Goal: Task Accomplishment & Management: Manage account settings

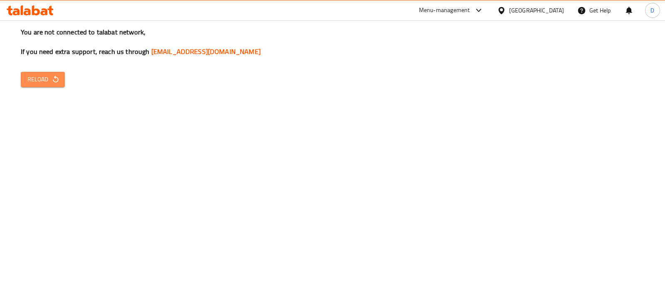
click at [45, 74] on span "Reload" at bounding box center [42, 79] width 31 height 10
click at [48, 83] on span "Reload" at bounding box center [42, 79] width 31 height 10
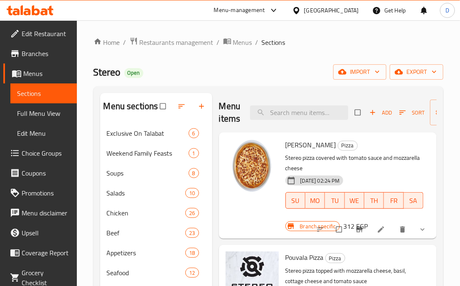
click at [397, 175] on div "[DATE] 02:24 PM SU MO TU WE TH FR SA" at bounding box center [354, 194] width 145 height 45
click at [380, 171] on p "Stereo pizza covered with tomato sauce and mozzarella cheese" at bounding box center [354, 163] width 138 height 21
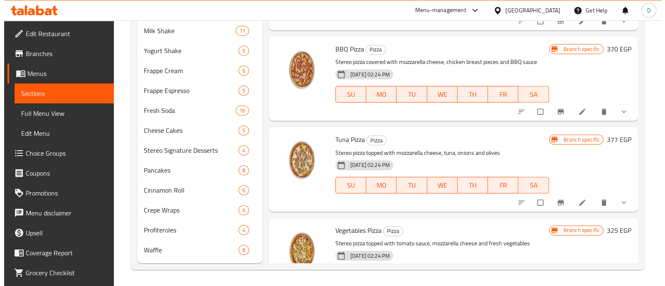
scroll to position [789, 0]
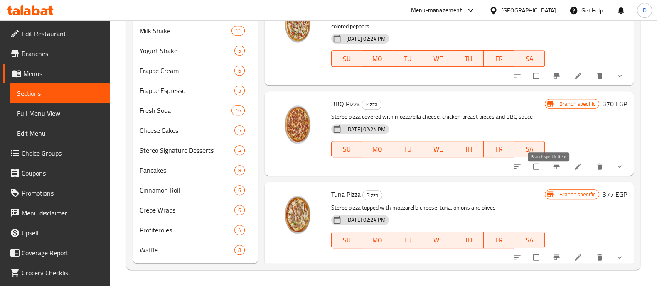
click at [553, 170] on icon "Branch-specific-item" at bounding box center [556, 166] width 6 height 5
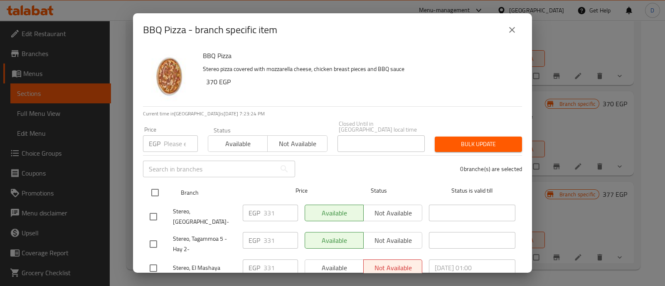
click at [156, 184] on input "checkbox" at bounding box center [154, 192] width 17 height 17
checkbox input "true"
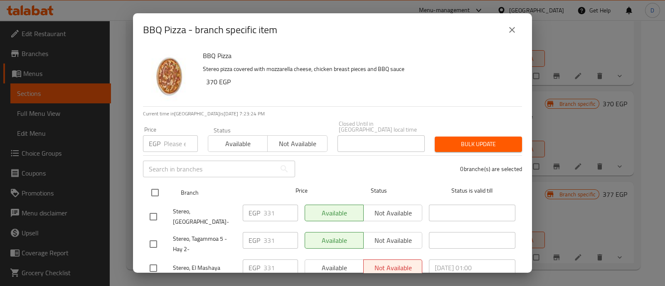
checkbox input "true"
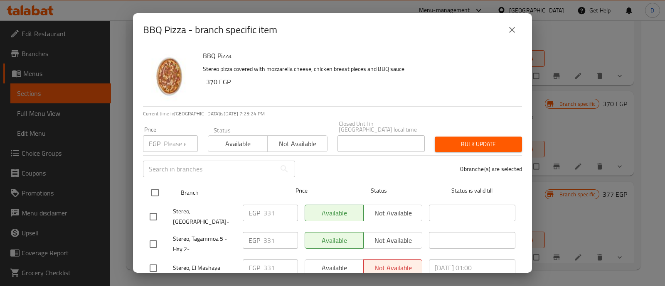
checkbox input "true"
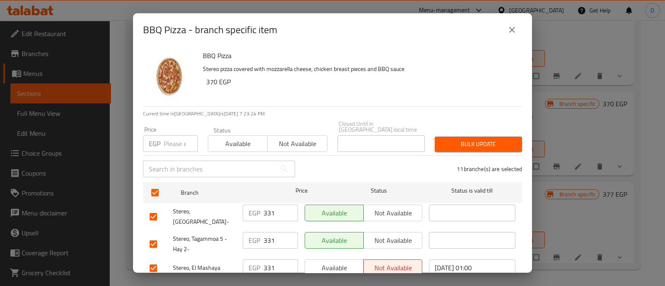
click at [174, 142] on input "number" at bounding box center [181, 143] width 34 height 17
paste input "331"
type input "331"
click at [469, 139] on span "Bulk update" at bounding box center [478, 144] width 74 height 10
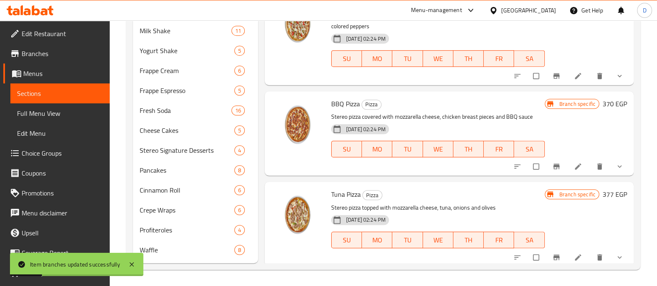
click at [553, 170] on icon "Branch-specific-item" at bounding box center [556, 166] width 6 height 5
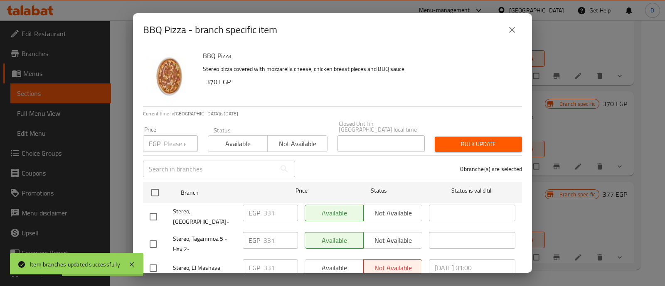
click at [173, 139] on input "number" at bounding box center [181, 143] width 34 height 17
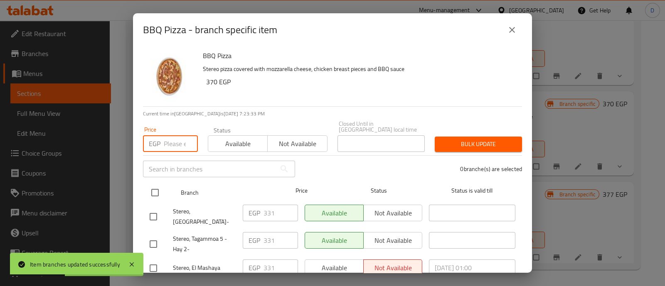
paste input "396"
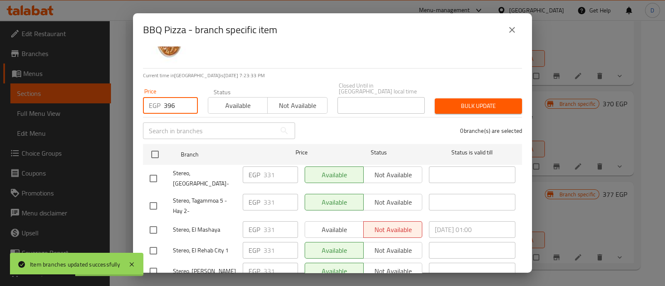
scroll to position [52, 0]
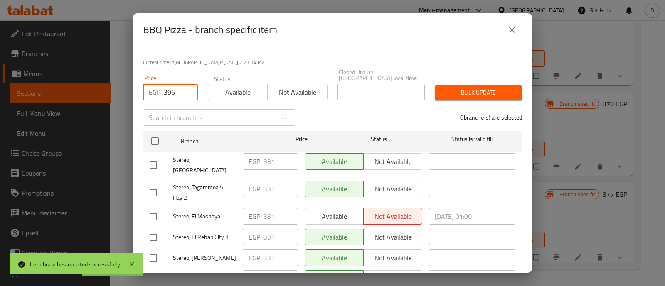
type input "396"
click at [155, 184] on input "checkbox" at bounding box center [153, 192] width 17 height 17
checkbox input "true"
click at [155, 229] on input "checkbox" at bounding box center [153, 237] width 17 height 17
checkbox input "true"
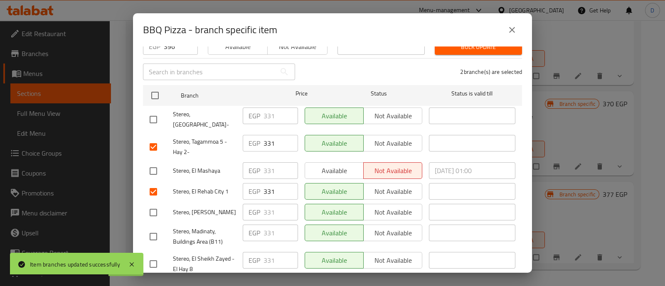
scroll to position [156, 0]
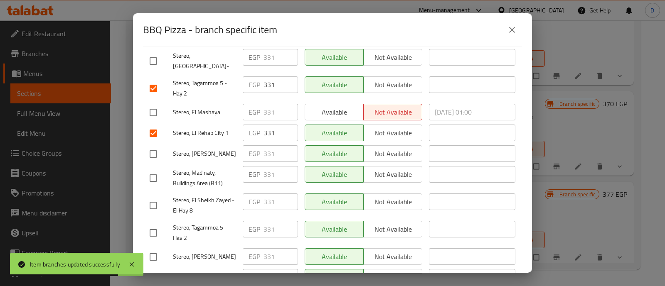
click at [155, 197] on input "checkbox" at bounding box center [153, 205] width 17 height 17
checkbox input "true"
click at [156, 170] on input "checkbox" at bounding box center [153, 178] width 17 height 17
checkbox input "true"
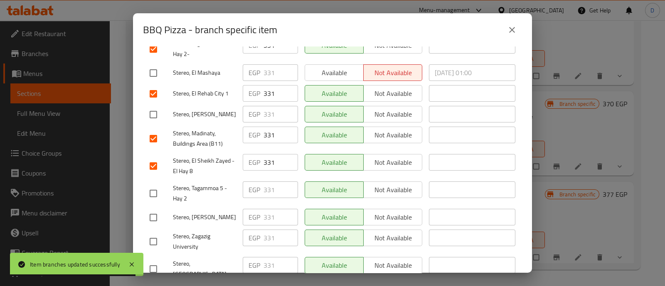
scroll to position [207, 0]
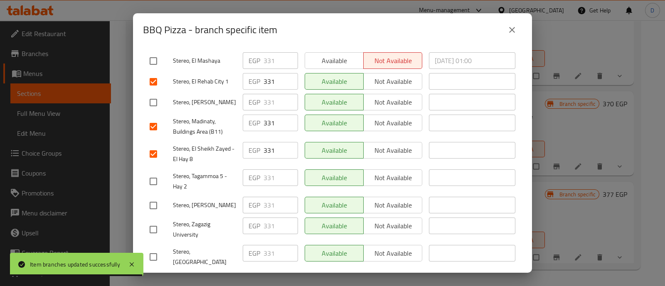
drag, startPoint x: 156, startPoint y: 168, endPoint x: 198, endPoint y: 165, distance: 42.1
click at [156, 173] on input "checkbox" at bounding box center [153, 181] width 17 height 17
checkbox input "true"
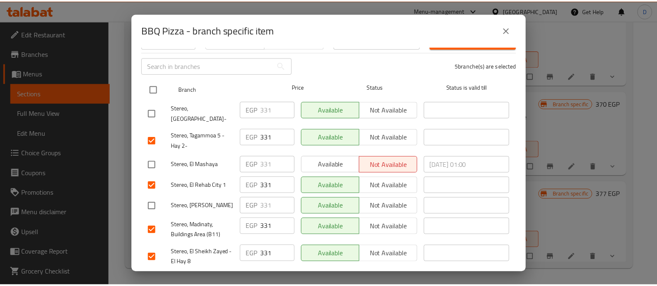
scroll to position [0, 0]
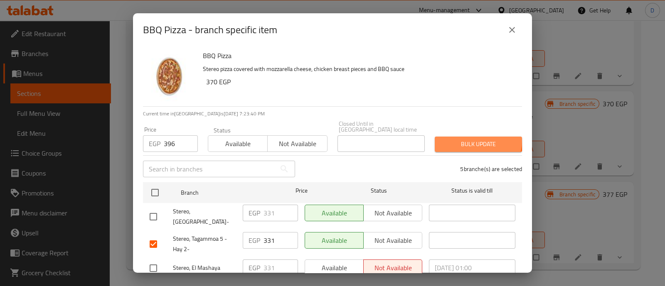
click at [465, 139] on span "Bulk update" at bounding box center [478, 144] width 74 height 10
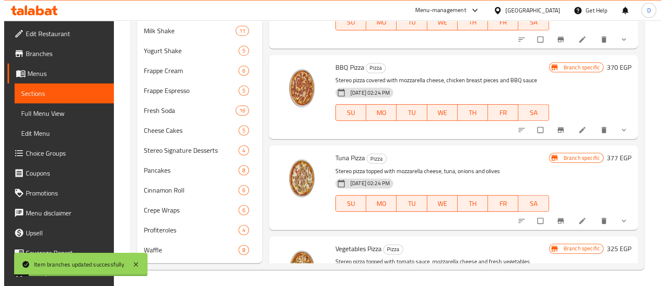
scroll to position [893, 0]
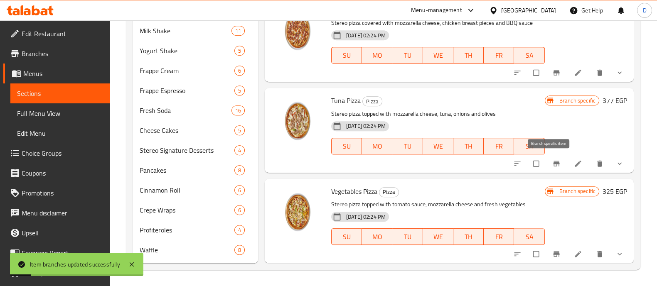
click at [552, 160] on icon "Branch-specific-item" at bounding box center [556, 164] width 8 height 8
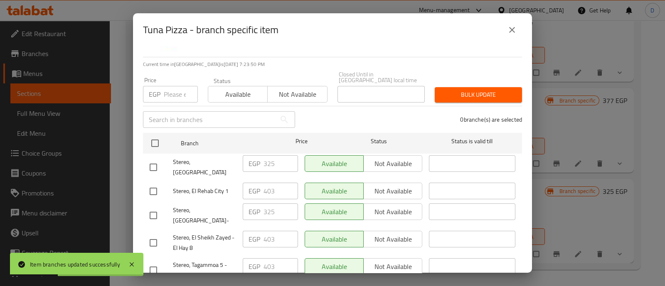
scroll to position [103, 0]
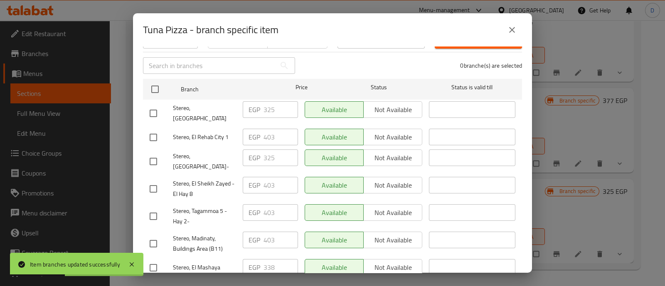
click at [514, 32] on icon "close" at bounding box center [512, 30] width 10 height 10
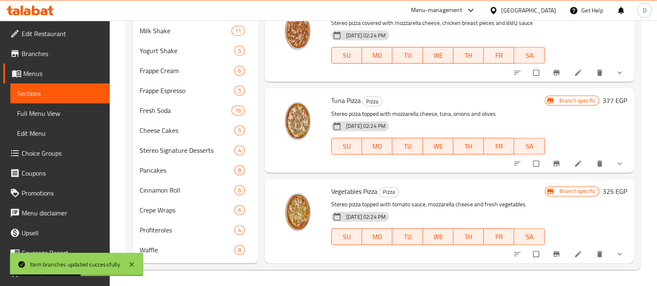
click at [552, 252] on icon "Branch-specific-item" at bounding box center [556, 254] width 8 height 8
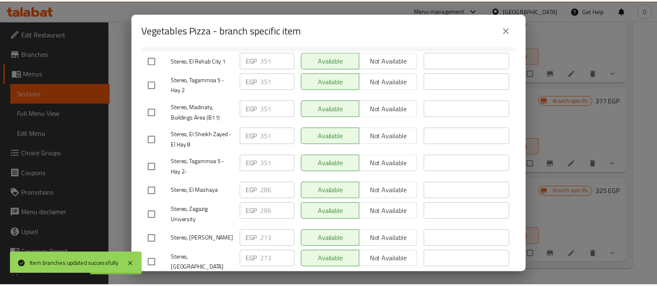
scroll to position [207, 0]
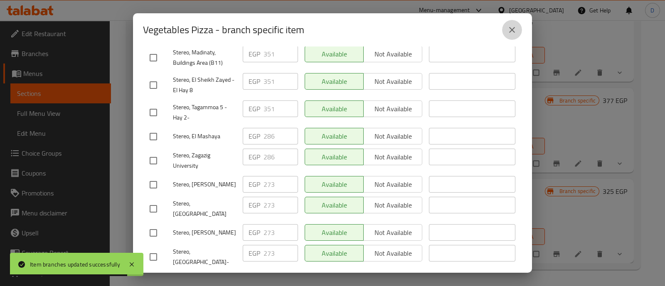
click at [509, 33] on icon "close" at bounding box center [512, 30] width 10 height 10
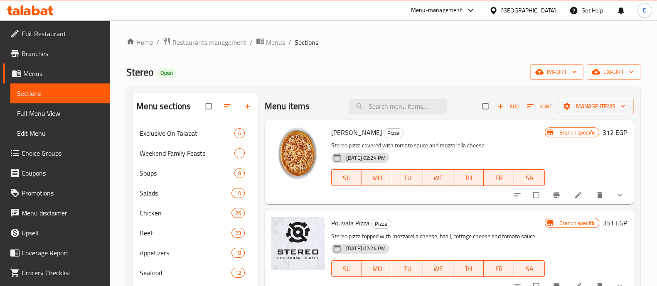
scroll to position [0, 0]
click at [396, 101] on input "search" at bounding box center [398, 106] width 98 height 15
paste input "Tandoori Chicken"
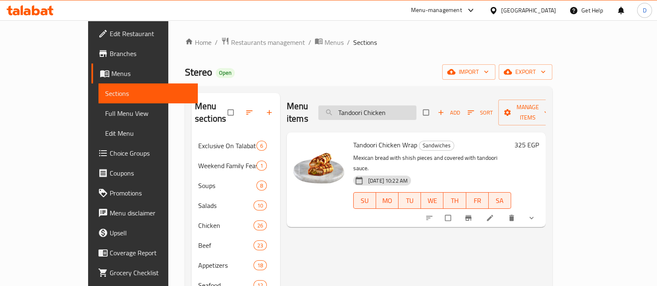
click at [408, 106] on input "Tandoori Chicken" at bounding box center [367, 113] width 98 height 15
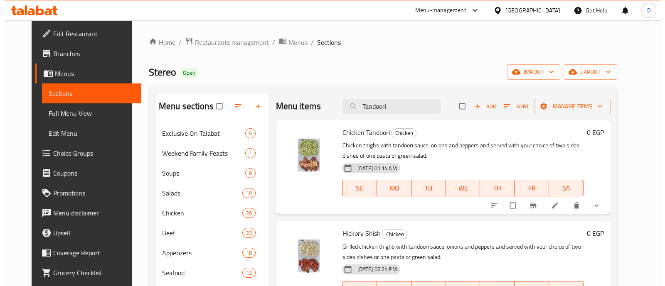
scroll to position [52, 0]
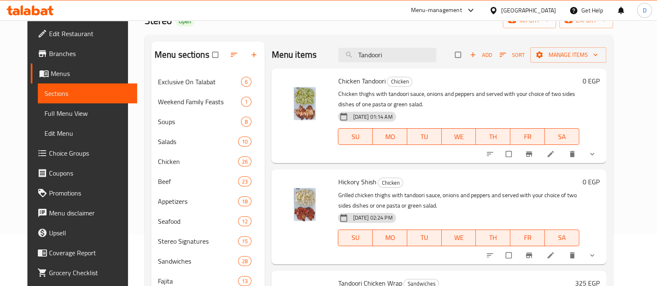
type input "Tandoori"
click at [596, 154] on icon "show more" at bounding box center [592, 154] width 8 height 8
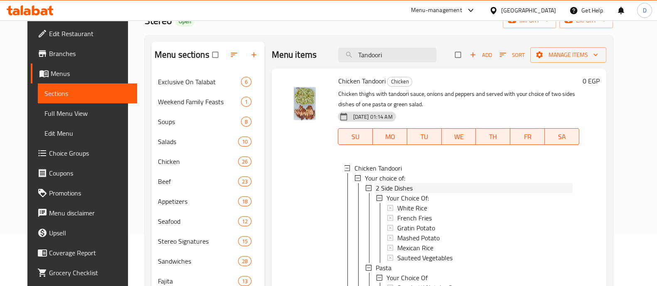
click at [437, 185] on div "2 Side Dishes" at bounding box center [474, 188] width 197 height 10
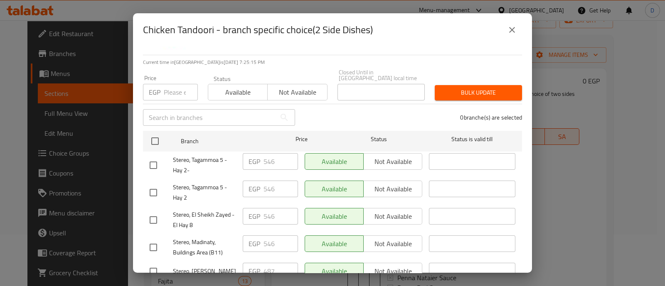
click at [172, 90] on input "number" at bounding box center [181, 92] width 34 height 17
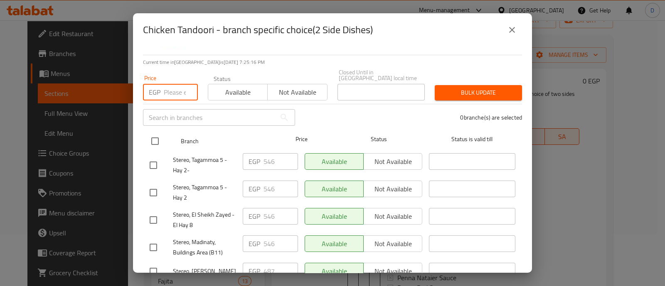
paste input "513"
type input "513"
click at [153, 134] on input "checkbox" at bounding box center [154, 141] width 17 height 17
checkbox input "true"
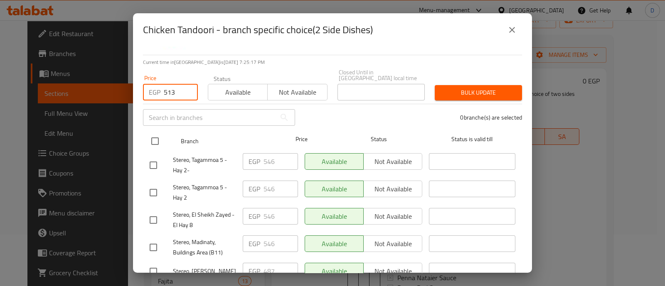
checkbox input "true"
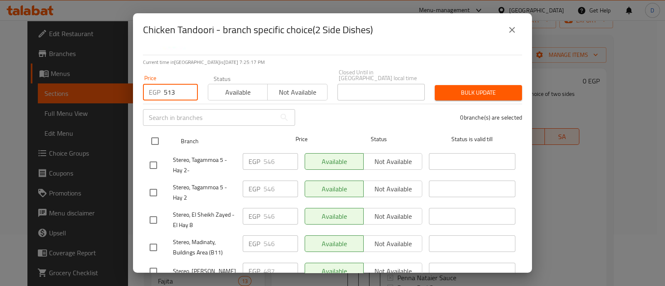
checkbox input "true"
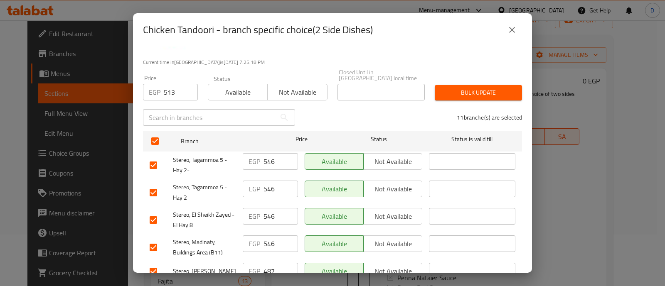
click at [453, 88] on span "Bulk update" at bounding box center [478, 93] width 74 height 10
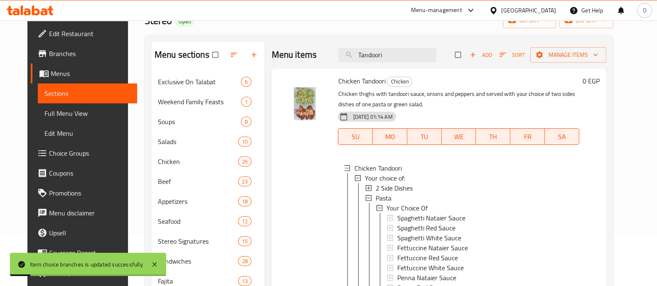
click at [416, 187] on div "2 Side Dishes" at bounding box center [474, 188] width 197 height 10
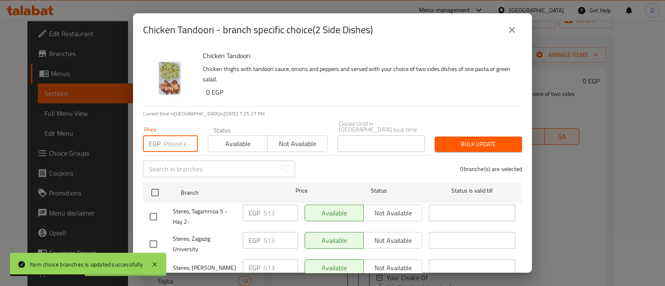
click at [164, 137] on input "number" at bounding box center [181, 143] width 34 height 17
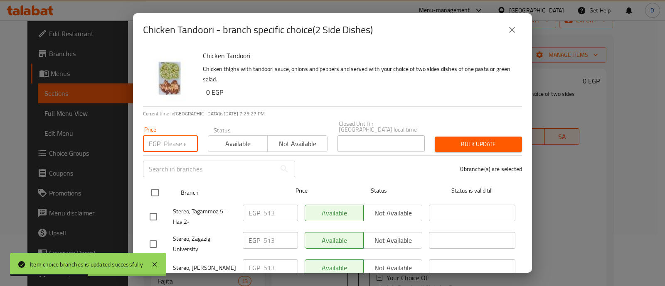
paste input "585"
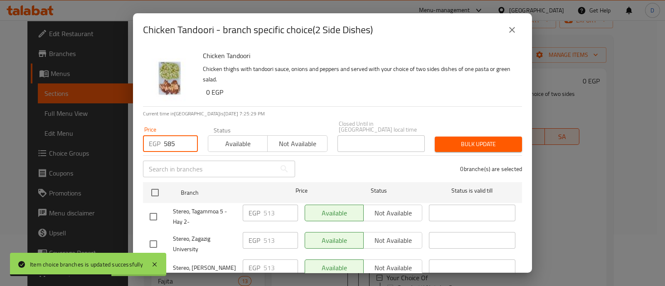
type input "585"
click at [154, 208] on input "checkbox" at bounding box center [153, 216] width 17 height 17
checkbox input "true"
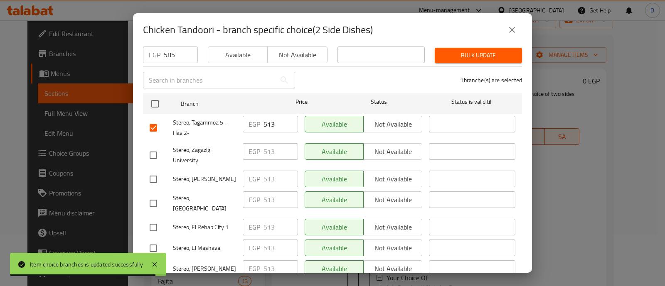
scroll to position [103, 0]
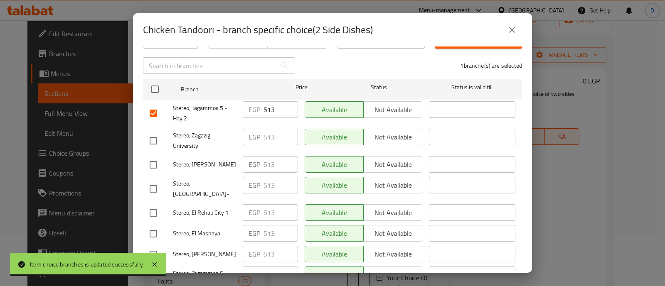
click at [153, 204] on input "checkbox" at bounding box center [153, 212] width 17 height 17
checkbox input "true"
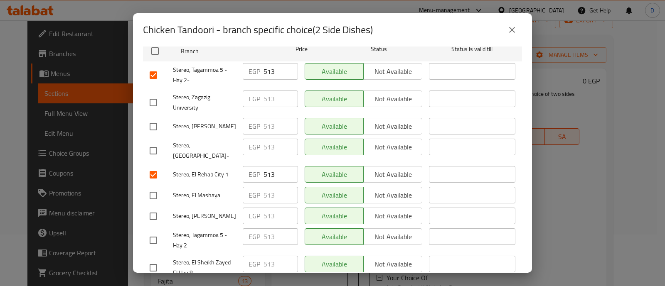
scroll to position [156, 0]
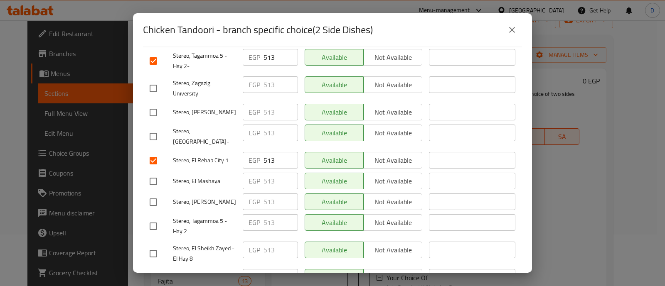
click at [155, 218] on input "checkbox" at bounding box center [153, 226] width 17 height 17
checkbox input "true"
click at [153, 245] on input "checkbox" at bounding box center [153, 253] width 17 height 17
checkbox input "true"
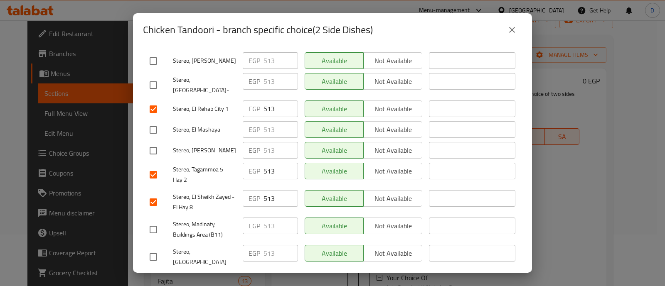
click at [157, 221] on input "checkbox" at bounding box center [153, 229] width 17 height 17
checkbox input "true"
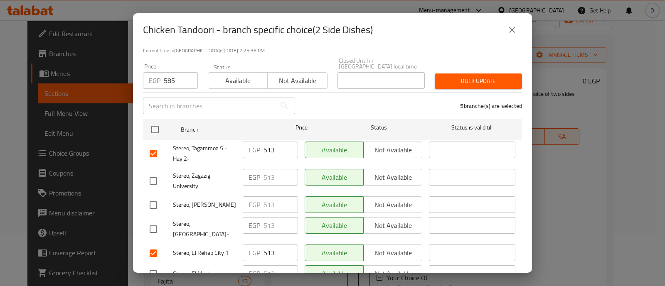
scroll to position [0, 0]
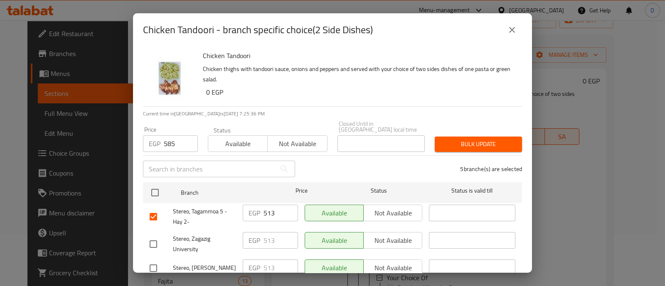
click at [489, 139] on span "Bulk update" at bounding box center [478, 144] width 74 height 10
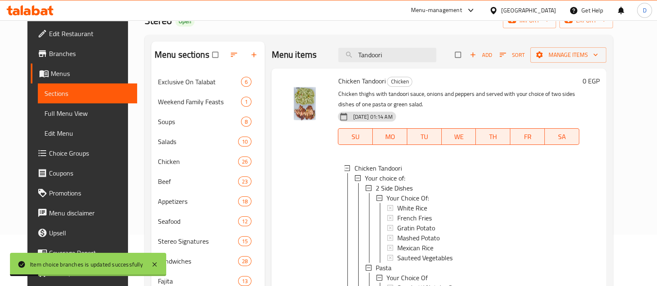
click at [457, 186] on div "2 Side Dishes" at bounding box center [474, 188] width 197 height 10
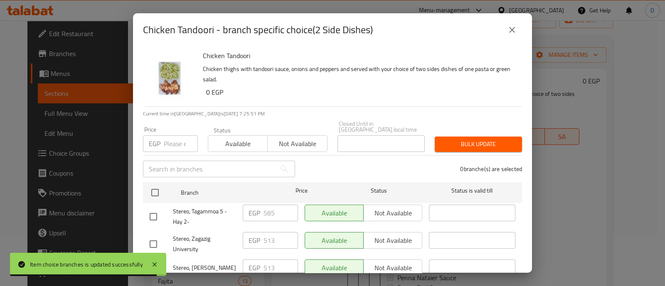
click at [513, 32] on icon "close" at bounding box center [512, 30] width 10 height 10
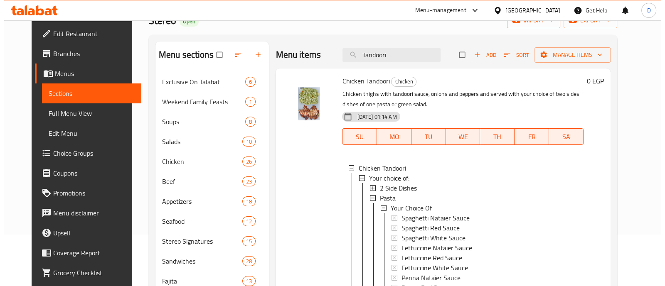
scroll to position [1, 0]
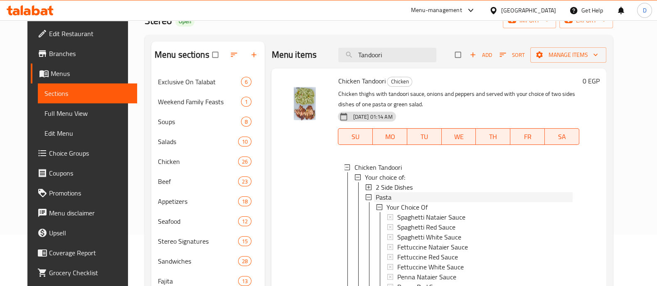
click at [445, 195] on div "Pasta" at bounding box center [474, 197] width 197 height 10
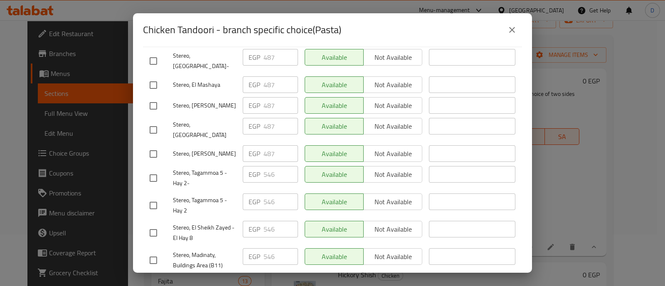
scroll to position [0, 0]
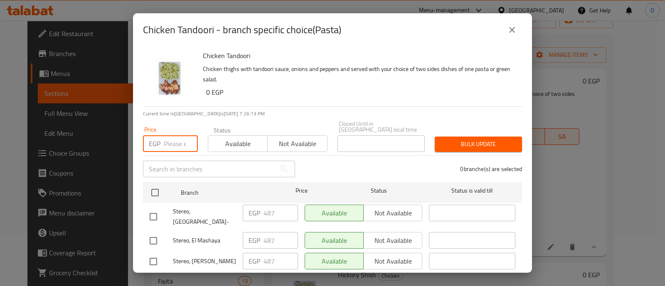
click at [179, 139] on input "number" at bounding box center [181, 143] width 34 height 17
paste input "513"
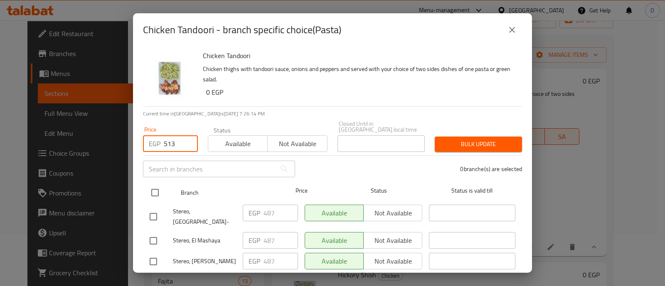
type input "513"
click at [157, 185] on input "checkbox" at bounding box center [154, 192] width 17 height 17
checkbox input "true"
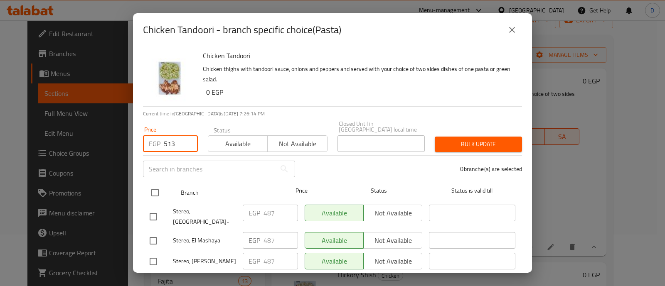
checkbox input "true"
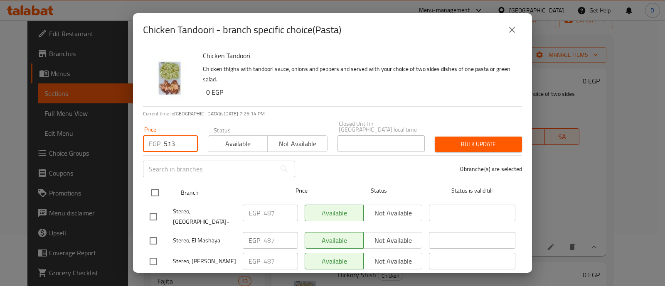
checkbox input "true"
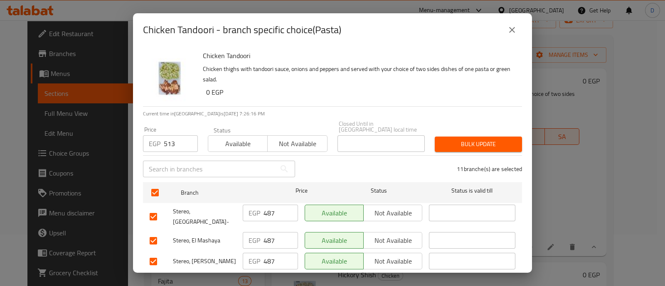
click at [459, 139] on span "Bulk update" at bounding box center [478, 144] width 74 height 10
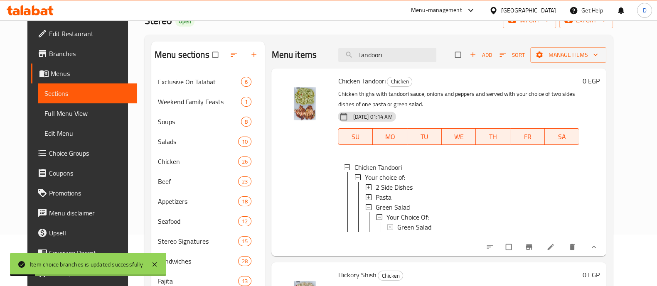
click at [400, 195] on div "Pasta" at bounding box center [474, 197] width 197 height 10
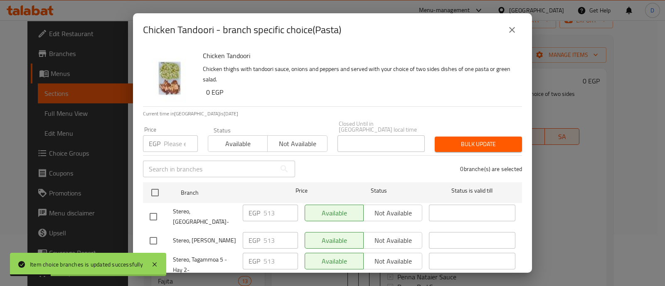
click at [183, 135] on input "number" at bounding box center [181, 143] width 34 height 17
paste input "585"
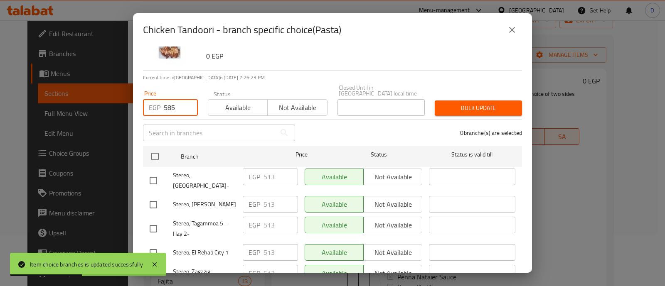
scroll to position [52, 0]
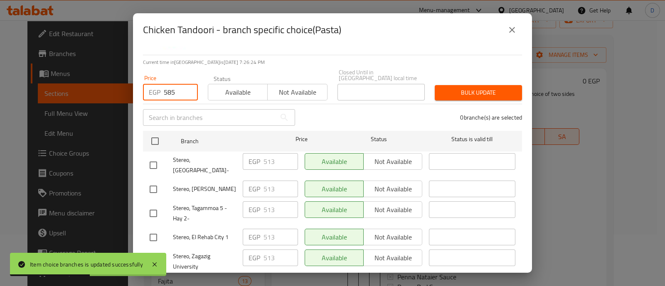
type input "585"
click at [158, 205] on input "checkbox" at bounding box center [153, 213] width 17 height 17
checkbox input "true"
click at [155, 229] on input "checkbox" at bounding box center [153, 237] width 17 height 17
checkbox input "true"
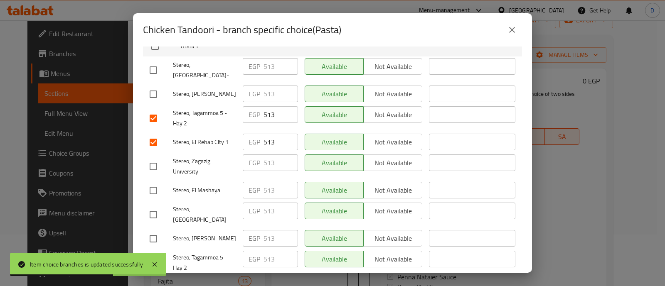
scroll to position [156, 0]
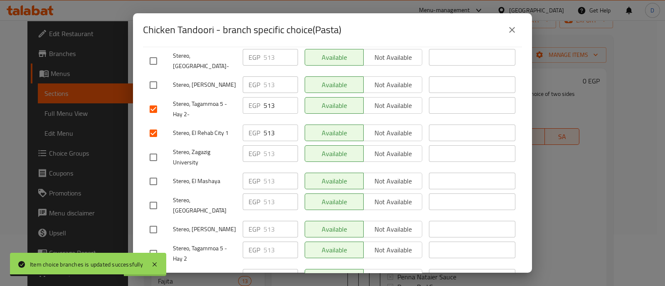
click at [150, 245] on input "checkbox" at bounding box center [153, 253] width 17 height 17
checkbox input "true"
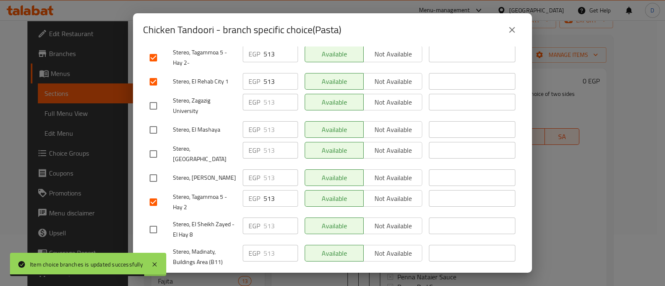
click at [152, 221] on input "checkbox" at bounding box center [153, 229] width 17 height 17
checkbox input "true"
drag, startPoint x: 153, startPoint y: 230, endPoint x: 158, endPoint y: 230, distance: 4.6
click at [153, 248] on input "checkbox" at bounding box center [153, 256] width 17 height 17
checkbox input "true"
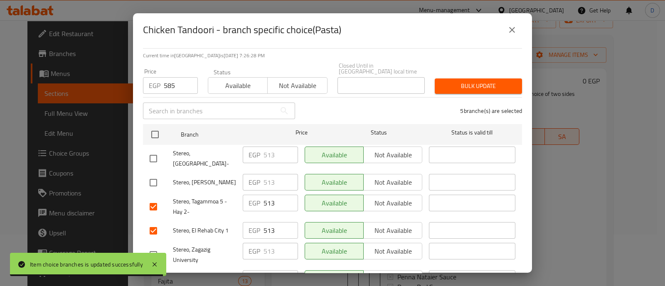
scroll to position [52, 0]
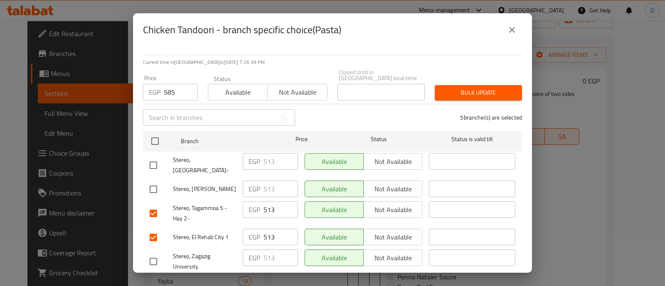
click at [267, 201] on input "513" at bounding box center [280, 209] width 34 height 17
paste input "85"
type input "585"
click at [270, 229] on input "513" at bounding box center [280, 237] width 34 height 17
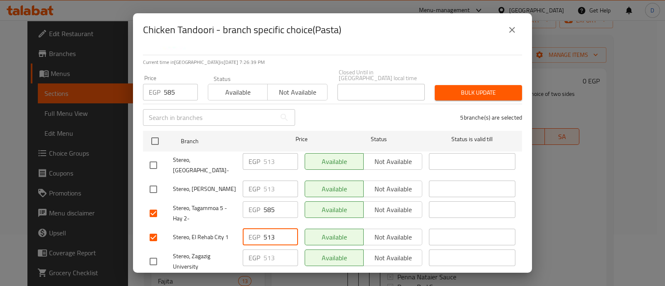
click at [270, 229] on input "513" at bounding box center [280, 237] width 34 height 17
paste input "85"
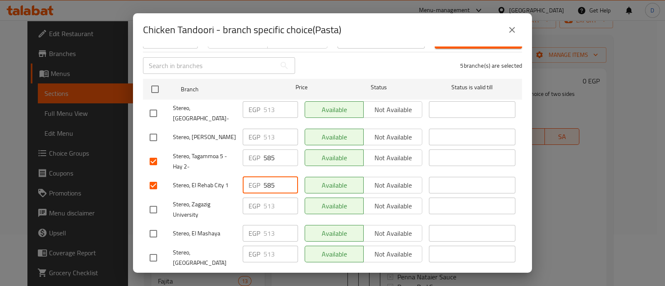
scroll to position [156, 0]
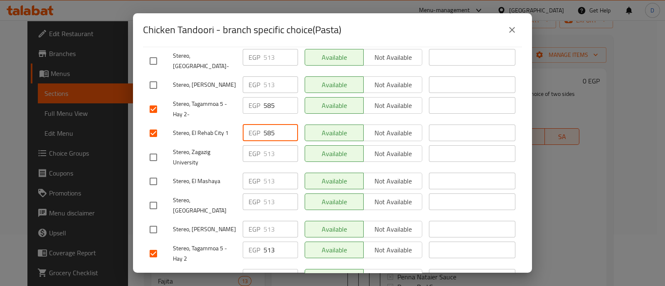
type input "585"
click at [265, 242] on input "513" at bounding box center [280, 250] width 34 height 17
paste input "85"
type input "585"
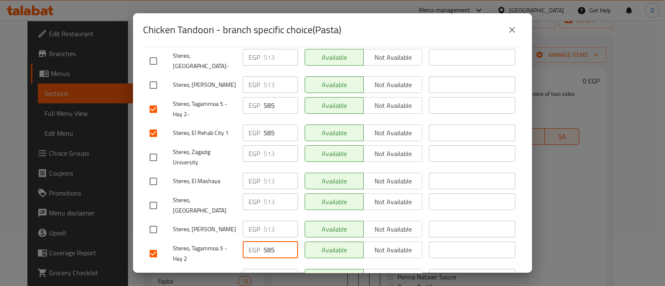
click at [268, 269] on input "513" at bounding box center [280, 277] width 34 height 17
paste input "85"
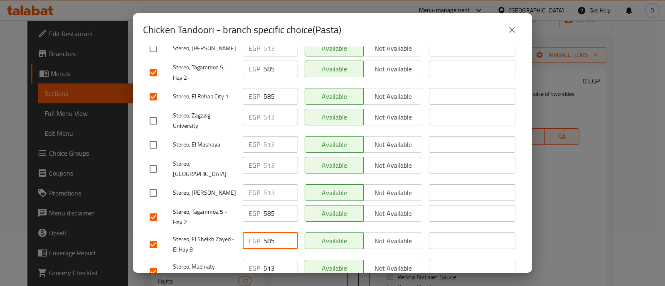
scroll to position [207, 0]
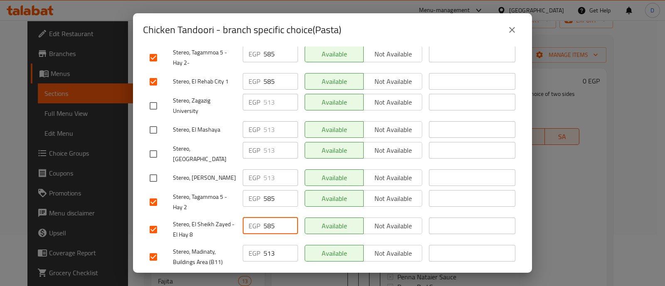
type input "585"
click at [265, 245] on input "513" at bounding box center [280, 253] width 34 height 17
paste input "85"
type input "585"
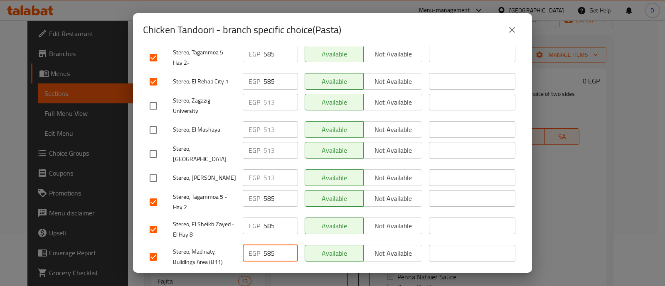
click at [278, 277] on span "Save" at bounding box center [333, 282] width 366 height 10
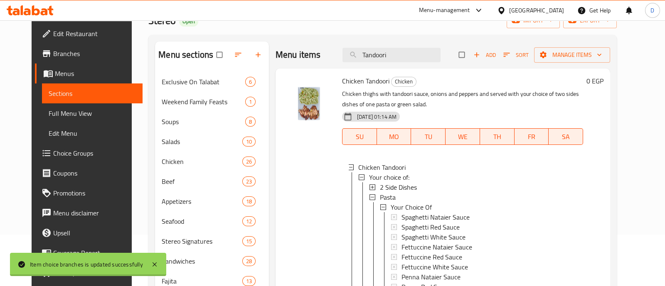
scroll to position [67, 0]
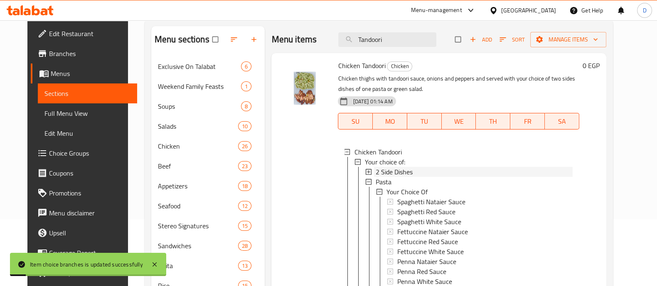
click at [403, 172] on span "2 Side Dishes" at bounding box center [394, 172] width 37 height 10
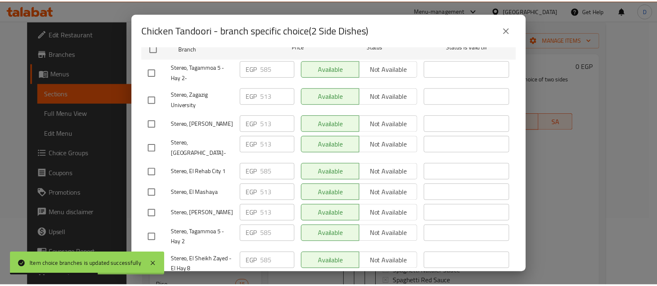
scroll to position [207, 0]
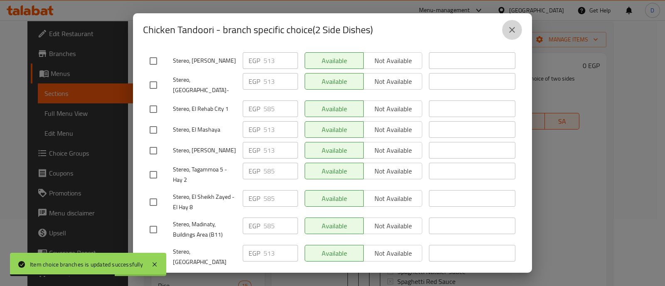
click at [505, 30] on button "close" at bounding box center [512, 30] width 20 height 20
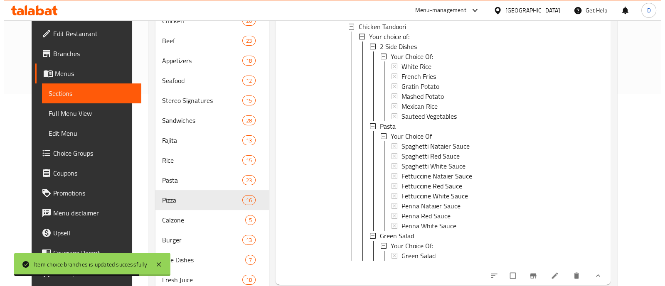
scroll to position [223, 0]
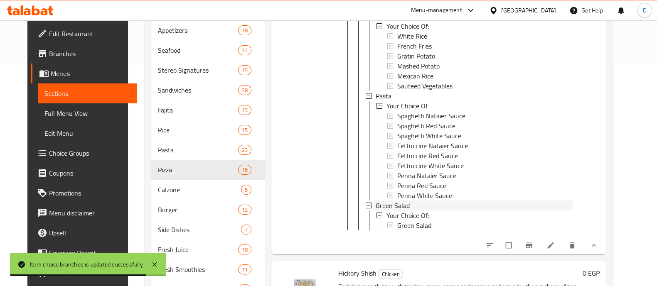
click at [400, 205] on span "Green Salad" at bounding box center [393, 206] width 34 height 10
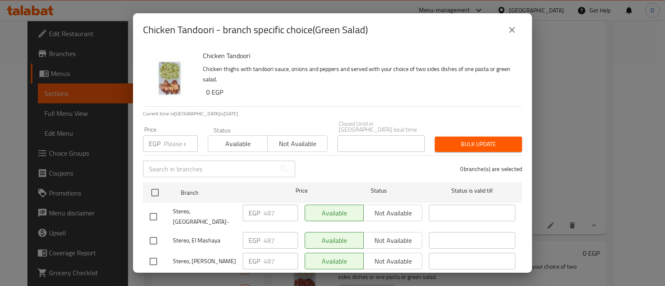
scroll to position [52, 0]
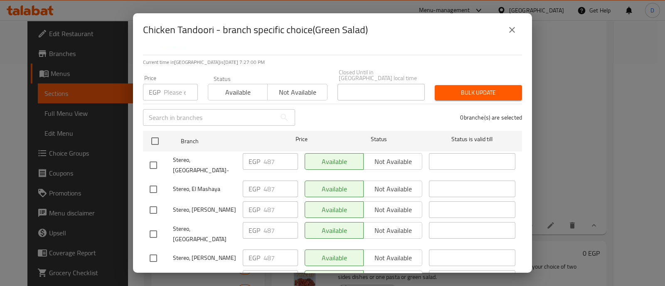
click at [168, 85] on input "number" at bounding box center [181, 92] width 34 height 17
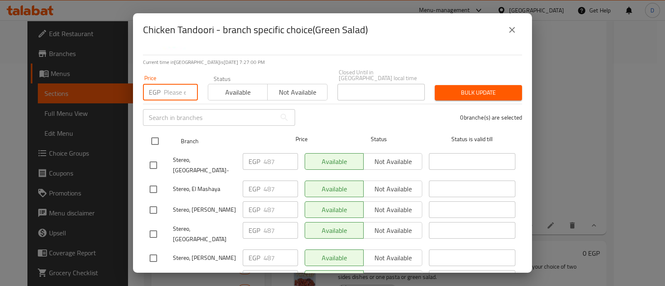
paste input "585"
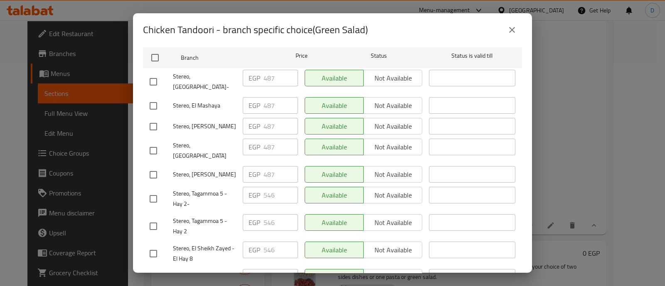
scroll to position [156, 0]
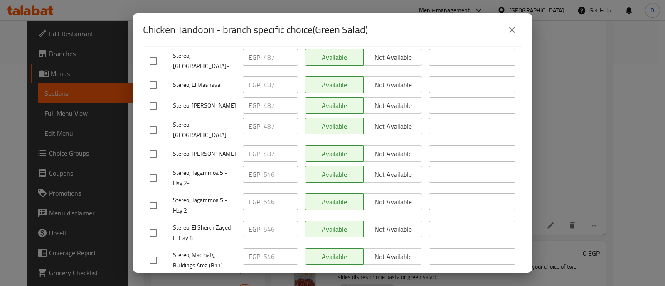
type input "585"
click at [155, 170] on input "checkbox" at bounding box center [153, 178] width 17 height 17
checkbox input "false"
click at [153, 197] on input "checkbox" at bounding box center [153, 205] width 17 height 17
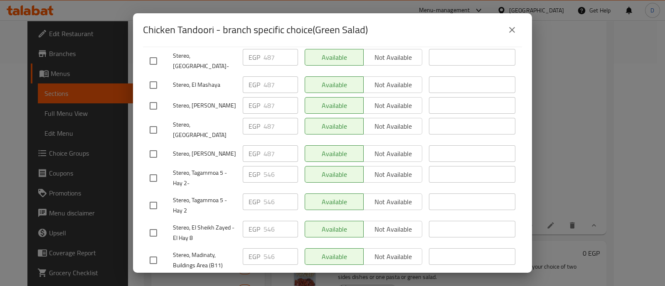
checkbox input "true"
click at [154, 170] on input "checkbox" at bounding box center [153, 178] width 17 height 17
checkbox input "true"
click at [155, 224] on input "checkbox" at bounding box center [153, 232] width 17 height 17
checkbox input "true"
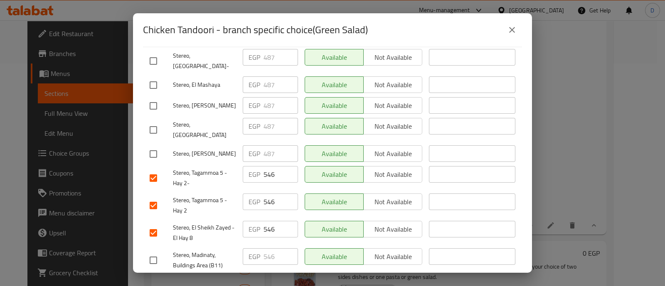
click at [152, 252] on input "checkbox" at bounding box center [153, 260] width 17 height 17
checkbox input "false"
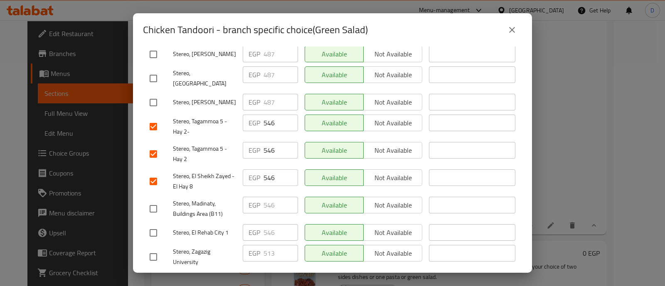
click at [158, 224] on input "checkbox" at bounding box center [153, 232] width 17 height 17
checkbox input "true"
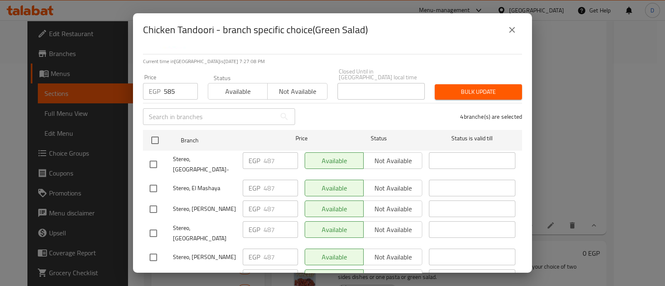
scroll to position [52, 0]
click at [472, 89] on span "Bulk update" at bounding box center [478, 93] width 74 height 10
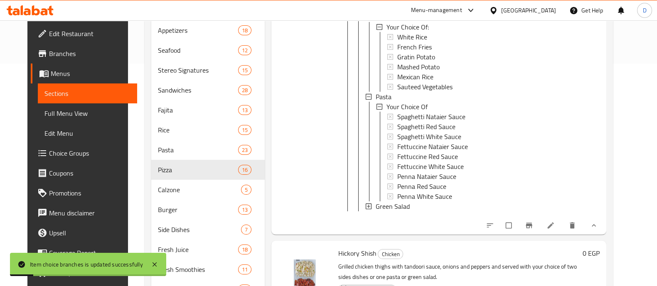
click at [383, 204] on span "Green Salad" at bounding box center [393, 206] width 34 height 10
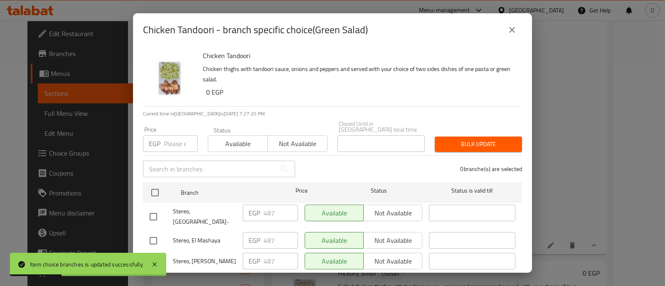
click at [173, 135] on input "number" at bounding box center [181, 143] width 34 height 17
paste input "513"
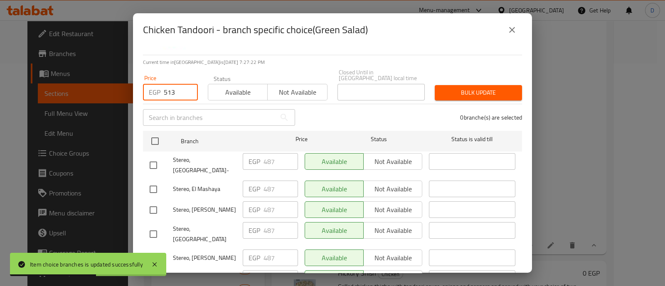
type input "513"
click at [155, 157] on input "checkbox" at bounding box center [153, 165] width 17 height 17
checkbox input "true"
click at [156, 181] on input "checkbox" at bounding box center [153, 189] width 17 height 17
checkbox input "true"
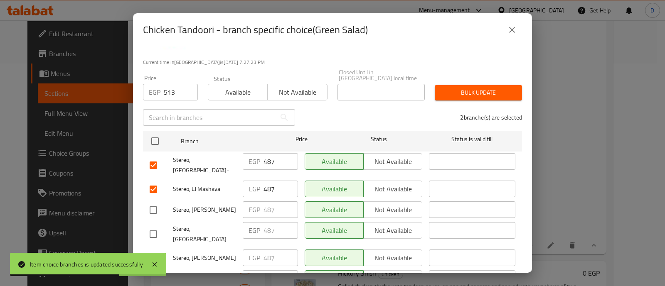
click at [153, 201] on input "checkbox" at bounding box center [153, 209] width 17 height 17
checkbox input "true"
click at [151, 226] on input "checkbox" at bounding box center [153, 234] width 17 height 17
checkbox input "true"
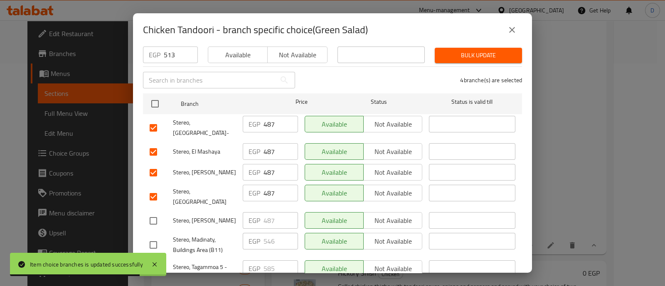
scroll to position [103, 0]
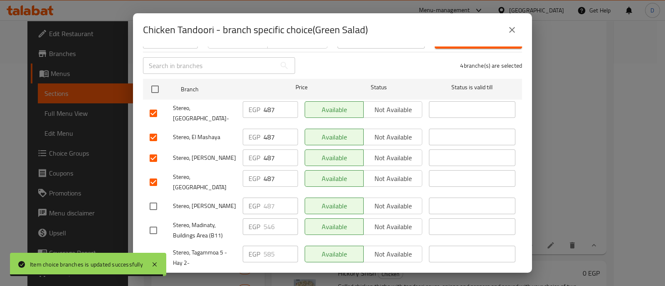
click at [158, 198] on input "checkbox" at bounding box center [153, 206] width 17 height 17
checkbox input "true"
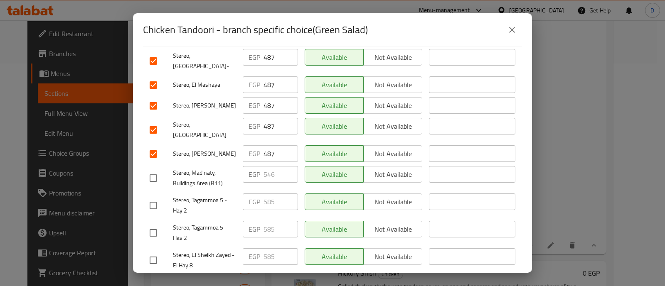
scroll to position [207, 0]
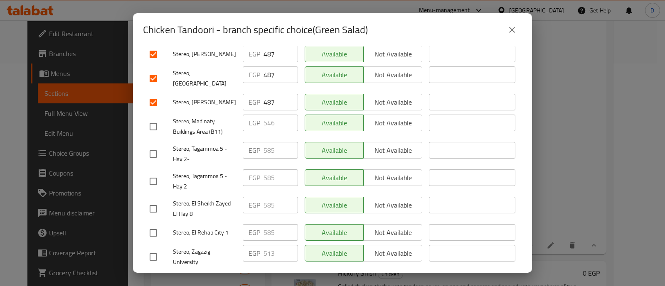
click at [152, 248] on input "checkbox" at bounding box center [153, 256] width 17 height 17
checkbox input "true"
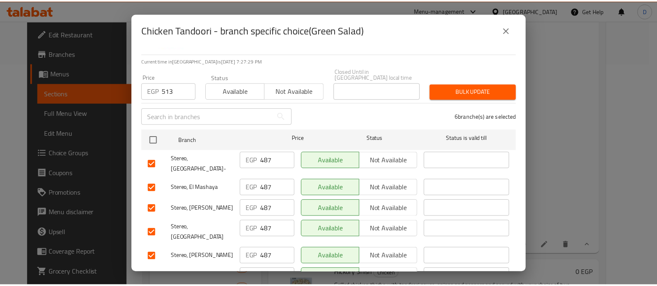
scroll to position [0, 0]
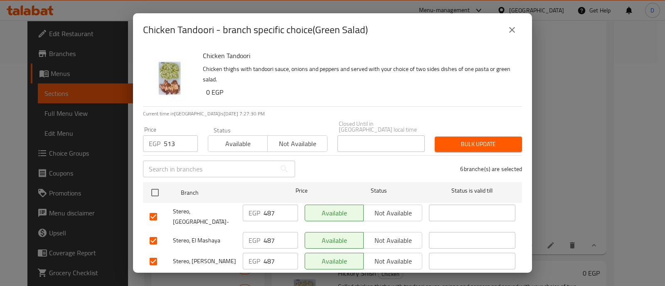
click at [467, 139] on span "Bulk update" at bounding box center [478, 144] width 74 height 10
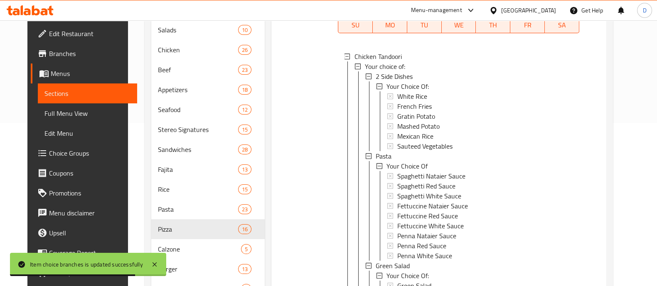
scroll to position [118, 0]
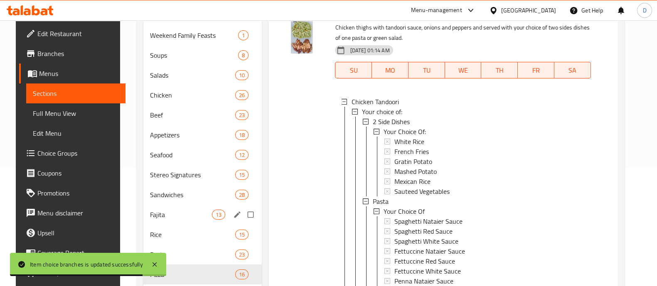
click at [183, 215] on span "Fajita" at bounding box center [181, 215] width 62 height 10
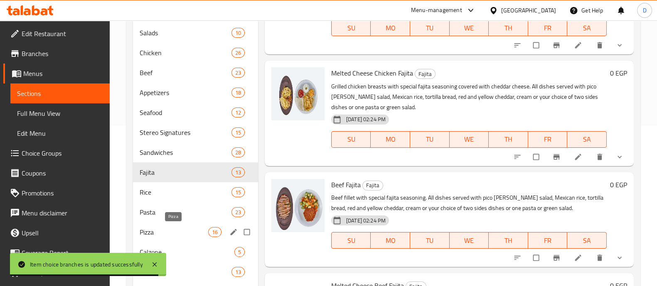
scroll to position [170, 0]
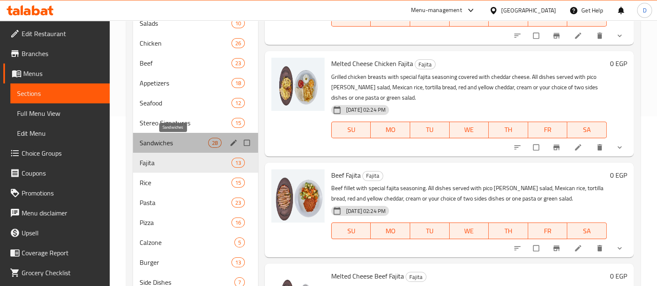
click at [184, 142] on span "Sandwiches" at bounding box center [174, 143] width 69 height 10
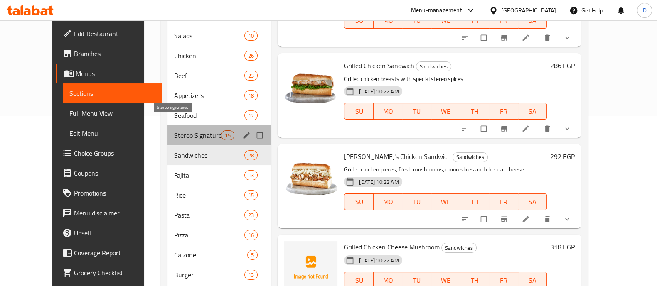
click at [195, 130] on span "Stereo Signatures" at bounding box center [197, 135] width 47 height 10
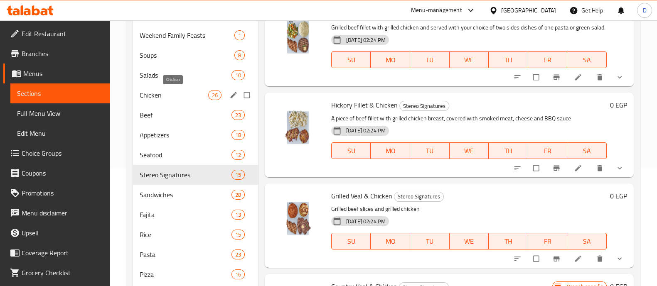
drag, startPoint x: 174, startPoint y: 91, endPoint x: 227, endPoint y: 88, distance: 52.8
click at [174, 91] on span "Chicken" at bounding box center [174, 95] width 69 height 10
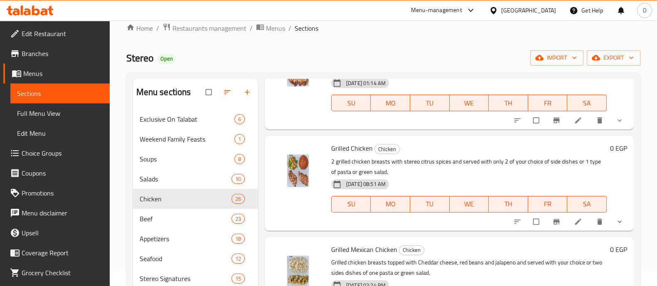
scroll to position [103, 0]
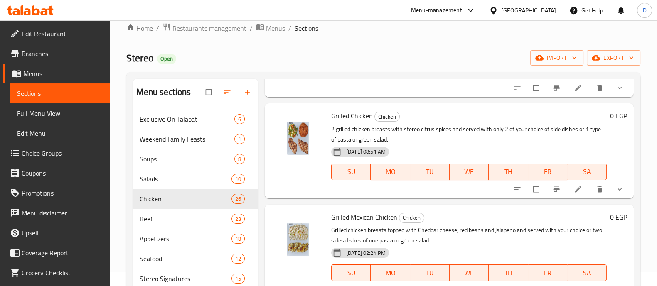
click at [615, 185] on icon "show more" at bounding box center [619, 189] width 8 height 8
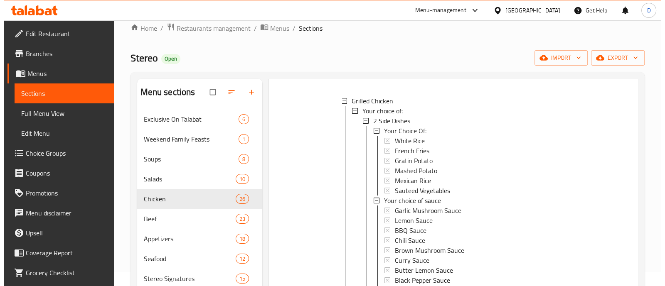
scroll to position [207, 0]
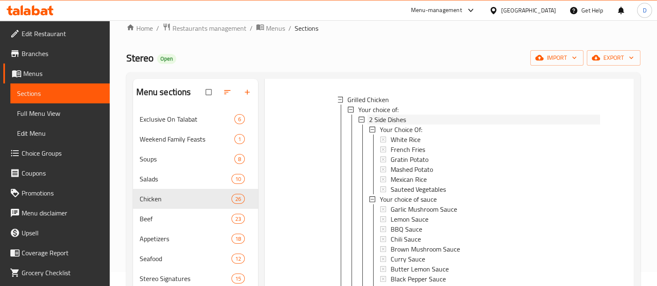
click at [424, 117] on div "2 Side Dishes" at bounding box center [484, 120] width 231 height 10
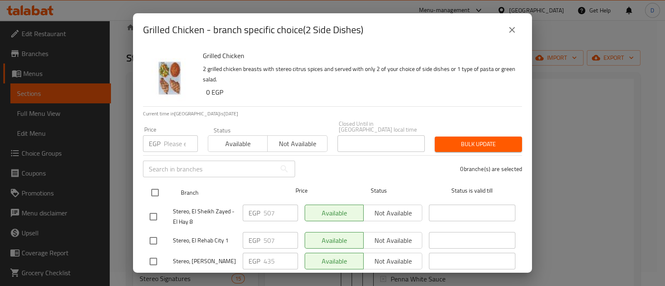
click at [155, 189] on input "checkbox" at bounding box center [154, 192] width 17 height 17
checkbox input "true"
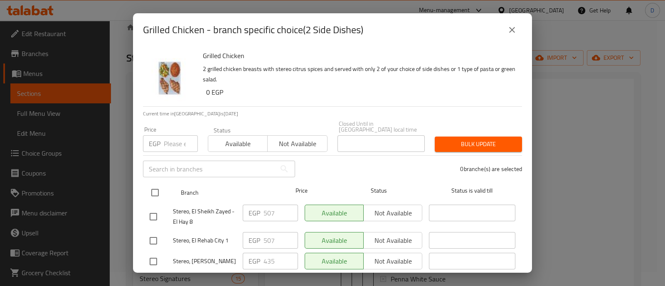
checkbox input "true"
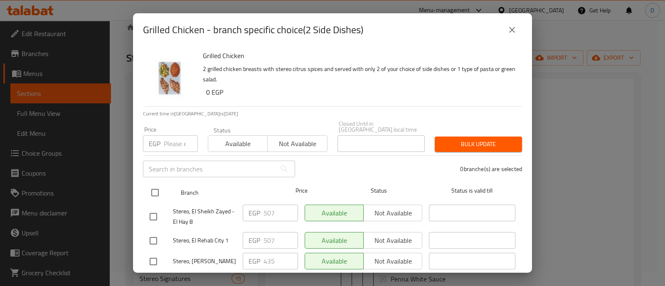
checkbox input "true"
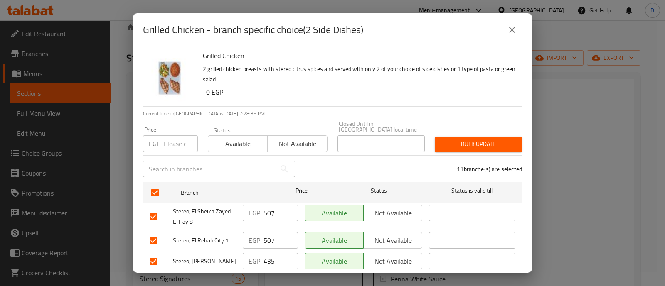
click at [171, 138] on input "number" at bounding box center [181, 143] width 34 height 17
paste input "435"
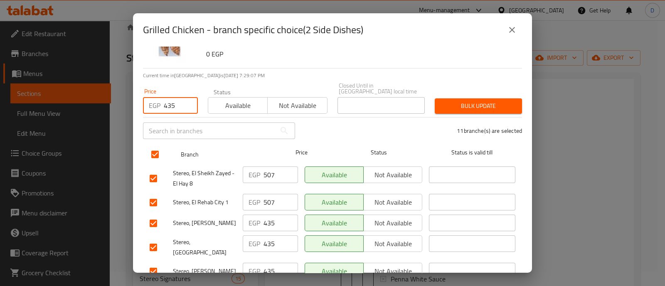
scroll to position [52, 0]
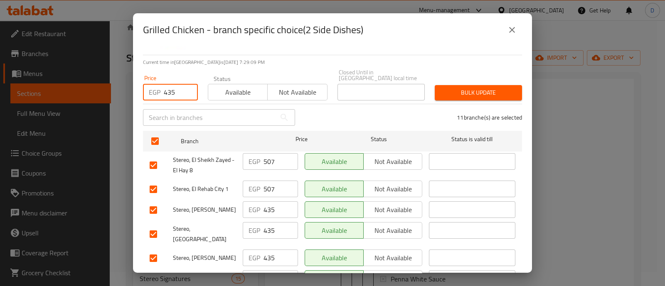
type input "435"
click at [486, 88] on span "Bulk update" at bounding box center [478, 93] width 74 height 10
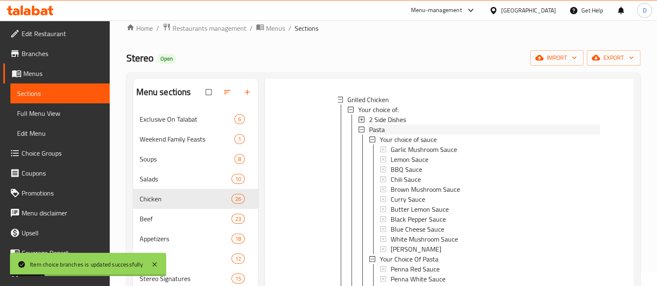
click at [430, 131] on div "Pasta" at bounding box center [484, 130] width 231 height 10
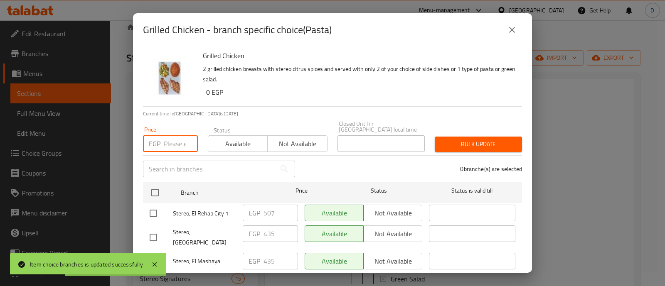
click at [167, 135] on input "number" at bounding box center [181, 143] width 34 height 17
paste input "435"
type input "435"
click at [467, 139] on span "Bulk update" at bounding box center [478, 144] width 74 height 10
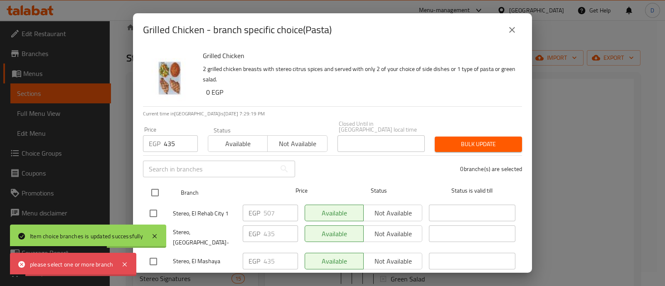
click at [157, 185] on input "checkbox" at bounding box center [154, 192] width 17 height 17
checkbox input "true"
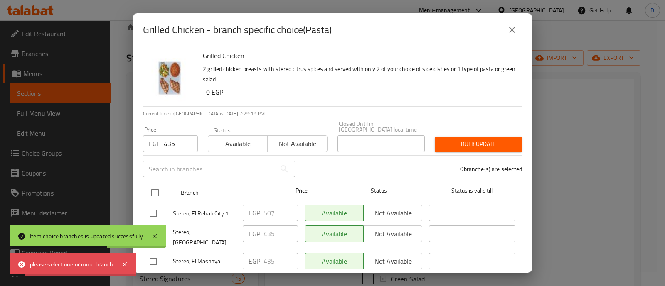
checkbox input "true"
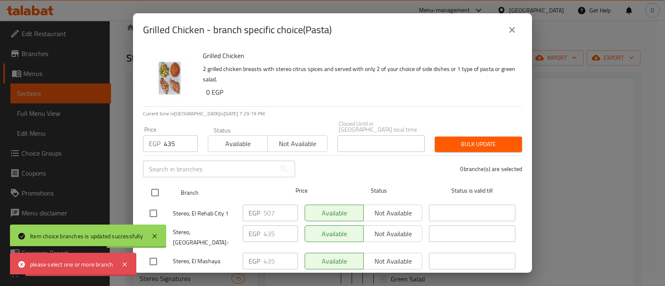
checkbox input "true"
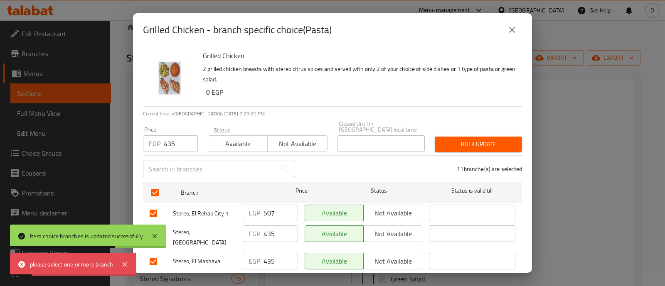
click at [484, 137] on button "Bulk update" at bounding box center [478, 144] width 87 height 15
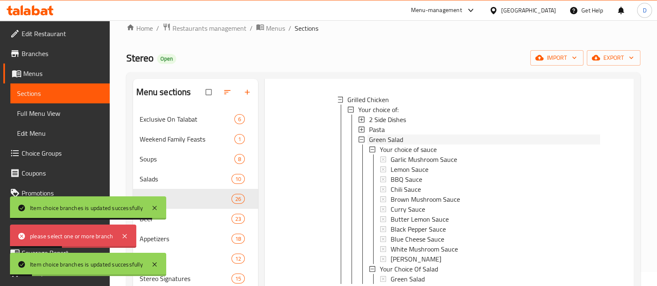
click at [402, 139] on span "Green Salad" at bounding box center [386, 140] width 34 height 10
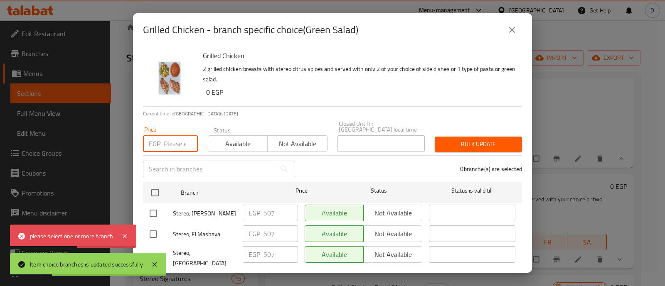
click at [177, 135] on input "number" at bounding box center [181, 143] width 34 height 17
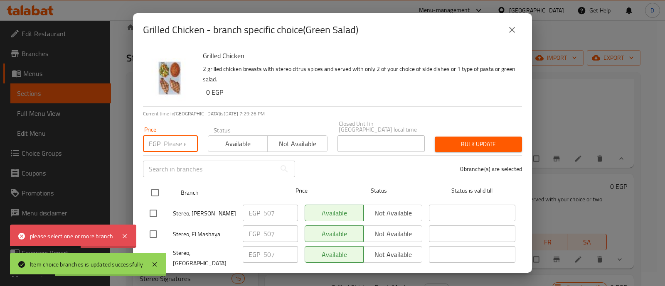
paste input "435"
type input "435"
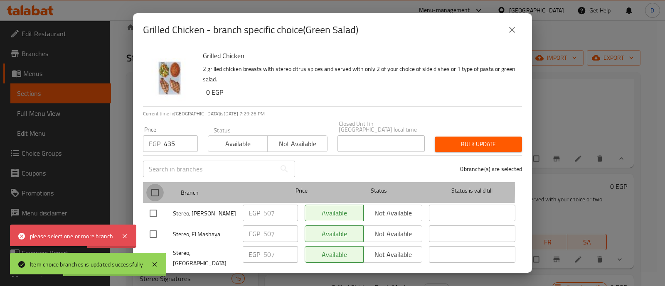
click at [159, 184] on input "checkbox" at bounding box center [154, 192] width 17 height 17
checkbox input "true"
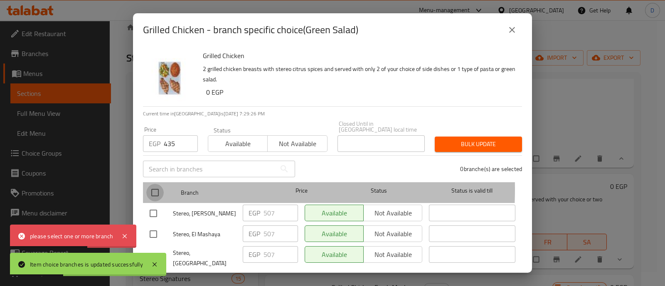
checkbox input "true"
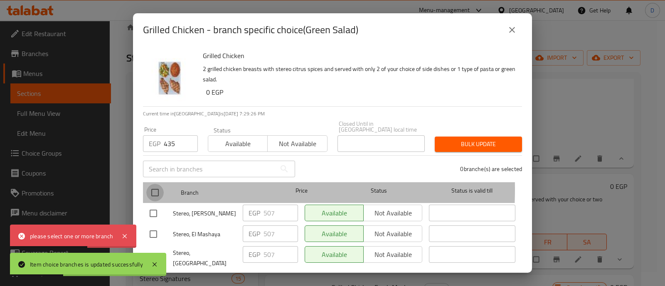
checkbox input "true"
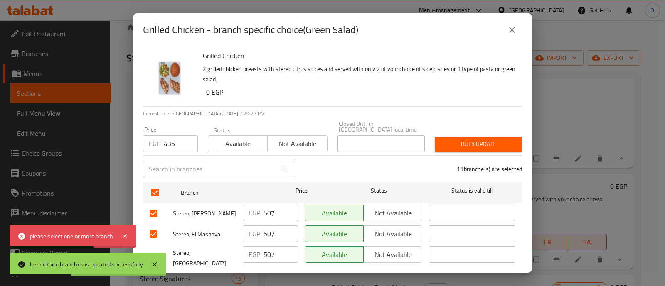
click at [494, 139] on span "Bulk update" at bounding box center [478, 144] width 74 height 10
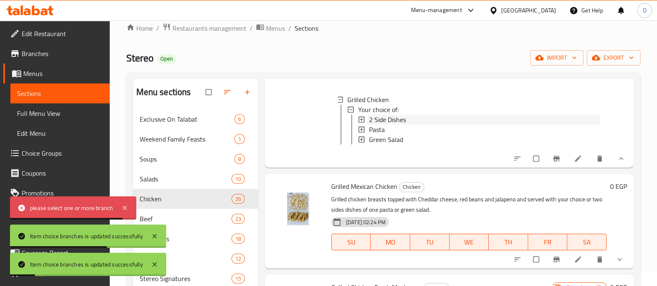
click at [388, 117] on span "2 Side Dishes" at bounding box center [387, 120] width 37 height 10
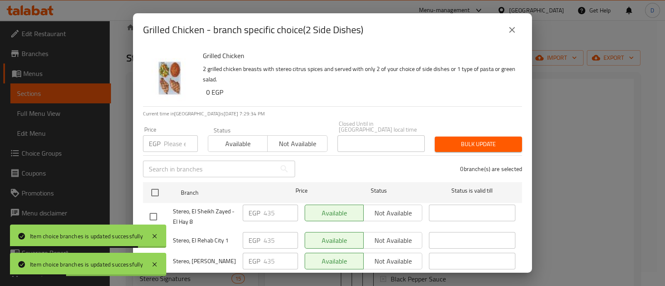
click at [167, 136] on input "number" at bounding box center [181, 143] width 34 height 17
paste input "507"
type input "507"
click at [152, 208] on input "checkbox" at bounding box center [153, 216] width 17 height 17
checkbox input "true"
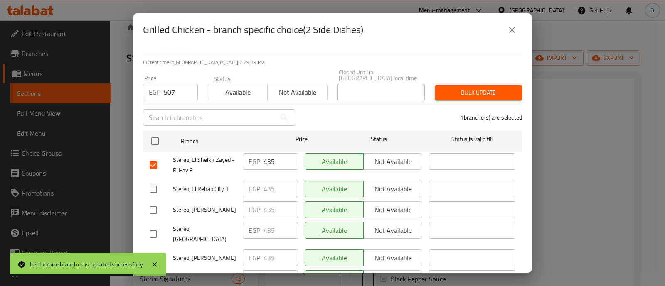
click at [154, 185] on input "checkbox" at bounding box center [153, 189] width 17 height 17
checkbox input "true"
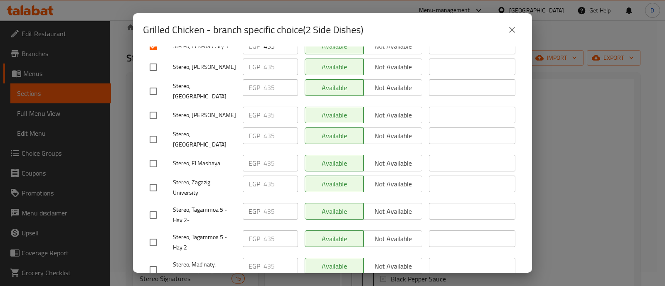
scroll to position [207, 0]
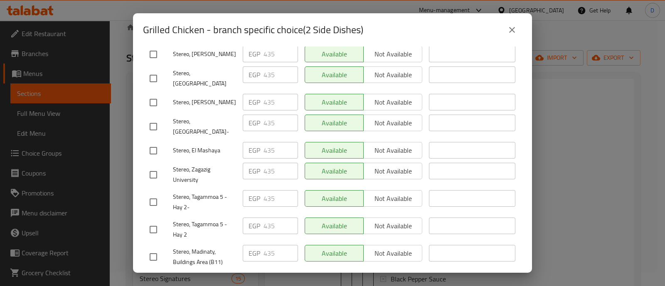
click at [156, 221] on input "checkbox" at bounding box center [153, 229] width 17 height 17
checkbox input "true"
click at [155, 194] on input "checkbox" at bounding box center [153, 202] width 17 height 17
checkbox input "true"
click at [156, 248] on input "checkbox" at bounding box center [153, 256] width 17 height 17
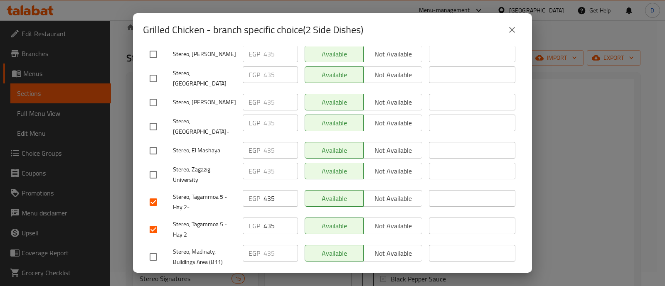
checkbox input "true"
click at [194, 277] on span "Save" at bounding box center [333, 282] width 366 height 10
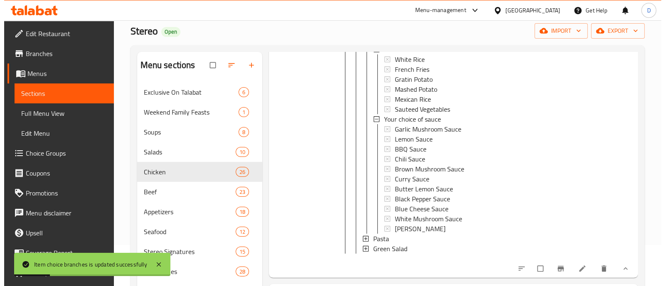
scroll to position [363, 0]
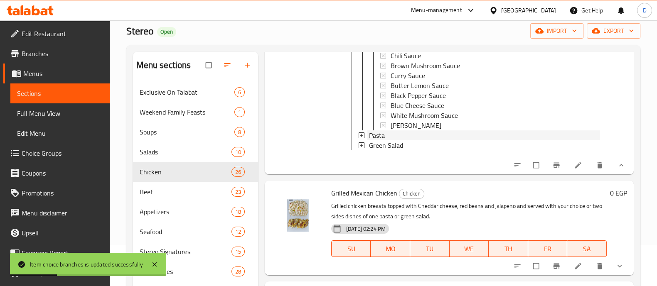
click at [396, 133] on div "Pasta" at bounding box center [484, 135] width 231 height 10
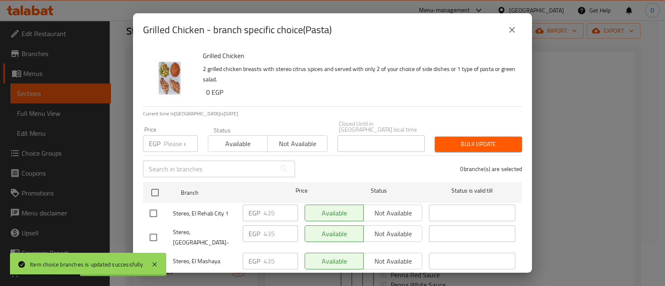
click at [174, 140] on input "number" at bounding box center [181, 143] width 34 height 17
paste input "507"
type input "507"
click at [155, 205] on input "checkbox" at bounding box center [153, 213] width 17 height 17
checkbox input "true"
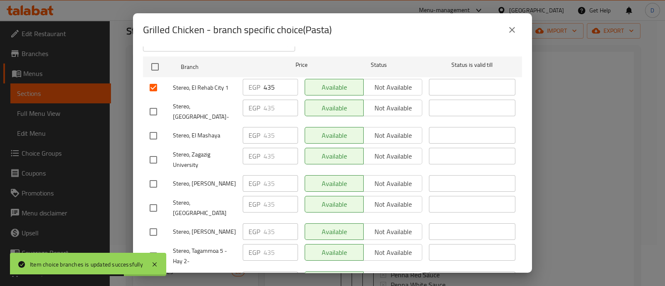
scroll to position [156, 0]
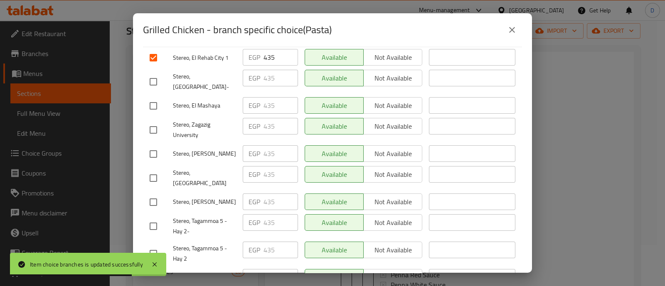
click at [148, 218] on input "checkbox" at bounding box center [153, 226] width 17 height 17
checkbox input "true"
click at [154, 245] on input "checkbox" at bounding box center [153, 253] width 17 height 17
checkbox input "true"
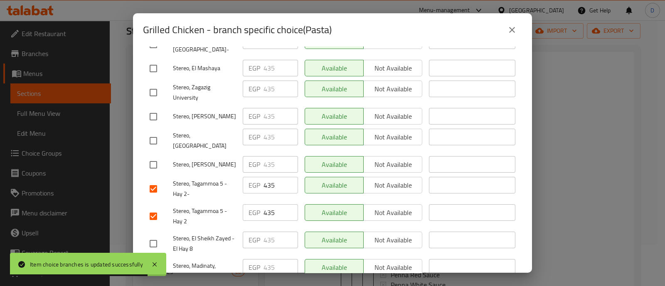
scroll to position [207, 0]
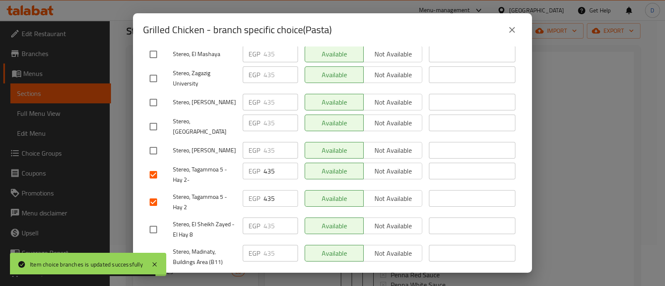
click at [154, 221] on input "checkbox" at bounding box center [153, 229] width 17 height 17
checkbox input "true"
click at [156, 248] on input "checkbox" at bounding box center [153, 256] width 17 height 17
checkbox input "true"
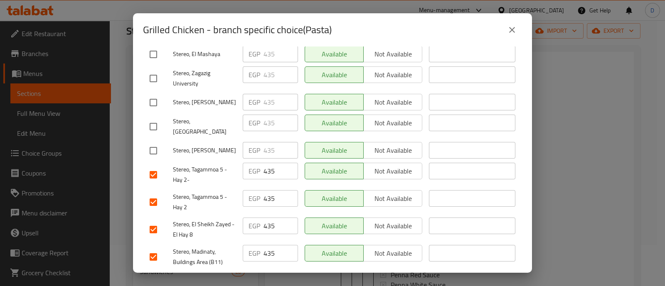
scroll to position [0, 0]
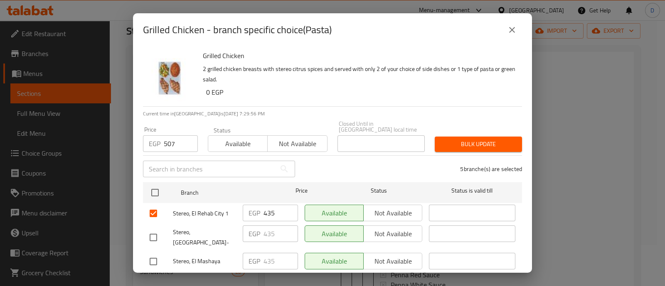
click at [478, 139] on span "Bulk update" at bounding box center [478, 144] width 74 height 10
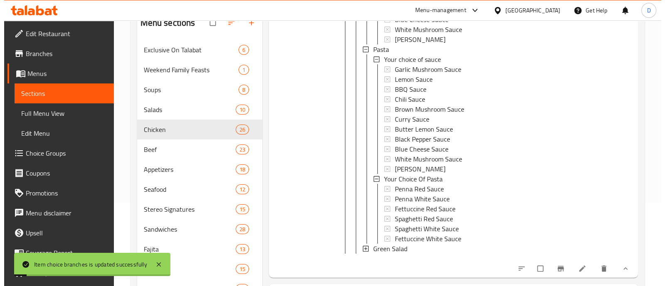
scroll to position [467, 0]
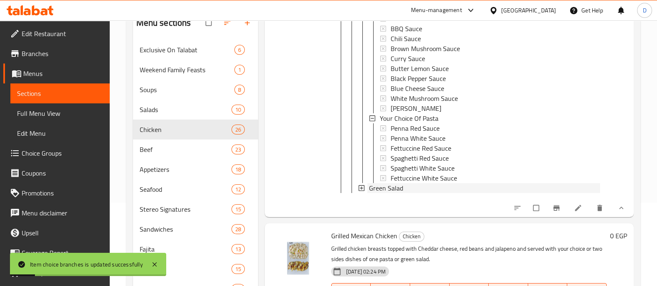
click at [407, 186] on div "Green Salad" at bounding box center [484, 188] width 231 height 10
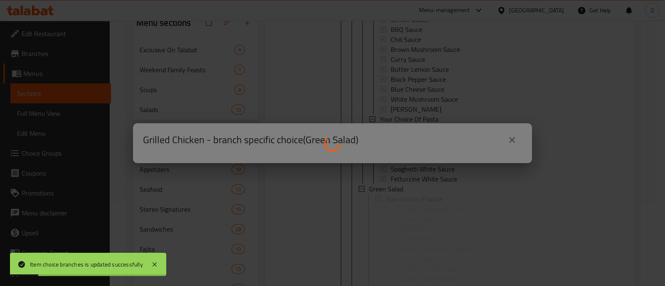
scroll to position [0, 0]
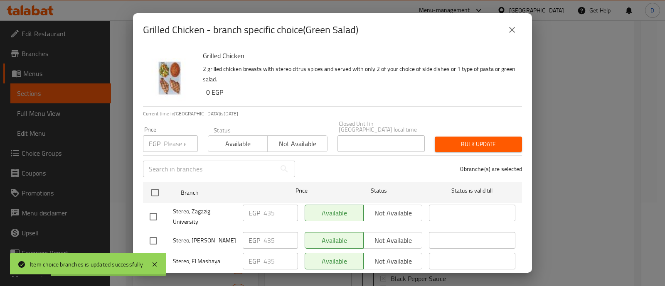
click at [179, 140] on input "number" at bounding box center [181, 143] width 34 height 17
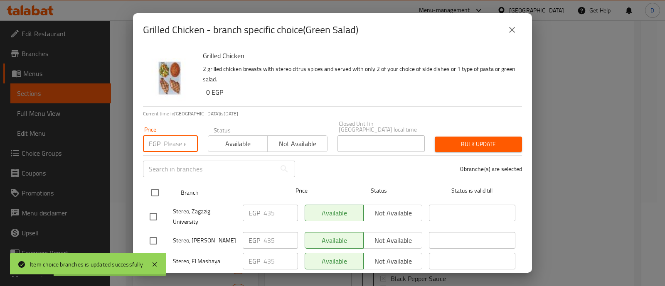
paste input "507"
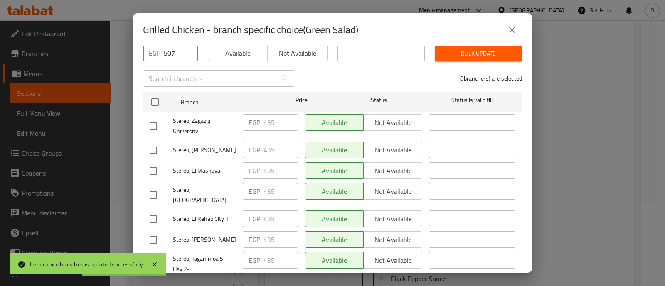
scroll to position [103, 0]
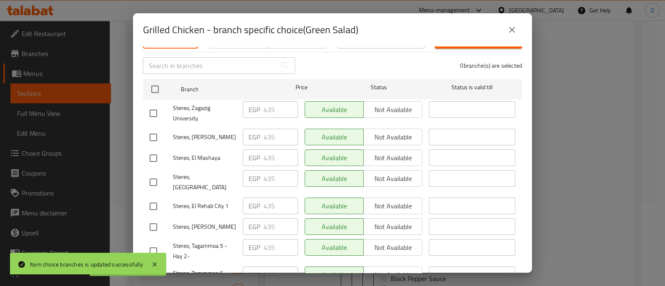
type input "507"
click at [160, 198] on input "checkbox" at bounding box center [153, 206] width 17 height 17
checkbox input "true"
click at [157, 243] on input "checkbox" at bounding box center [153, 251] width 17 height 17
checkbox input "true"
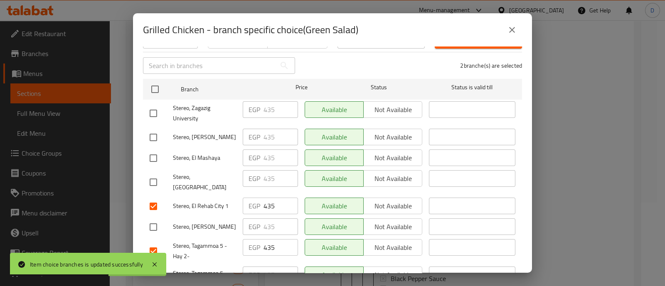
scroll to position [156, 0]
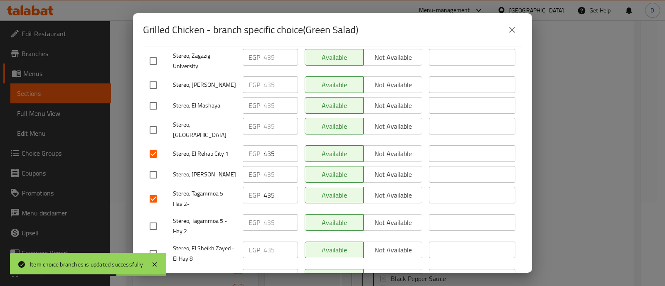
click at [156, 218] on input "checkbox" at bounding box center [153, 226] width 17 height 17
checkbox input "true"
click at [156, 245] on input "checkbox" at bounding box center [153, 253] width 17 height 17
checkbox input "true"
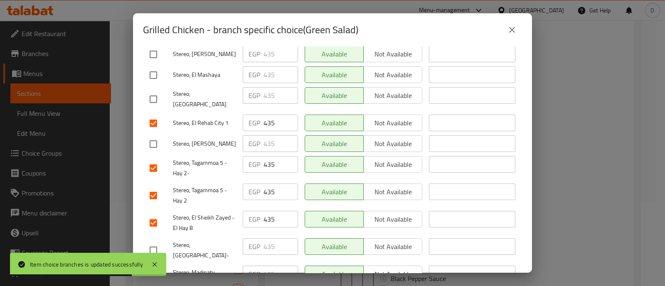
scroll to position [207, 0]
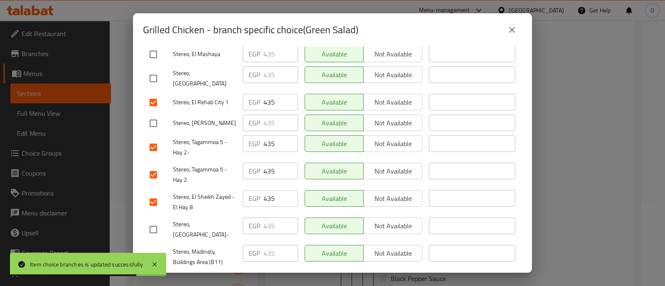
click at [152, 248] on input "checkbox" at bounding box center [153, 256] width 17 height 17
checkbox input "true"
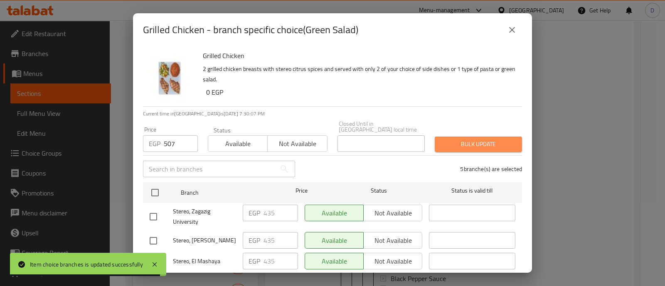
click at [477, 139] on span "Bulk update" at bounding box center [478, 144] width 74 height 10
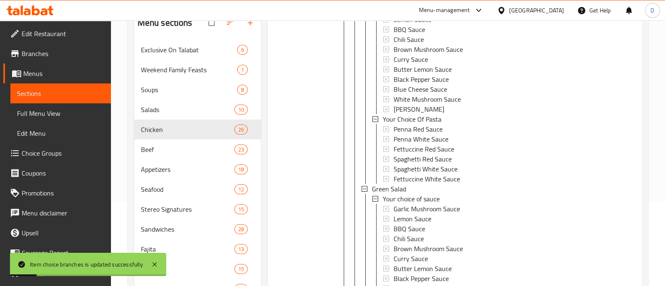
scroll to position [130, 0]
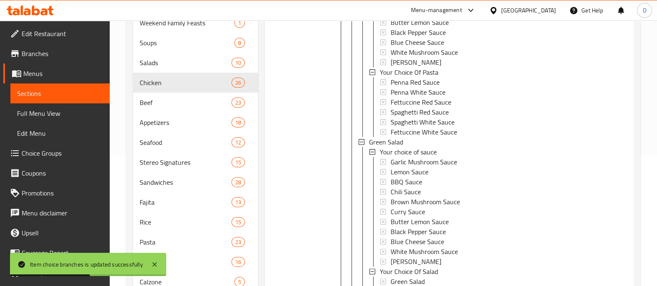
click at [455, 142] on div "Green Salad" at bounding box center [484, 142] width 231 height 10
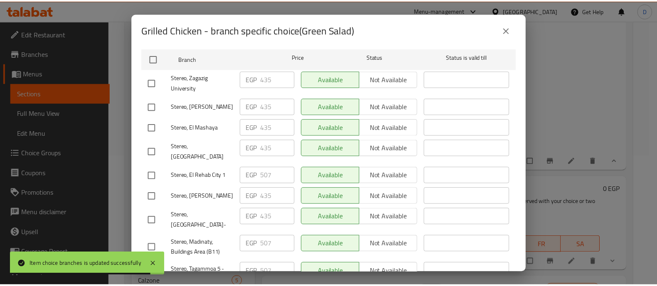
scroll to position [156, 0]
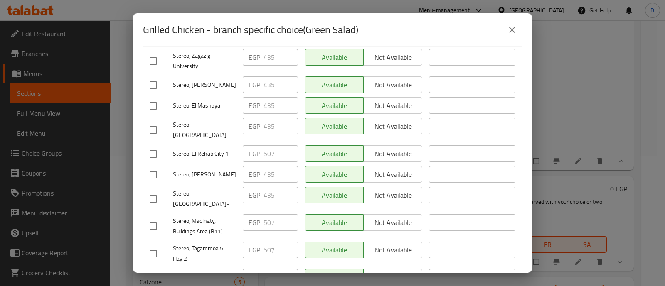
click at [511, 31] on icon "close" at bounding box center [512, 30] width 10 height 10
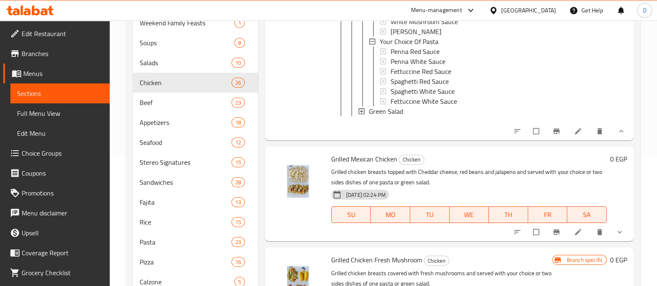
scroll to position [571, 0]
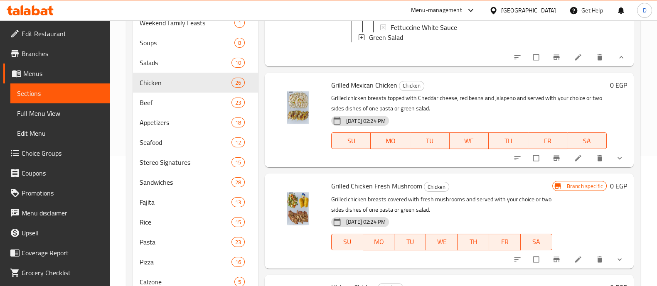
click at [615, 162] on icon "show more" at bounding box center [619, 158] width 8 height 8
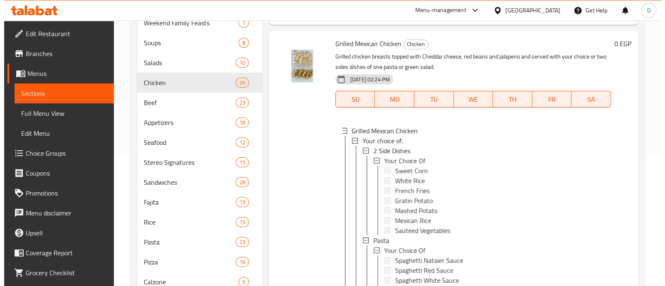
scroll to position [623, 0]
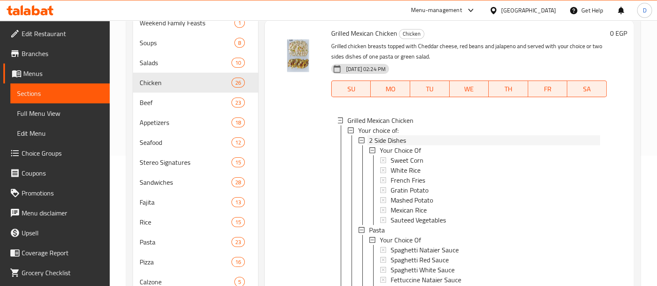
click at [434, 145] on div "2 Side Dishes" at bounding box center [484, 140] width 231 height 10
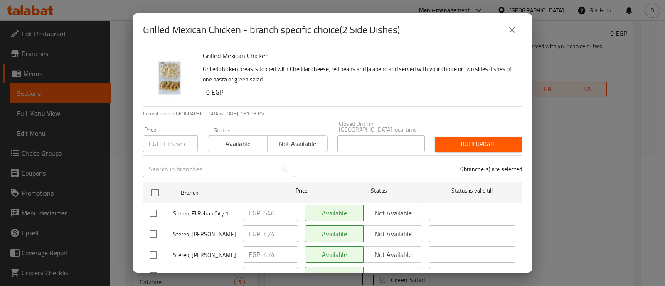
click at [166, 137] on input "number" at bounding box center [181, 143] width 34 height 17
paste input "474"
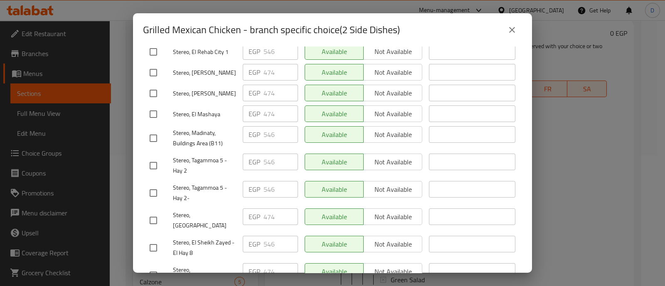
scroll to position [103, 0]
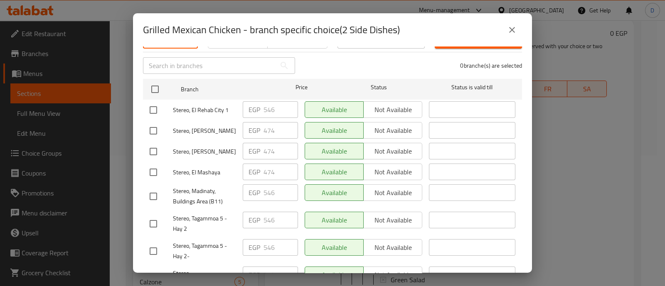
type input "474"
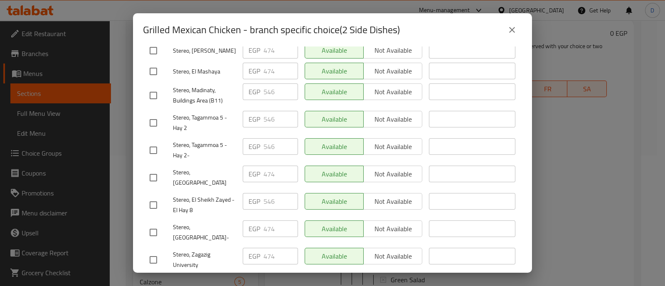
scroll to position [207, 0]
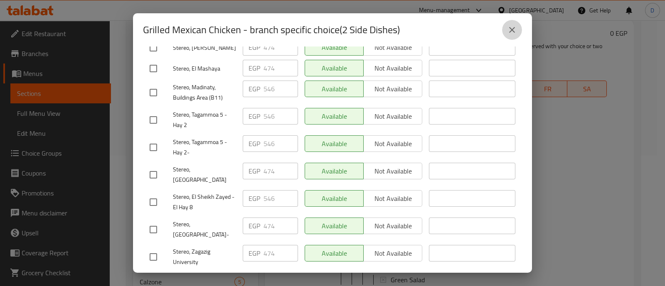
click at [515, 30] on icon "close" at bounding box center [512, 30] width 10 height 10
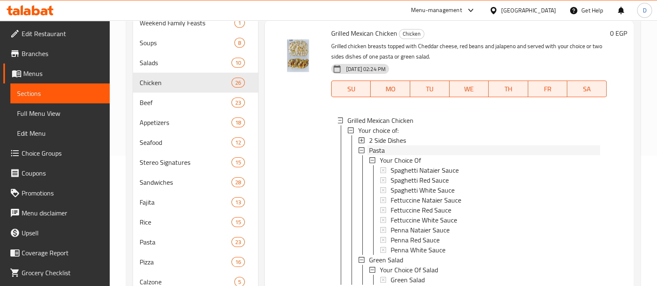
click at [415, 155] on div "Pasta" at bounding box center [484, 150] width 231 height 10
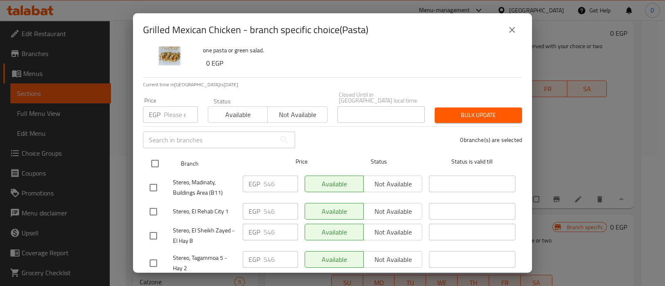
scroll to position [52, 0]
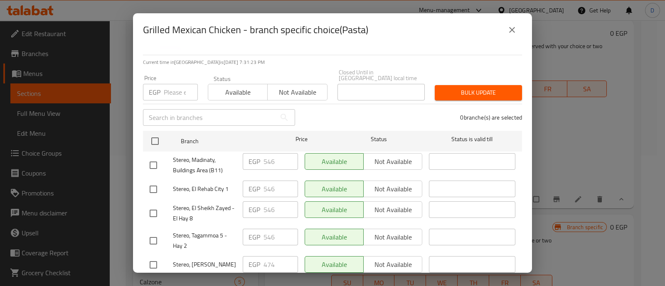
click at [172, 84] on input "number" at bounding box center [181, 92] width 34 height 17
paste input "474"
type input "474"
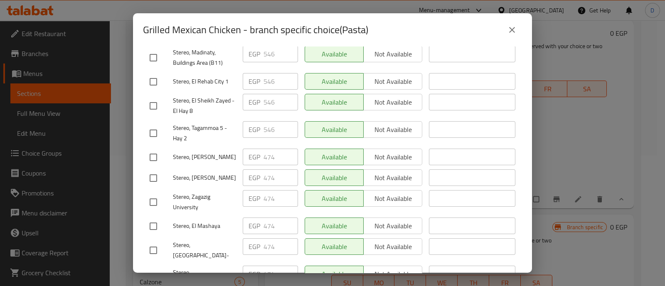
scroll to position [207, 0]
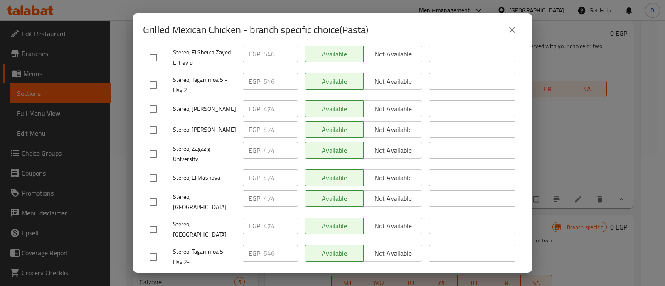
click at [516, 30] on icon "close" at bounding box center [512, 30] width 10 height 10
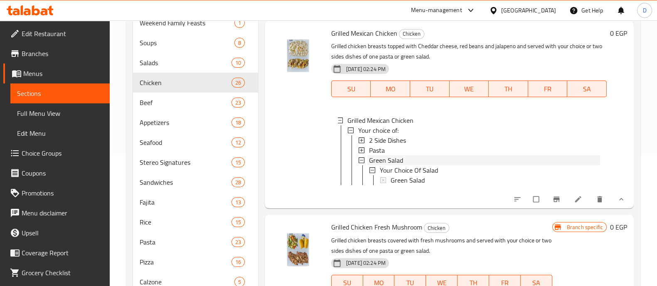
click at [403, 165] on div "Green Salad" at bounding box center [484, 160] width 231 height 10
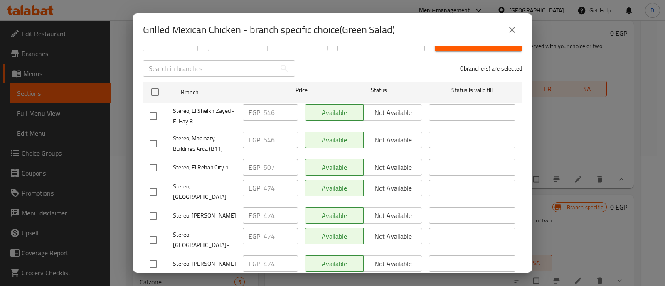
scroll to position [103, 0]
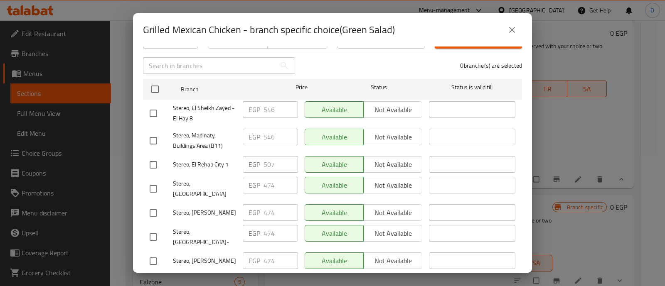
click at [191, 58] on input "text" at bounding box center [209, 65] width 133 height 17
paste input "474"
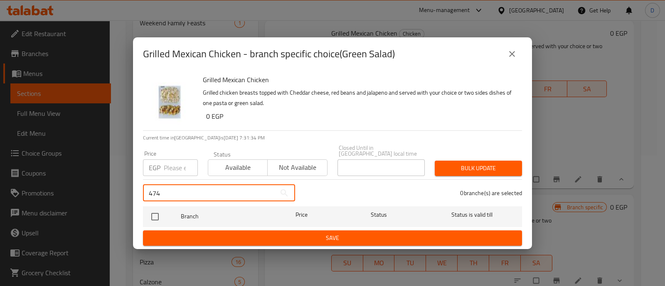
scroll to position [0, 0]
type input "4"
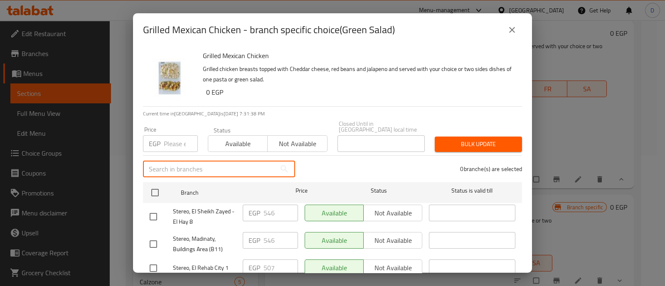
click at [170, 137] on input "number" at bounding box center [181, 143] width 34 height 17
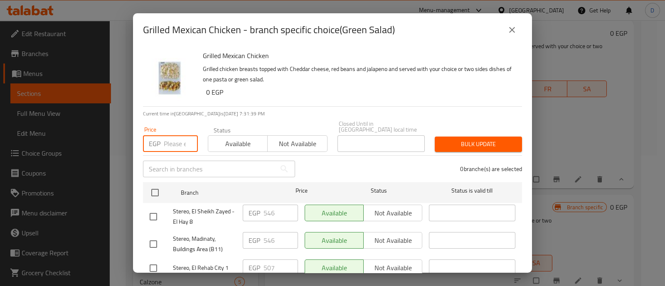
paste input "474"
type input "474"
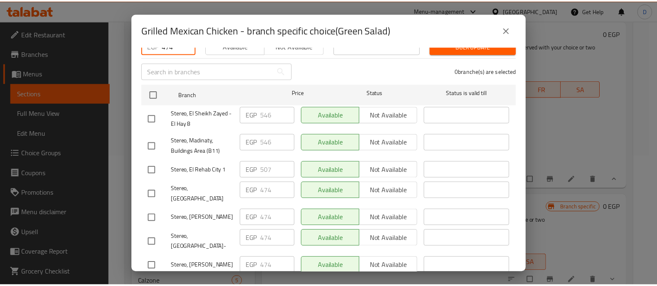
scroll to position [52, 0]
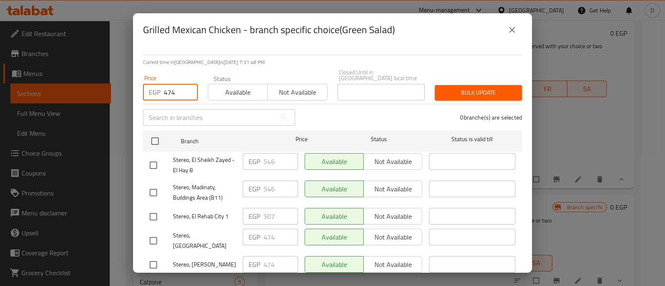
click at [516, 31] on icon "close" at bounding box center [512, 30] width 10 height 10
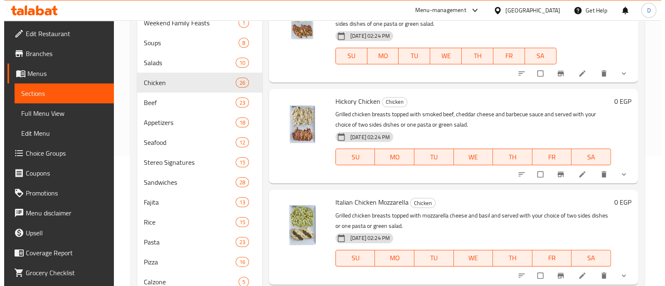
scroll to position [883, 0]
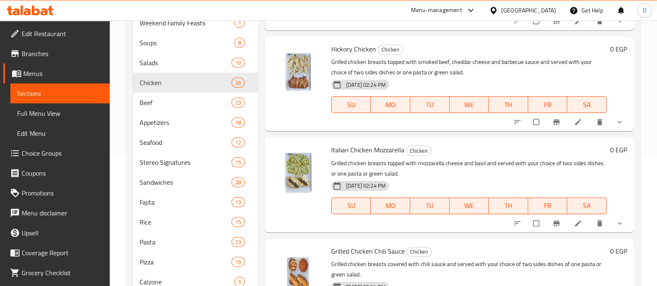
drag, startPoint x: 605, startPoint y: 134, endPoint x: 599, endPoint y: 134, distance: 6.6
click at [610, 131] on button "show more" at bounding box center [620, 122] width 20 height 18
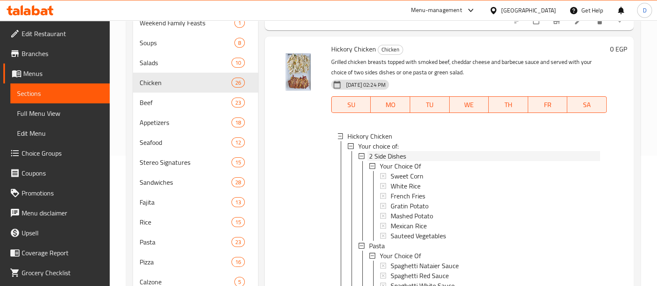
click at [413, 161] on div "2 Side Dishes" at bounding box center [484, 156] width 231 height 10
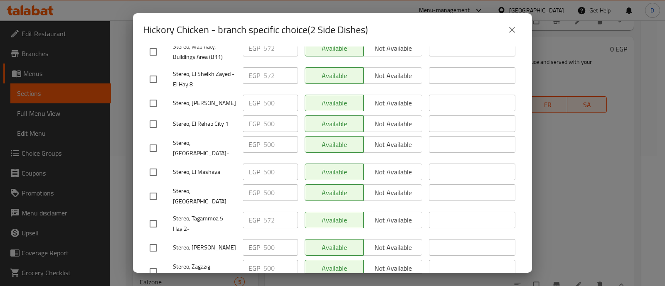
scroll to position [207, 0]
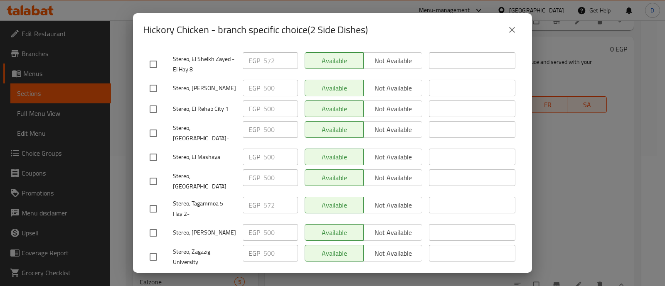
click at [513, 33] on icon "close" at bounding box center [512, 30] width 10 height 10
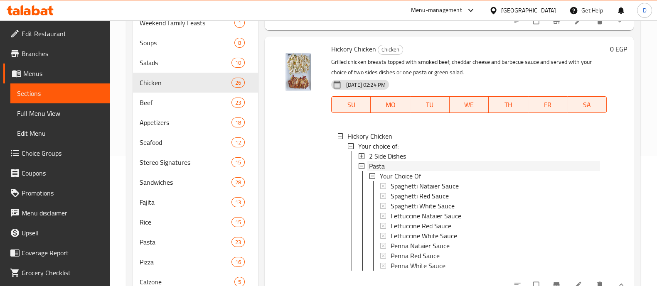
click at [404, 171] on div "Pasta" at bounding box center [484, 166] width 231 height 10
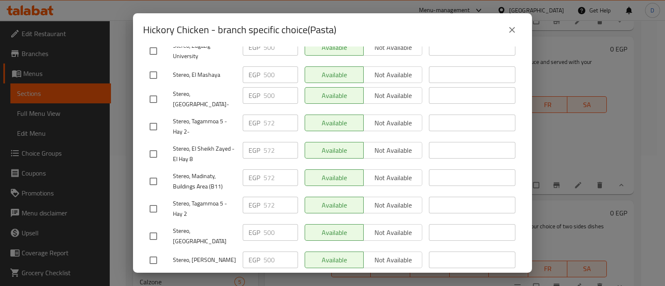
click at [514, 27] on icon "close" at bounding box center [512, 30] width 10 height 10
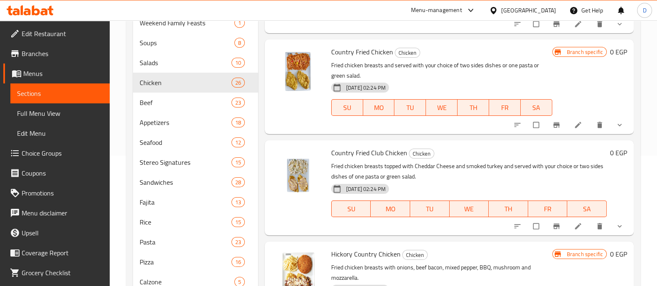
scroll to position [1298, 0]
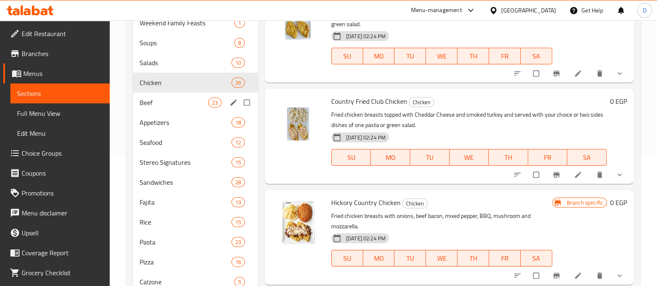
click at [160, 98] on span "Beef" at bounding box center [174, 103] width 69 height 10
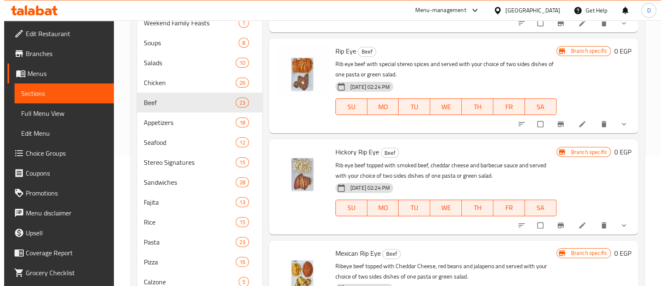
scroll to position [1454, 0]
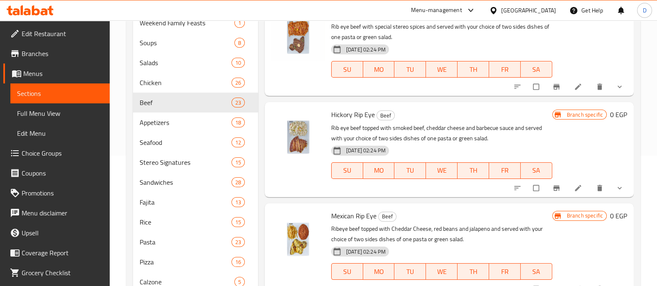
click at [615, 184] on icon "show more" at bounding box center [619, 188] width 8 height 8
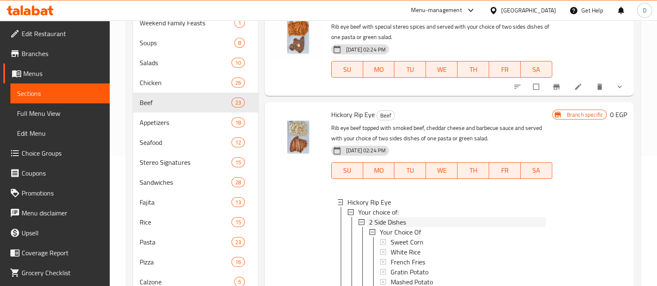
click at [413, 222] on div "2 Side Dishes" at bounding box center [457, 222] width 177 height 10
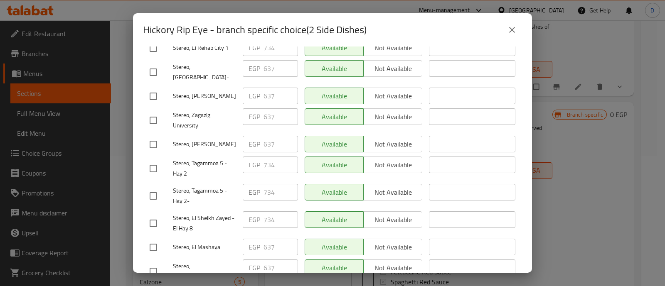
scroll to position [207, 0]
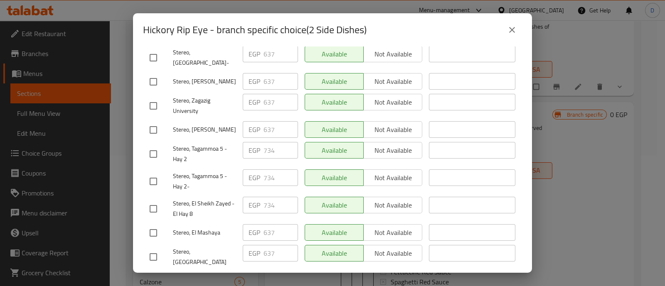
click at [517, 29] on button "close" at bounding box center [512, 30] width 20 height 20
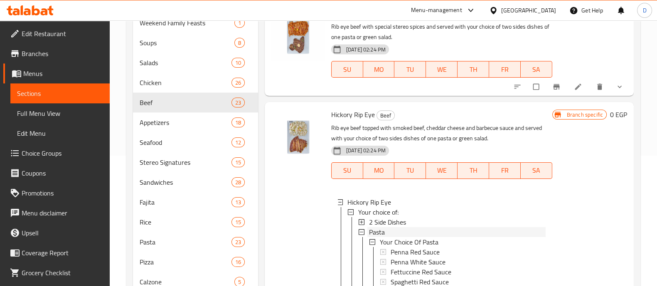
click at [386, 230] on div "Pasta" at bounding box center [457, 232] width 177 height 10
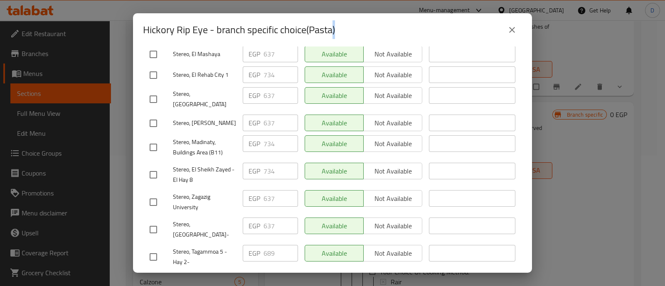
click at [147, 194] on input "checkbox" at bounding box center [153, 202] width 17 height 17
click at [155, 194] on input "checkbox" at bounding box center [153, 202] width 17 height 17
checkbox input "true"
click at [264, 190] on input "637" at bounding box center [280, 198] width 34 height 17
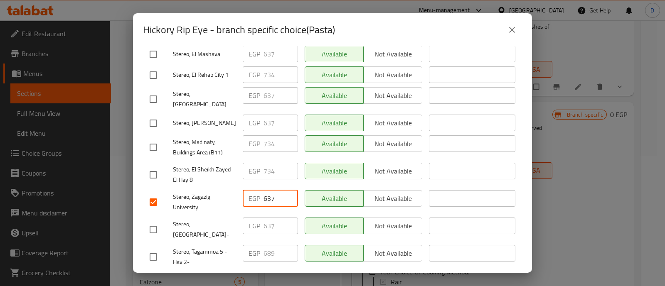
click at [264, 190] on input "637" at bounding box center [280, 198] width 34 height 17
click at [154, 248] on input "checkbox" at bounding box center [153, 256] width 17 height 17
checkbox input "true"
click at [269, 245] on input "689" at bounding box center [280, 253] width 34 height 17
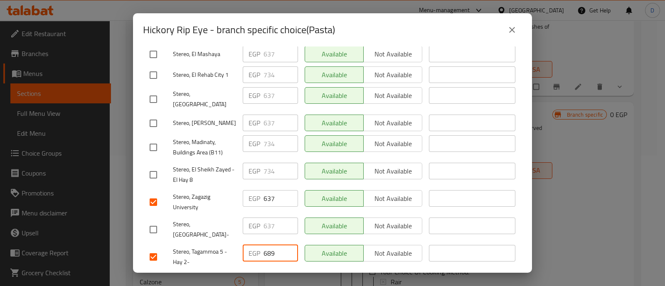
click at [269, 245] on input "689" at bounding box center [280, 253] width 34 height 17
paste input "37"
type input "637"
click at [272, 277] on span "Save" at bounding box center [333, 282] width 366 height 10
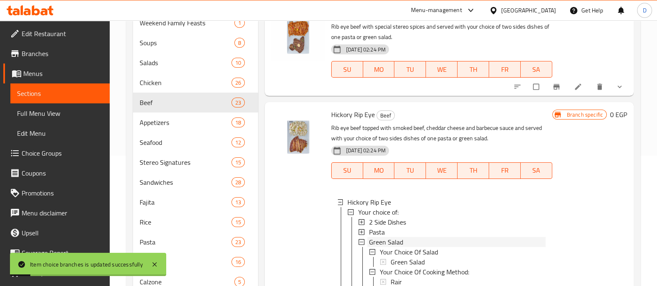
click at [397, 239] on span "Green Salad" at bounding box center [386, 242] width 34 height 10
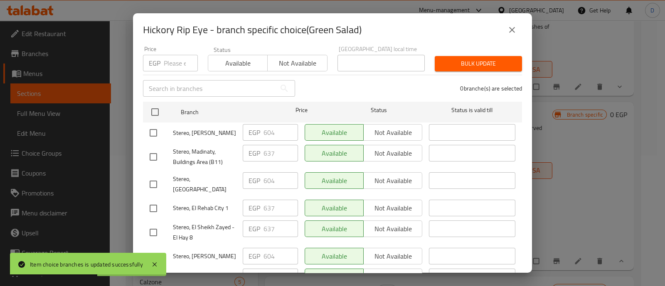
scroll to position [103, 0]
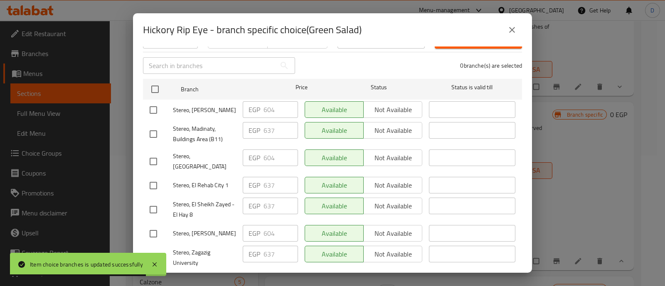
click at [152, 103] on input "checkbox" at bounding box center [153, 109] width 17 height 17
checkbox input "true"
click at [156, 125] on input "checkbox" at bounding box center [153, 133] width 17 height 17
checkbox input "true"
click at [270, 126] on input "637" at bounding box center [280, 130] width 34 height 17
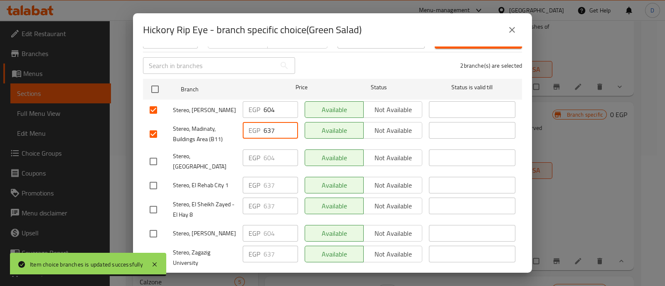
click at [270, 126] on input "637" at bounding box center [280, 130] width 34 height 17
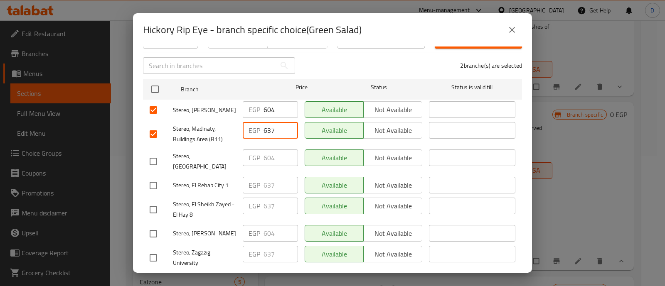
click at [266, 101] on input "604" at bounding box center [280, 109] width 34 height 17
click at [268, 123] on input "637" at bounding box center [280, 130] width 34 height 17
click at [270, 103] on input "604" at bounding box center [280, 109] width 34 height 17
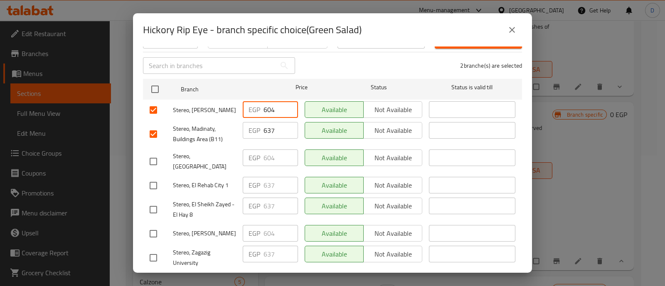
click at [270, 103] on input "604" at bounding box center [280, 109] width 34 height 17
paste input "37"
type input "637"
click at [176, 58] on input "text" at bounding box center [209, 65] width 133 height 17
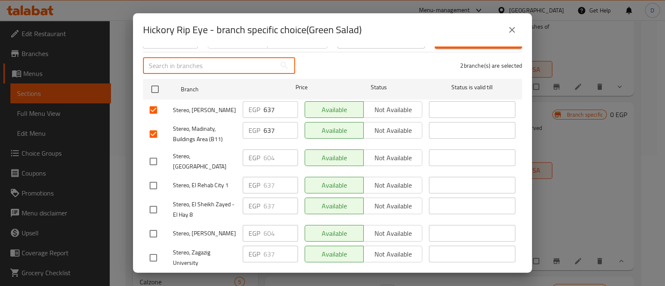
scroll to position [52, 0]
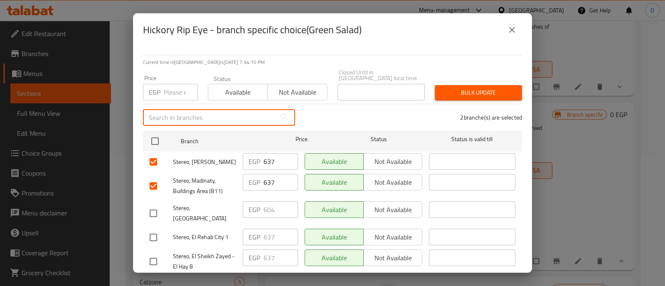
click at [175, 86] on input "number" at bounding box center [181, 92] width 34 height 17
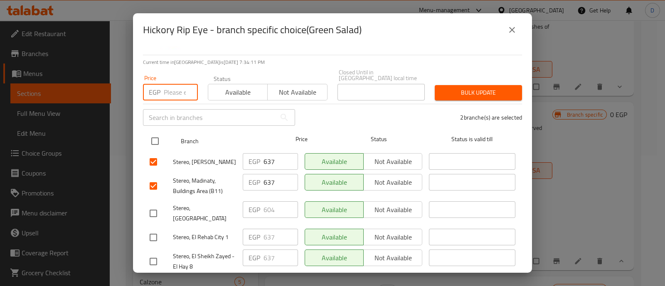
paste input "637"
type input "637"
click at [156, 135] on input "checkbox" at bounding box center [154, 141] width 17 height 17
checkbox input "true"
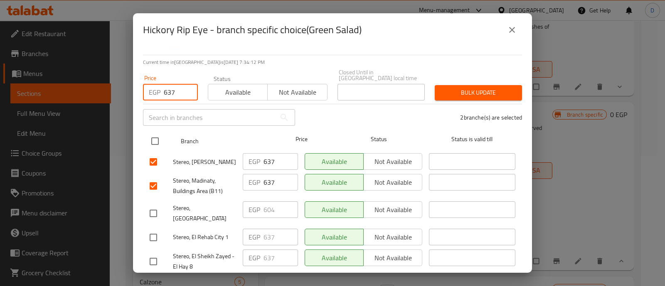
checkbox input "true"
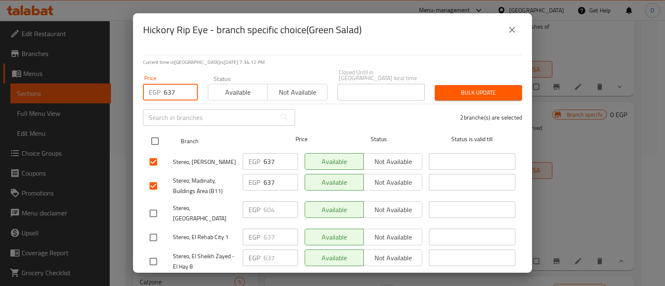
checkbox input "true"
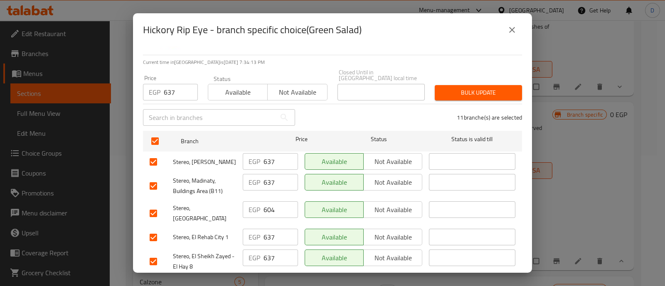
click at [459, 88] on span "Bulk update" at bounding box center [478, 93] width 74 height 10
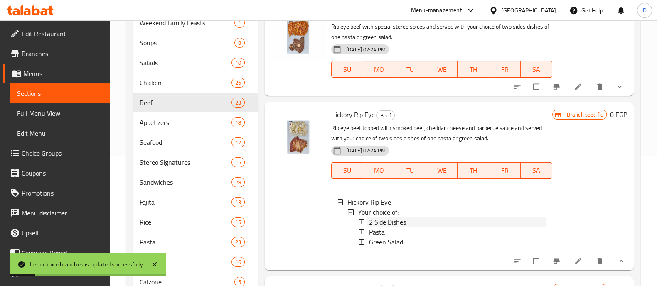
click at [425, 218] on div "2 Side Dishes" at bounding box center [457, 222] width 177 height 10
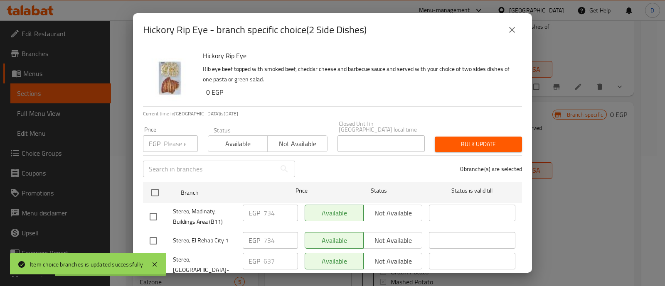
click at [169, 138] on input "number" at bounding box center [181, 143] width 34 height 17
paste input "637"
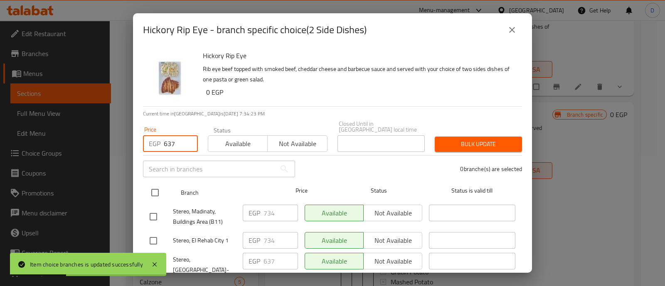
type input "637"
click at [158, 184] on input "checkbox" at bounding box center [154, 192] width 17 height 17
checkbox input "true"
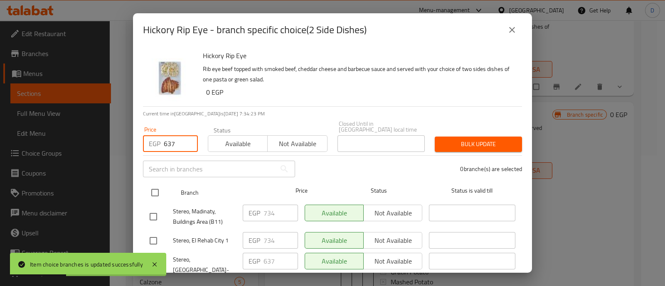
checkbox input "true"
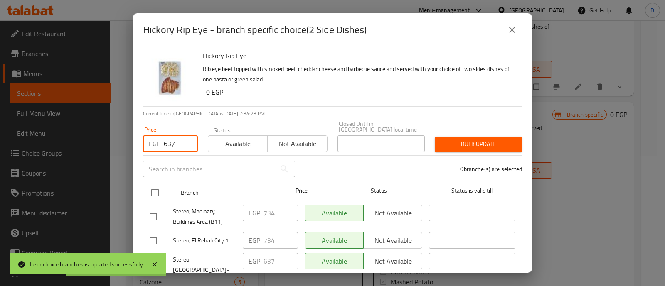
checkbox input "true"
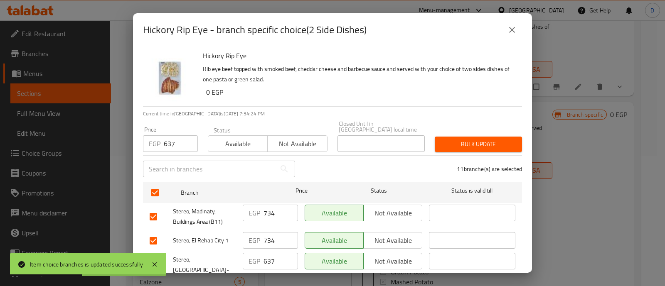
click at [479, 144] on button "Bulk update" at bounding box center [478, 144] width 87 height 15
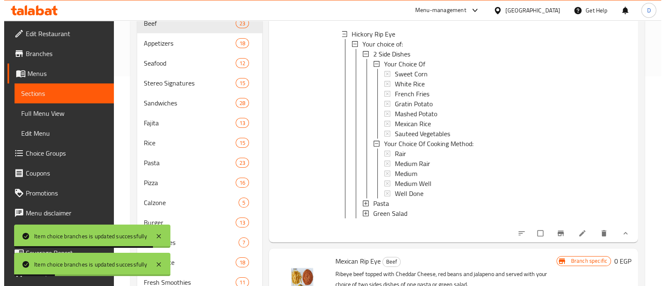
scroll to position [1558, 0]
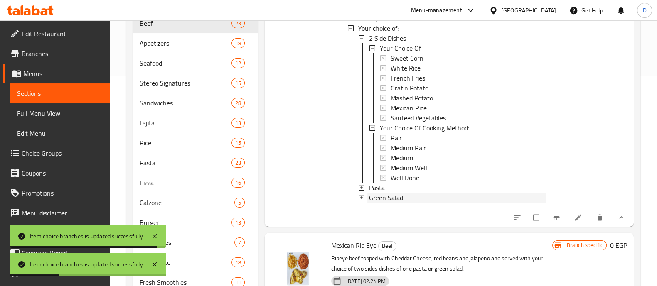
click at [398, 199] on span "Green Salad" at bounding box center [386, 198] width 34 height 10
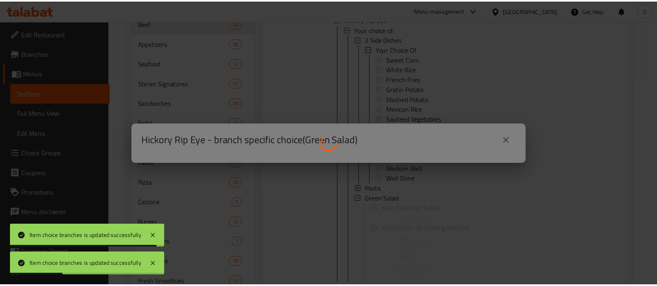
scroll to position [0, 0]
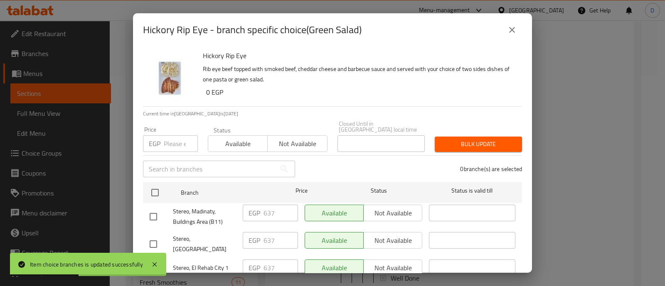
click at [174, 144] on input "number" at bounding box center [181, 143] width 34 height 17
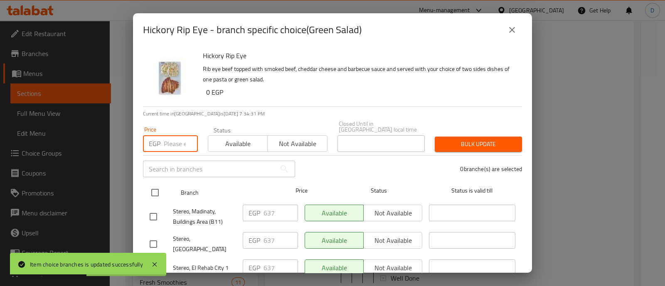
paste input "637"
type input "637"
click at [157, 184] on input "checkbox" at bounding box center [154, 192] width 17 height 17
checkbox input "true"
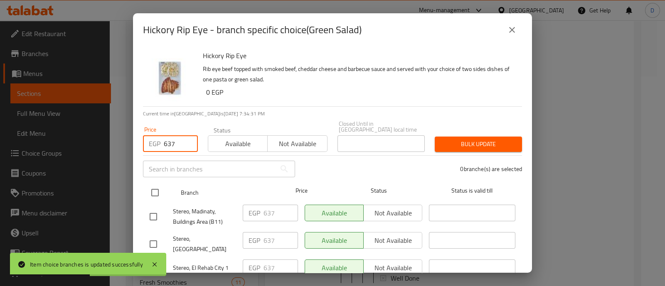
checkbox input "true"
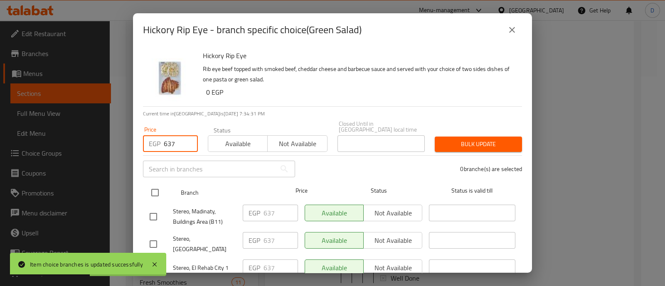
checkbox input "true"
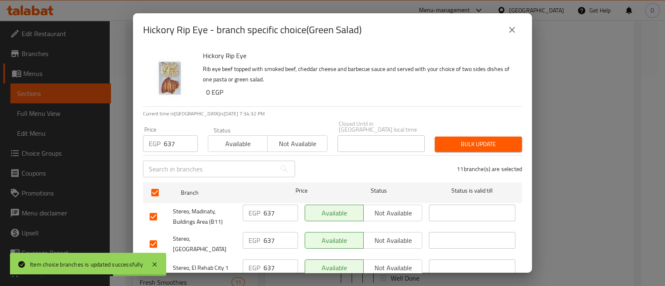
click at [463, 139] on span "Bulk update" at bounding box center [478, 144] width 74 height 10
click at [463, 138] on div at bounding box center [332, 143] width 665 height 286
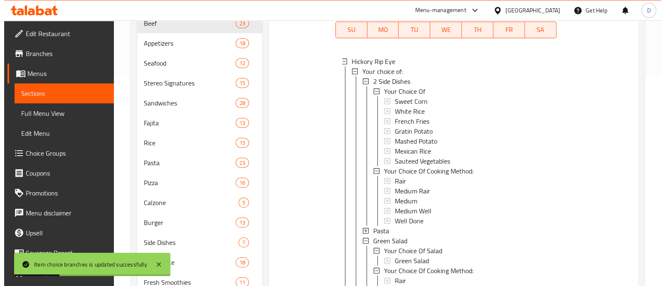
scroll to position [1506, 0]
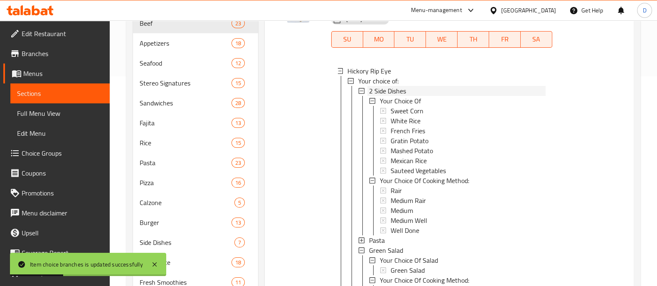
click at [411, 90] on div "2 Side Dishes" at bounding box center [457, 91] width 177 height 10
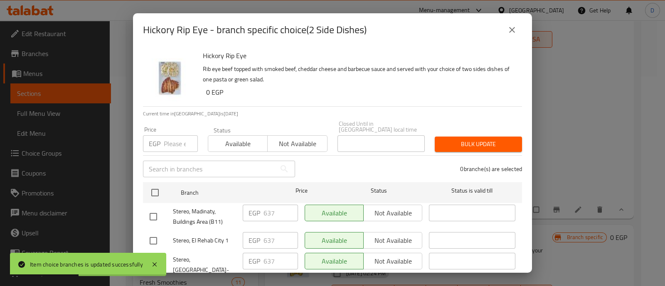
click at [166, 135] on input "number" at bounding box center [181, 143] width 34 height 17
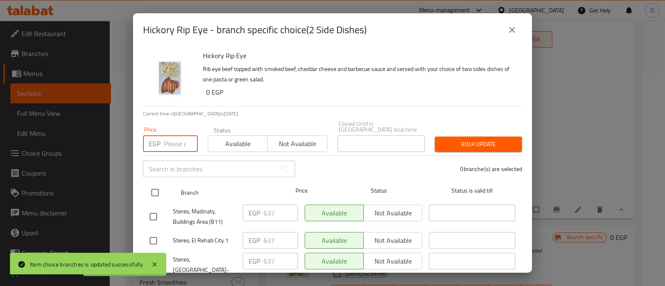
paste input "734"
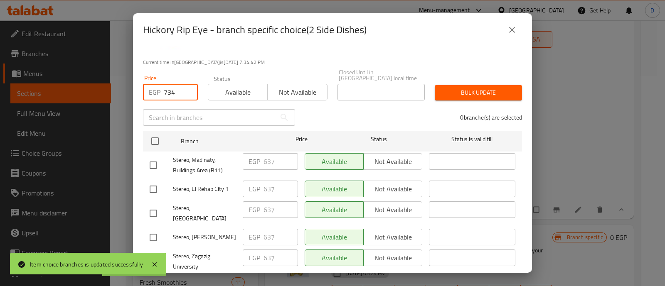
type input "734"
click at [150, 157] on input "checkbox" at bounding box center [153, 165] width 17 height 17
checkbox input "true"
click at [155, 187] on input "checkbox" at bounding box center [153, 189] width 17 height 17
checkbox input "true"
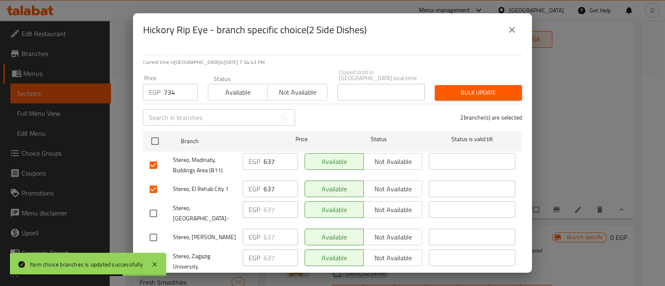
scroll to position [103, 0]
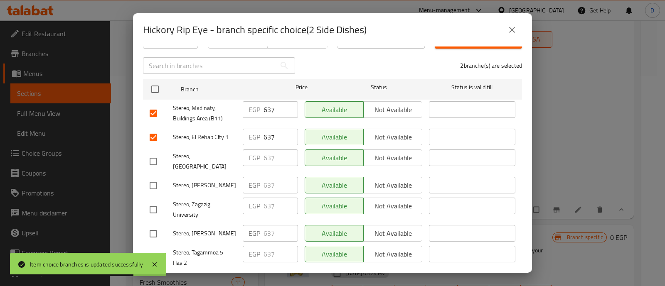
click at [153, 249] on input "checkbox" at bounding box center [153, 257] width 17 height 17
checkbox input "true"
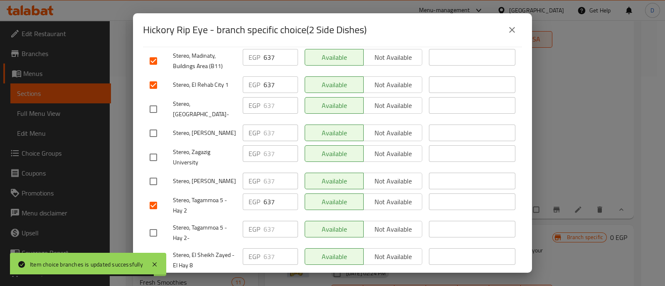
click at [154, 224] on input "checkbox" at bounding box center [153, 232] width 17 height 17
checkbox input "true"
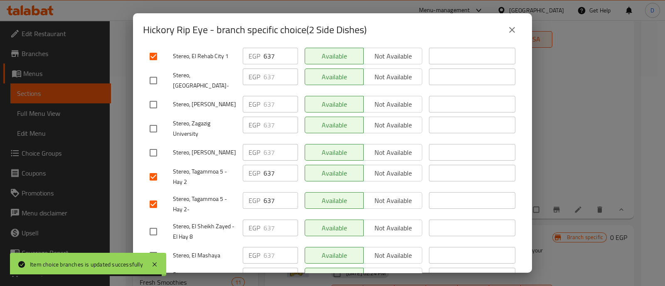
scroll to position [207, 0]
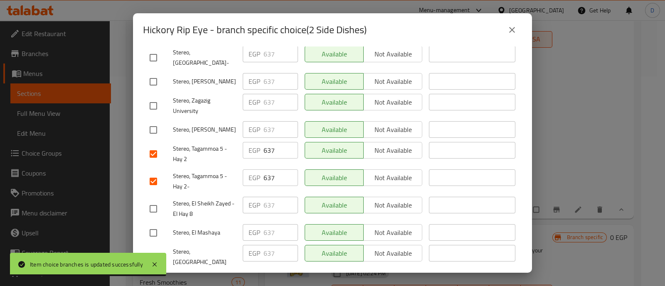
click at [152, 200] on input "checkbox" at bounding box center [153, 208] width 17 height 17
checkbox input "true"
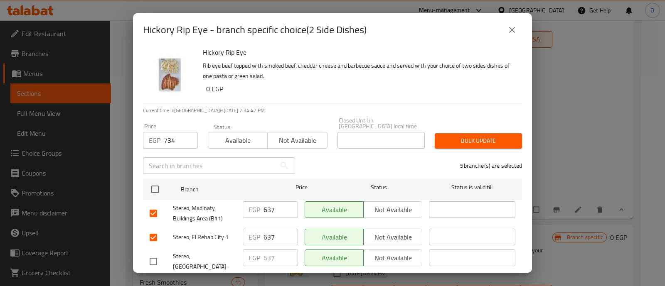
scroll to position [0, 0]
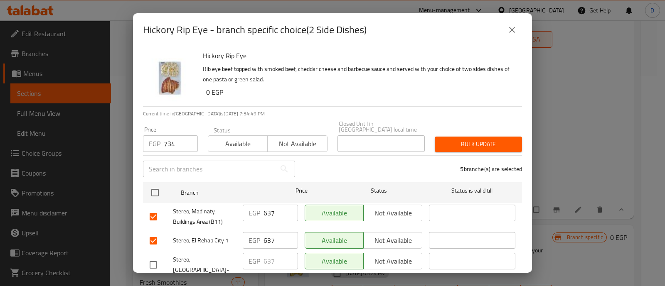
click at [458, 139] on span "Bulk update" at bounding box center [478, 144] width 74 height 10
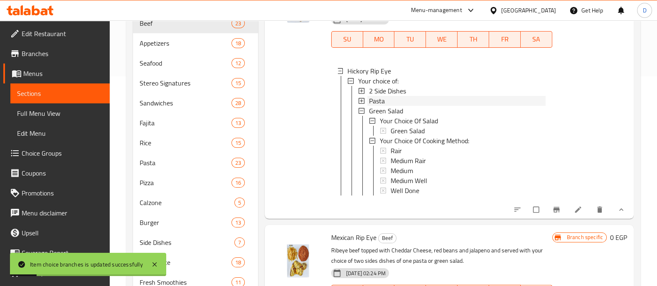
click at [379, 100] on span "Pasta" at bounding box center [377, 101] width 16 height 10
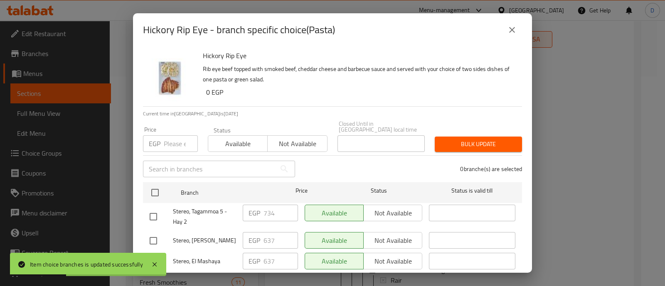
click at [178, 145] on input "number" at bounding box center [181, 143] width 34 height 17
paste input "734"
type input "734"
click at [152, 208] on input "checkbox" at bounding box center [153, 216] width 17 height 17
checkbox input "true"
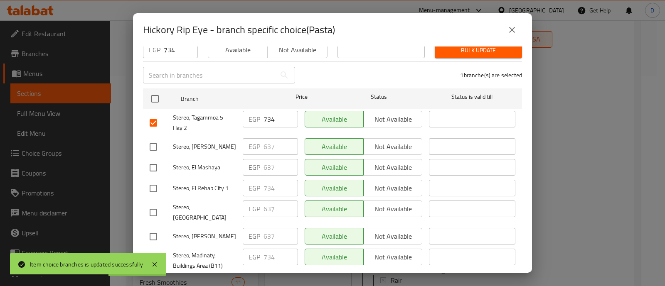
scroll to position [103, 0]
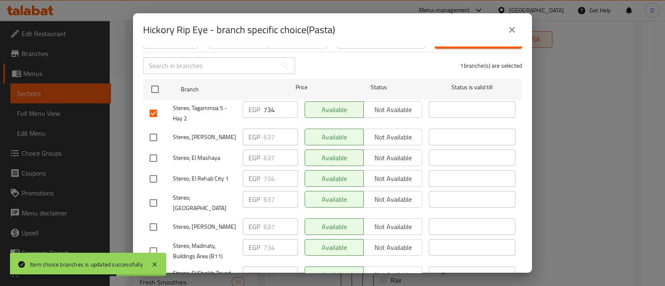
click at [150, 176] on input "checkbox" at bounding box center [153, 178] width 17 height 17
checkbox input "true"
click at [157, 243] on input "checkbox" at bounding box center [153, 251] width 17 height 17
checkbox input "true"
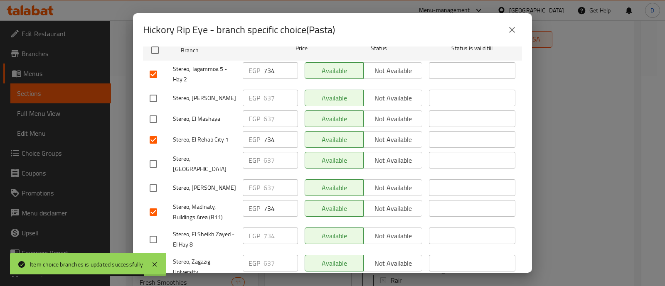
scroll to position [156, 0]
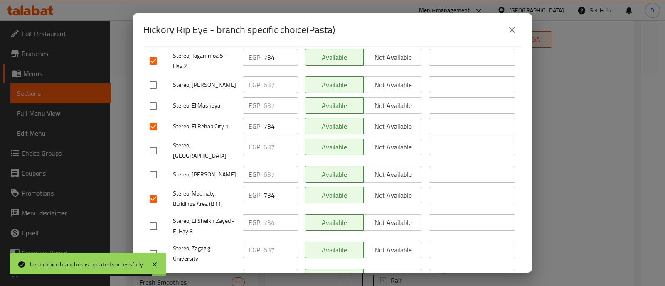
click at [152, 218] on input "checkbox" at bounding box center [153, 226] width 17 height 17
checkbox input "true"
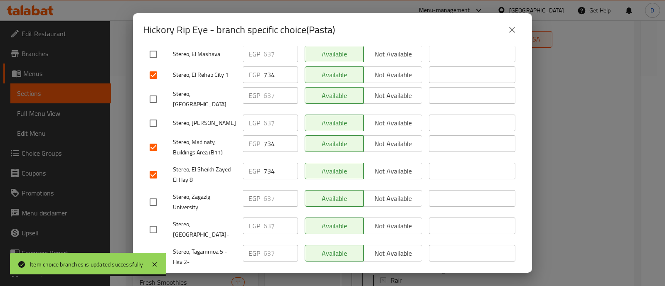
click at [152, 248] on input "checkbox" at bounding box center [153, 256] width 17 height 17
checkbox input "true"
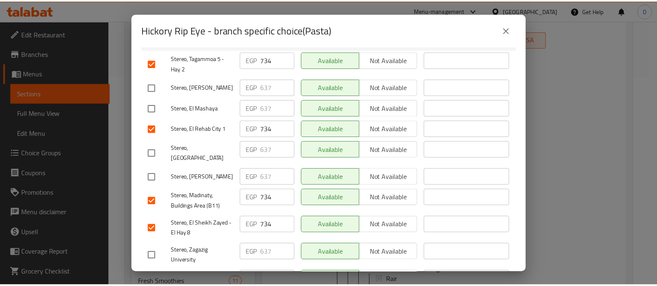
scroll to position [52, 0]
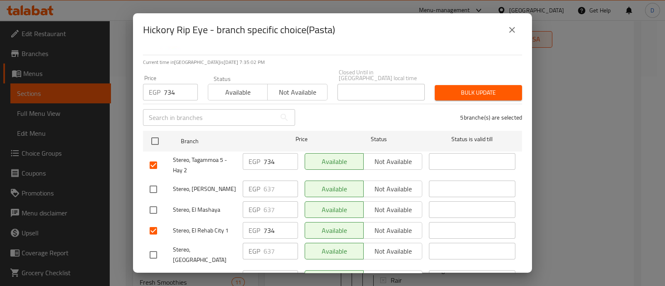
click at [472, 88] on span "Bulk update" at bounding box center [478, 93] width 74 height 10
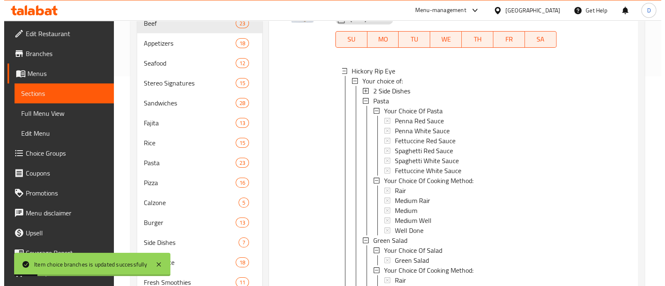
scroll to position [1, 0]
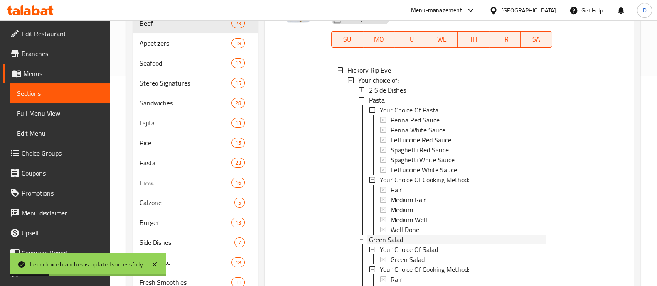
click at [382, 236] on span "Green Salad" at bounding box center [386, 240] width 34 height 10
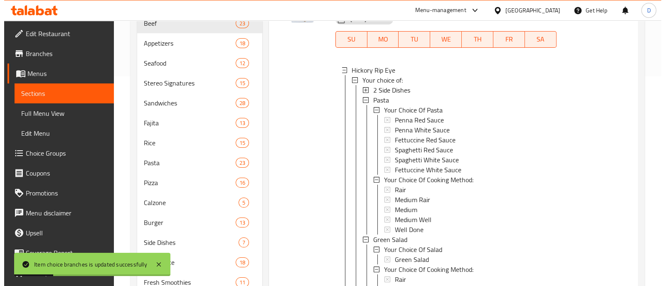
scroll to position [0, 0]
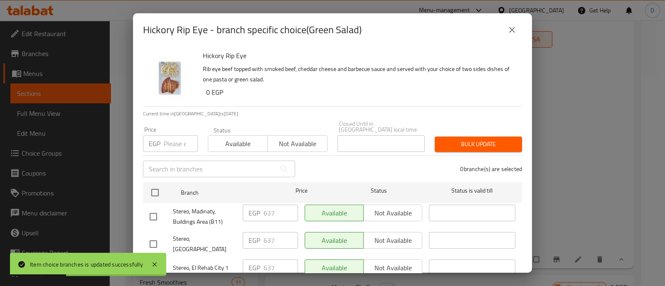
click at [174, 161] on input "text" at bounding box center [209, 169] width 133 height 17
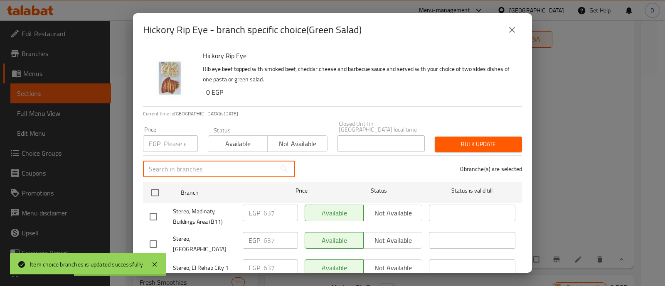
click at [177, 141] on input "number" at bounding box center [181, 143] width 34 height 17
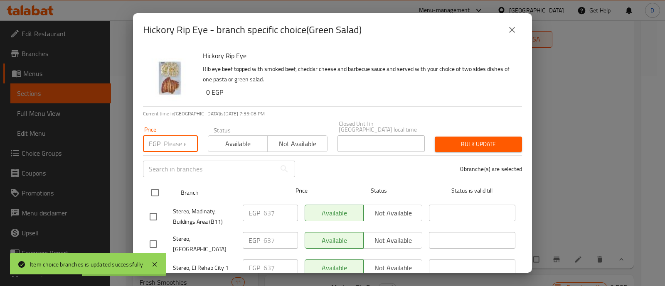
paste input "734"
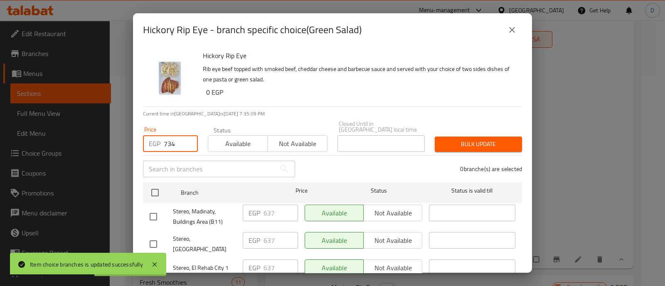
type input "734"
click at [154, 213] on input "checkbox" at bounding box center [153, 216] width 17 height 17
checkbox input "true"
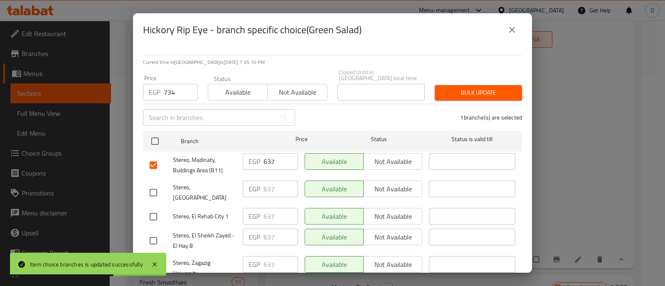
click at [150, 208] on input "checkbox" at bounding box center [153, 216] width 17 height 17
checkbox input "true"
click at [156, 232] on input "checkbox" at bounding box center [153, 240] width 17 height 17
checkbox input "true"
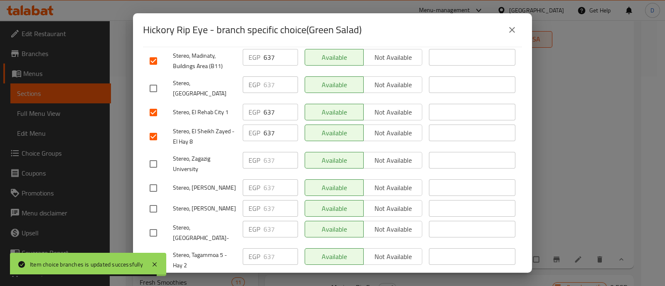
click at [152, 252] on input "checkbox" at bounding box center [153, 260] width 17 height 17
checkbox input "true"
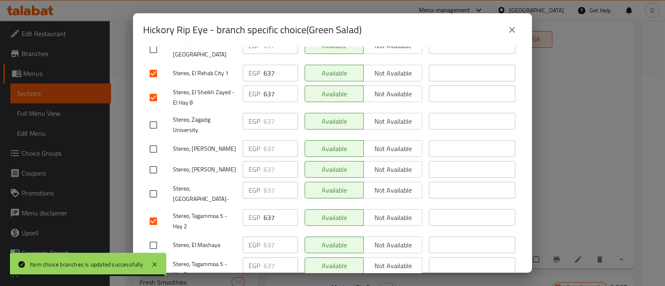
scroll to position [207, 0]
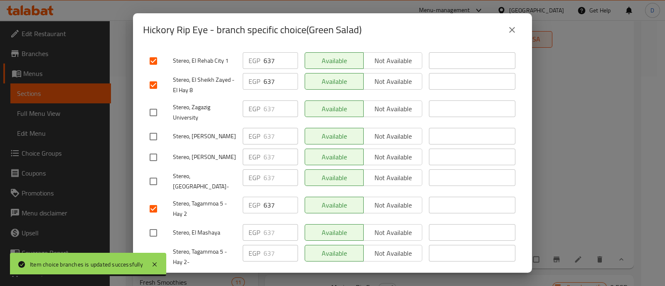
click at [155, 248] on input "checkbox" at bounding box center [153, 256] width 17 height 17
checkbox input "true"
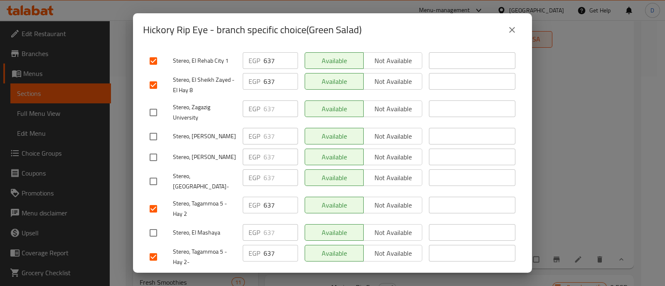
click at [283, 274] on button "Save" at bounding box center [332, 281] width 379 height 15
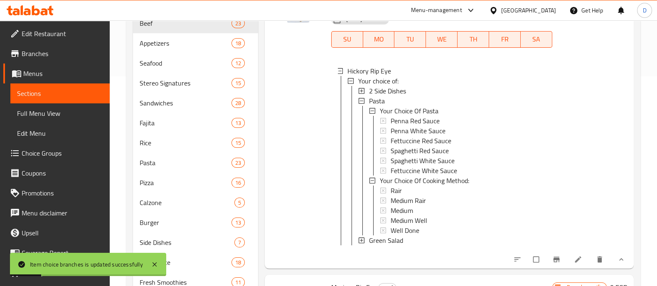
click at [384, 238] on span "Green Salad" at bounding box center [386, 241] width 34 height 10
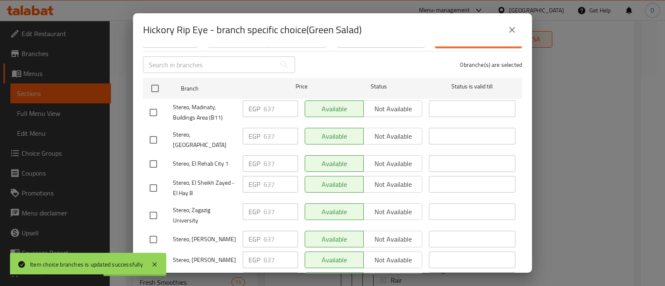
scroll to position [103, 0]
click at [511, 43] on div "Hickory Rip Eye - branch specific choice(Green Salad)" at bounding box center [332, 29] width 399 height 33
click at [509, 27] on icon "close" at bounding box center [512, 30] width 6 height 6
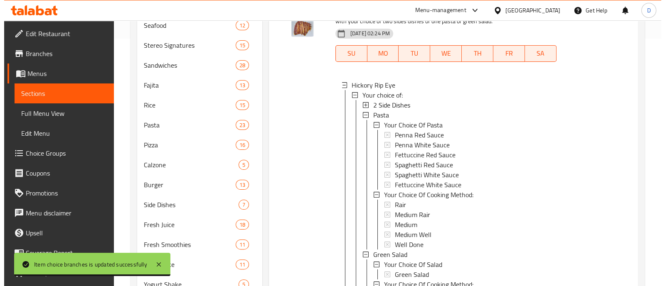
scroll to position [1402, 0]
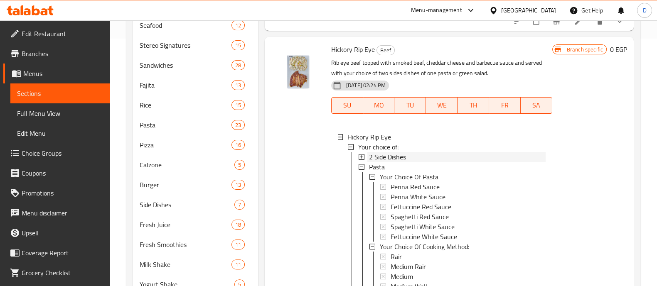
click at [407, 157] on div "2 Side Dishes" at bounding box center [457, 157] width 177 height 10
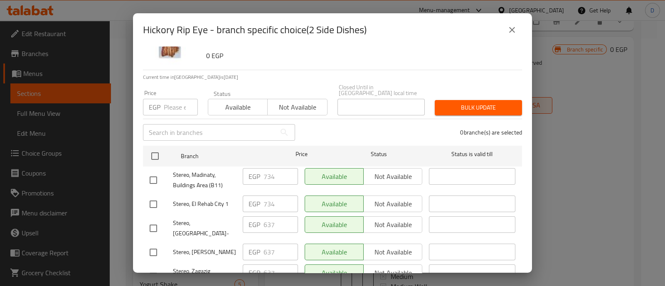
scroll to position [52, 0]
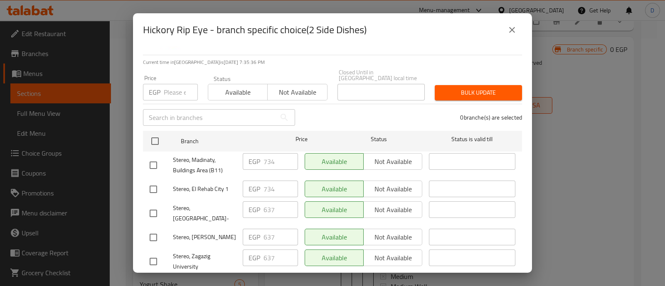
click at [517, 24] on button "close" at bounding box center [512, 30] width 20 height 20
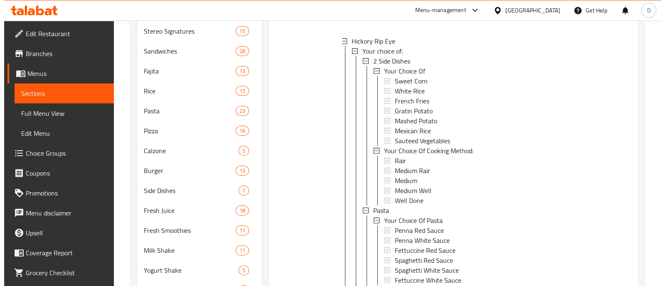
scroll to position [1506, 0]
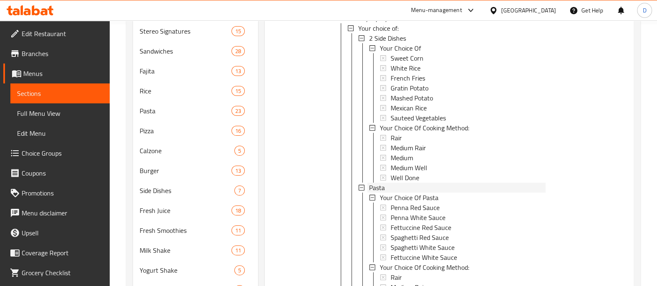
click at [406, 188] on div "Pasta" at bounding box center [457, 188] width 177 height 10
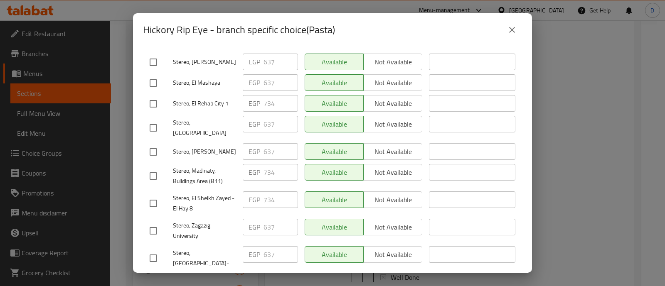
scroll to position [207, 0]
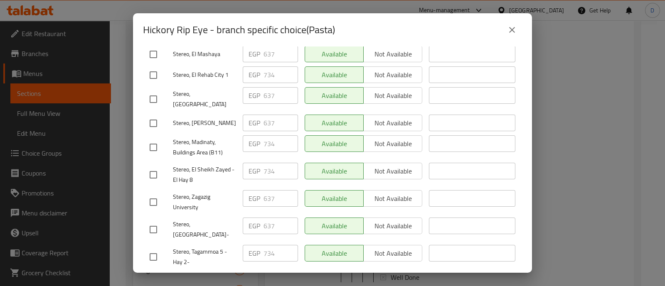
click at [513, 22] on button "close" at bounding box center [512, 30] width 20 height 20
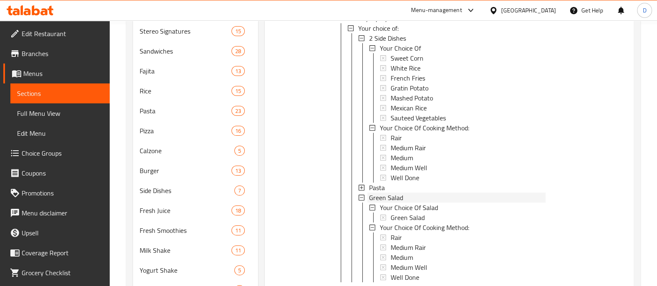
click at [412, 193] on div "Green Salad" at bounding box center [457, 198] width 177 height 10
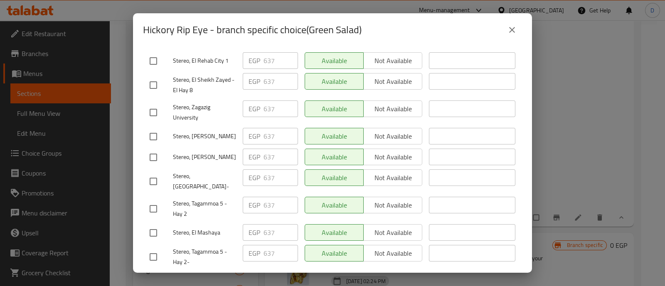
scroll to position [0, 0]
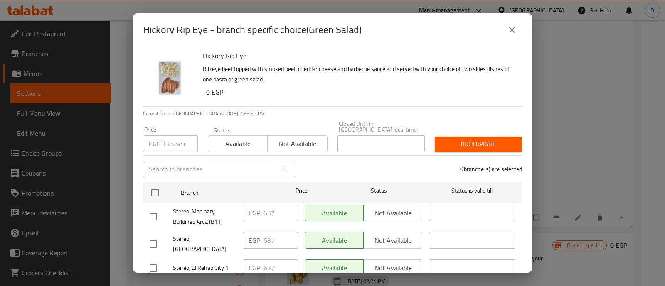
click at [168, 135] on input "number" at bounding box center [181, 143] width 34 height 17
paste input "734"
click at [157, 208] on input "checkbox" at bounding box center [153, 216] width 17 height 17
click at [153, 260] on input "checkbox" at bounding box center [153, 268] width 17 height 17
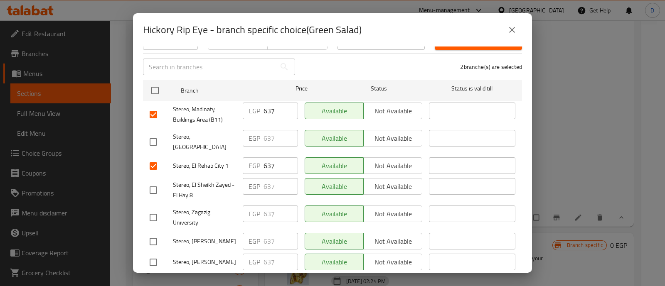
scroll to position [103, 0]
click at [150, 180] on input "checkbox" at bounding box center [153, 188] width 17 height 17
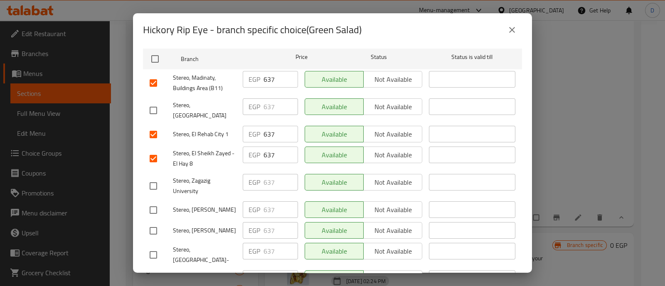
scroll to position [156, 0]
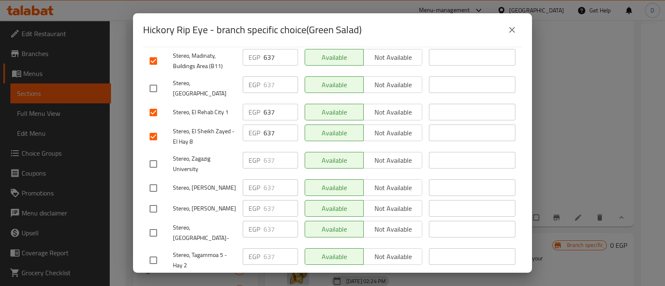
click at [156, 252] on input "checkbox" at bounding box center [153, 260] width 17 height 17
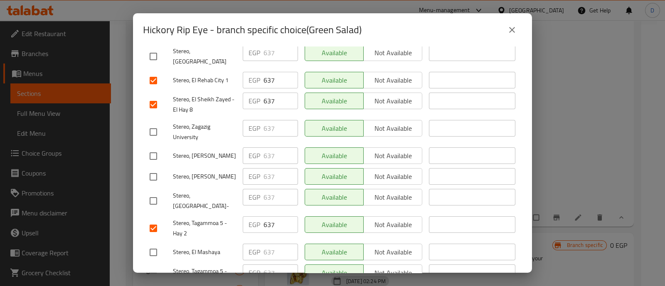
scroll to position [207, 0]
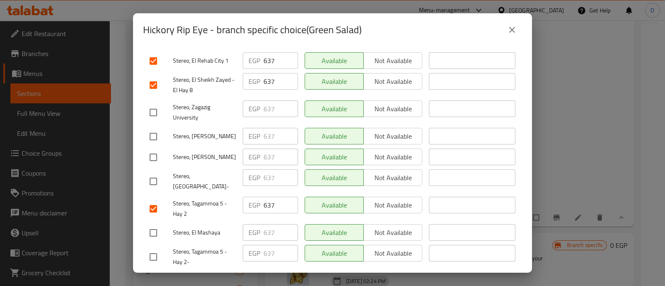
click at [157, 248] on input "checkbox" at bounding box center [153, 256] width 17 height 17
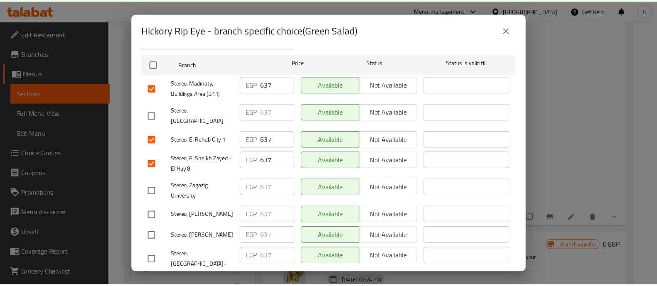
scroll to position [52, 0]
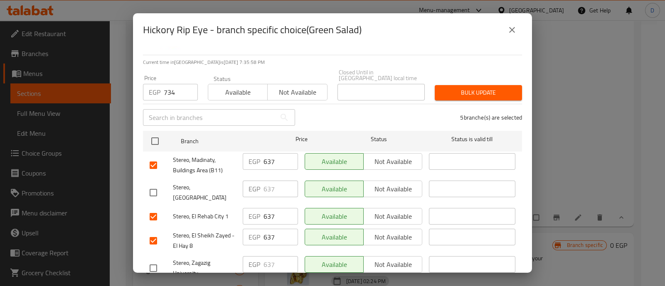
click at [477, 88] on span "Bulk update" at bounding box center [478, 93] width 74 height 10
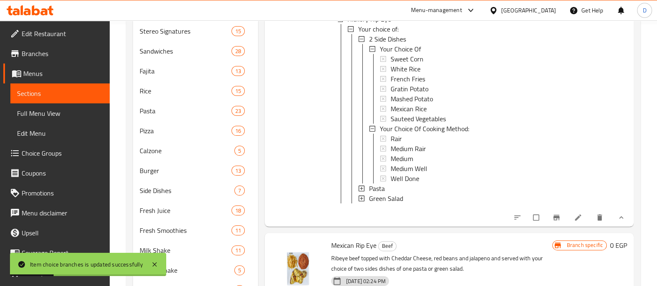
click at [387, 196] on span "Green Salad" at bounding box center [386, 199] width 34 height 10
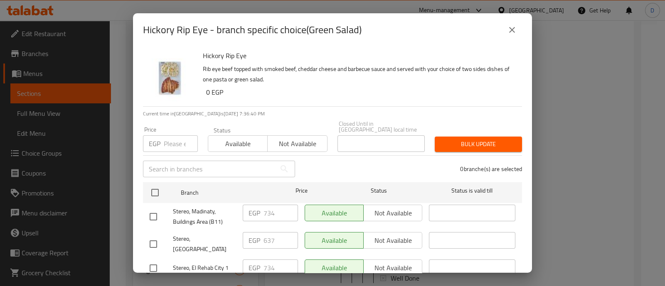
click at [509, 26] on icon "close" at bounding box center [512, 30] width 10 height 10
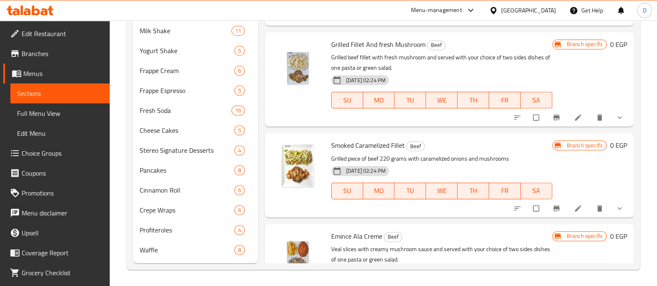
scroll to position [0, 0]
click at [610, 206] on button "show more" at bounding box center [620, 209] width 20 height 18
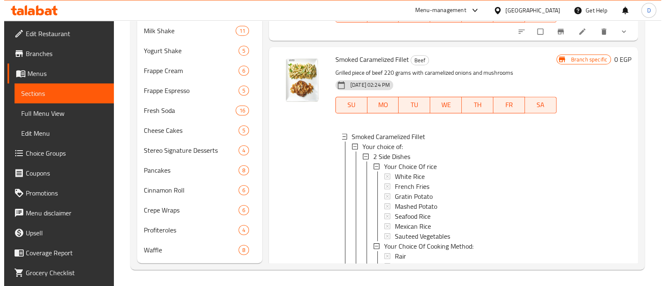
scroll to position [103, 0]
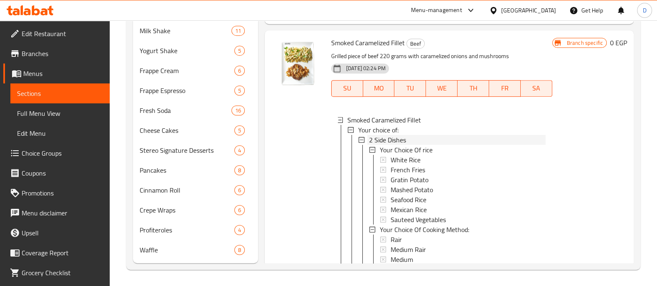
click at [397, 138] on span "2 Side Dishes" at bounding box center [387, 140] width 37 height 10
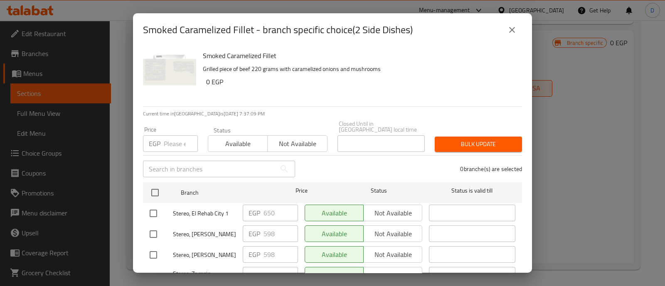
click at [165, 136] on input "number" at bounding box center [181, 143] width 34 height 17
paste input "598"
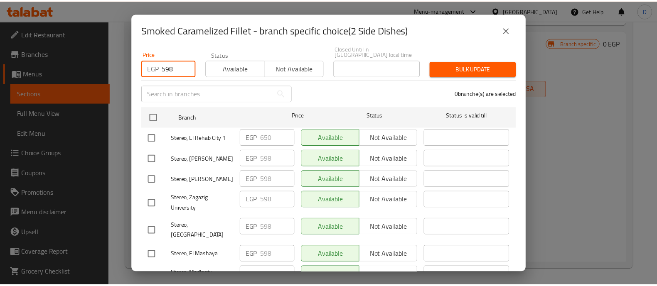
scroll to position [52, 0]
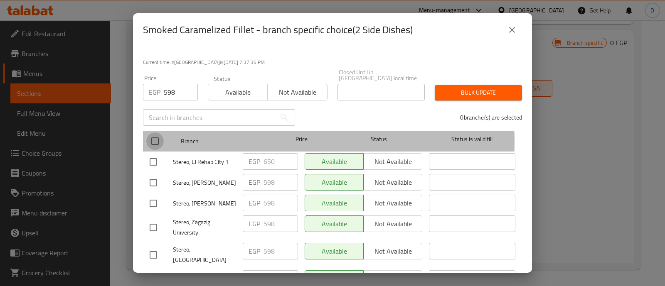
click at [154, 136] on input "checkbox" at bounding box center [154, 141] width 17 height 17
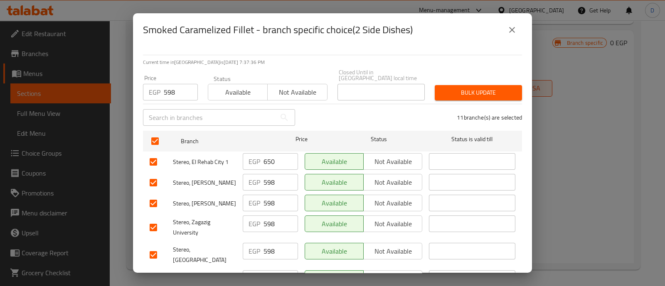
click at [470, 88] on span "Bulk update" at bounding box center [478, 93] width 74 height 10
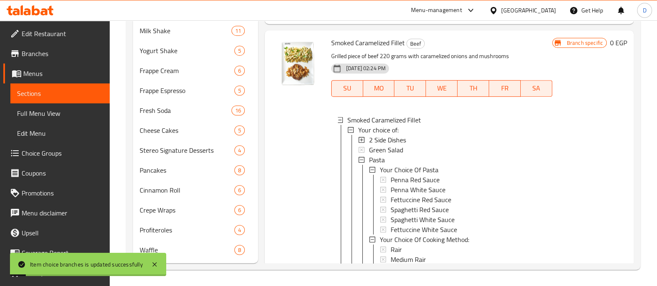
click at [418, 140] on div "2 Side Dishes" at bounding box center [457, 140] width 177 height 10
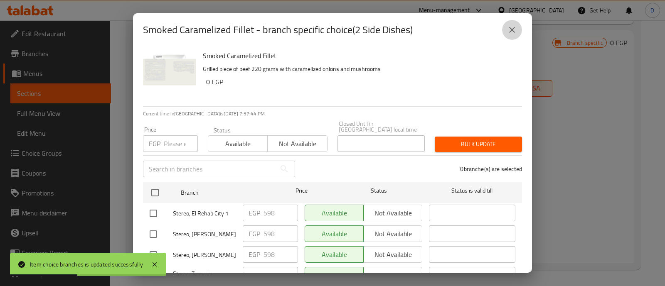
click at [513, 31] on icon "close" at bounding box center [512, 30] width 6 height 6
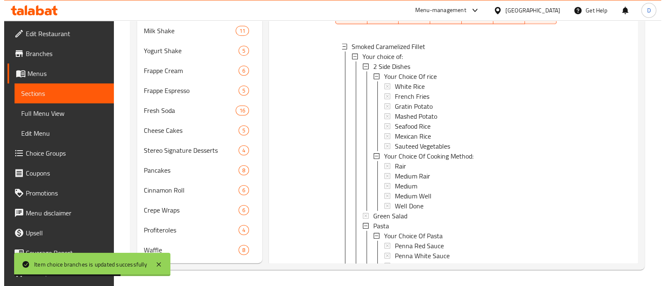
scroll to position [229, 0]
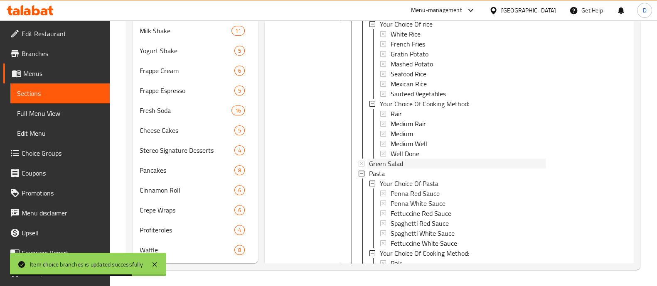
click at [404, 161] on div "Green Salad" at bounding box center [457, 164] width 177 height 10
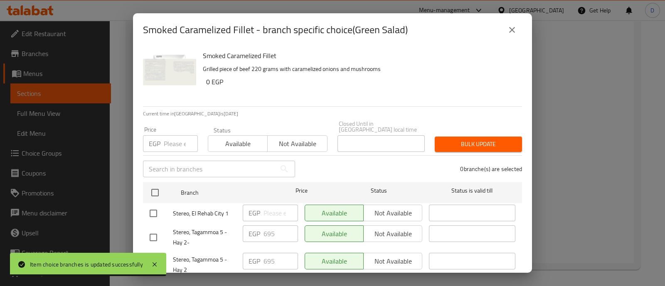
click at [157, 139] on p "EGP" at bounding box center [155, 144] width 12 height 10
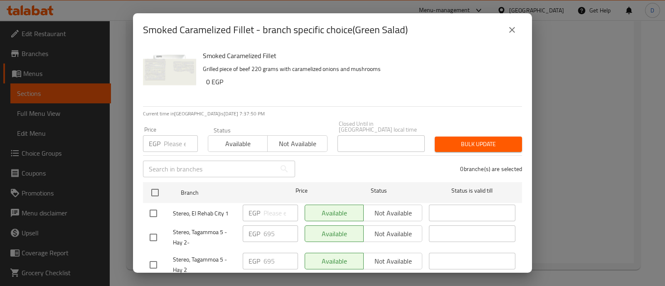
click at [175, 139] on input "number" at bounding box center [181, 143] width 34 height 17
paste input "598"
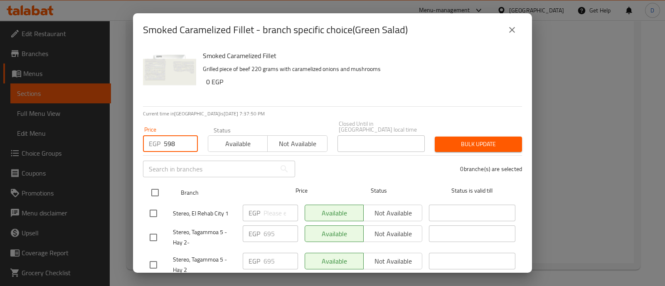
click at [155, 186] on input "checkbox" at bounding box center [154, 192] width 17 height 17
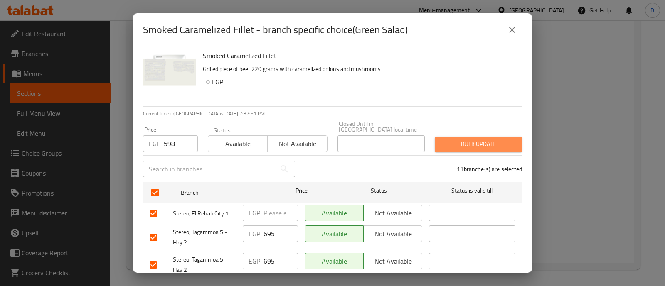
click at [473, 140] on span "Bulk update" at bounding box center [478, 144] width 74 height 10
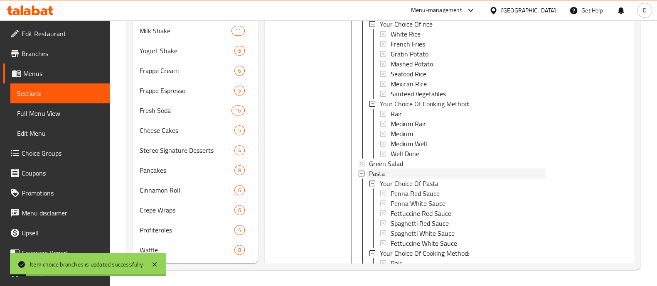
click at [399, 171] on div "Pasta" at bounding box center [457, 174] width 177 height 10
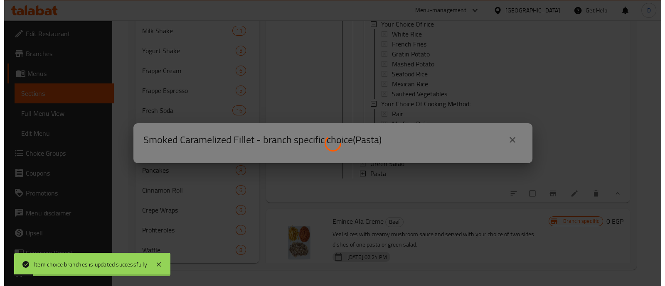
scroll to position [0, 0]
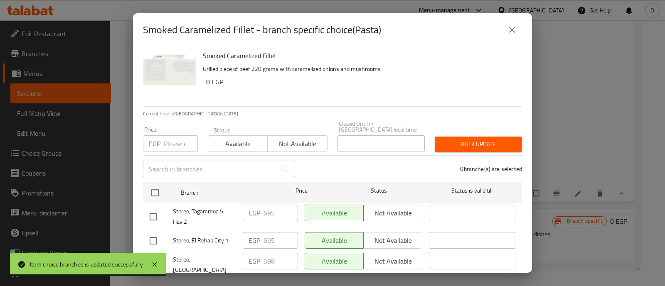
click at [171, 142] on input "number" at bounding box center [181, 143] width 34 height 17
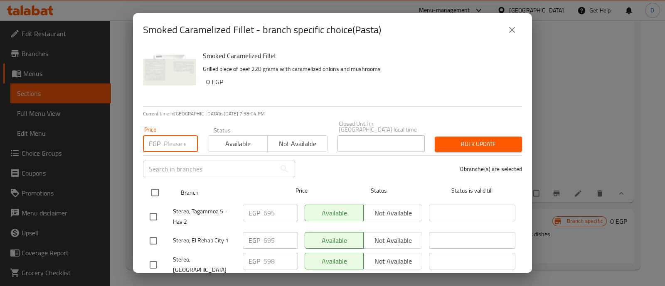
paste input "598"
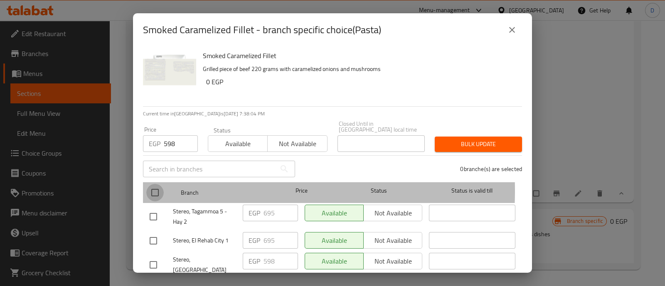
click at [156, 186] on input "checkbox" at bounding box center [154, 192] width 17 height 17
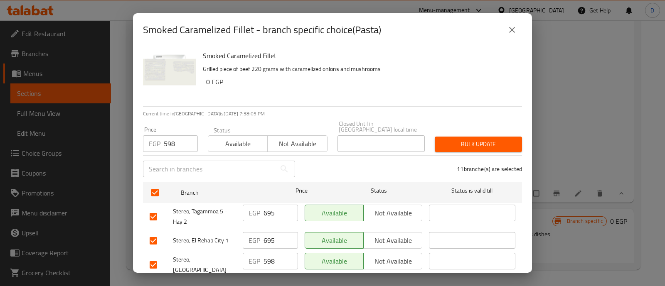
click at [469, 139] on span "Bulk update" at bounding box center [478, 144] width 74 height 10
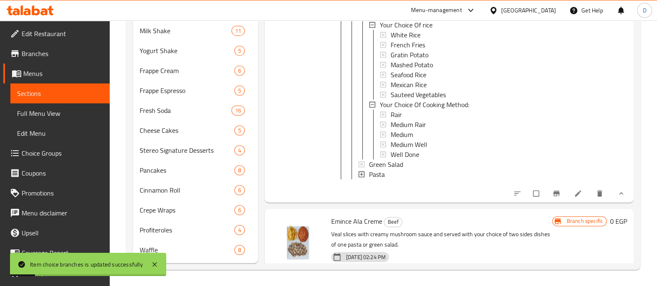
click at [428, 174] on div "Pasta" at bounding box center [457, 175] width 177 height 10
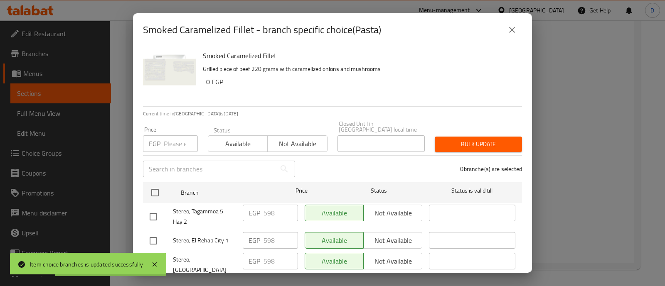
click at [164, 136] on input "number" at bounding box center [181, 143] width 34 height 17
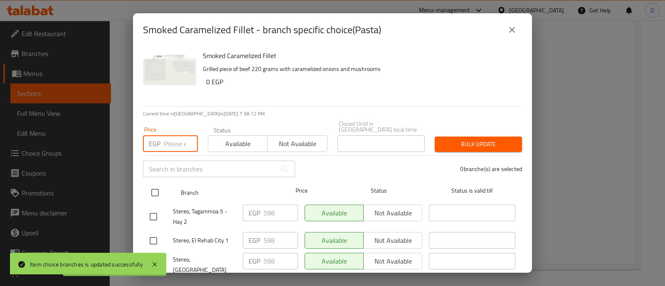
paste input "695"
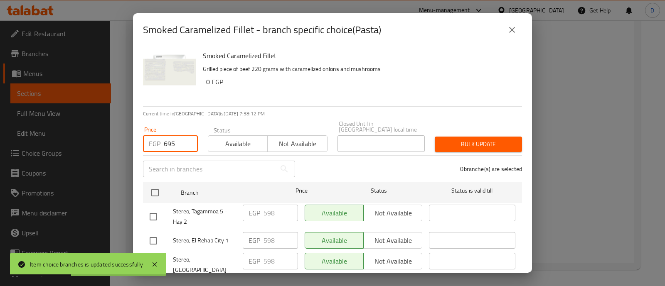
click at [157, 209] on input "checkbox" at bounding box center [153, 216] width 17 height 17
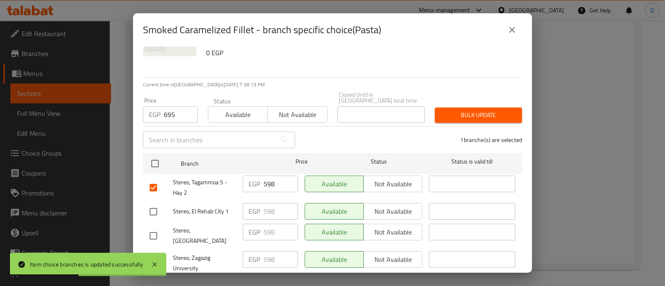
scroll to position [52, 0]
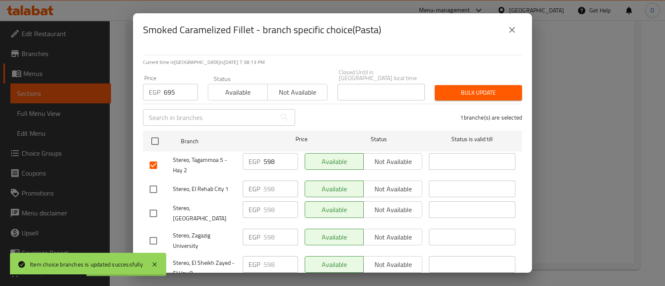
click at [151, 185] on input "checkbox" at bounding box center [153, 189] width 17 height 17
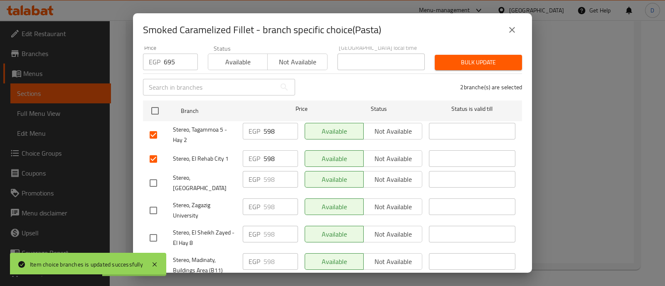
scroll to position [156, 0]
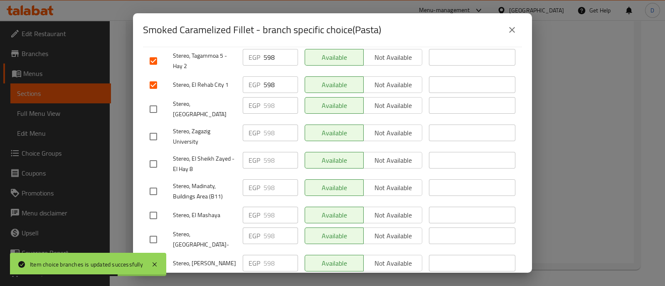
click at [154, 155] on input "checkbox" at bounding box center [153, 163] width 17 height 17
click at [154, 183] on input "checkbox" at bounding box center [153, 191] width 17 height 17
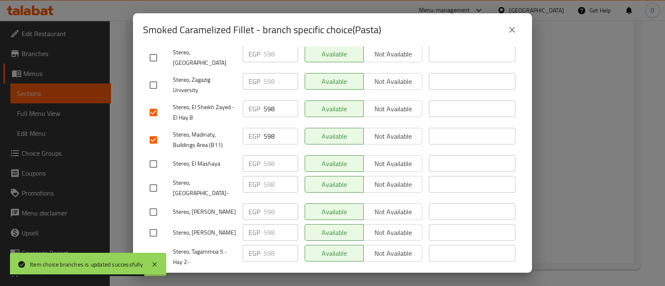
click at [154, 248] on input "checkbox" at bounding box center [153, 256] width 17 height 17
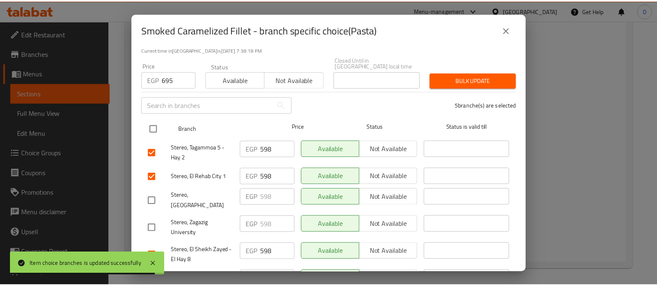
scroll to position [52, 0]
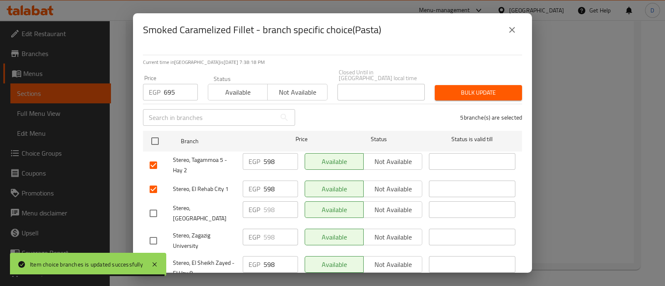
click at [467, 88] on span "Bulk update" at bounding box center [478, 93] width 74 height 10
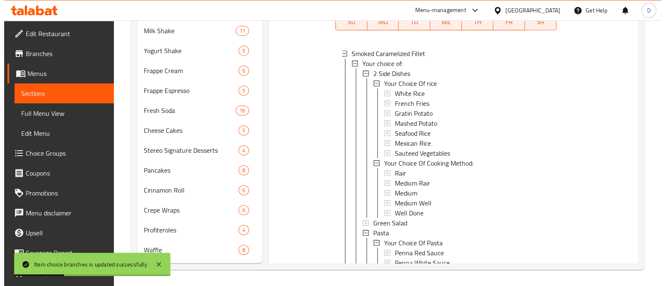
scroll to position [1, 0]
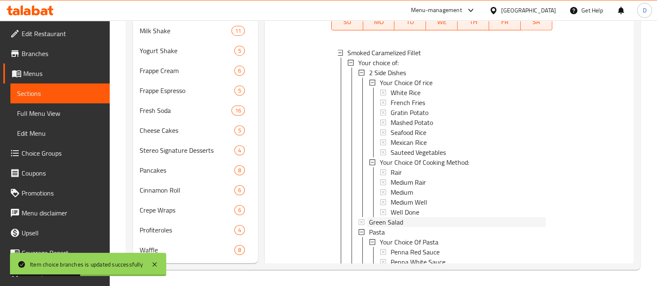
click at [415, 220] on div "Green Salad" at bounding box center [457, 222] width 177 height 10
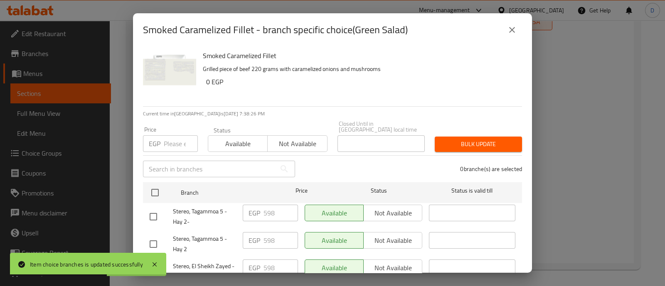
click at [165, 135] on input "number" at bounding box center [181, 143] width 34 height 17
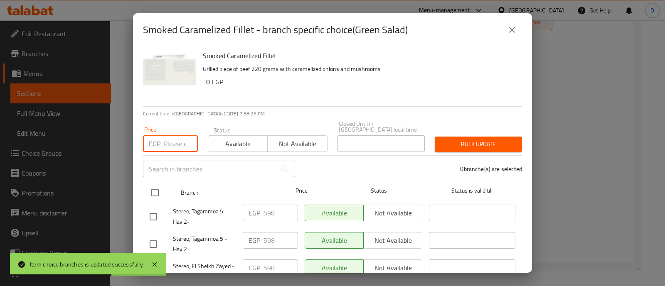
paste input "695"
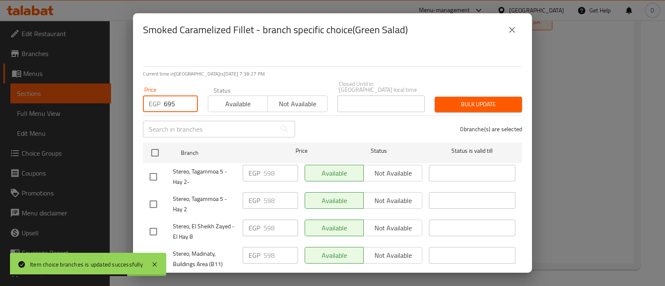
scroll to position [52, 0]
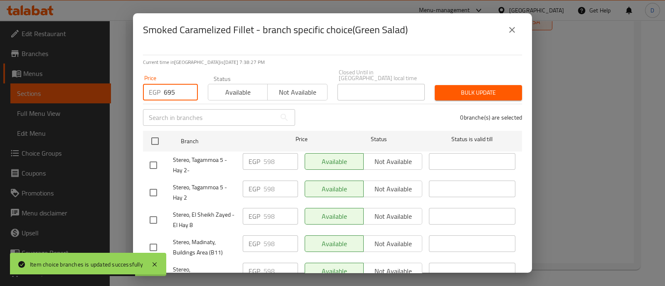
click at [152, 158] on input "checkbox" at bounding box center [153, 165] width 17 height 17
click at [152, 189] on input "checkbox" at bounding box center [153, 192] width 17 height 17
click at [153, 215] on input "checkbox" at bounding box center [153, 219] width 17 height 17
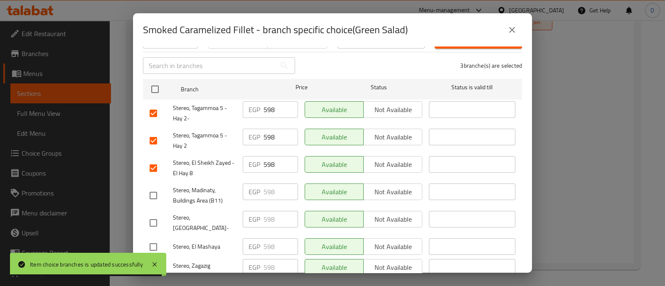
click at [156, 187] on input "checkbox" at bounding box center [153, 195] width 17 height 17
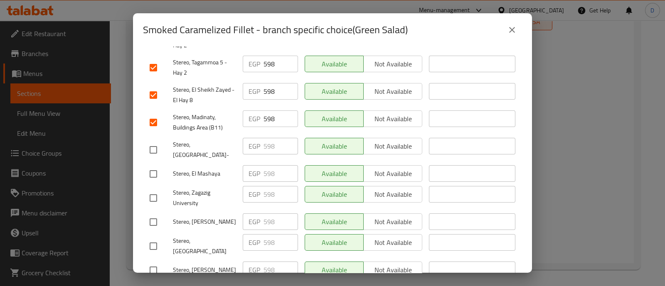
scroll to position [207, 0]
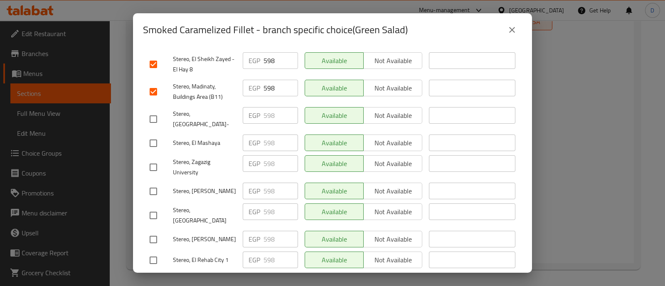
click at [155, 252] on input "checkbox" at bounding box center [153, 260] width 17 height 17
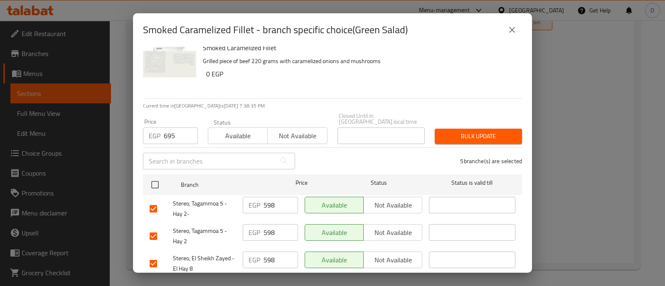
scroll to position [0, 0]
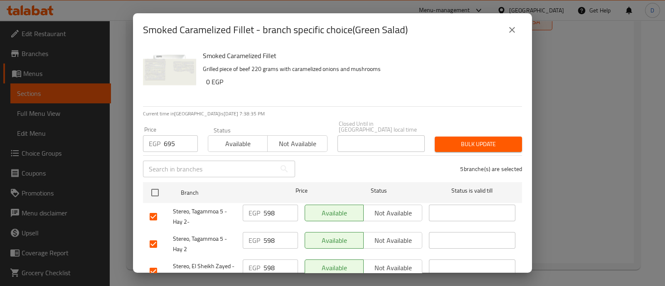
click at [471, 139] on span "Bulk update" at bounding box center [478, 144] width 74 height 10
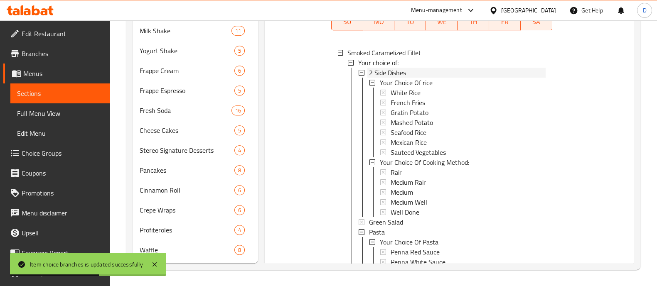
click at [399, 72] on span "2 Side Dishes" at bounding box center [387, 73] width 37 height 10
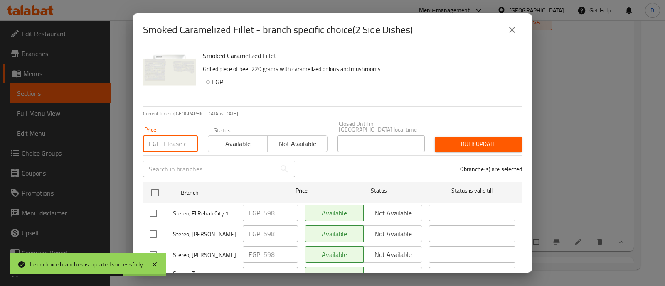
click at [170, 135] on input "number" at bounding box center [181, 143] width 34 height 17
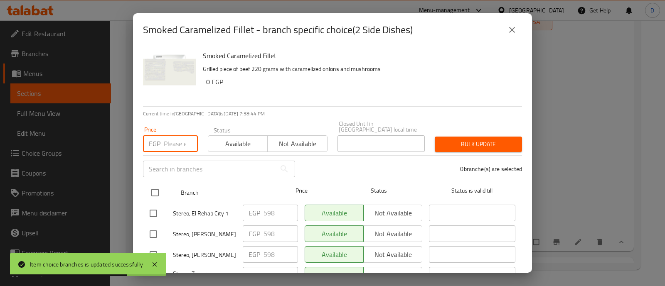
paste input "695"
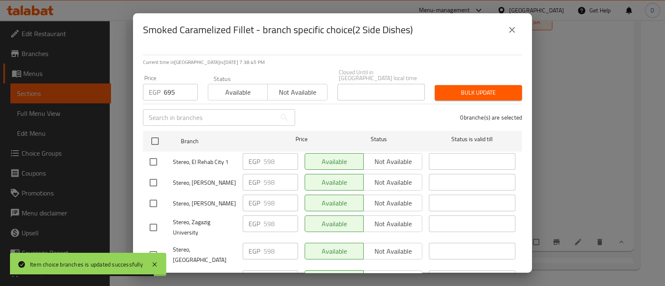
click at [156, 153] on input "checkbox" at bounding box center [153, 161] width 17 height 17
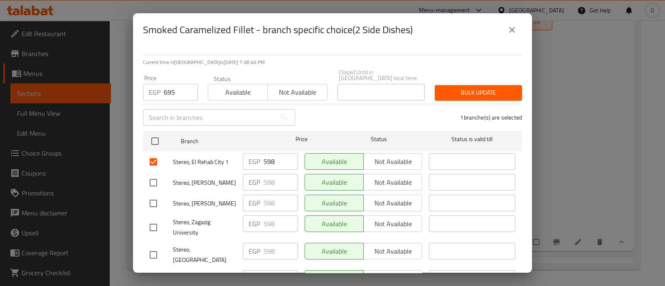
scroll to position [103, 0]
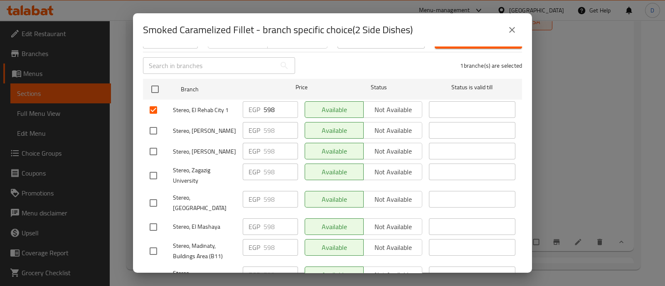
click at [154, 243] on input "checkbox" at bounding box center [153, 251] width 17 height 17
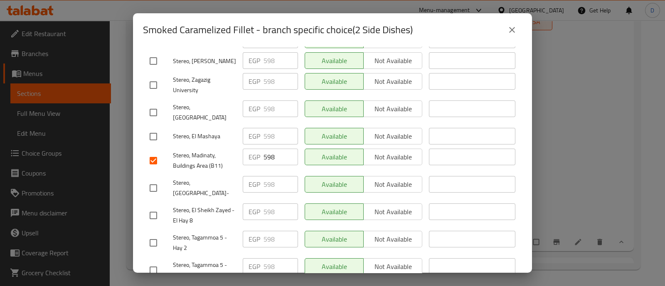
scroll to position [207, 0]
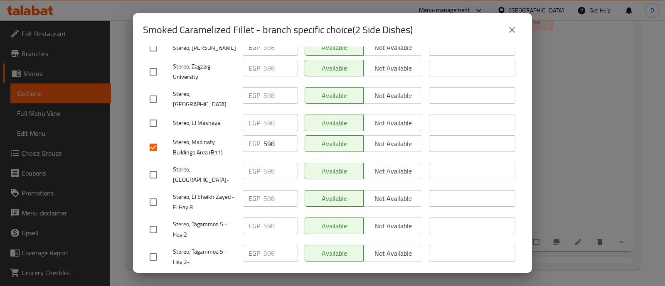
click at [155, 248] on input "checkbox" at bounding box center [153, 256] width 17 height 17
click at [156, 221] on input "checkbox" at bounding box center [153, 229] width 17 height 17
click at [155, 194] on input "checkbox" at bounding box center [153, 202] width 17 height 17
click at [283, 277] on span "Save" at bounding box center [333, 282] width 366 height 10
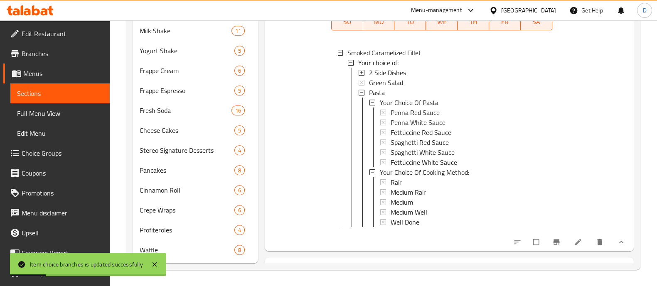
click at [401, 71] on span "2 Side Dishes" at bounding box center [387, 73] width 37 height 10
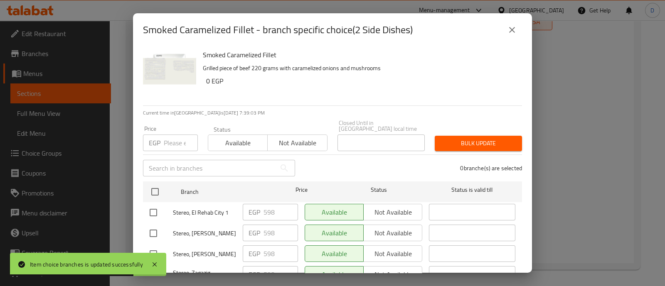
scroll to position [0, 0]
click at [177, 135] on input "number" at bounding box center [181, 143] width 34 height 17
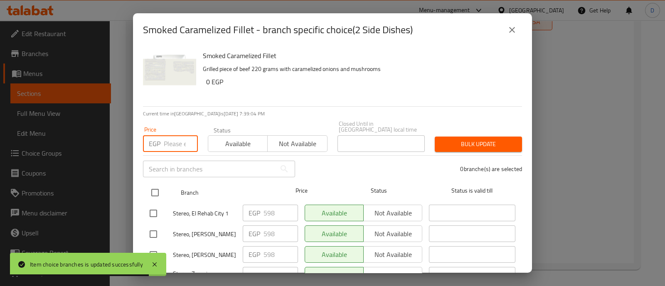
paste input "695"
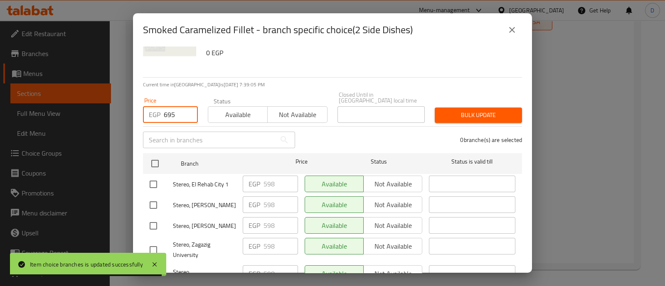
scroll to position [52, 0]
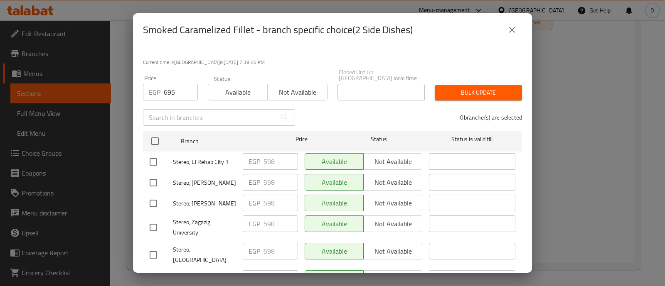
click at [155, 155] on input "checkbox" at bounding box center [153, 161] width 17 height 17
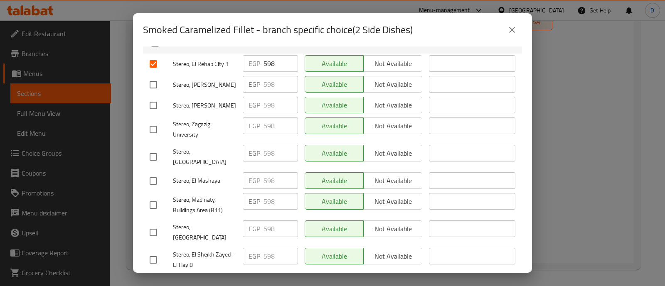
scroll to position [207, 0]
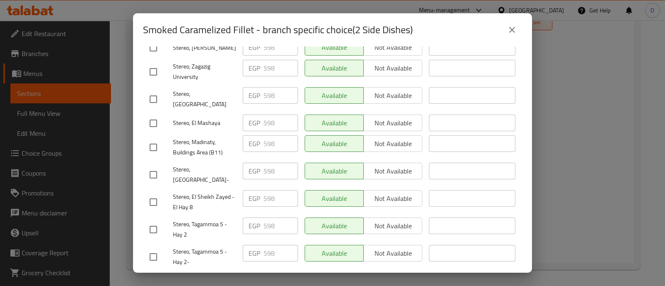
click at [157, 221] on input "checkbox" at bounding box center [153, 229] width 17 height 17
click at [157, 248] on input "checkbox" at bounding box center [153, 256] width 17 height 17
click at [152, 194] on input "checkbox" at bounding box center [153, 202] width 17 height 17
drag, startPoint x: 154, startPoint y: 248, endPoint x: 154, endPoint y: 238, distance: 9.6
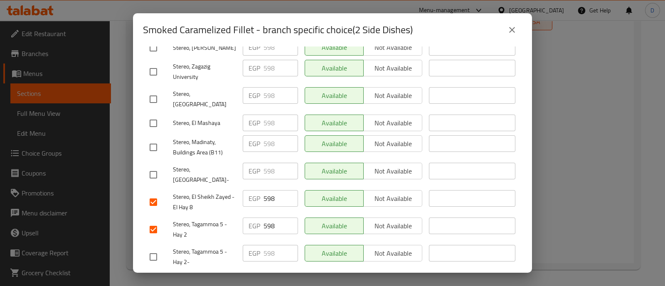
click at [154, 248] on div "Stereo, Tagammoa 5 - Hay 2-" at bounding box center [192, 257] width 93 height 31
click at [154, 248] on input "checkbox" at bounding box center [153, 256] width 17 height 17
click at [153, 139] on input "checkbox" at bounding box center [153, 147] width 17 height 17
click at [152, 248] on input "checkbox" at bounding box center [153, 256] width 17 height 17
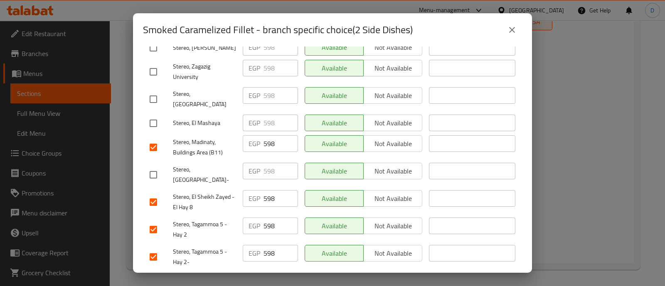
click at [245, 277] on span "Save" at bounding box center [333, 282] width 366 height 10
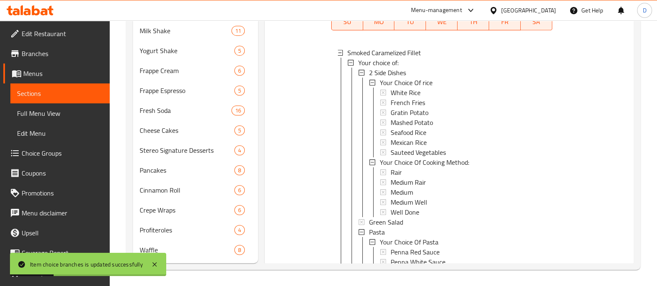
click at [412, 69] on div "2 Side Dishes" at bounding box center [457, 73] width 177 height 10
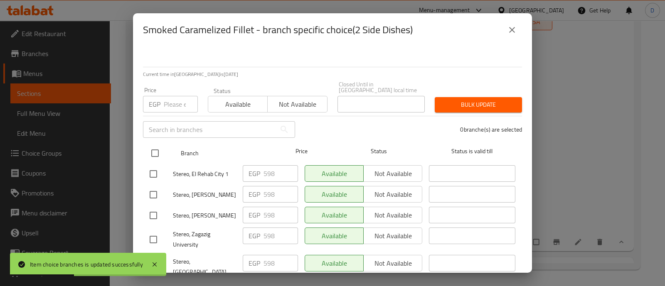
scroll to position [52, 0]
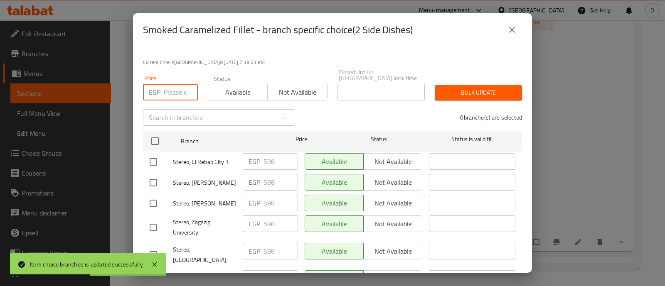
click at [168, 84] on input "number" at bounding box center [181, 92] width 34 height 17
paste input "695"
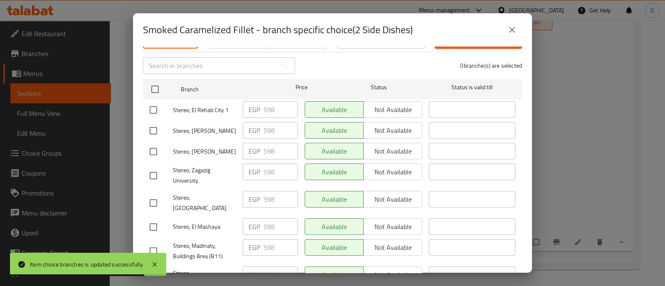
click at [152, 102] on input "checkbox" at bounding box center [153, 109] width 17 height 17
click at [150, 243] on input "checkbox" at bounding box center [153, 251] width 17 height 17
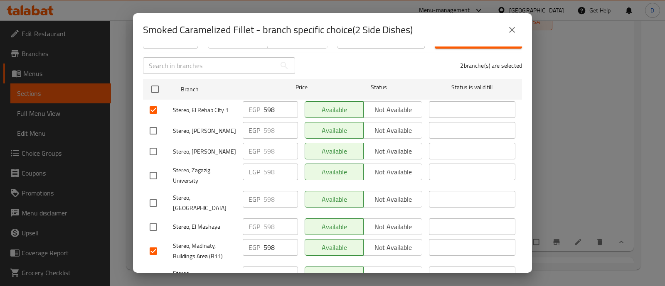
scroll to position [156, 0]
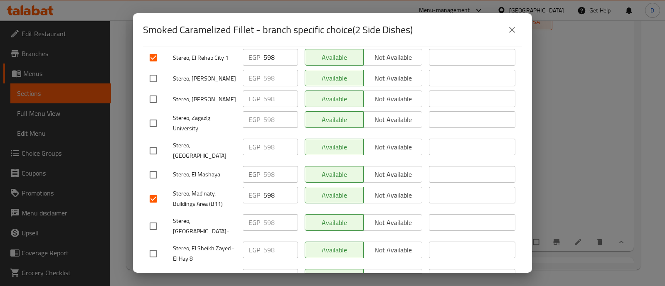
click at [152, 245] on input "checkbox" at bounding box center [153, 253] width 17 height 17
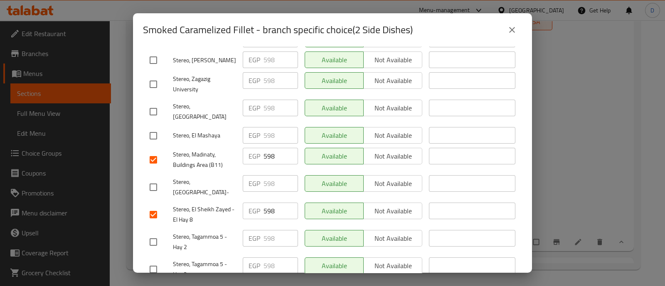
scroll to position [207, 0]
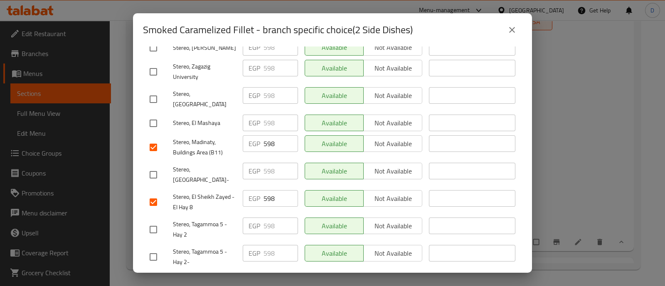
click at [152, 221] on input "checkbox" at bounding box center [153, 229] width 17 height 17
click at [154, 248] on input "checkbox" at bounding box center [153, 256] width 17 height 17
click at [292, 277] on span "Save" at bounding box center [333, 282] width 366 height 10
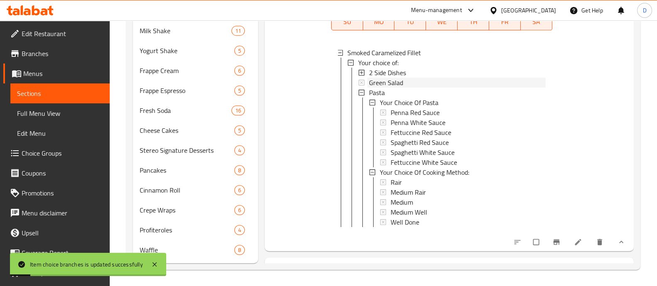
click at [393, 79] on span "Green Salad" at bounding box center [386, 83] width 34 height 10
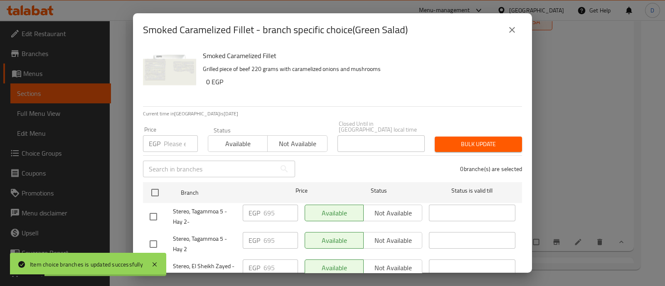
click at [172, 135] on input "number" at bounding box center [181, 143] width 34 height 17
paste input "695"
click at [158, 208] on input "checkbox" at bounding box center [153, 216] width 17 height 17
click at [156, 236] on input "checkbox" at bounding box center [153, 244] width 17 height 17
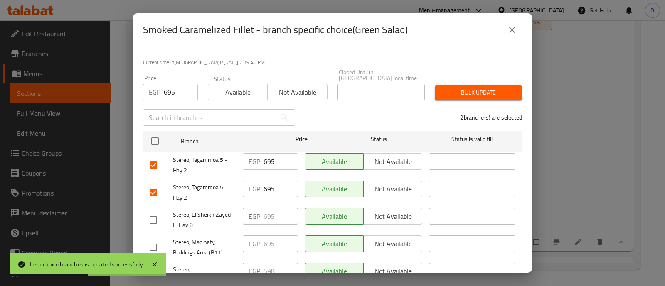
click at [148, 211] on input "checkbox" at bounding box center [153, 219] width 17 height 17
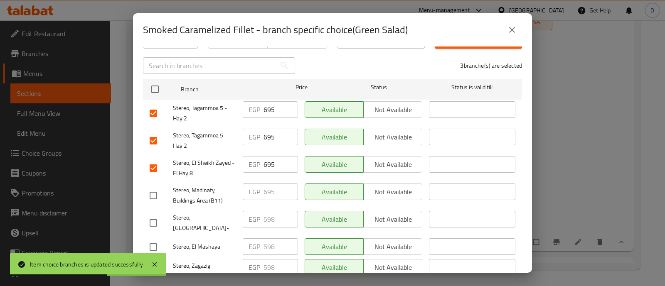
click at [152, 187] on input "checkbox" at bounding box center [153, 195] width 17 height 17
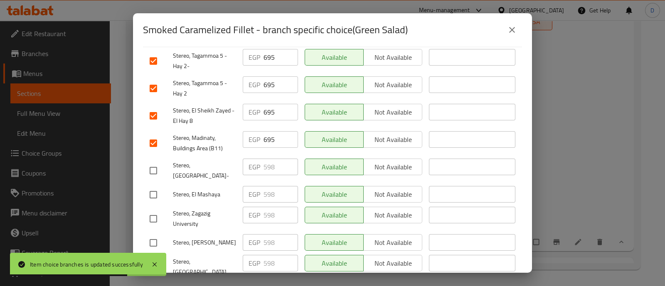
scroll to position [207, 0]
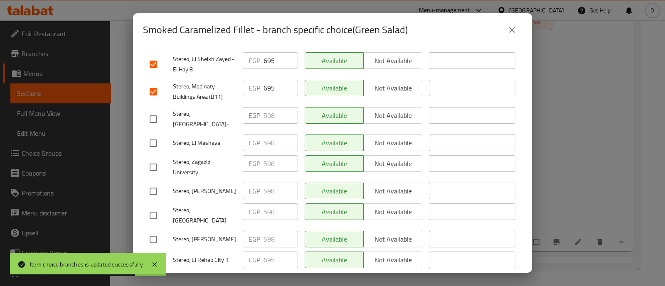
click at [155, 252] on input "checkbox" at bounding box center [153, 260] width 17 height 17
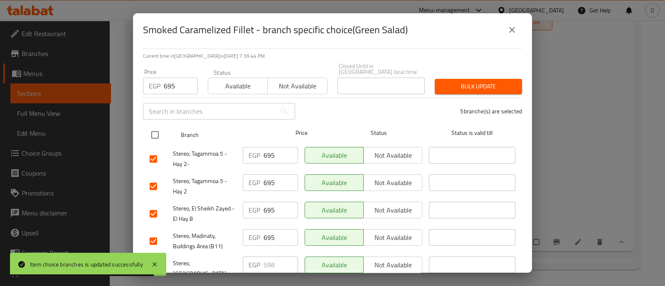
scroll to position [0, 0]
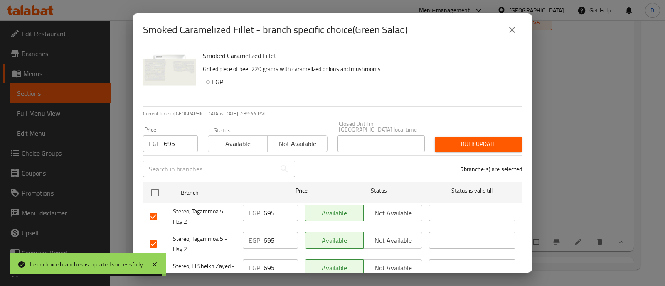
click at [453, 140] on span "Bulk update" at bounding box center [478, 144] width 74 height 10
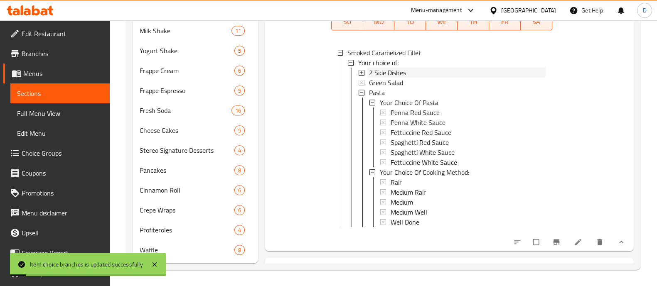
click at [403, 70] on span "2 Side Dishes" at bounding box center [387, 73] width 37 height 10
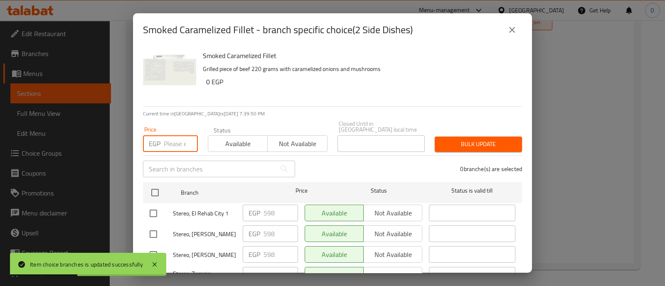
click at [169, 138] on input "number" at bounding box center [181, 143] width 34 height 17
paste input "695"
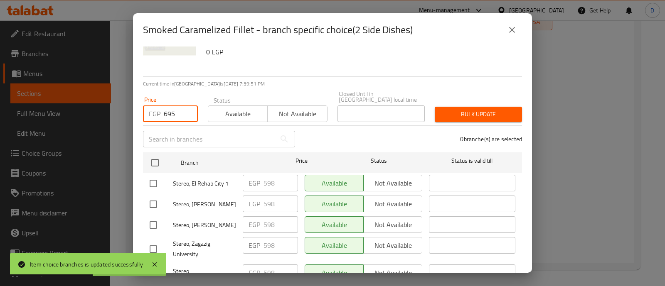
scroll to position [52, 0]
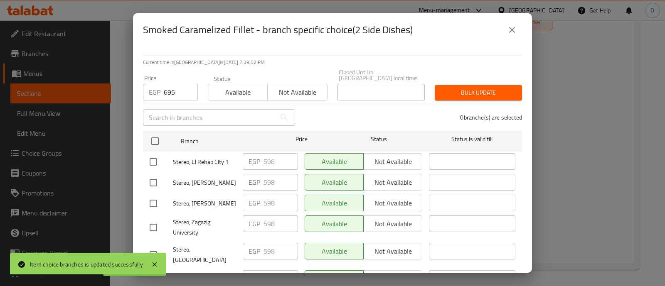
drag, startPoint x: 158, startPoint y: 156, endPoint x: 157, endPoint y: 163, distance: 6.7
click at [157, 157] on input "checkbox" at bounding box center [153, 161] width 17 height 17
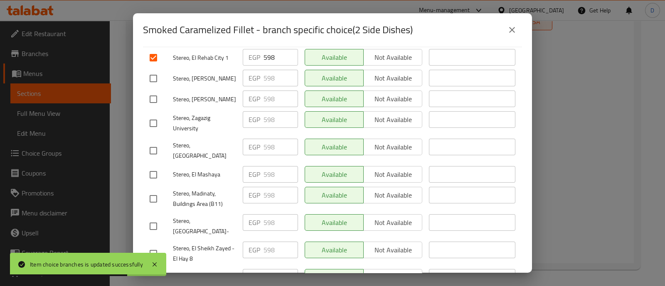
click at [147, 190] on input "checkbox" at bounding box center [153, 198] width 17 height 17
click at [155, 245] on input "checkbox" at bounding box center [153, 253] width 17 height 17
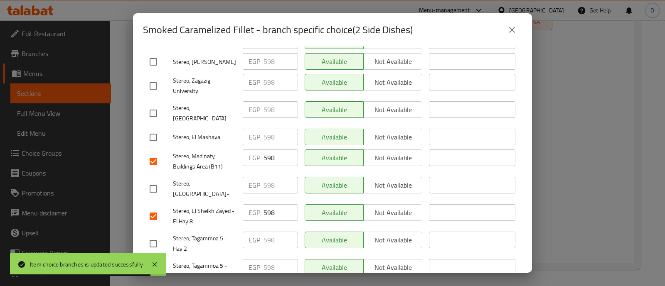
scroll to position [207, 0]
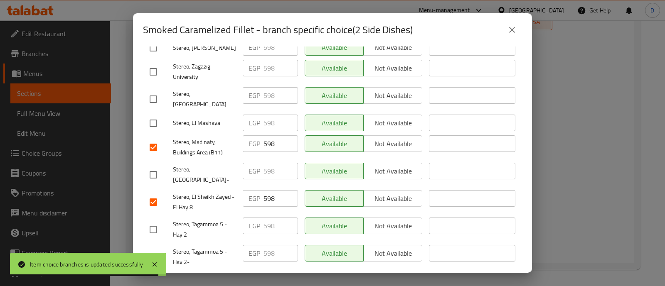
click at [152, 221] on input "checkbox" at bounding box center [153, 229] width 17 height 17
click at [152, 248] on input "checkbox" at bounding box center [153, 256] width 17 height 17
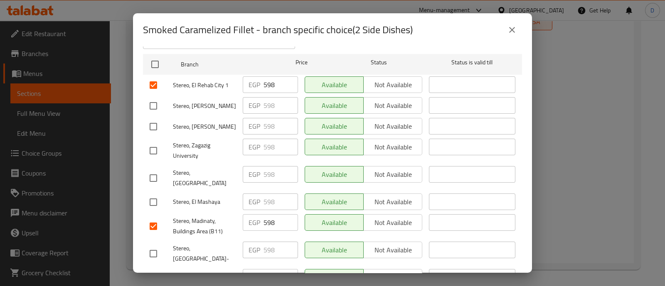
scroll to position [0, 0]
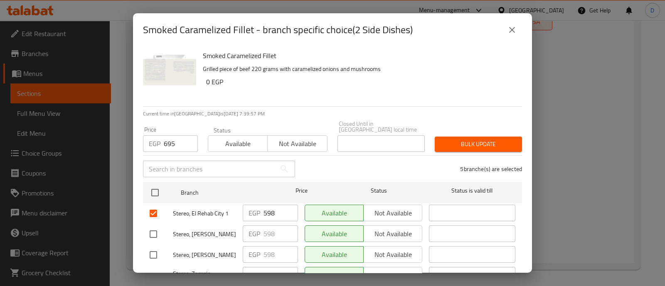
click at [443, 140] on span "Bulk update" at bounding box center [478, 144] width 74 height 10
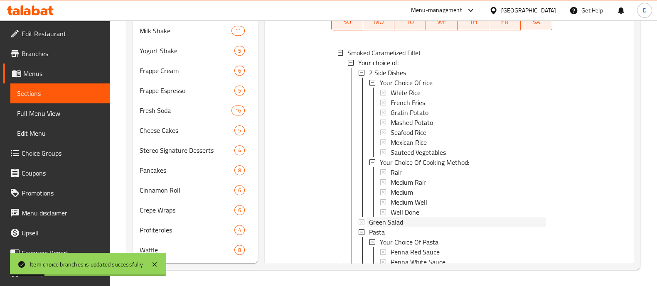
click at [388, 221] on span "Green Salad" at bounding box center [386, 222] width 34 height 10
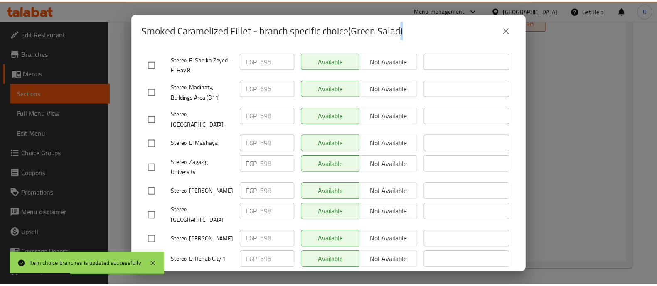
scroll to position [207, 0]
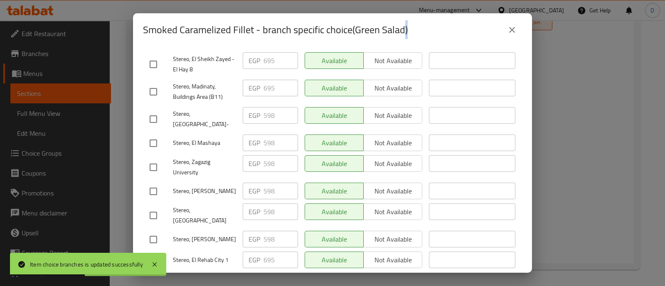
click at [511, 25] on icon "close" at bounding box center [512, 30] width 10 height 10
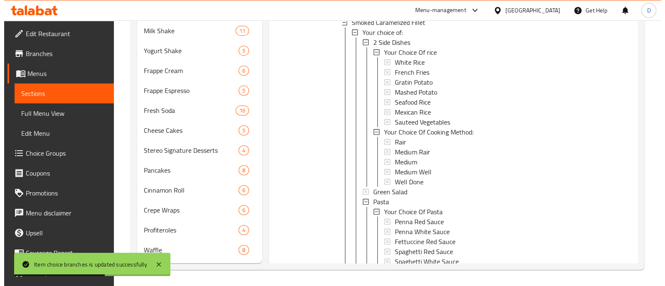
scroll to position [222, 0]
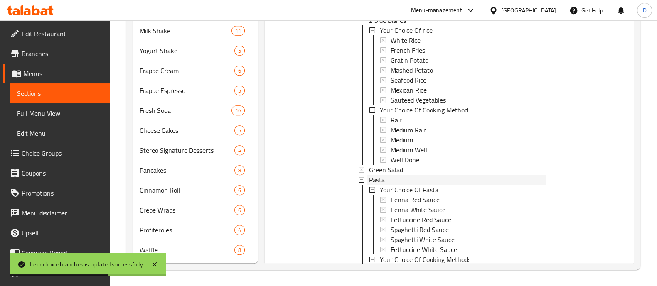
click at [400, 177] on div "Pasta" at bounding box center [457, 180] width 177 height 10
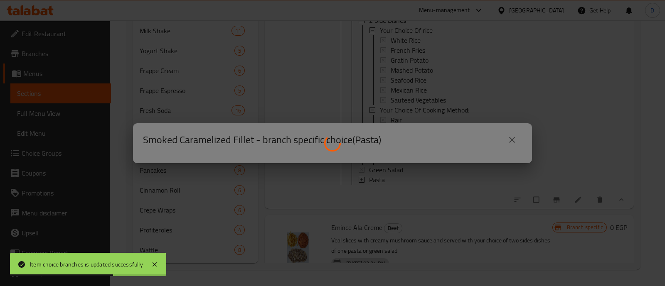
scroll to position [0, 0]
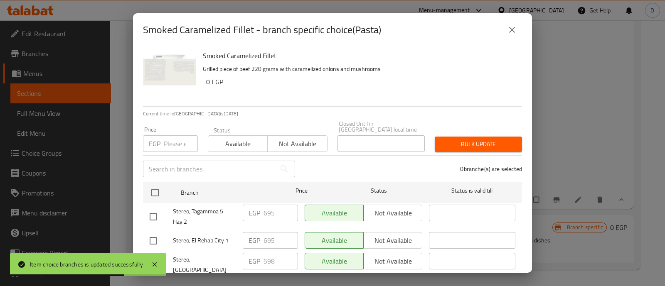
click at [174, 135] on input "number" at bounding box center [181, 143] width 34 height 17
paste input "695"
click at [153, 201] on div "Stereo, Tagammoa 5 - Hay 2" at bounding box center [192, 216] width 93 height 31
click at [152, 208] on input "checkbox" at bounding box center [153, 216] width 17 height 17
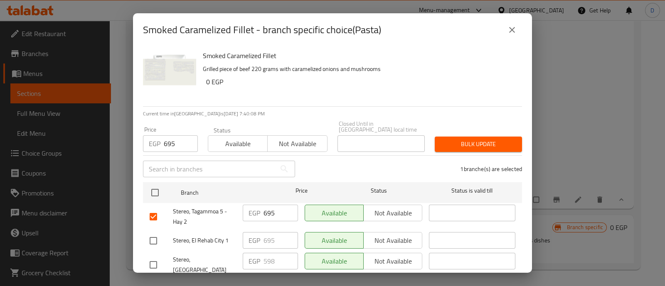
scroll to position [52, 0]
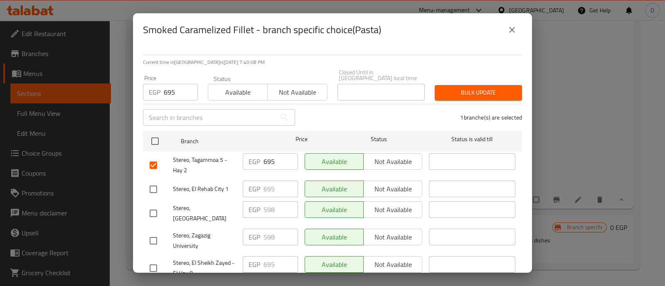
click at [152, 181] on input "checkbox" at bounding box center [153, 189] width 17 height 17
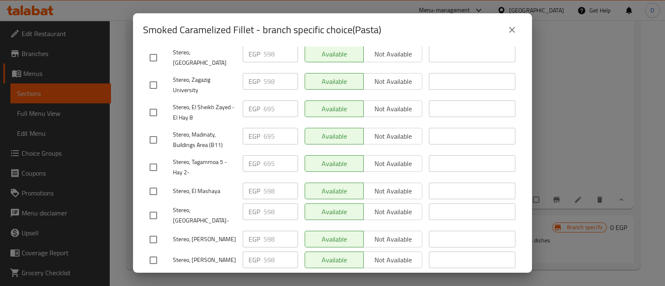
click at [156, 159] on input "checkbox" at bounding box center [153, 167] width 17 height 17
click at [154, 131] on input "checkbox" at bounding box center [153, 139] width 17 height 17
click at [155, 104] on input "checkbox" at bounding box center [153, 112] width 17 height 17
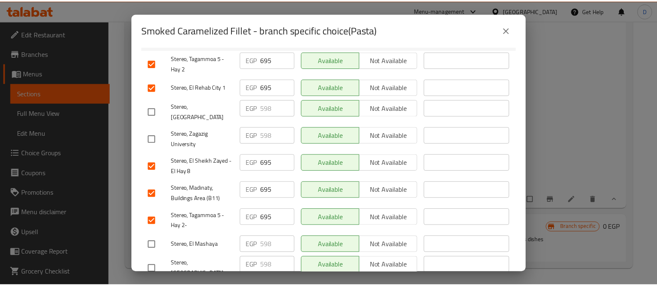
scroll to position [52, 0]
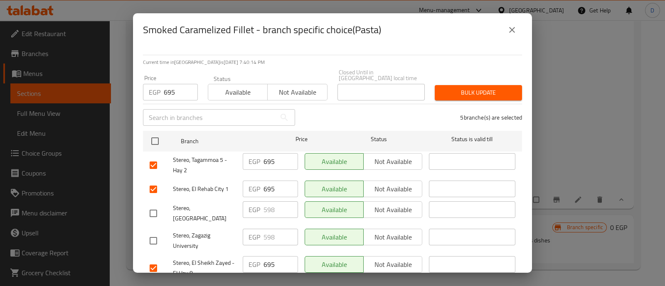
click at [451, 88] on span "Bulk update" at bounding box center [478, 93] width 74 height 10
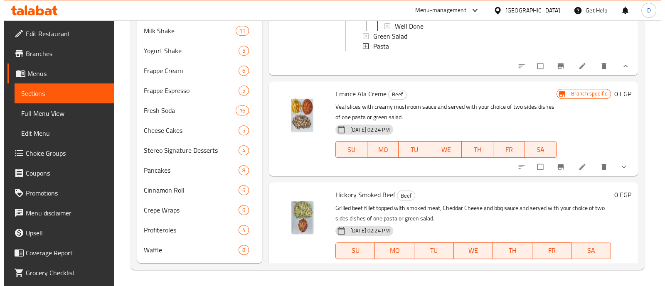
scroll to position [378, 0]
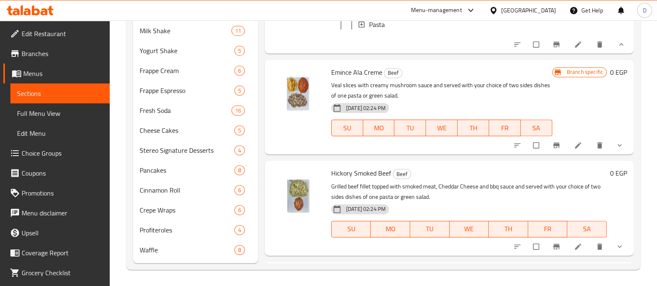
click at [615, 150] on icon "show more" at bounding box center [619, 145] width 8 height 8
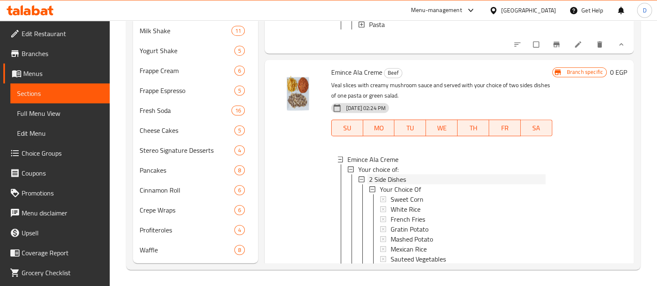
click at [418, 183] on div "2 Side Dishes" at bounding box center [457, 179] width 177 height 10
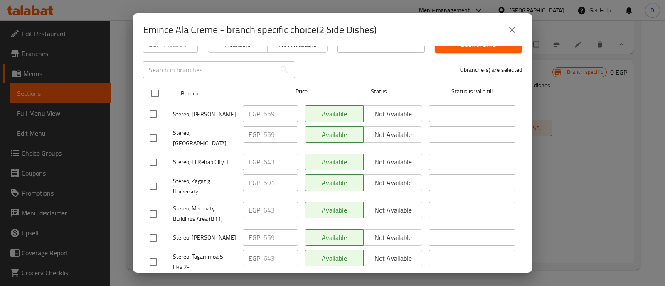
scroll to position [103, 0]
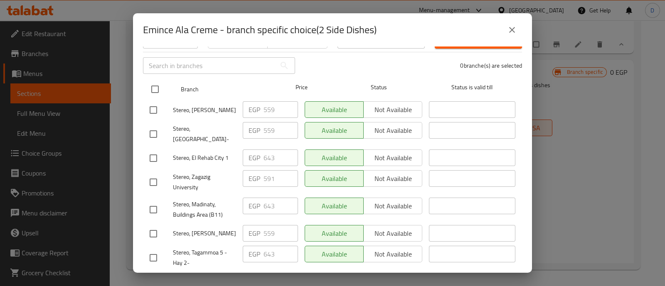
click at [156, 81] on input "checkbox" at bounding box center [154, 89] width 17 height 17
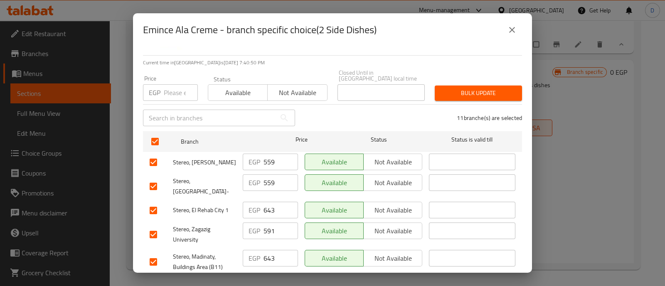
scroll to position [0, 0]
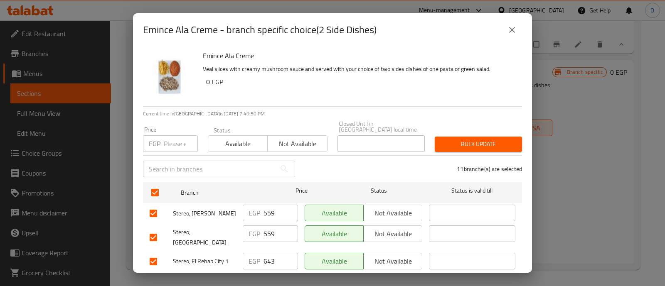
click at [160, 139] on p "EGP" at bounding box center [155, 144] width 12 height 10
click at [177, 137] on input "number" at bounding box center [181, 143] width 34 height 17
paste input "591"
click at [486, 139] on span "Bulk update" at bounding box center [478, 144] width 74 height 10
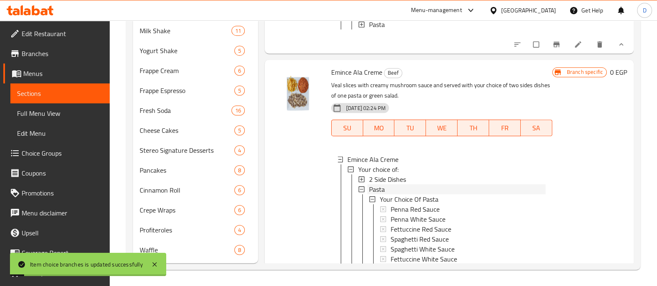
click at [393, 194] on div "Pasta" at bounding box center [457, 189] width 177 height 10
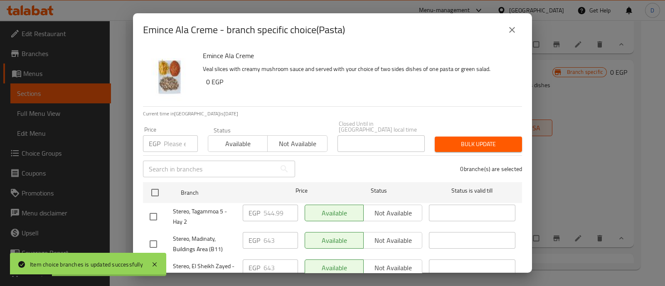
click at [166, 135] on input "number" at bounding box center [181, 143] width 34 height 17
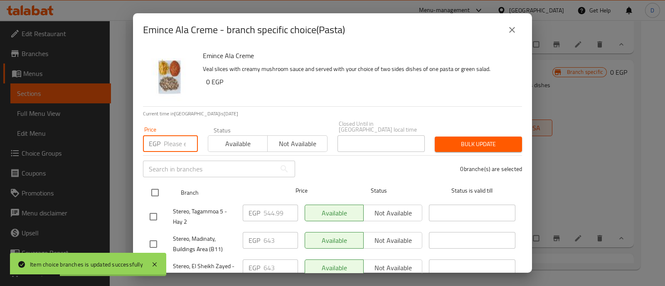
paste input "591"
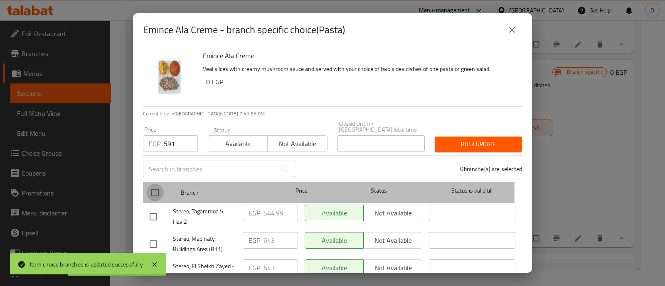
click at [153, 187] on input "checkbox" at bounding box center [154, 192] width 17 height 17
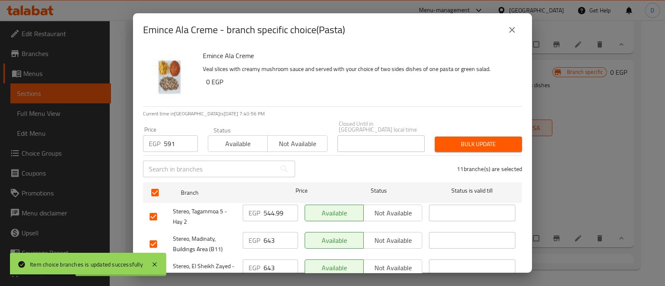
click at [490, 137] on button "Bulk update" at bounding box center [478, 144] width 87 height 15
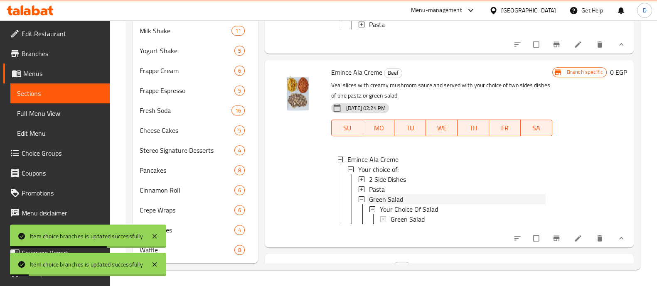
click at [378, 204] on span "Green Salad" at bounding box center [386, 199] width 34 height 10
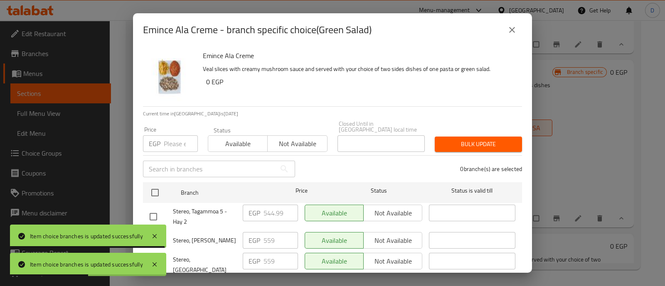
click at [159, 139] on p "EGP" at bounding box center [155, 144] width 12 height 10
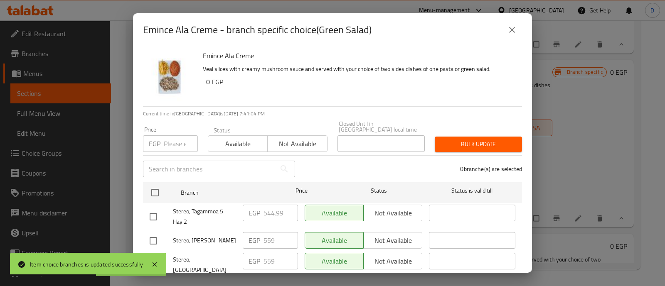
click at [168, 138] on input "number" at bounding box center [181, 143] width 34 height 17
paste input "591"
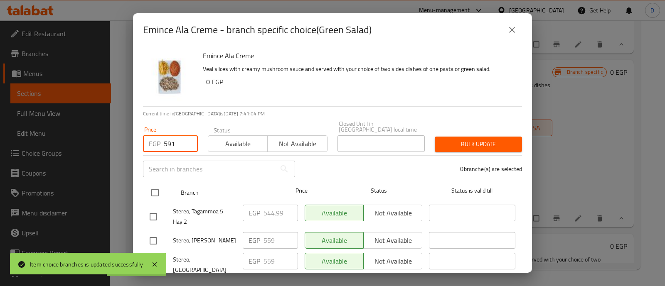
click at [157, 188] on input "checkbox" at bounding box center [154, 192] width 17 height 17
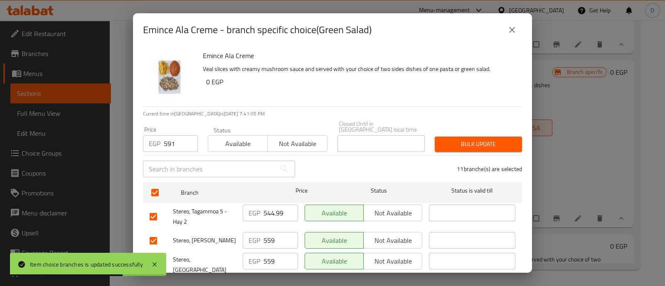
click at [463, 140] on span "Bulk update" at bounding box center [478, 144] width 74 height 10
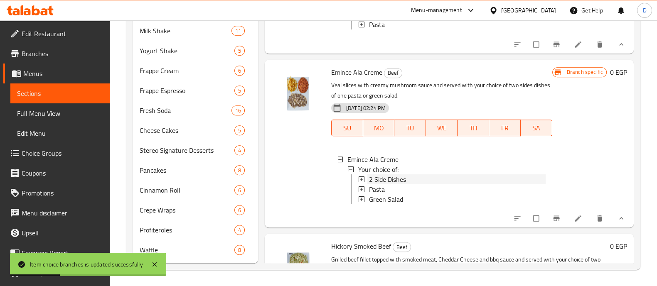
click at [406, 184] on div "2 Side Dishes" at bounding box center [457, 179] width 177 height 10
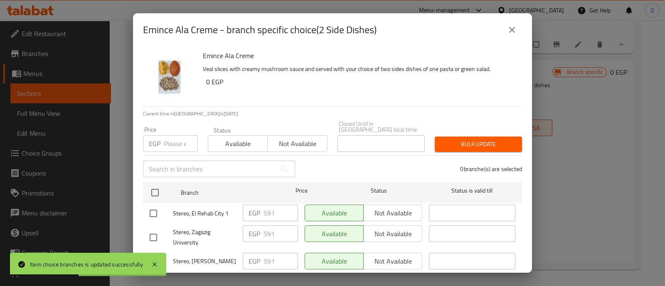
drag, startPoint x: 167, startPoint y: 136, endPoint x: 172, endPoint y: 153, distance: 17.9
click at [167, 135] on input "number" at bounding box center [181, 143] width 34 height 17
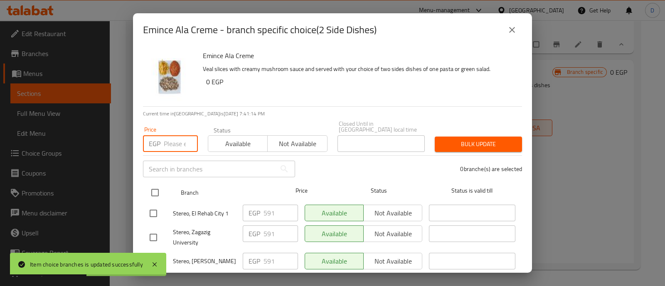
paste input "689"
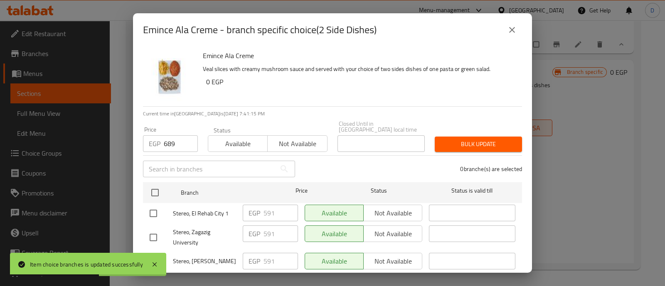
click at [152, 210] on input "checkbox" at bounding box center [153, 213] width 17 height 17
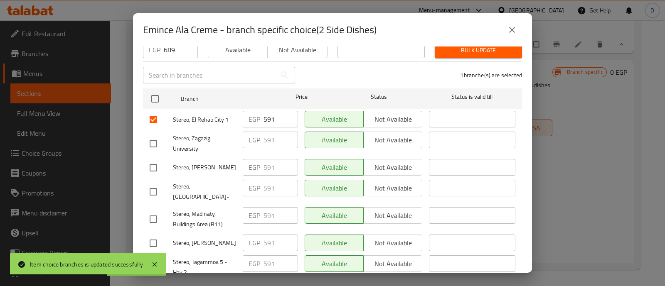
scroll to position [156, 0]
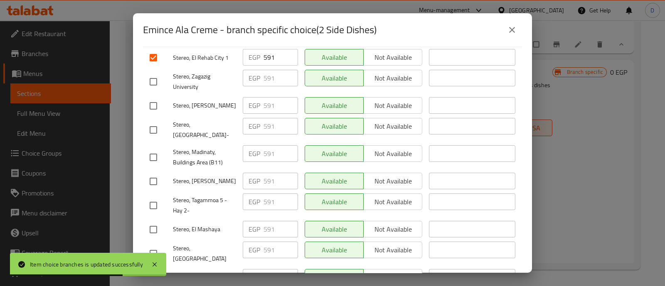
click at [151, 149] on input "checkbox" at bounding box center [153, 157] width 17 height 17
click at [153, 197] on input "checkbox" at bounding box center [153, 205] width 17 height 17
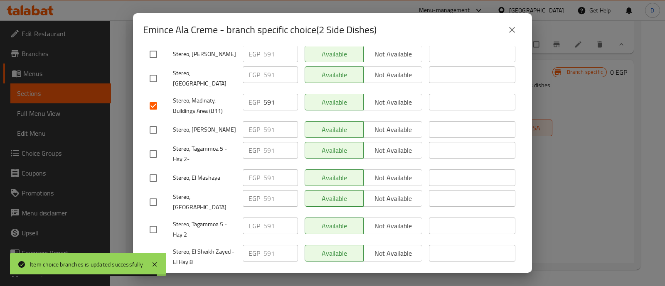
click at [152, 221] on input "checkbox" at bounding box center [153, 229] width 17 height 17
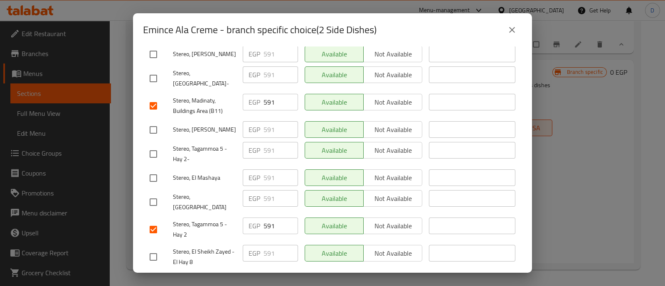
click at [155, 248] on input "checkbox" at bounding box center [153, 256] width 17 height 17
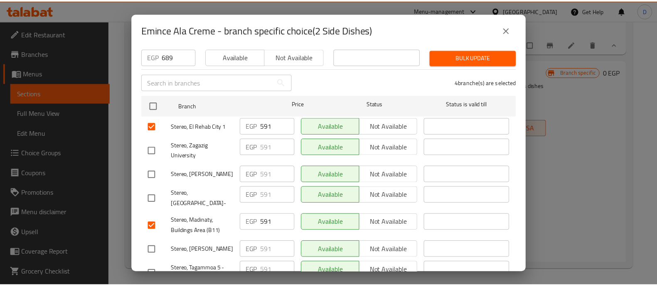
scroll to position [0, 0]
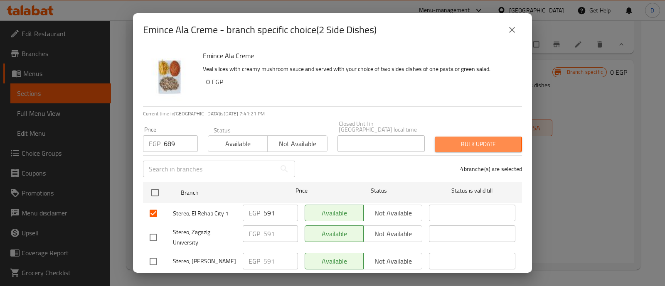
click at [463, 139] on span "Bulk update" at bounding box center [478, 144] width 74 height 10
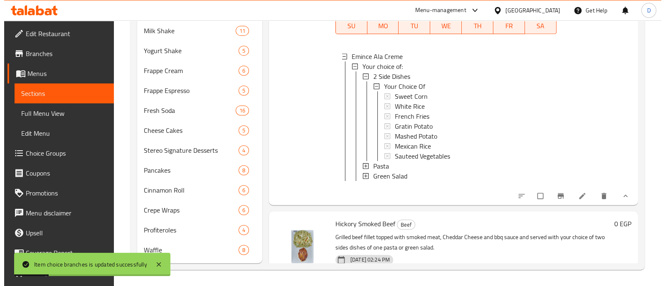
scroll to position [490, 0]
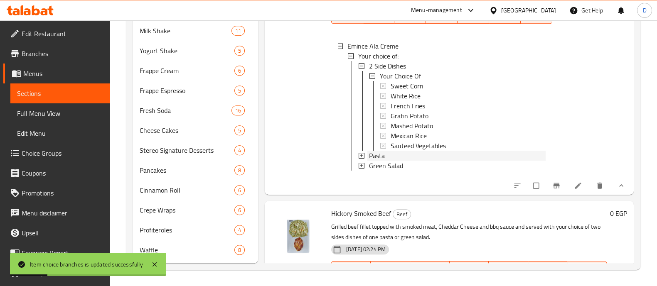
click at [403, 160] on div "Pasta" at bounding box center [457, 156] width 177 height 10
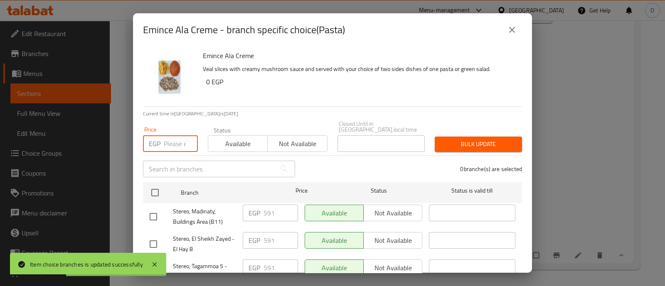
click at [171, 139] on input "number" at bounding box center [181, 143] width 34 height 17
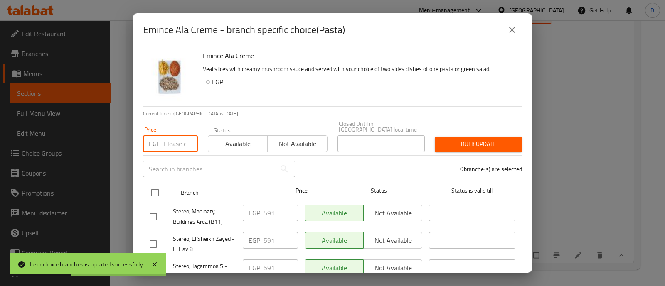
paste input "689"
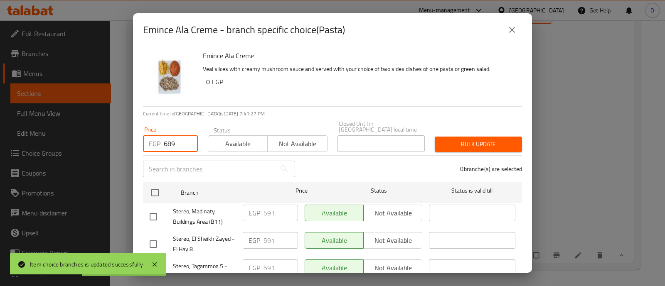
click at [158, 213] on input "checkbox" at bounding box center [153, 216] width 17 height 17
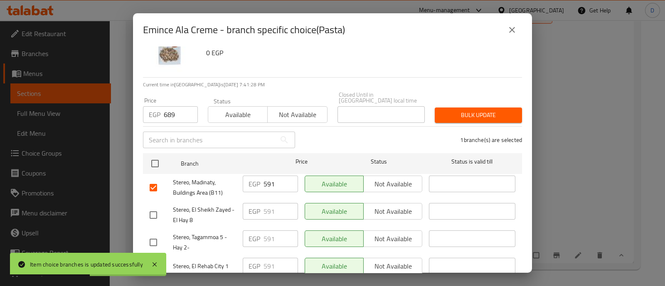
scroll to position [52, 0]
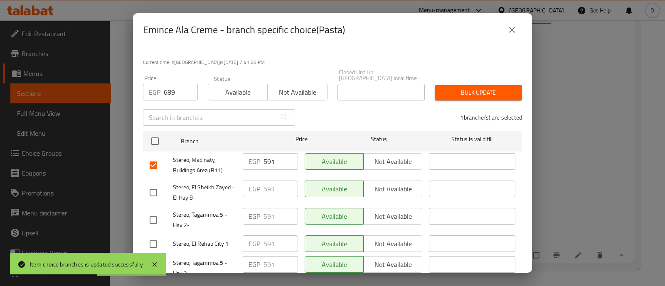
click at [154, 189] on input "checkbox" at bounding box center [153, 192] width 17 height 17
click at [155, 217] on input "checkbox" at bounding box center [153, 219] width 17 height 17
click at [152, 236] on input "checkbox" at bounding box center [153, 244] width 17 height 17
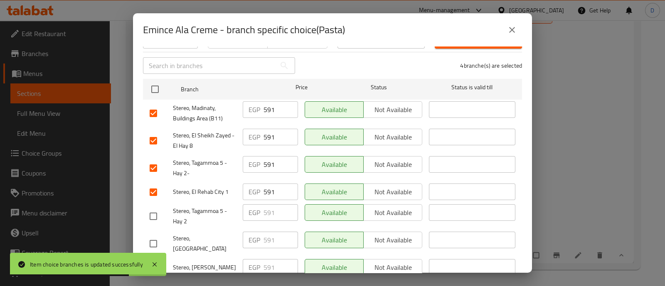
click at [153, 209] on input "checkbox" at bounding box center [153, 216] width 17 height 17
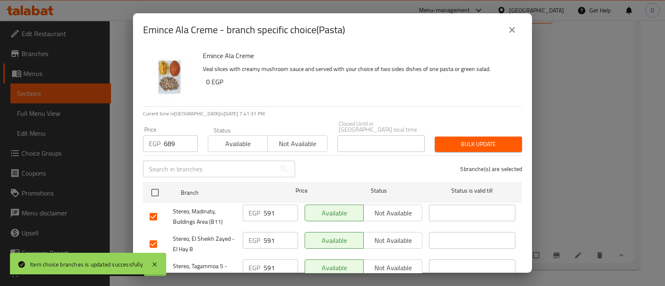
click at [466, 139] on span "Bulk update" at bounding box center [478, 144] width 74 height 10
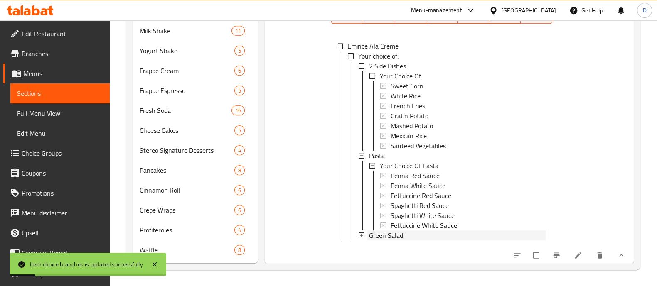
click at [388, 239] on span "Green Salad" at bounding box center [386, 236] width 34 height 10
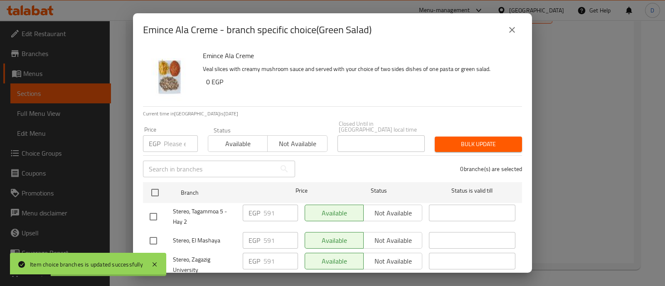
click at [185, 142] on input "-1" at bounding box center [181, 143] width 34 height 17
click at [177, 140] on input "-1" at bounding box center [181, 143] width 34 height 17
click at [176, 141] on input "-1" at bounding box center [181, 143] width 34 height 17
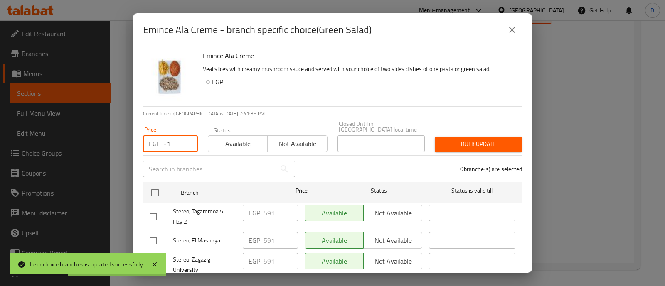
click at [176, 141] on input "-1" at bounding box center [181, 143] width 34 height 17
click at [176, 140] on input "-1" at bounding box center [181, 143] width 34 height 17
paste input "689"
click at [156, 208] on input "checkbox" at bounding box center [153, 216] width 17 height 17
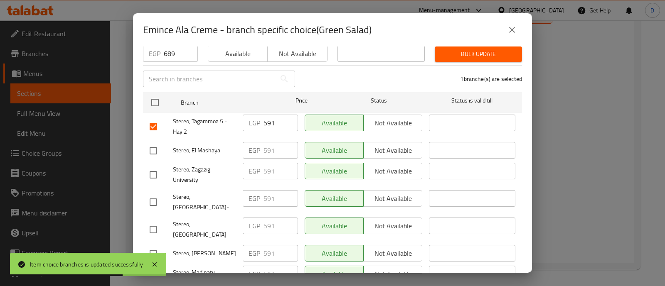
scroll to position [103, 0]
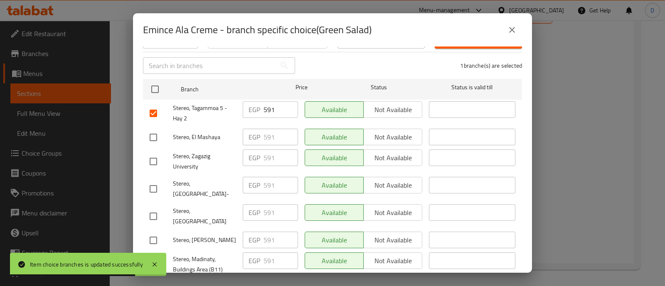
click at [154, 256] on input "checkbox" at bounding box center [153, 264] width 17 height 17
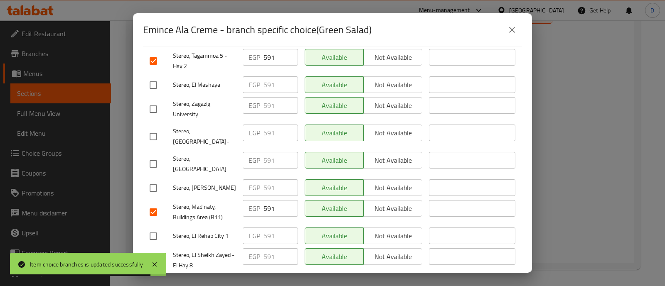
click at [155, 228] on input "checkbox" at bounding box center [153, 236] width 17 height 17
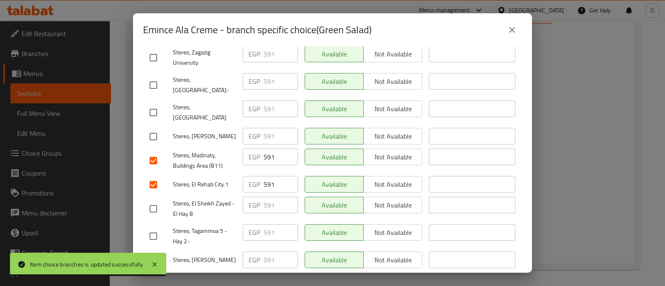
click at [153, 200] on input "checkbox" at bounding box center [153, 208] width 17 height 17
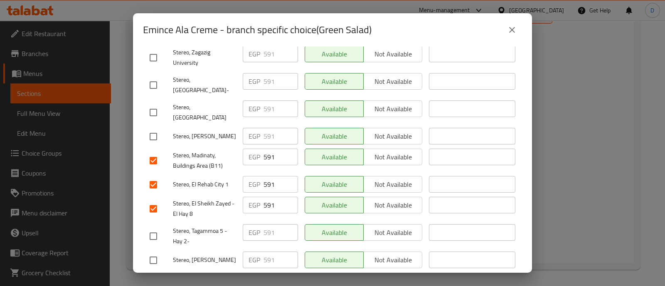
click at [154, 228] on input "checkbox" at bounding box center [153, 236] width 17 height 17
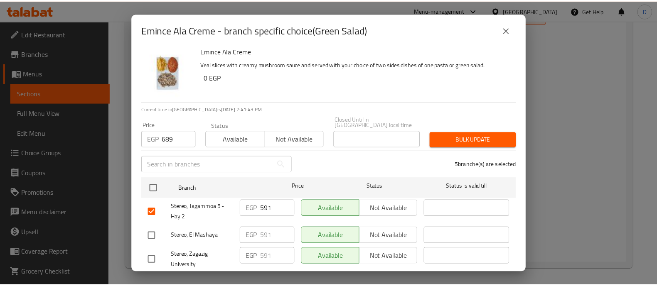
scroll to position [0, 0]
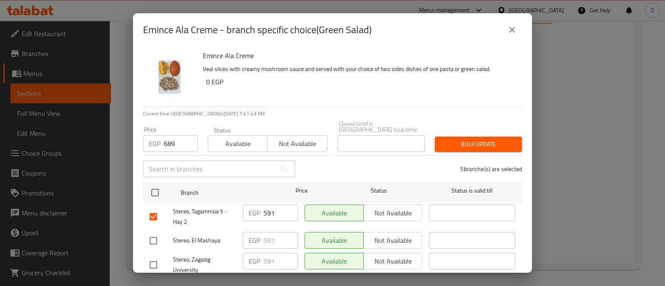
click at [474, 139] on span "Bulk update" at bounding box center [478, 144] width 74 height 10
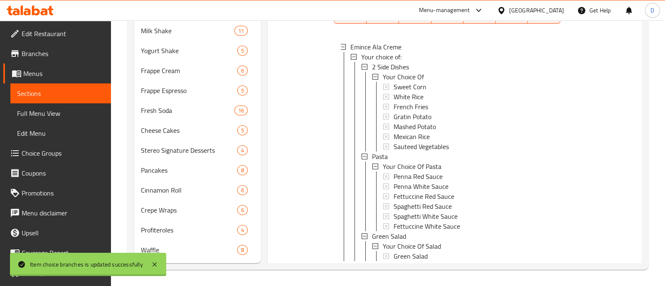
scroll to position [496, 0]
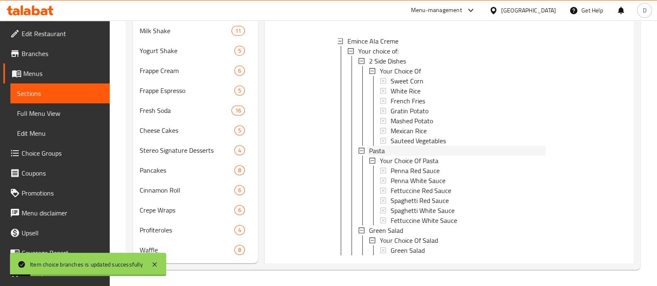
click at [389, 156] on div "Pasta" at bounding box center [457, 151] width 177 height 10
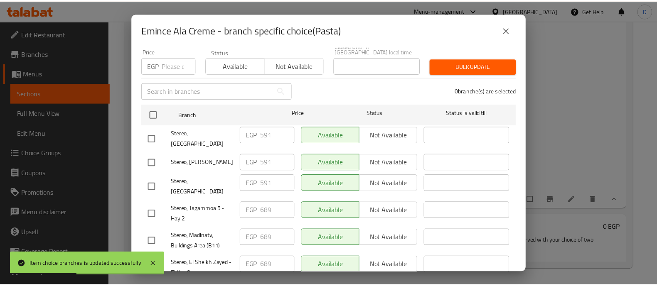
scroll to position [103, 0]
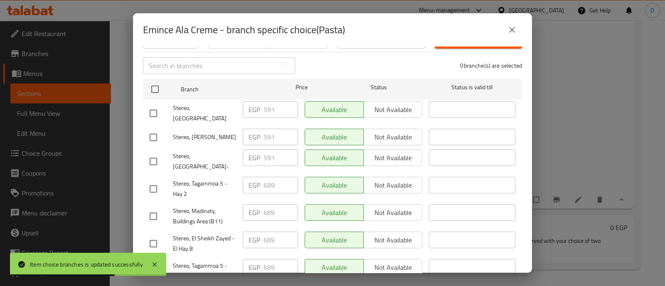
click at [515, 25] on icon "close" at bounding box center [512, 30] width 10 height 10
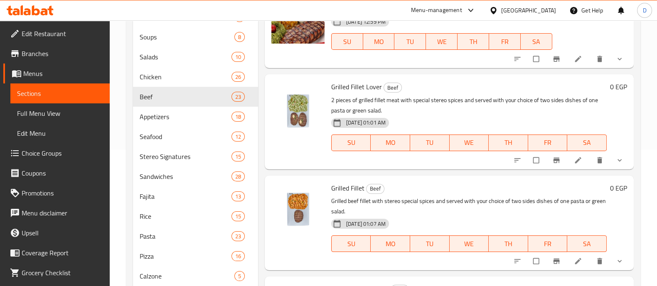
scroll to position [0, 0]
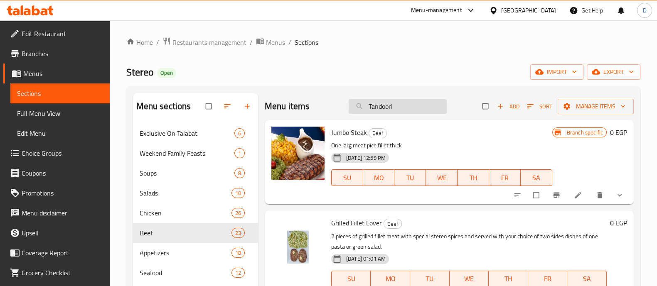
click at [391, 109] on input "Tandoori" at bounding box center [398, 106] width 98 height 15
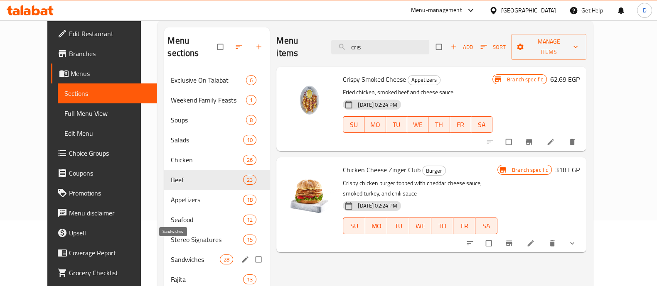
scroll to position [103, 0]
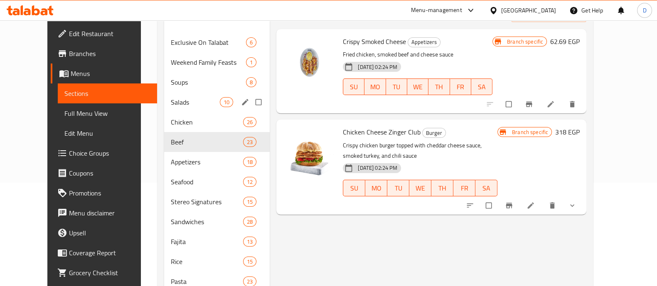
click at [164, 112] on div "Chicken 26" at bounding box center [217, 122] width 106 height 20
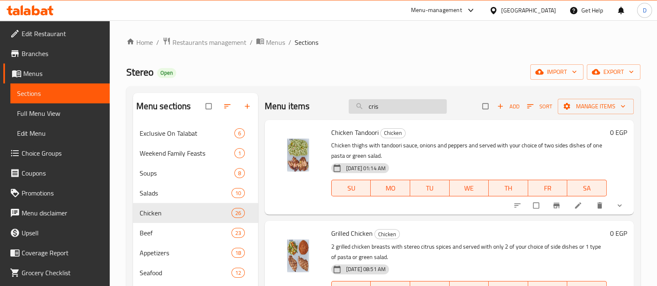
click at [395, 107] on input "cris" at bounding box center [398, 106] width 98 height 15
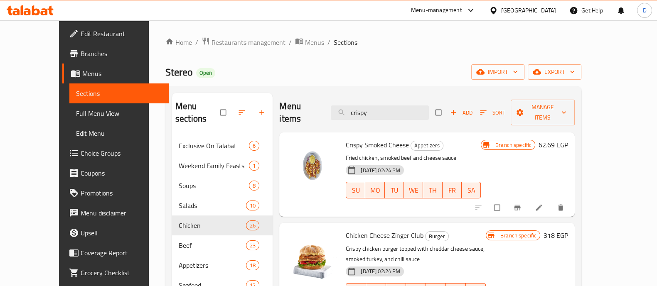
click at [403, 98] on div "Menu items crispy Add Sort Manage items" at bounding box center [426, 112] width 295 height 39
click at [408, 113] on input "crispy" at bounding box center [380, 113] width 98 height 15
click at [408, 111] on input "crispy" at bounding box center [380, 113] width 98 height 15
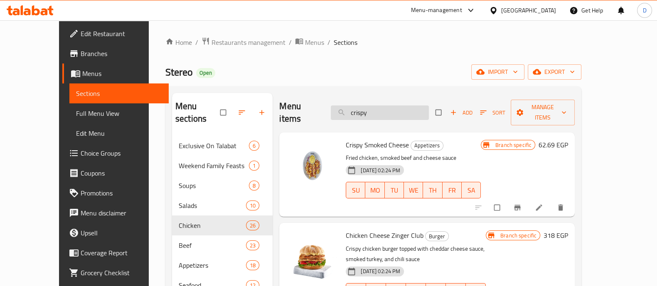
click at [408, 111] on input "crispy" at bounding box center [380, 113] width 98 height 15
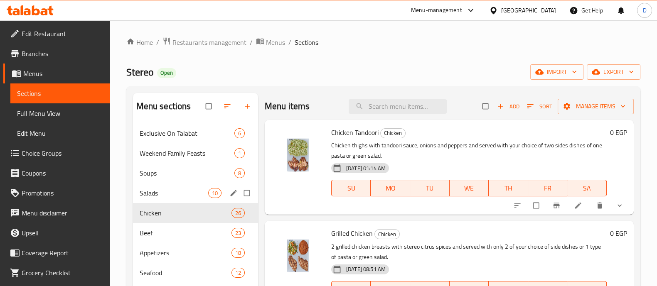
click at [178, 198] on div "Salads 10" at bounding box center [195, 193] width 125 height 20
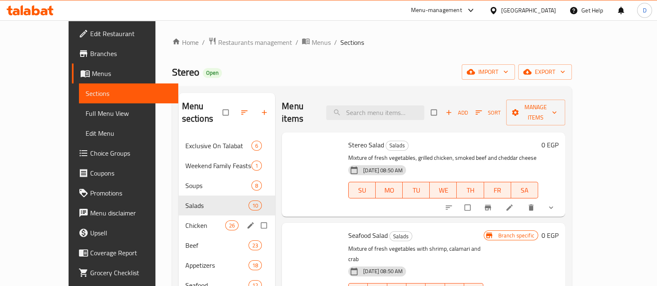
click at [185, 221] on span "Chicken" at bounding box center [205, 226] width 40 height 10
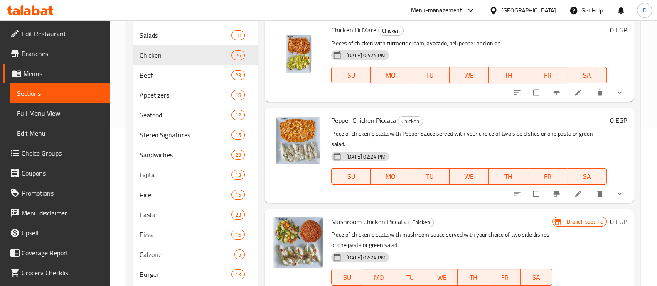
scroll to position [118, 0]
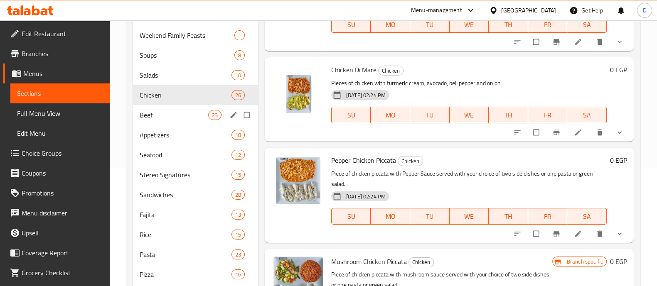
click at [169, 118] on span "Beef" at bounding box center [174, 115] width 69 height 10
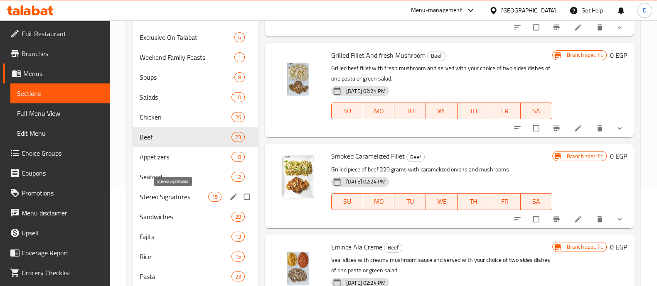
scroll to position [103, 0]
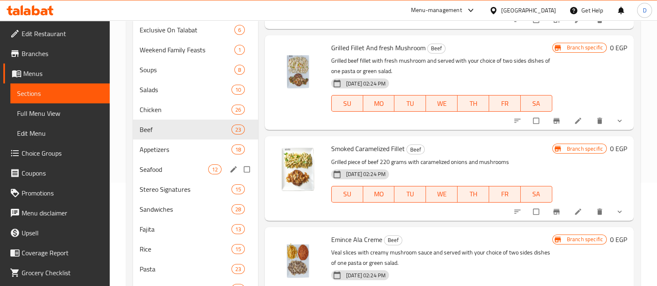
click at [174, 155] on div "Appetizers 18" at bounding box center [195, 150] width 125 height 20
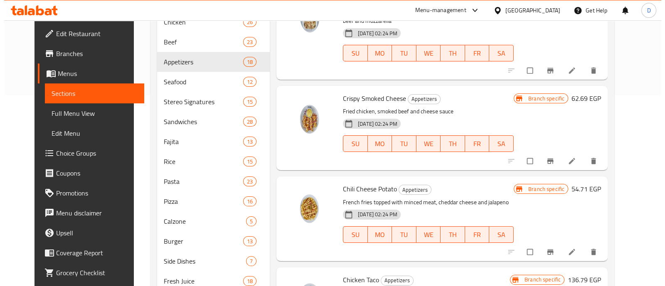
scroll to position [207, 0]
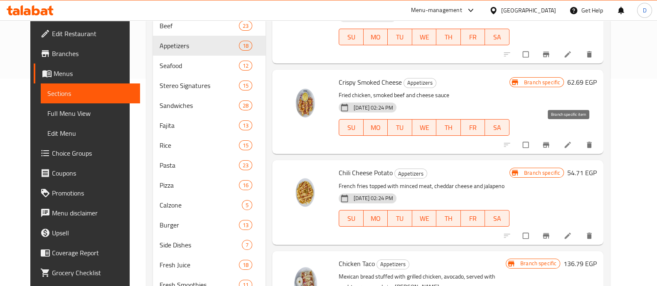
click at [550, 141] on icon "Branch-specific-item" at bounding box center [546, 145] width 8 height 8
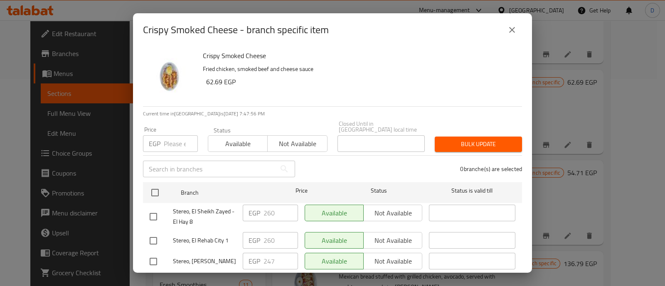
click at [173, 135] on input "number" at bounding box center [181, 143] width 34 height 17
paste input "247"
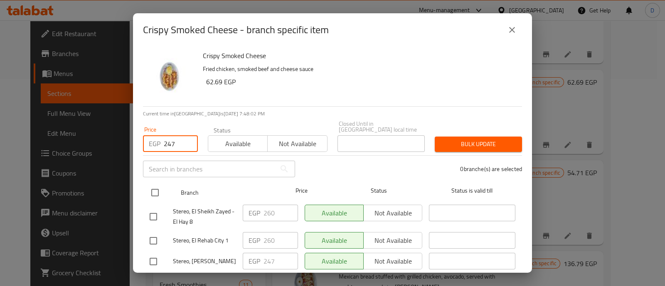
click at [158, 186] on input "checkbox" at bounding box center [154, 192] width 17 height 17
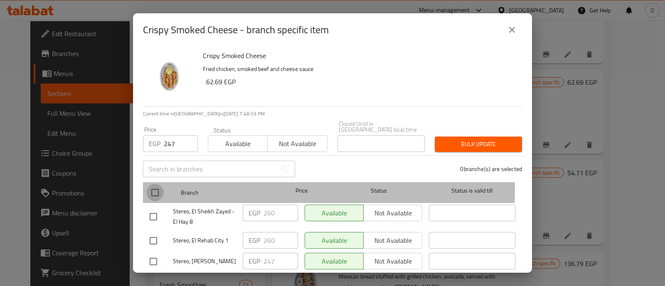
click at [158, 184] on input "checkbox" at bounding box center [154, 192] width 17 height 17
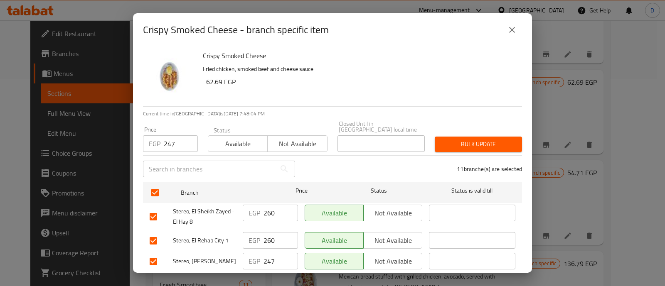
click at [474, 139] on span "Bulk update" at bounding box center [478, 144] width 74 height 10
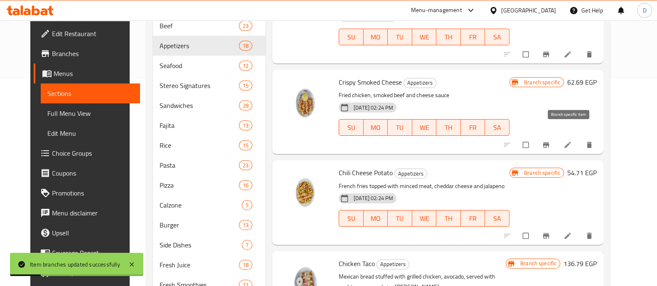
click at [550, 141] on icon "Branch-specific-item" at bounding box center [546, 145] width 8 height 8
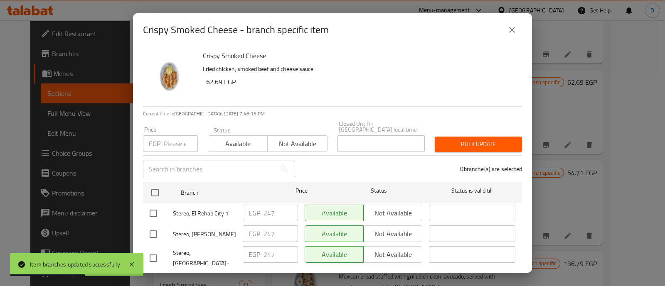
click at [171, 135] on input "number" at bounding box center [181, 143] width 34 height 17
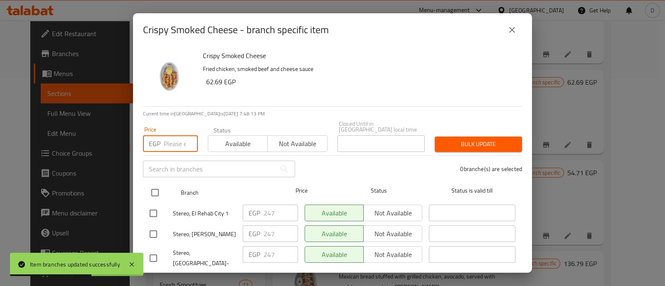
paste input "279"
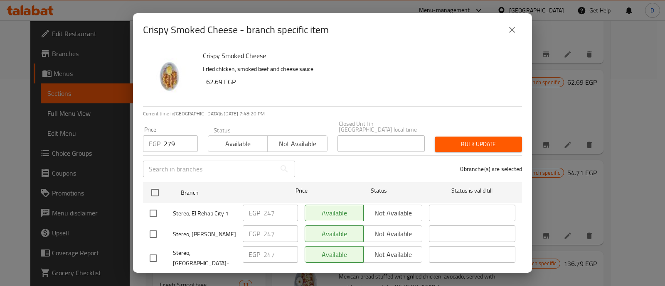
click at [157, 206] on input "checkbox" at bounding box center [153, 213] width 17 height 17
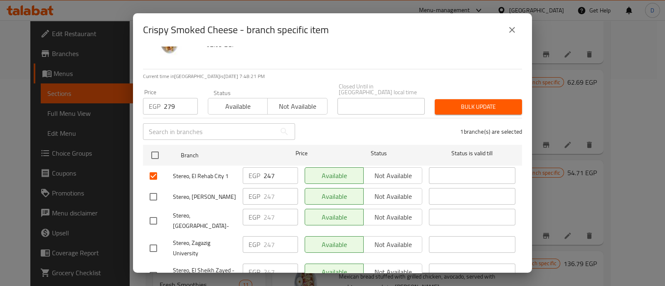
scroll to position [52, 0]
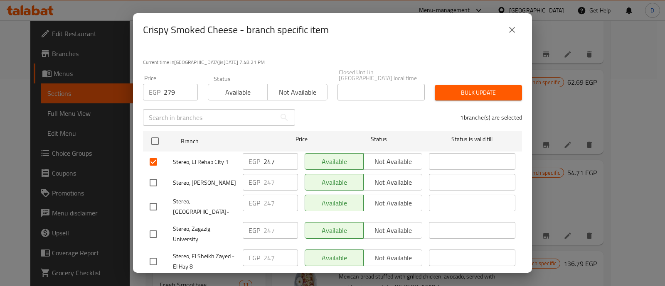
click at [156, 253] on input "checkbox" at bounding box center [153, 261] width 17 height 17
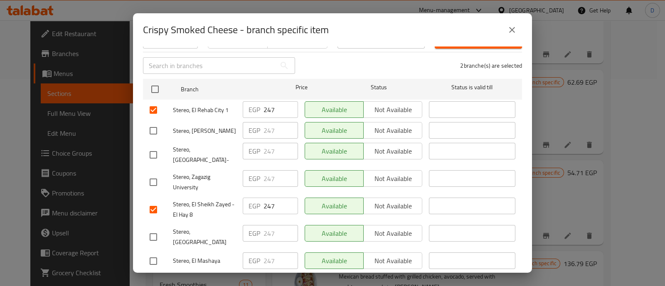
scroll to position [156, 0]
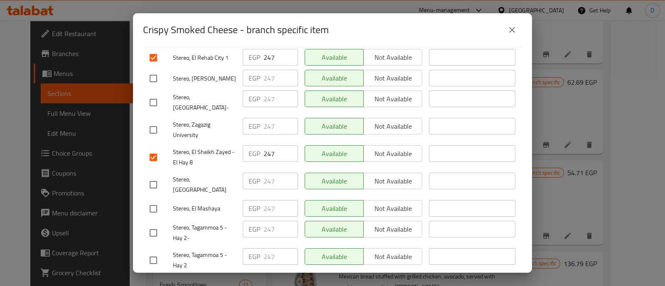
click at [157, 224] on input "checkbox" at bounding box center [153, 232] width 17 height 17
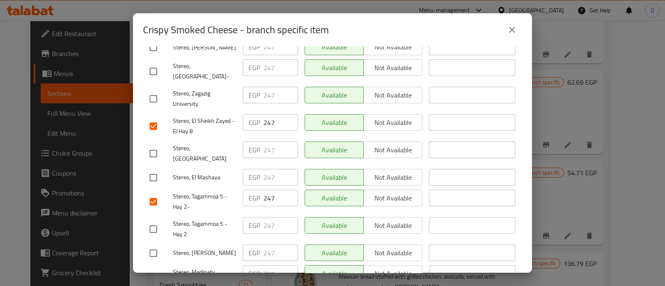
scroll to position [207, 0]
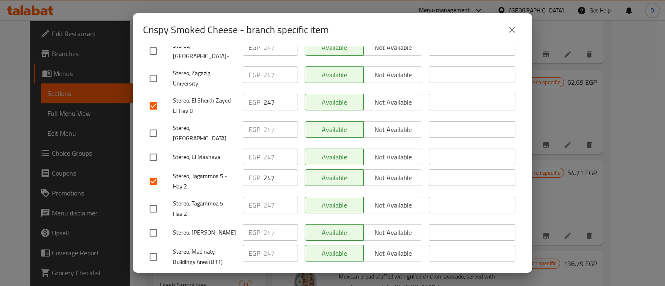
click at [156, 200] on input "checkbox" at bounding box center [153, 208] width 17 height 17
click at [157, 248] on input "checkbox" at bounding box center [153, 256] width 17 height 17
click at [153, 200] on input "checkbox" at bounding box center [153, 208] width 17 height 17
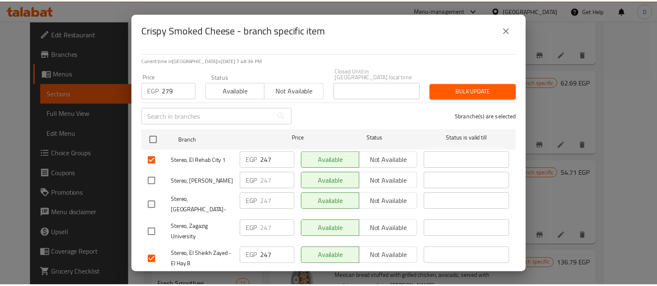
scroll to position [52, 0]
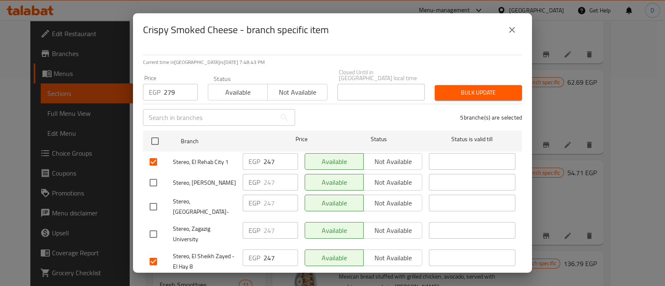
click at [165, 84] on input "279" at bounding box center [181, 92] width 34 height 17
click at [478, 88] on span "Bulk update" at bounding box center [478, 93] width 74 height 10
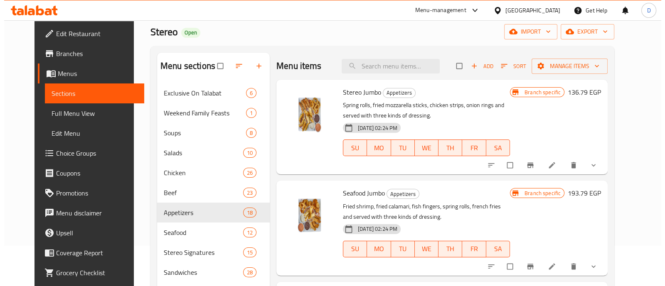
scroll to position [0, 0]
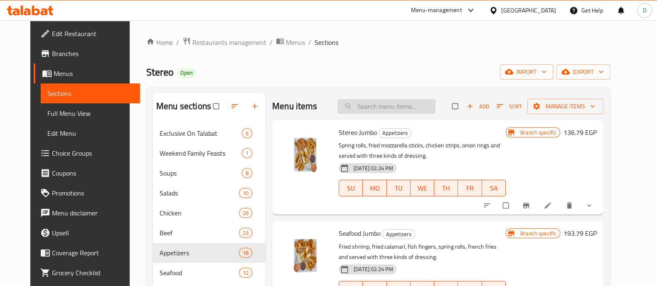
click at [400, 106] on input "search" at bounding box center [386, 106] width 98 height 15
paste input "Sautéed Shrimp"
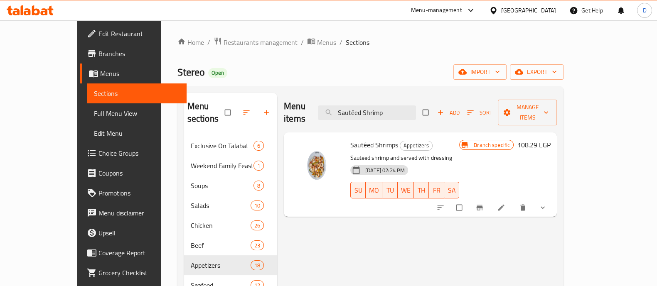
click at [484, 204] on icon "Branch-specific-item" at bounding box center [479, 208] width 8 height 8
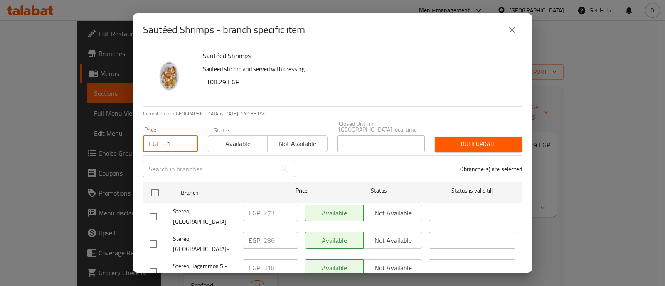
click at [184, 138] on input "-1" at bounding box center [181, 143] width 34 height 17
click at [172, 139] on input "-1" at bounding box center [181, 143] width 34 height 17
paste input "286"
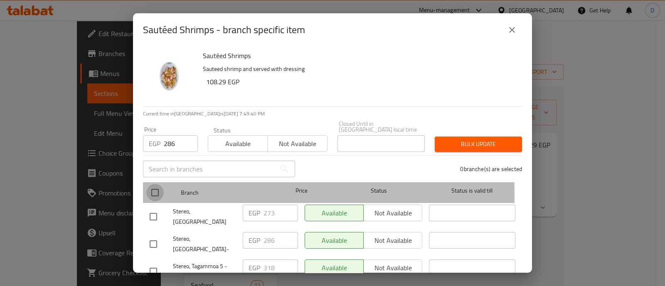
click at [155, 188] on input "checkbox" at bounding box center [154, 192] width 17 height 17
click at [156, 188] on input "checkbox" at bounding box center [154, 192] width 17 height 17
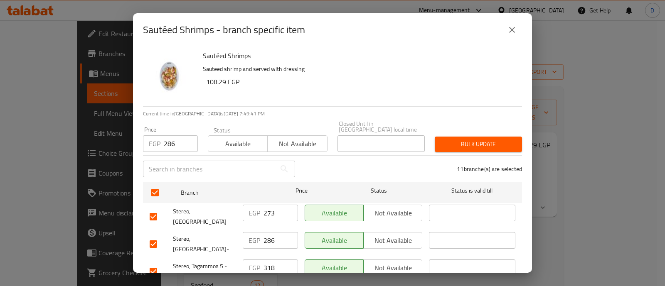
click at [466, 139] on span "Bulk update" at bounding box center [478, 144] width 74 height 10
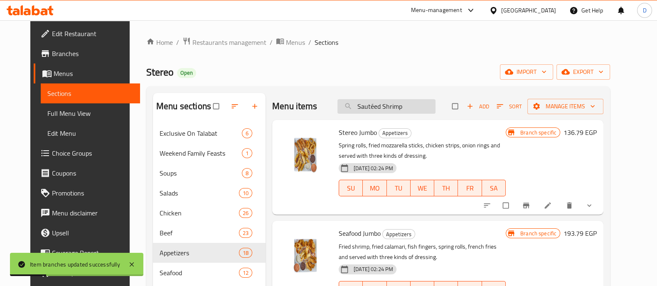
click at [423, 103] on input "Sautéed Shrimp" at bounding box center [386, 106] width 98 height 15
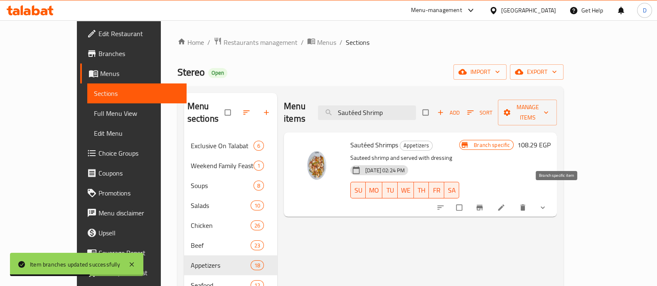
click at [483, 205] on icon "Branch-specific-item" at bounding box center [480, 207] width 6 height 5
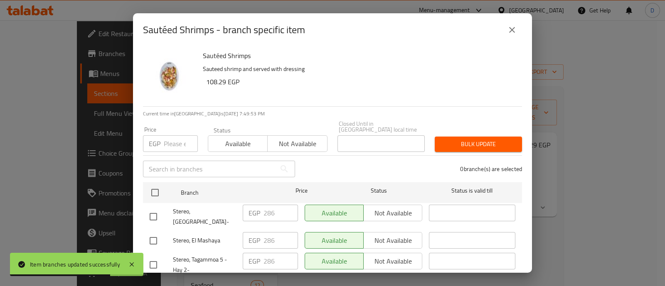
click at [172, 136] on input "number" at bounding box center [181, 143] width 34 height 17
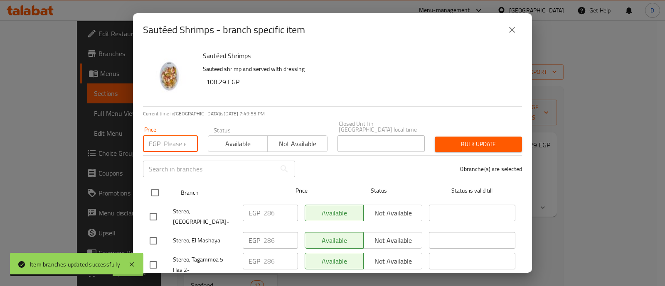
paste input "318"
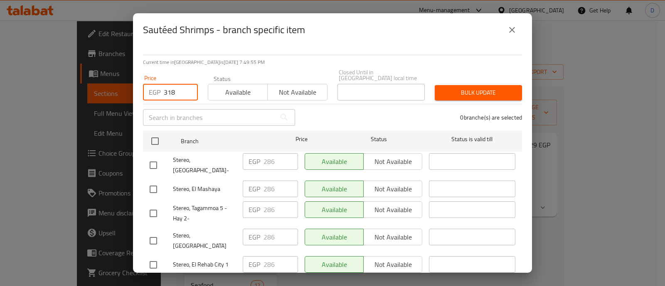
click at [162, 205] on div at bounding box center [161, 213] width 23 height 17
click at [160, 205] on input "checkbox" at bounding box center [153, 213] width 17 height 17
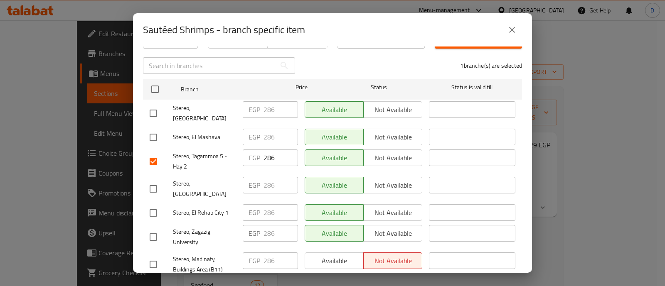
click at [154, 204] on input "checkbox" at bounding box center [153, 212] width 17 height 17
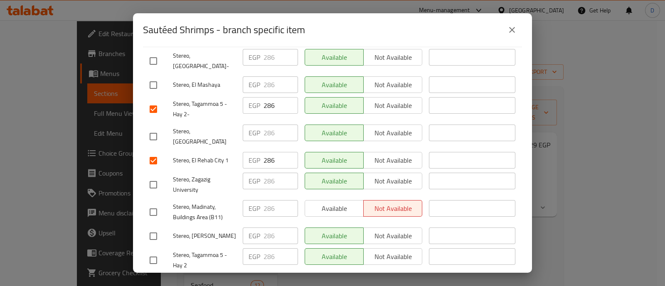
click at [155, 204] on input "checkbox" at bounding box center [153, 212] width 17 height 17
click at [152, 252] on input "checkbox" at bounding box center [153, 260] width 17 height 17
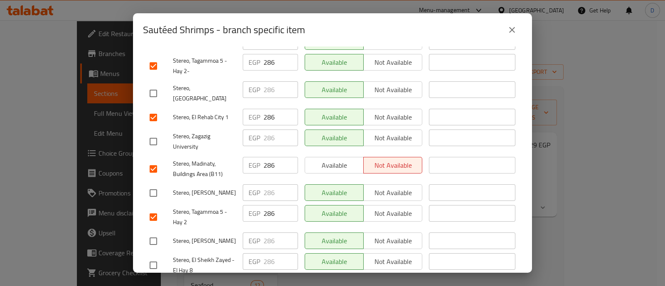
scroll to position [207, 0]
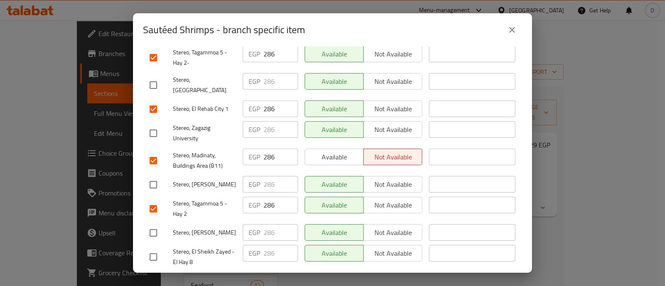
click at [152, 248] on input "checkbox" at bounding box center [153, 256] width 17 height 17
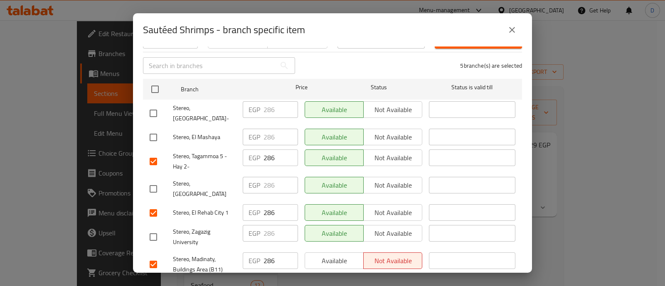
scroll to position [0, 0]
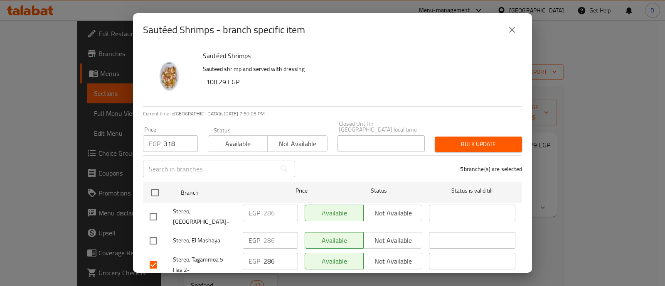
click at [476, 139] on span "Bulk update" at bounding box center [478, 144] width 74 height 10
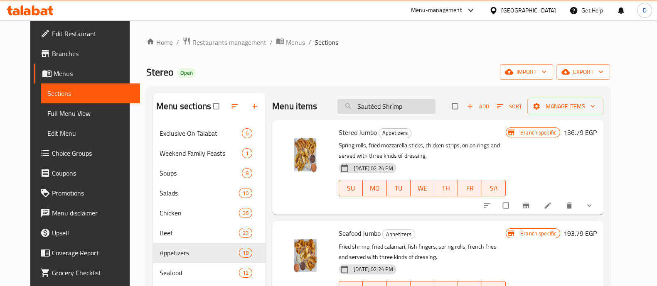
click at [404, 105] on input "Sautéed Shrimp" at bounding box center [386, 106] width 98 height 15
click at [405, 105] on input "Sautéed Shrimp" at bounding box center [386, 106] width 98 height 15
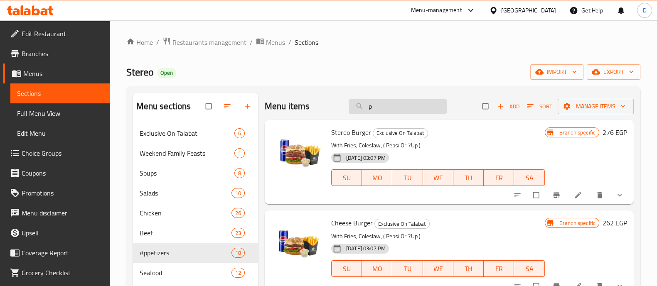
click at [405, 103] on input "p" at bounding box center [398, 106] width 98 height 15
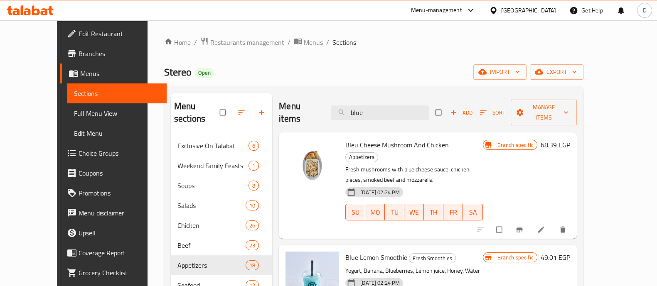
click at [378, 152] on div "Appetizers" at bounding box center [361, 157] width 33 height 10
click at [378, 152] on span "Appetizers" at bounding box center [362, 157] width 32 height 10
click at [405, 139] on span "Bleu Cheese Mushroom And Chicken" at bounding box center [396, 145] width 103 height 12
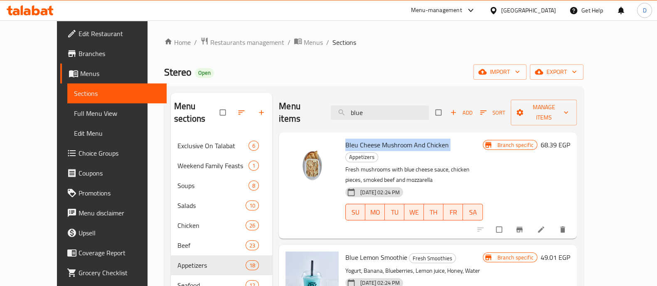
copy h6 "Bleu Cheese Mushroom And Chicken"
click at [523, 226] on icon "Branch-specific-item" at bounding box center [519, 230] width 8 height 8
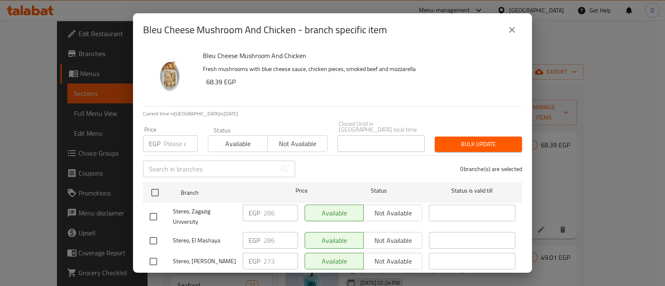
click at [167, 135] on input "number" at bounding box center [181, 143] width 34 height 17
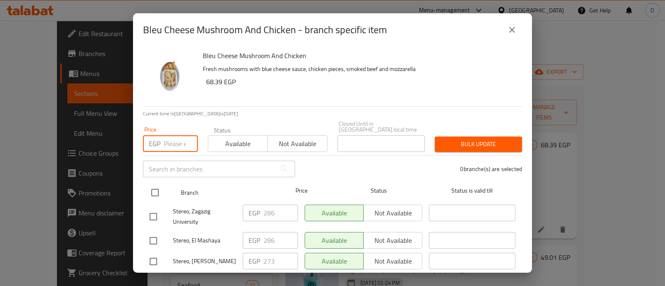
paste input "286"
click at [156, 188] on input "checkbox" at bounding box center [154, 192] width 17 height 17
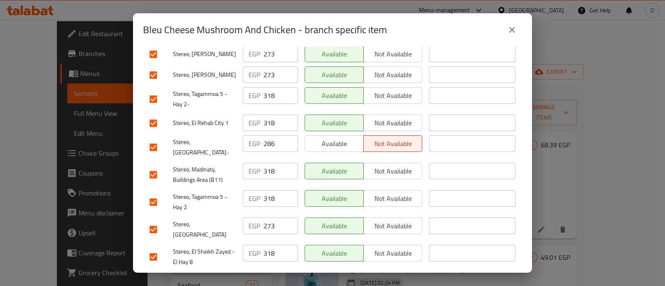
scroll to position [52, 0]
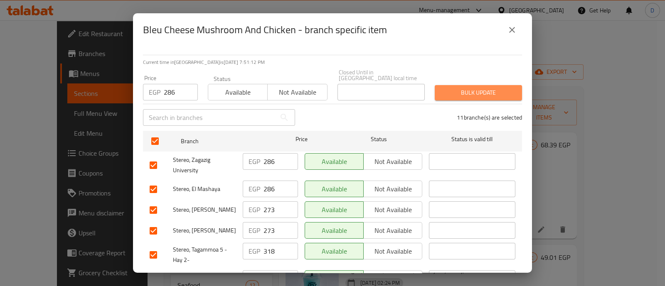
drag, startPoint x: 482, startPoint y: 91, endPoint x: 478, endPoint y: 93, distance: 4.6
click at [482, 90] on span "Bulk update" at bounding box center [478, 93] width 74 height 10
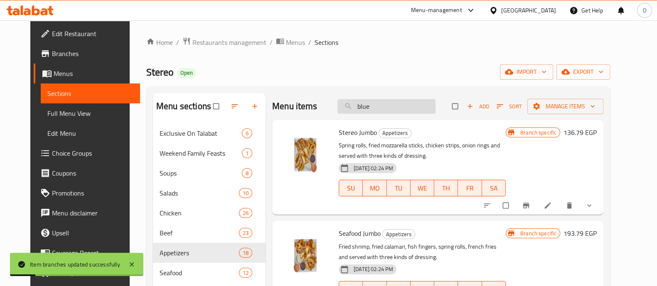
click at [410, 111] on input "blue" at bounding box center [386, 106] width 98 height 15
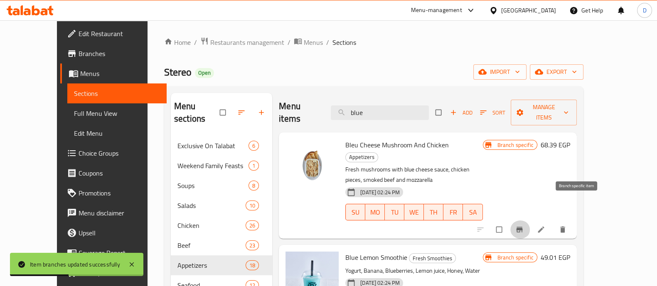
click at [523, 226] on icon "Branch-specific-item" at bounding box center [519, 230] width 8 height 8
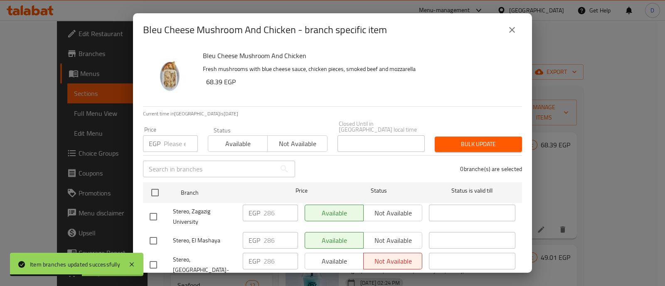
click at [177, 135] on input "number" at bounding box center [181, 143] width 34 height 17
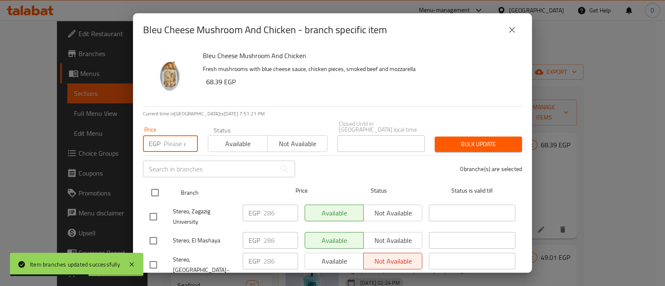
paste input "318"
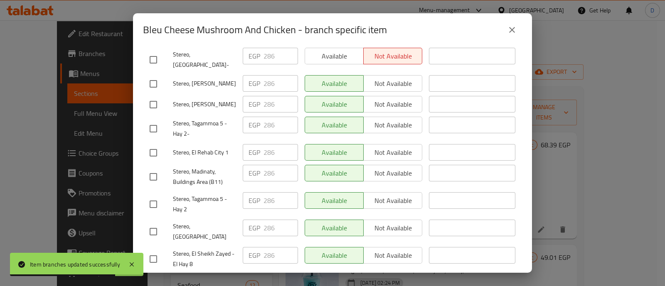
scroll to position [207, 0]
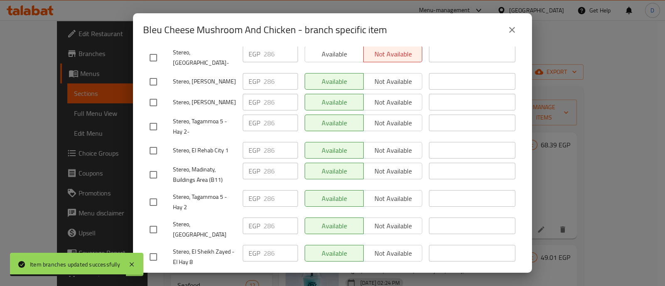
click at [149, 248] on input "checkbox" at bounding box center [153, 256] width 17 height 17
click at [153, 194] on input "checkbox" at bounding box center [153, 202] width 17 height 17
click at [156, 166] on input "checkbox" at bounding box center [153, 174] width 17 height 17
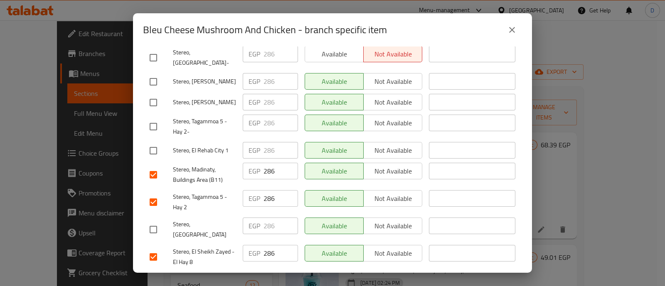
click at [155, 142] on input "checkbox" at bounding box center [153, 150] width 17 height 17
click at [156, 118] on input "checkbox" at bounding box center [153, 126] width 17 height 17
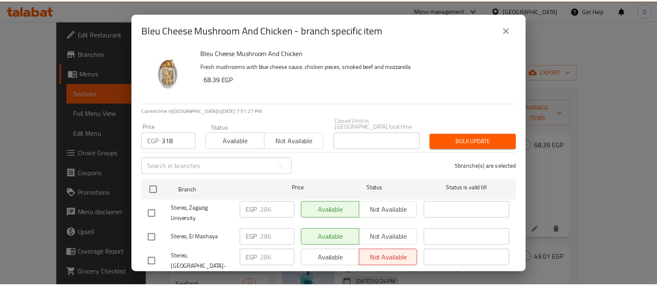
scroll to position [0, 0]
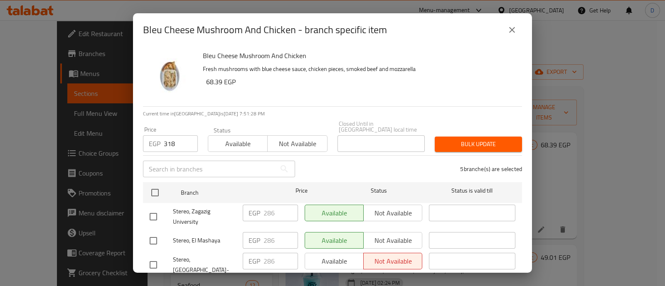
click at [474, 139] on span "Bulk update" at bounding box center [478, 144] width 74 height 10
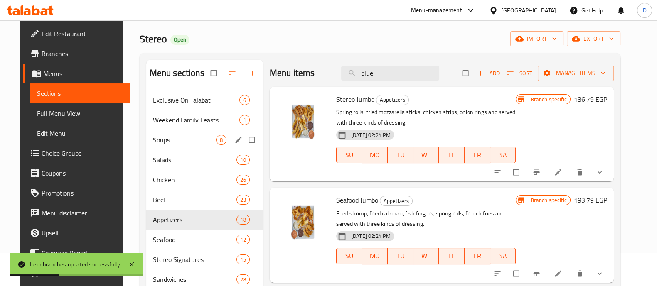
scroll to position [103, 0]
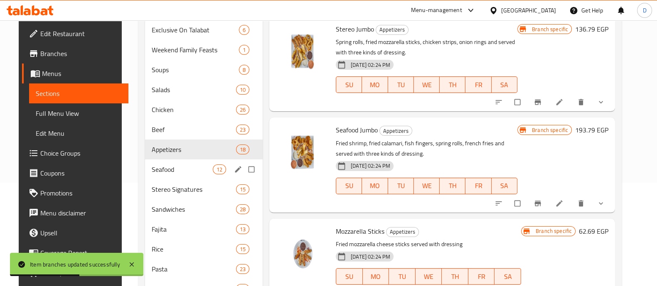
click at [166, 176] on div "Seafood 12" at bounding box center [204, 170] width 118 height 20
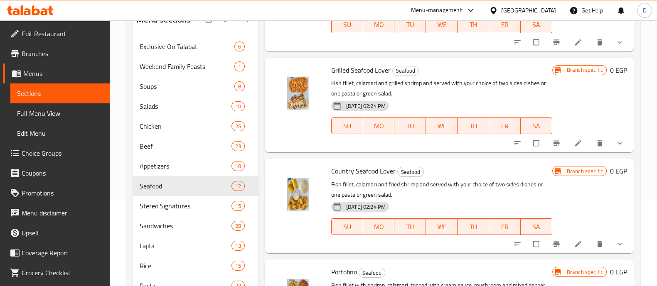
scroll to position [103, 0]
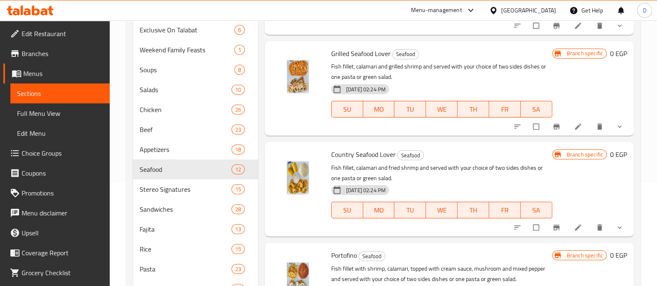
click at [615, 226] on icon "show more" at bounding box center [619, 228] width 8 height 8
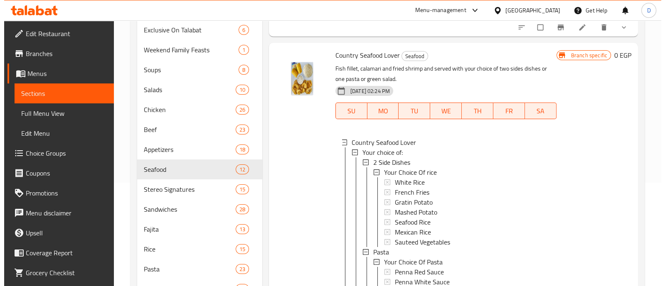
scroll to position [676, 0]
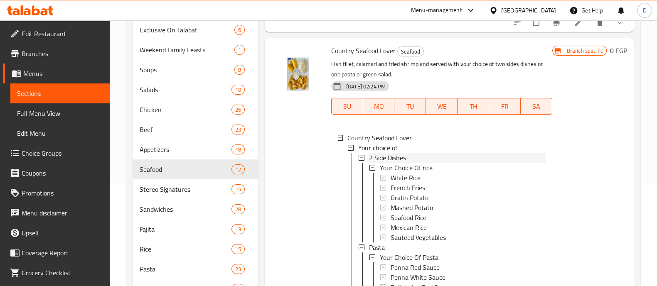
click at [448, 154] on div "2 Side Dishes" at bounding box center [457, 158] width 177 height 10
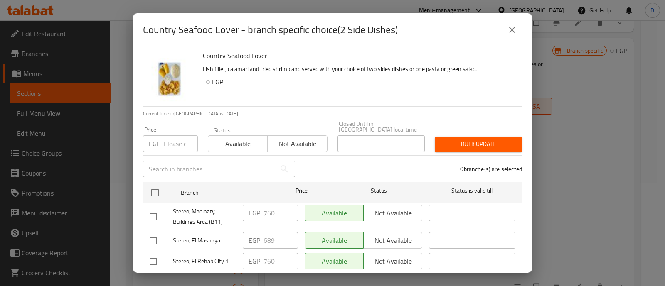
click at [168, 135] on input "number" at bounding box center [181, 143] width 34 height 17
paste input "689"
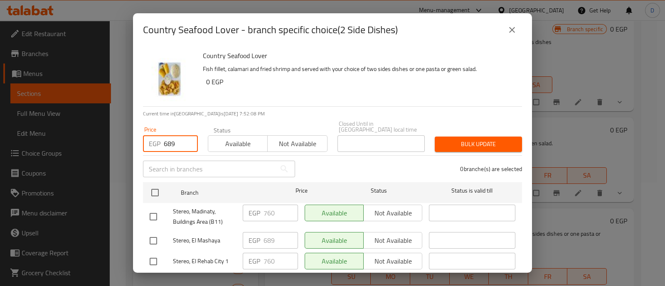
scroll to position [676, 0]
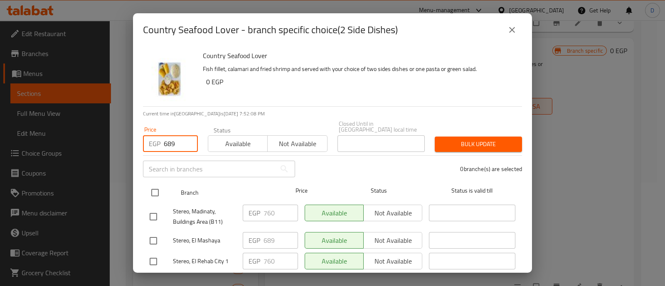
type input "689"
click at [157, 187] on input "checkbox" at bounding box center [154, 192] width 17 height 17
checkbox input "true"
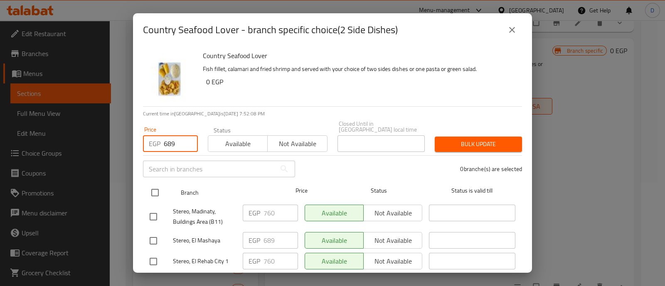
checkbox input "true"
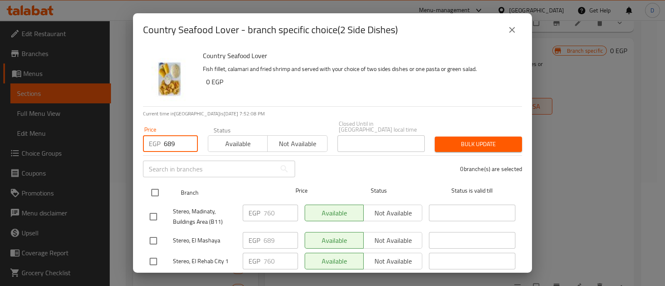
checkbox input "true"
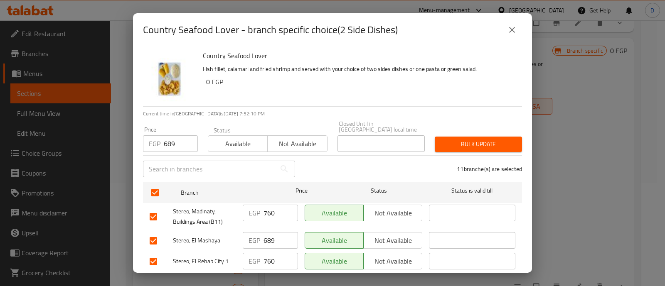
click at [474, 139] on span "Bulk update" at bounding box center [478, 144] width 74 height 10
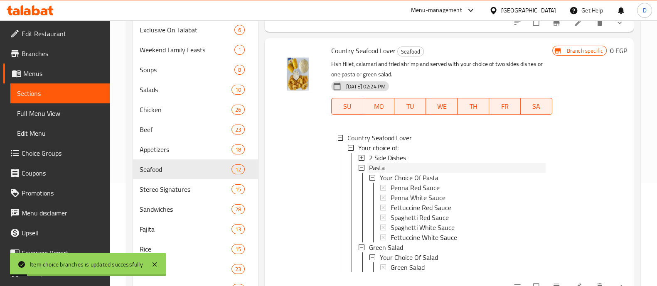
click at [410, 168] on div "Pasta" at bounding box center [457, 168] width 177 height 10
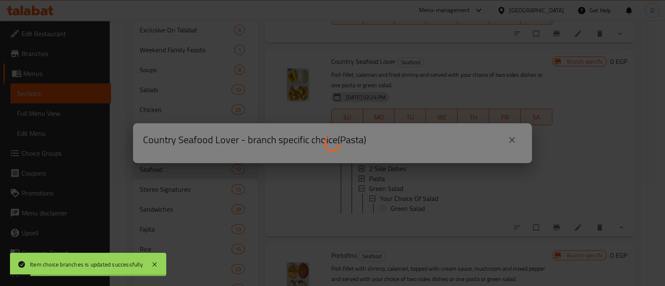
scroll to position [673, 0]
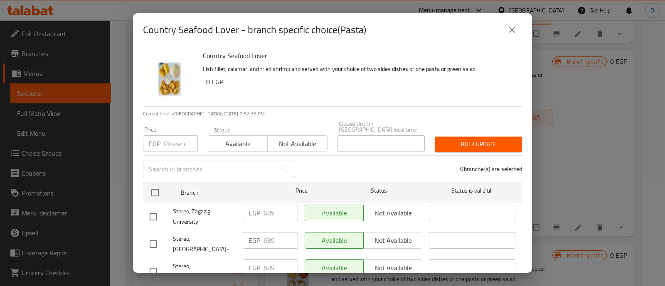
click at [172, 137] on input "number" at bounding box center [181, 143] width 34 height 17
paste input "689"
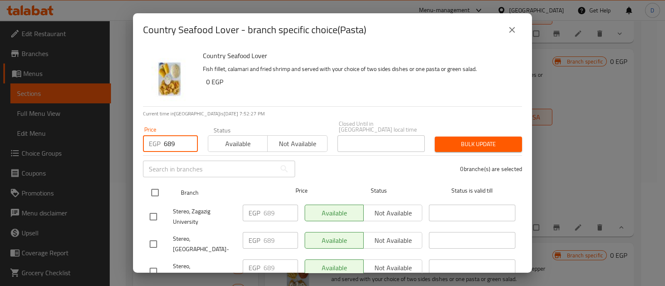
type input "689"
click at [155, 188] on input "checkbox" at bounding box center [154, 192] width 17 height 17
checkbox input "true"
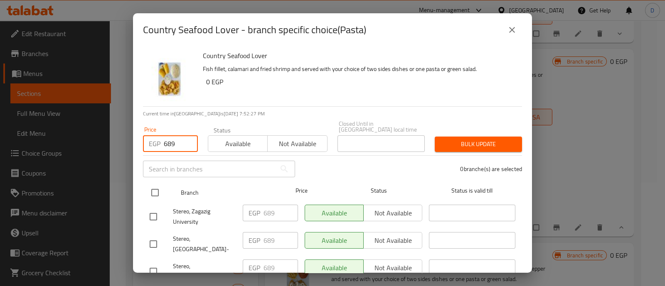
checkbox input "true"
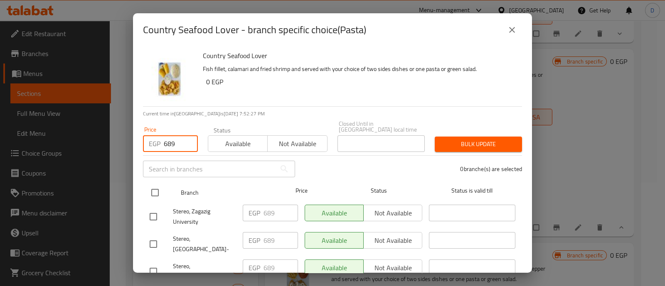
checkbox input "true"
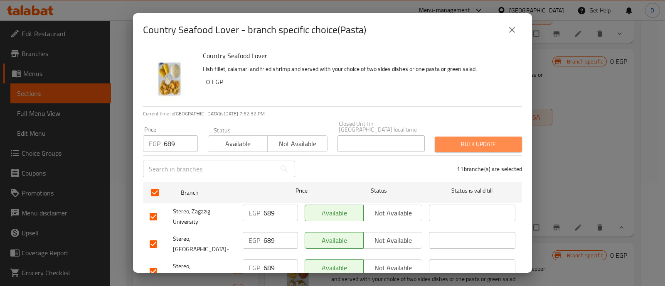
click at [480, 139] on span "Bulk update" at bounding box center [478, 144] width 74 height 10
click at [480, 136] on div at bounding box center [332, 143] width 665 height 286
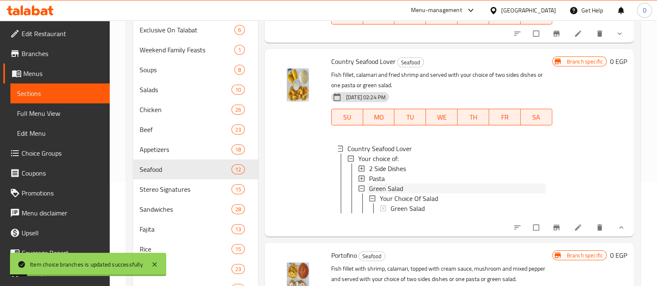
click at [386, 184] on span "Green Salad" at bounding box center [386, 189] width 34 height 10
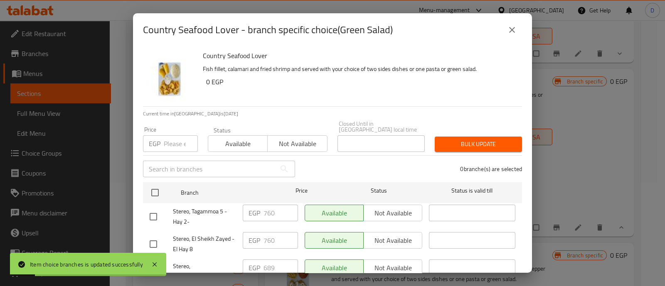
scroll to position [653, 0]
click at [170, 141] on input "number" at bounding box center [181, 143] width 34 height 17
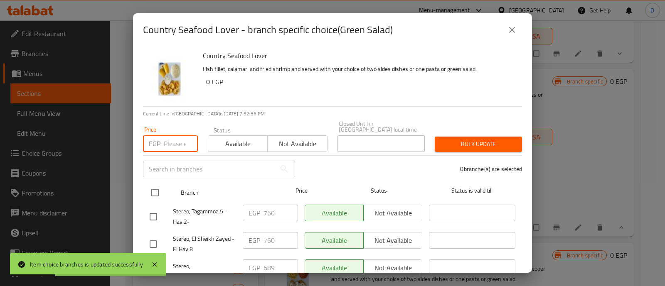
paste input "689"
type input "689"
click at [155, 189] on input "checkbox" at bounding box center [154, 192] width 17 height 17
checkbox input "true"
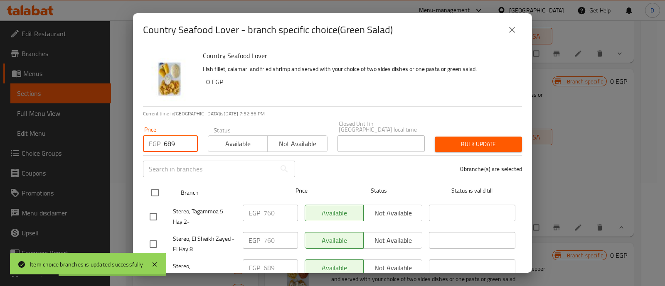
checkbox input "true"
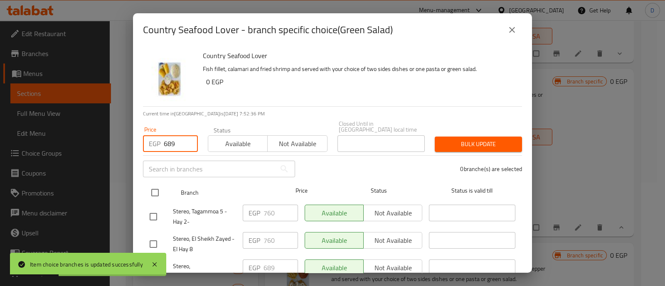
checkbox input "true"
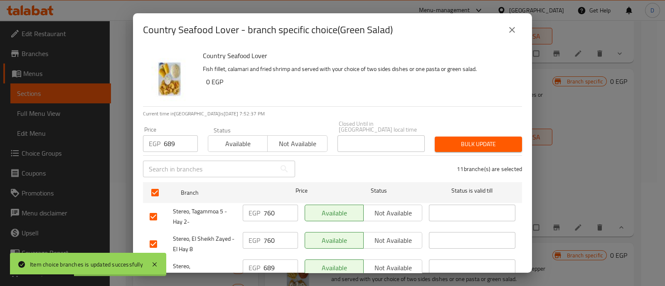
click at [472, 139] on span "Bulk update" at bounding box center [478, 144] width 74 height 10
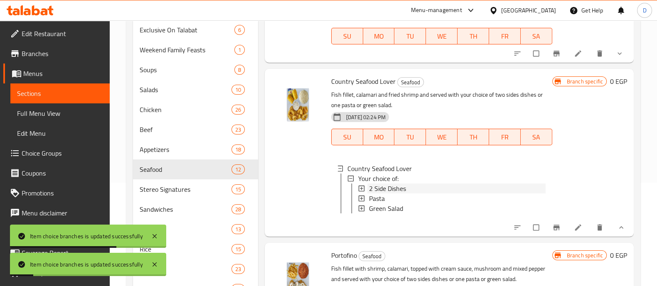
click at [413, 184] on div "2 Side Dishes" at bounding box center [457, 189] width 177 height 10
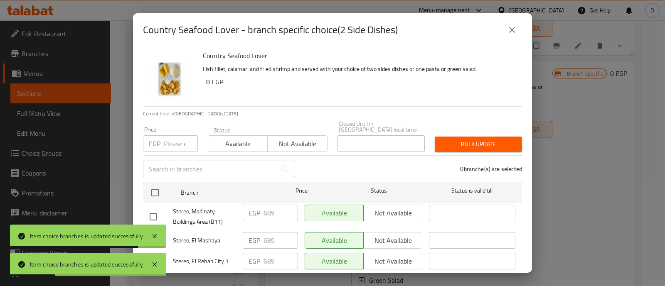
click at [170, 135] on input "number" at bounding box center [181, 143] width 34 height 17
paste input "760"
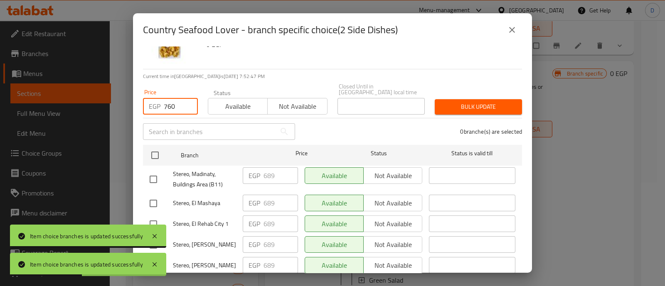
scroll to position [52, 0]
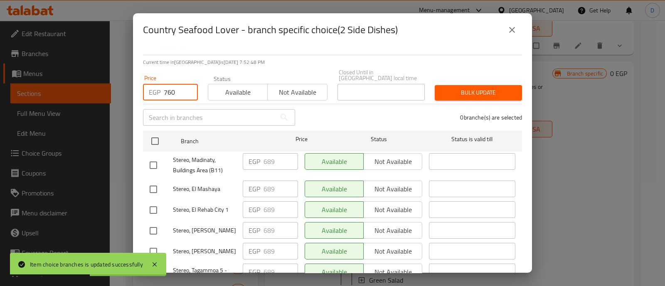
type input "760"
click at [152, 157] on input "checkbox" at bounding box center [153, 165] width 17 height 17
checkbox input "true"
click at [148, 201] on input "checkbox" at bounding box center [153, 209] width 17 height 17
checkbox input "true"
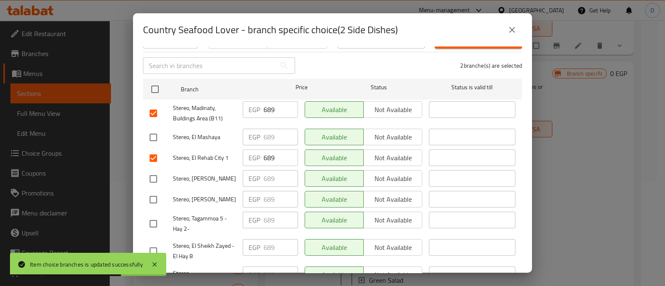
click at [152, 215] on input "checkbox" at bounding box center [153, 223] width 17 height 17
checkbox input "true"
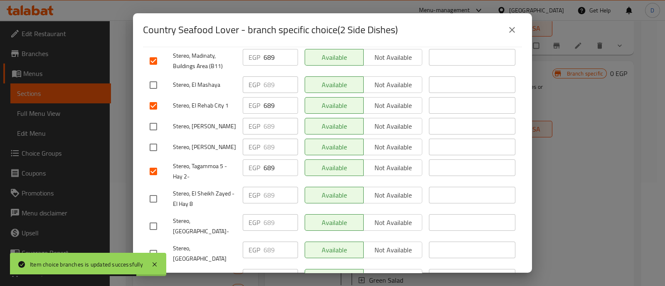
click at [155, 190] on input "checkbox" at bounding box center [153, 198] width 17 height 17
checkbox input "true"
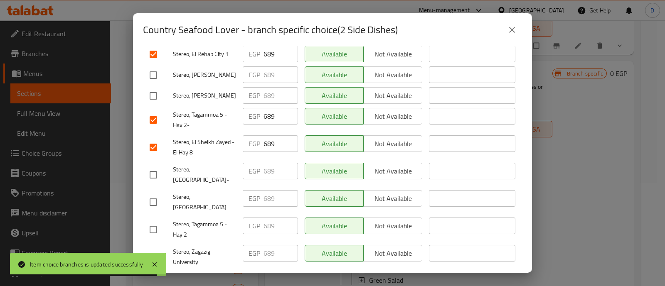
click at [158, 221] on input "checkbox" at bounding box center [153, 229] width 17 height 17
checkbox input "true"
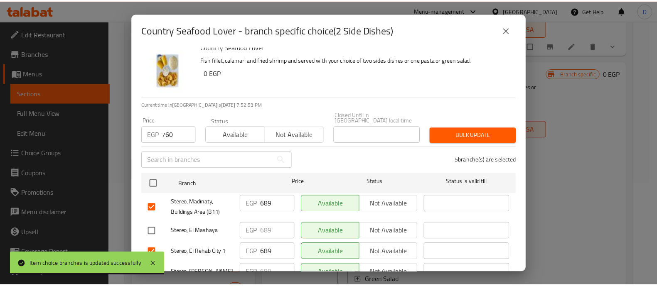
scroll to position [0, 0]
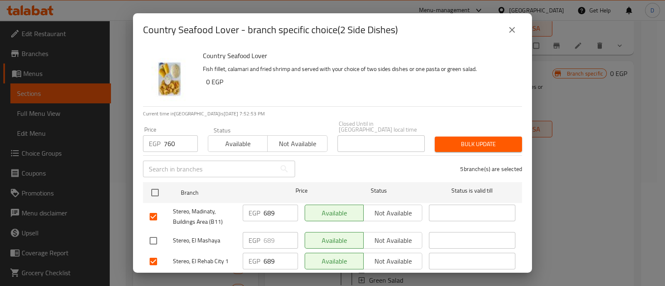
click at [474, 140] on span "Bulk update" at bounding box center [478, 144] width 74 height 10
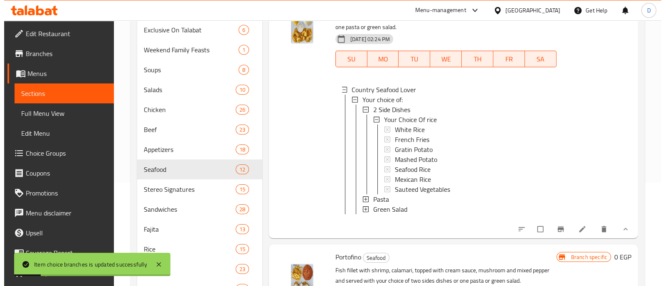
scroll to position [733, 0]
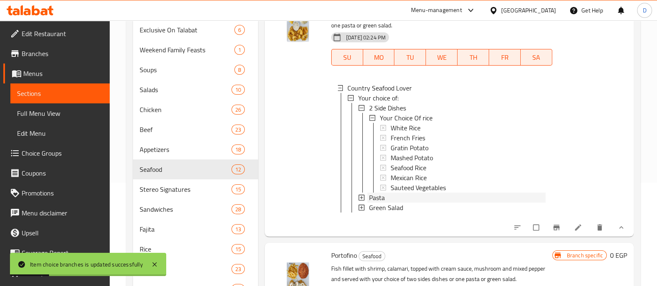
click at [402, 193] on div "Pasta" at bounding box center [457, 198] width 177 height 10
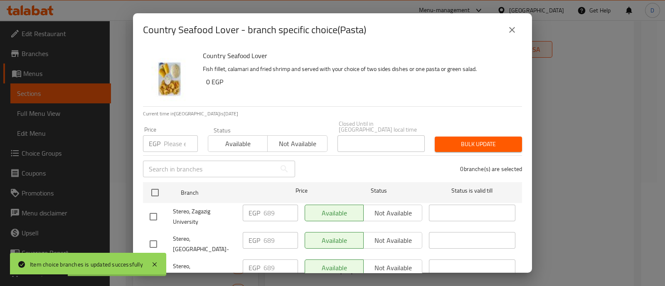
click at [168, 137] on input "number" at bounding box center [181, 143] width 34 height 17
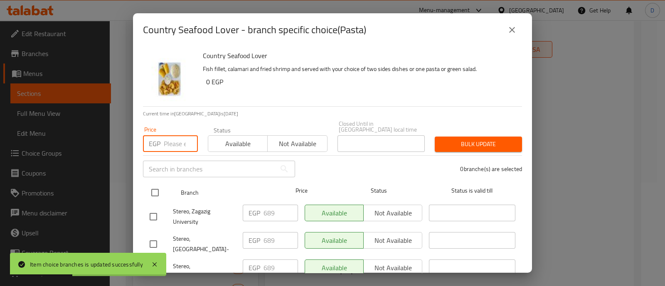
paste input "760"
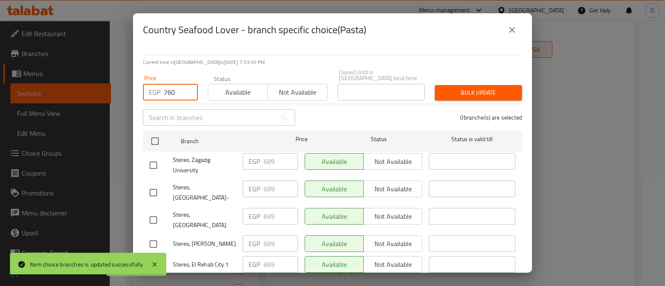
scroll to position [207, 0]
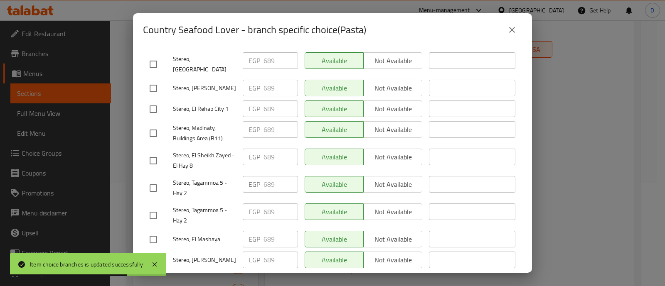
type input "760"
click at [156, 207] on input "checkbox" at bounding box center [153, 215] width 17 height 17
checkbox input "true"
click at [155, 179] on input "checkbox" at bounding box center [153, 187] width 17 height 17
checkbox input "true"
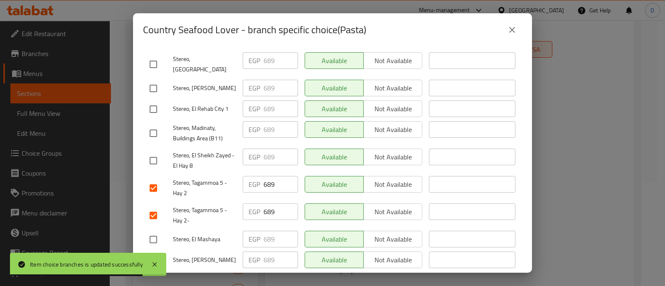
click at [160, 152] on input "checkbox" at bounding box center [153, 160] width 17 height 17
checkbox input "true"
click at [160, 125] on input "checkbox" at bounding box center [153, 133] width 17 height 17
checkbox input "true"
click at [158, 101] on input "checkbox" at bounding box center [153, 109] width 17 height 17
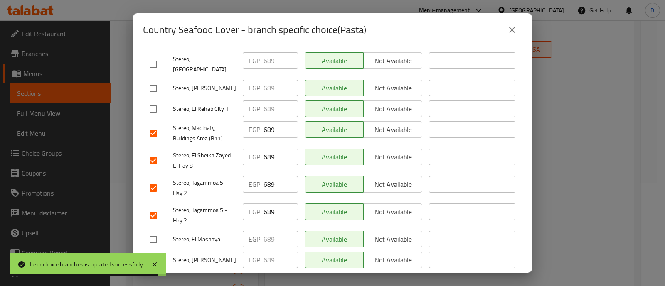
checkbox input "true"
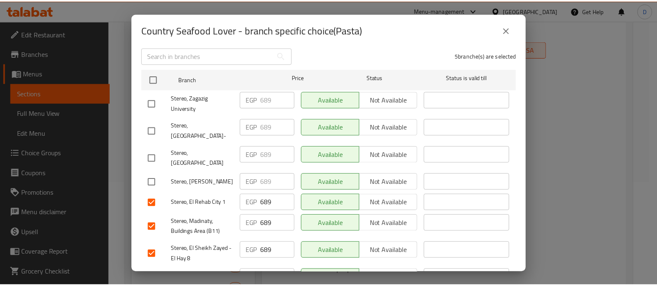
scroll to position [0, 0]
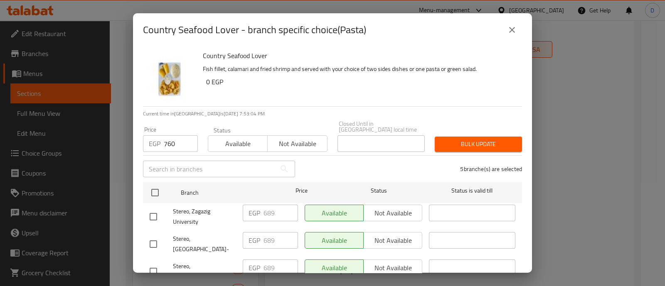
click at [459, 140] on span "Bulk update" at bounding box center [478, 144] width 74 height 10
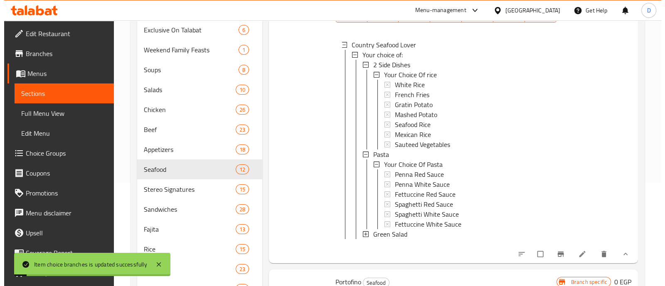
scroll to position [785, 0]
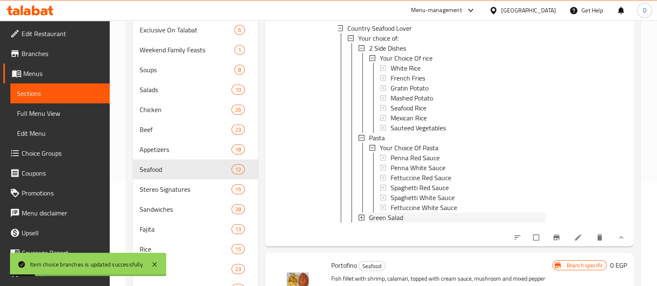
click at [401, 214] on span "Green Salad" at bounding box center [386, 218] width 34 height 10
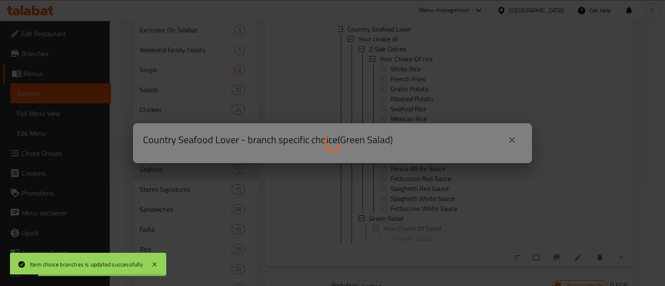
scroll to position [0, 0]
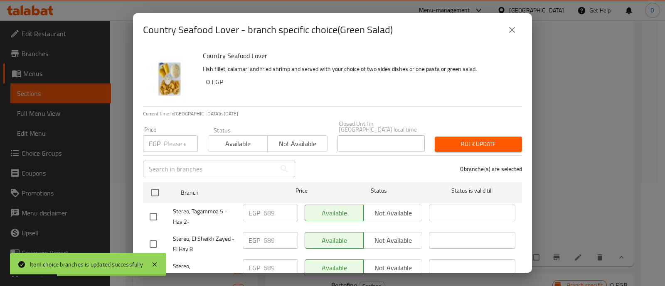
click at [174, 142] on input "number" at bounding box center [181, 143] width 34 height 17
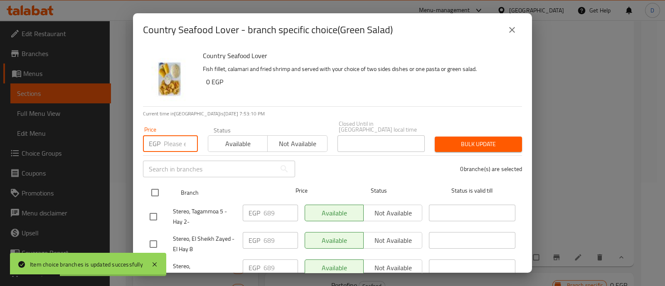
paste input "760"
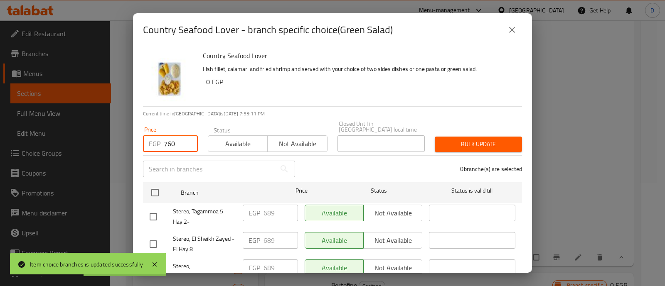
type input "760"
click at [152, 218] on input "checkbox" at bounding box center [153, 216] width 17 height 17
checkbox input "true"
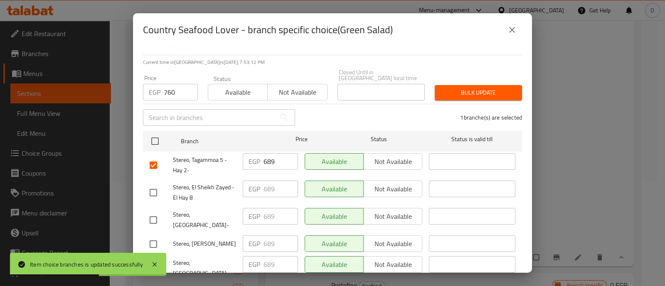
click at [156, 189] on input "checkbox" at bounding box center [153, 192] width 17 height 17
checkbox input "true"
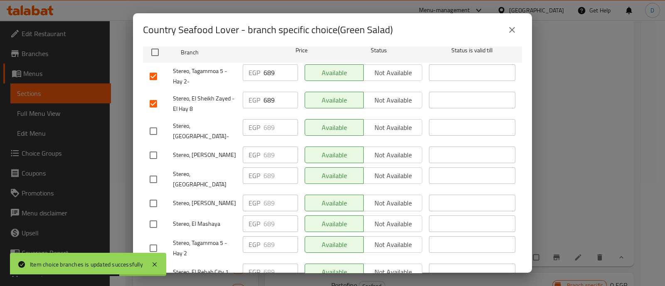
scroll to position [156, 0]
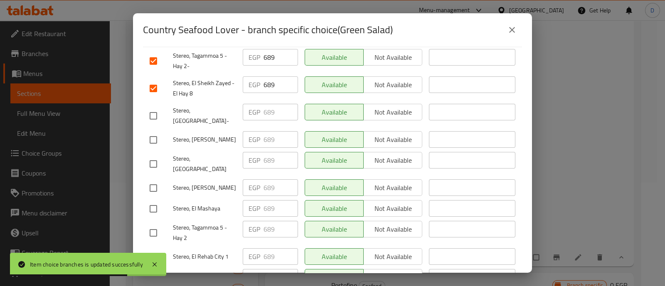
click at [152, 224] on input "checkbox" at bounding box center [153, 232] width 17 height 17
checkbox input "true"
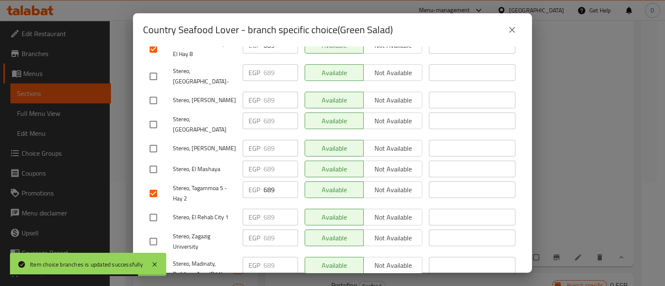
scroll to position [207, 0]
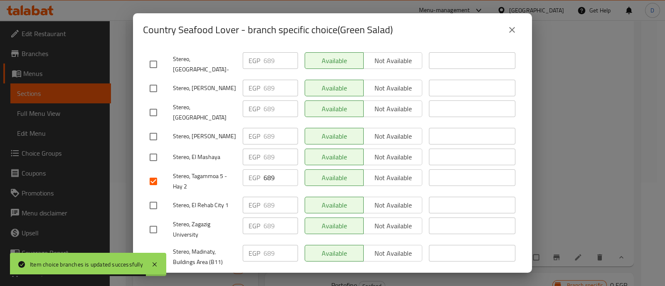
click at [158, 197] on input "checkbox" at bounding box center [153, 205] width 17 height 17
checkbox input "true"
click at [152, 248] on input "checkbox" at bounding box center [153, 256] width 17 height 17
checkbox input "true"
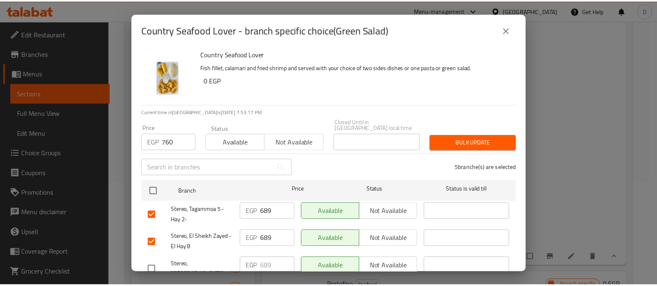
scroll to position [0, 0]
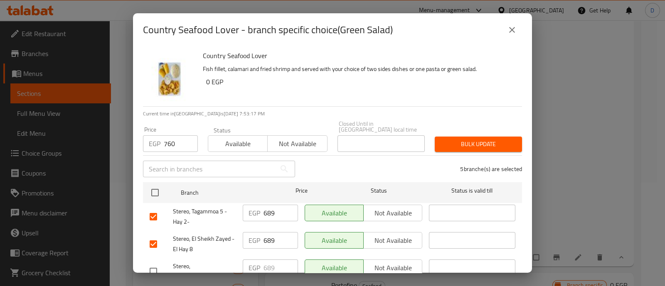
click at [457, 140] on span "Bulk update" at bounding box center [478, 144] width 74 height 10
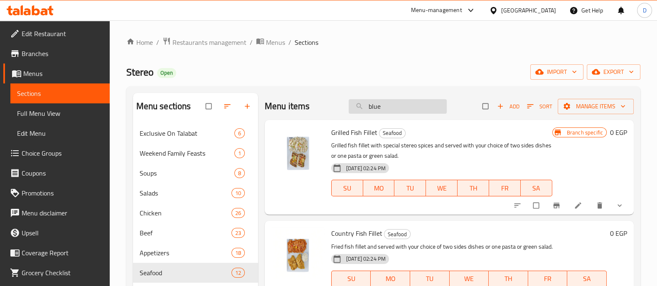
click at [398, 105] on input "blue" at bounding box center [398, 106] width 98 height 15
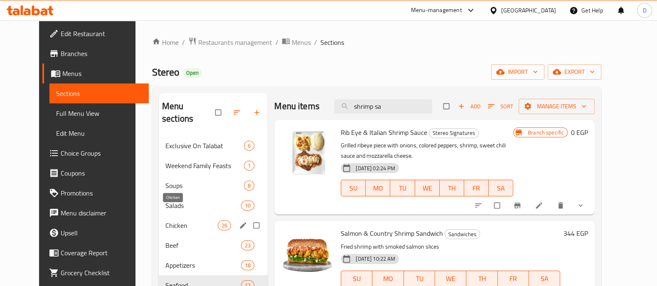
click at [165, 221] on span "Chicken" at bounding box center [191, 226] width 52 height 10
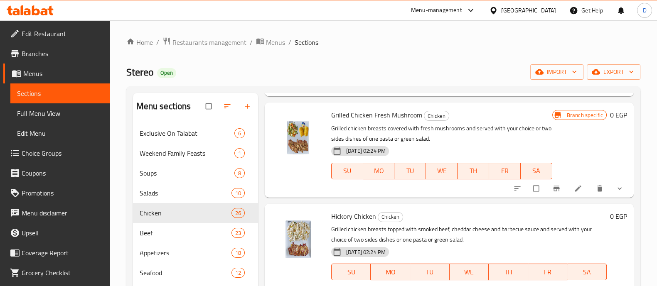
scroll to position [260, 0]
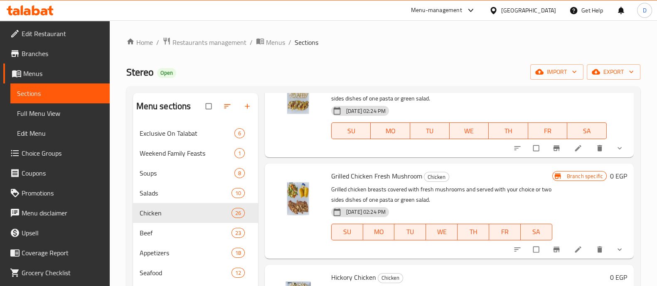
click at [340, 175] on span "Grilled Chicken Fresh Mushroom" at bounding box center [376, 176] width 91 height 12
click at [362, 177] on span "Grilled Chicken Fresh Mushroom" at bounding box center [376, 176] width 91 height 12
copy span "Chicken"
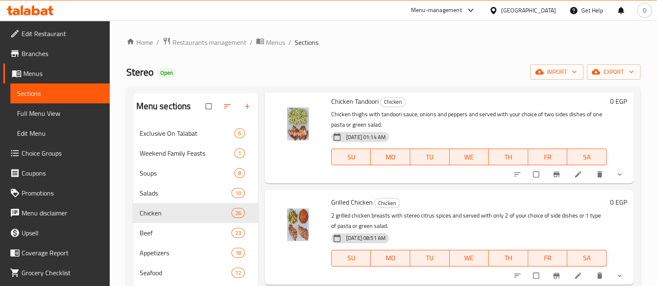
scroll to position [0, 0]
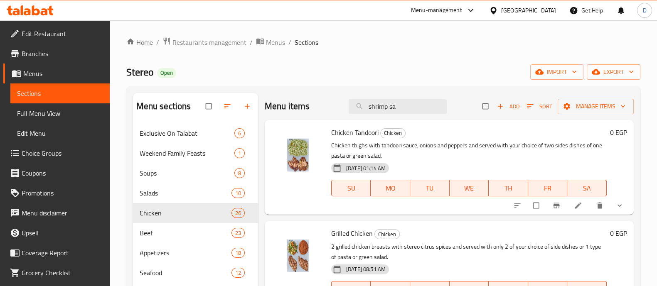
click at [383, 98] on div "Menu items shrimp sa Add Sort Manage items" at bounding box center [449, 106] width 369 height 27
click at [383, 109] on input "shrimp sa" at bounding box center [398, 106] width 98 height 15
paste input "Chicken"
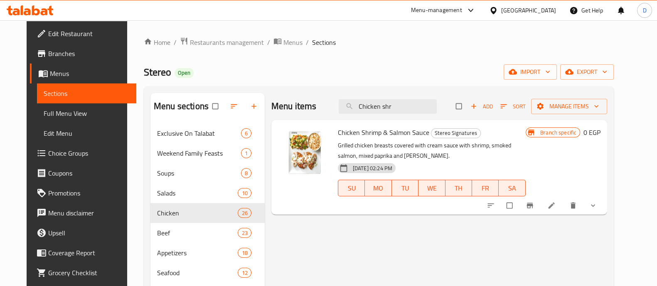
type input "Chicken shr"
click at [373, 137] on span "Chicken Shrimp & Salmon Sauce" at bounding box center [383, 132] width 91 height 12
click at [374, 138] on span "Chicken Shrimp & Salmon Sauce" at bounding box center [383, 132] width 91 height 12
copy h6 "Chicken Shrimp & Salmon Sauce"
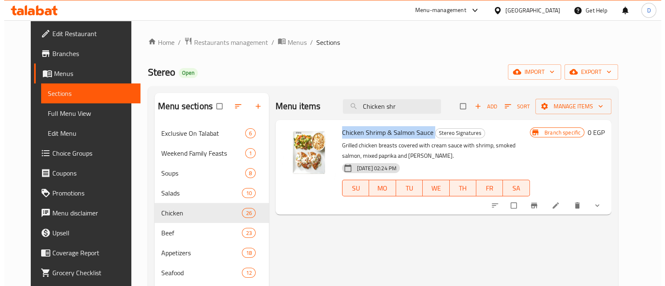
scroll to position [52, 0]
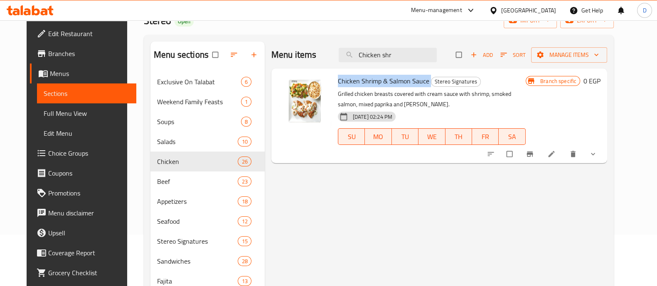
click at [599, 150] on span "show more" at bounding box center [594, 154] width 10 height 8
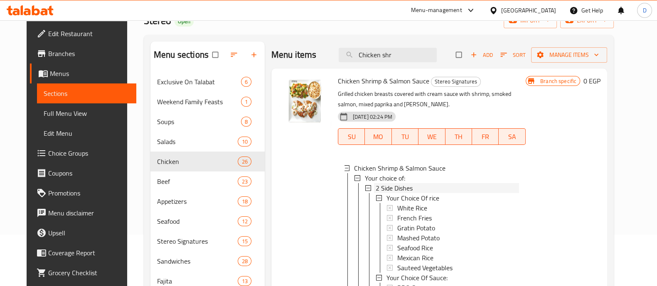
click at [405, 186] on span "2 Side Dishes" at bounding box center [394, 188] width 37 height 10
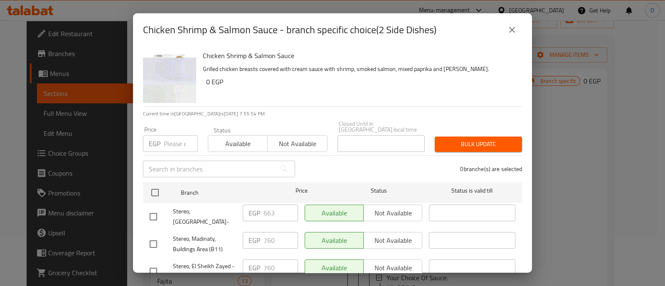
click at [181, 135] on input "number" at bounding box center [181, 143] width 34 height 17
paste input "663"
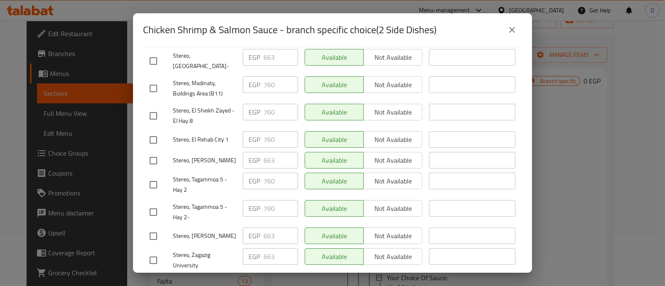
scroll to position [207, 0]
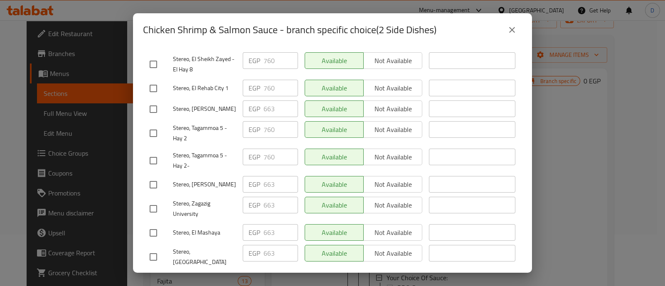
type input "663"
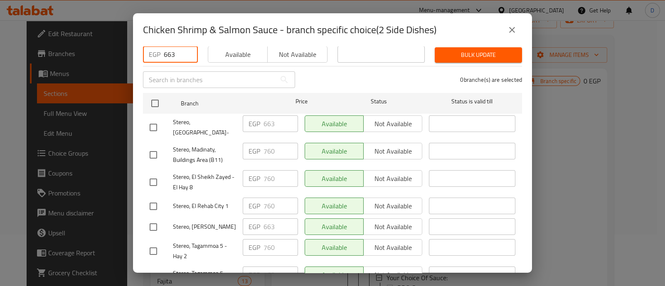
scroll to position [52, 0]
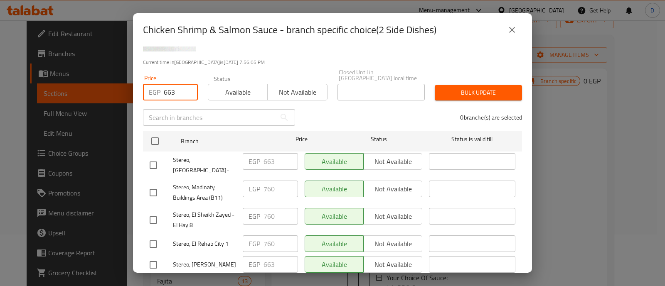
click at [511, 28] on icon "close" at bounding box center [512, 30] width 10 height 10
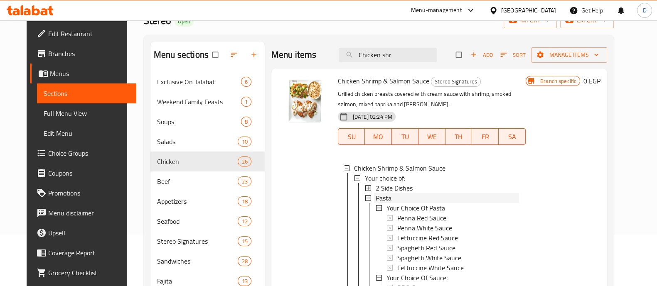
click at [394, 197] on div "Pasta" at bounding box center [447, 198] width 143 height 10
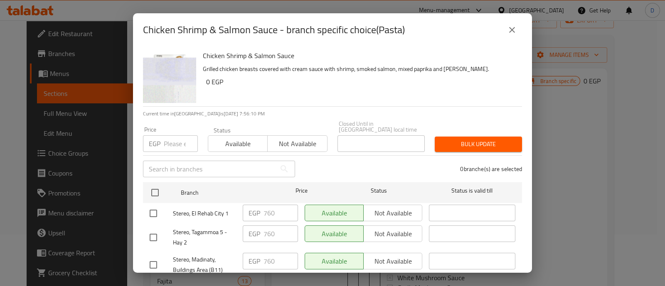
click at [171, 135] on input "number" at bounding box center [181, 143] width 34 height 17
paste input "663"
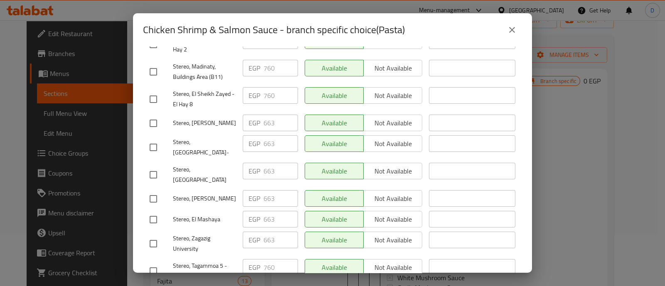
scroll to position [207, 0]
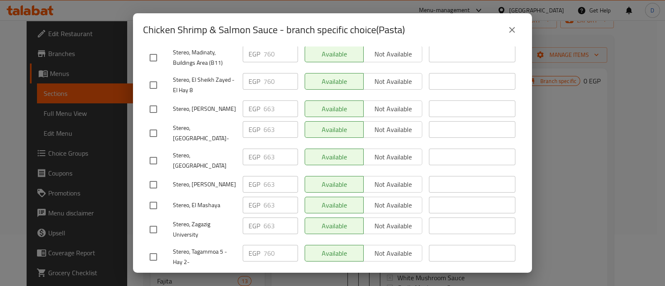
type input "663"
click at [514, 30] on icon "close" at bounding box center [512, 30] width 10 height 10
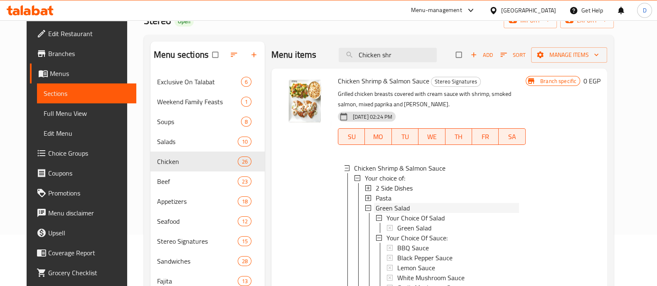
click at [388, 205] on span "Green Salad" at bounding box center [393, 208] width 34 height 10
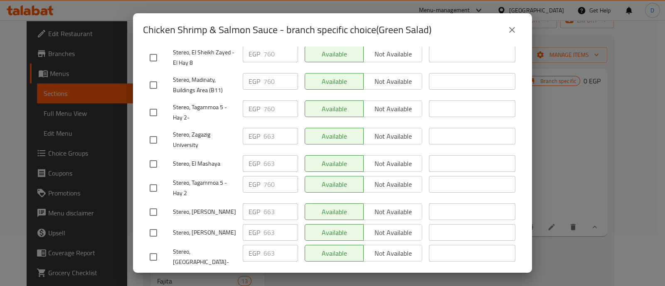
click at [511, 23] on button "close" at bounding box center [512, 30] width 20 height 20
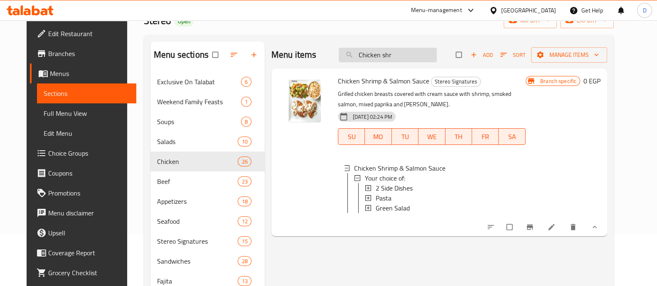
click at [391, 51] on input "Chicken shr" at bounding box center [388, 55] width 98 height 15
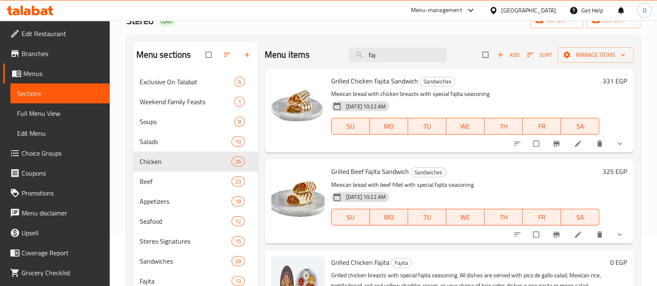
click at [374, 172] on span "Grilled Beef Fajita Sandwich" at bounding box center [370, 171] width 78 height 12
copy span "Fajita"
click at [374, 61] on input "faj" at bounding box center [398, 55] width 98 height 15
click at [374, 60] on input "faj" at bounding box center [398, 55] width 98 height 15
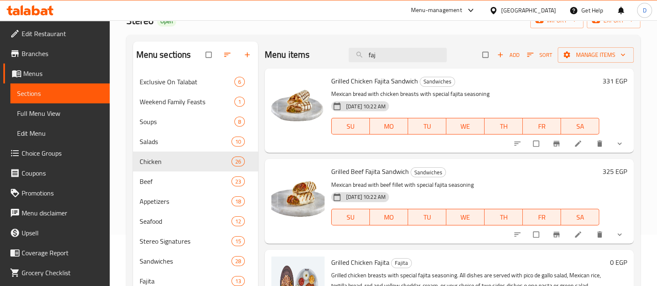
paste input "Fajita"
click at [366, 50] on input "Fajita" at bounding box center [398, 55] width 98 height 15
click at [364, 53] on input "Fajita" at bounding box center [398, 55] width 98 height 15
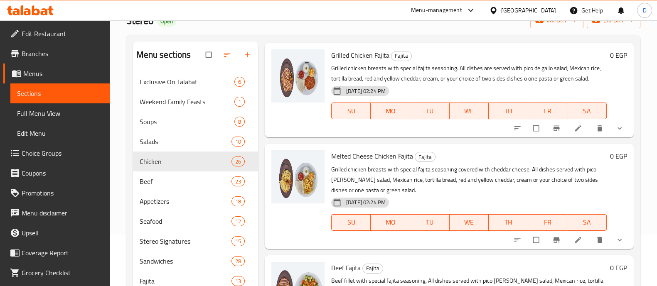
click at [364, 56] on span "Grilled Chicken Fajita" at bounding box center [360, 55] width 58 height 12
copy h6 "Grilled Chicken Fajita"
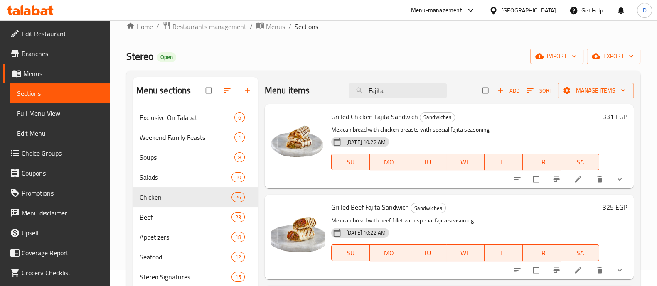
scroll to position [0, 0]
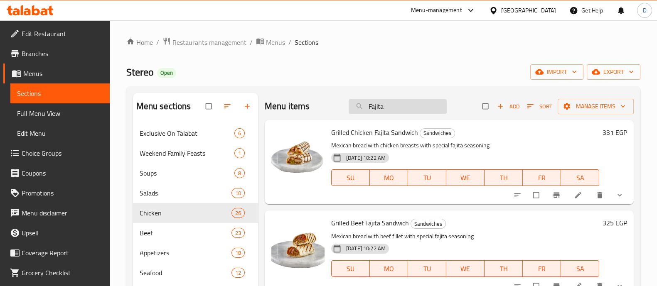
click at [408, 109] on input "Fajita" at bounding box center [398, 106] width 98 height 15
click at [408, 108] on input "Fajita" at bounding box center [398, 106] width 98 height 15
click at [409, 110] on input "Fajita" at bounding box center [398, 106] width 98 height 15
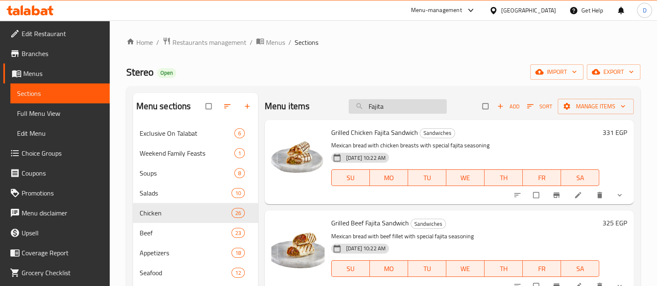
click at [409, 110] on input "Fajita" at bounding box center [398, 106] width 98 height 15
paste input "Grilled Chicken"
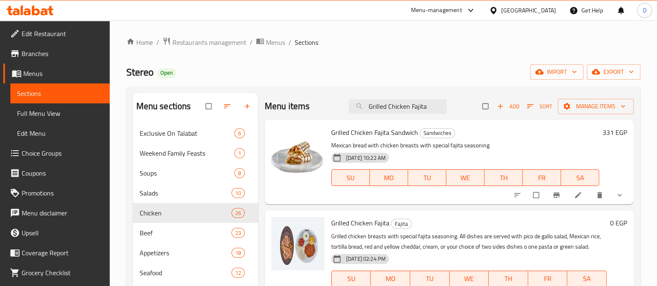
scroll to position [103, 0]
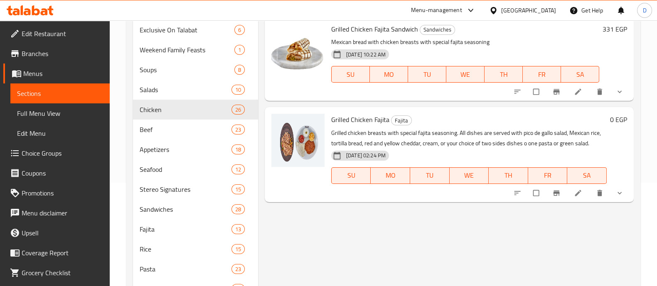
click at [624, 191] on span "show more" at bounding box center [620, 193] width 10 height 8
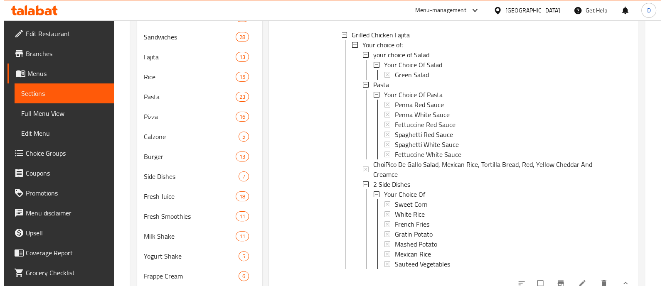
scroll to position [207, 0]
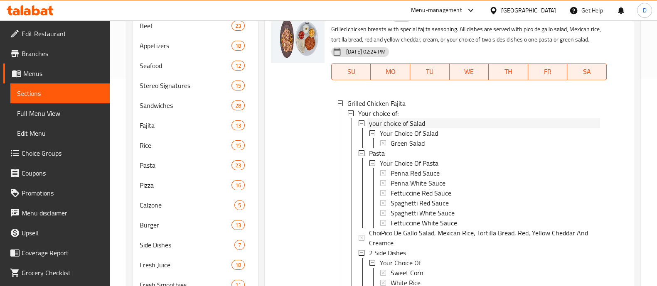
click at [442, 121] on div "your choice of Salad" at bounding box center [484, 123] width 231 height 10
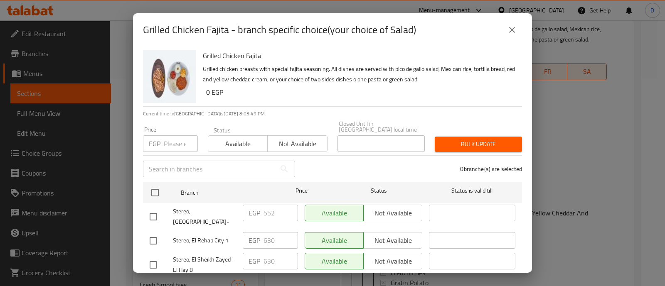
drag, startPoint x: 143, startPoint y: 28, endPoint x: 157, endPoint y: 29, distance: 14.2
click at [147, 29] on h2 "Grilled Chicken Fajita - branch specific choice(your choice of Salad)" at bounding box center [279, 29] width 273 height 13
drag, startPoint x: 201, startPoint y: 29, endPoint x: 235, endPoint y: 29, distance: 33.7
click at [235, 29] on h2 "Grilled Chicken Fajita - branch specific choice(your choice of Salad)" at bounding box center [279, 29] width 273 height 13
click at [230, 29] on h2 "Grilled Chicken Fajita - branch specific choice(your choice of Salad)" at bounding box center [279, 29] width 273 height 13
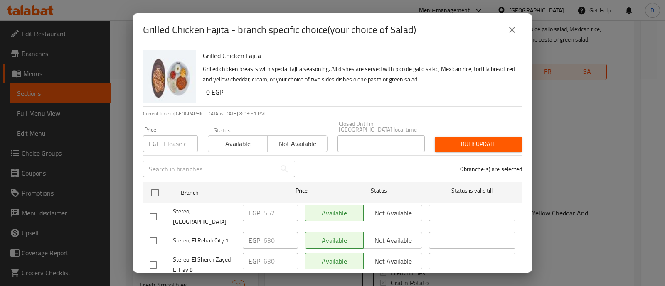
click at [146, 29] on h2 "Grilled Chicken Fajita - branch specific choice(your choice of Salad)" at bounding box center [279, 29] width 273 height 13
drag, startPoint x: 173, startPoint y: 29, endPoint x: 222, endPoint y: 30, distance: 48.6
click at [222, 30] on h2 "Grilled Chicken Fajita - branch specific choice(your choice of Salad)" at bounding box center [279, 29] width 273 height 13
click at [229, 30] on h2 "Grilled Chicken Fajita - branch specific choice(your choice of Salad)" at bounding box center [279, 29] width 273 height 13
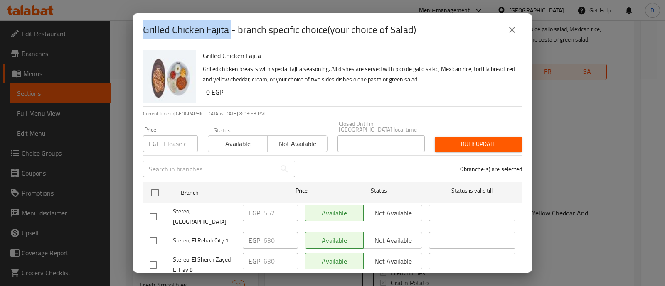
drag, startPoint x: 229, startPoint y: 30, endPoint x: 143, endPoint y: 30, distance: 86.4
click at [143, 30] on h2 "Grilled Chicken Fajita - branch specific choice(your choice of Salad)" at bounding box center [279, 29] width 273 height 13
copy h2 "Grilled Chicken Fajita"
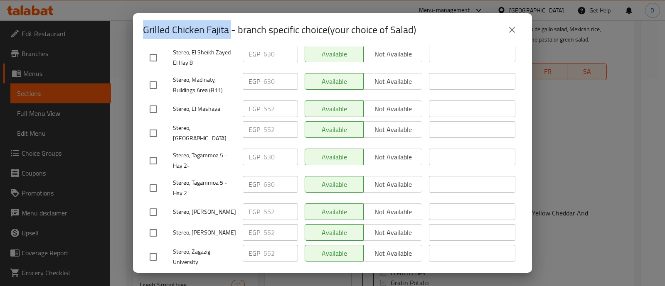
click at [508, 22] on button "close" at bounding box center [512, 30] width 20 height 20
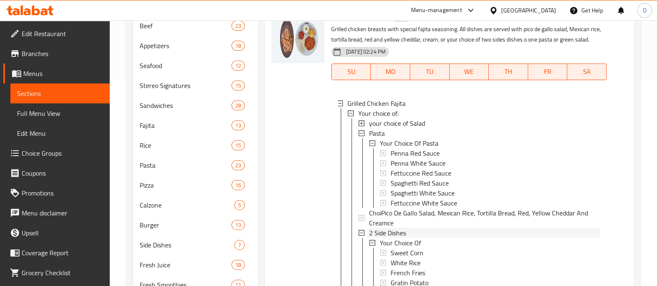
click at [400, 233] on span "2 Side Dishes" at bounding box center [387, 233] width 37 height 10
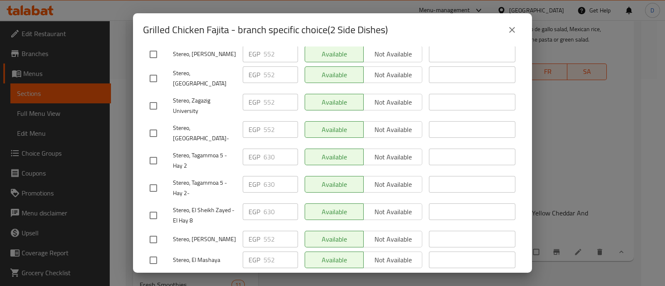
click at [513, 30] on icon "close" at bounding box center [512, 30] width 10 height 10
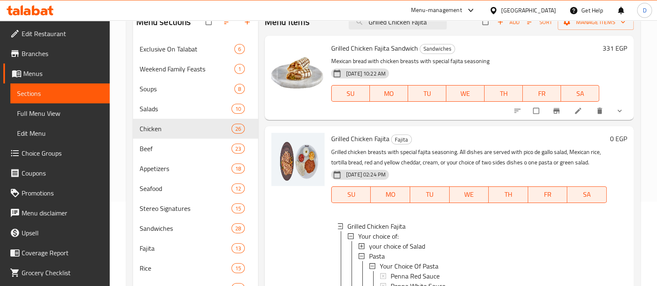
scroll to position [52, 0]
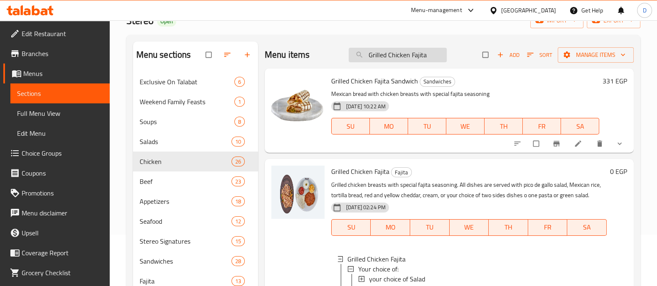
click at [403, 53] on input "Grilled Chicken Fajita" at bounding box center [398, 55] width 98 height 15
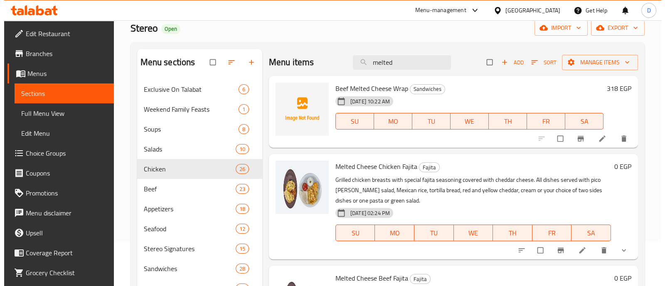
scroll to position [103, 0]
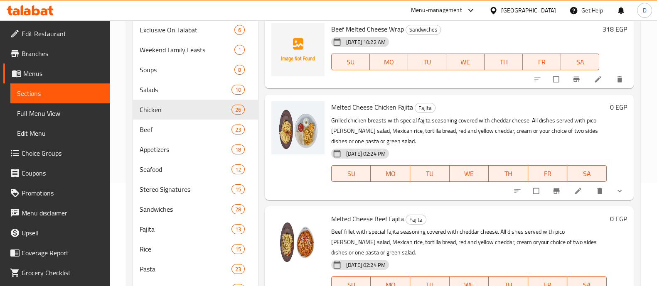
type input "melted"
click at [619, 189] on icon "show more" at bounding box center [619, 191] width 8 height 8
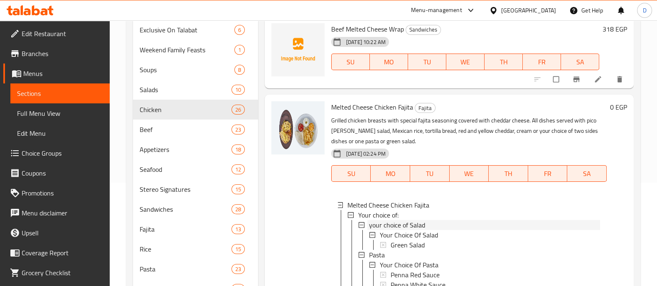
click at [419, 223] on span "your choice of Salad" at bounding box center [397, 225] width 56 height 10
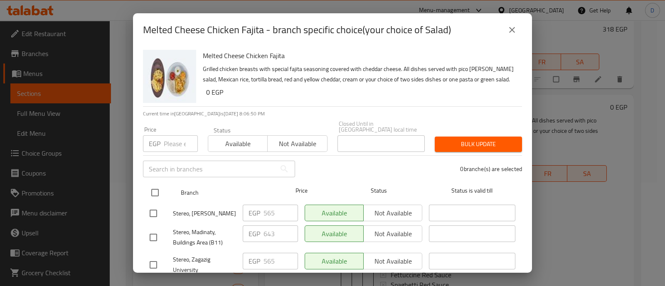
click at [157, 184] on input "checkbox" at bounding box center [154, 192] width 17 height 17
checkbox input "true"
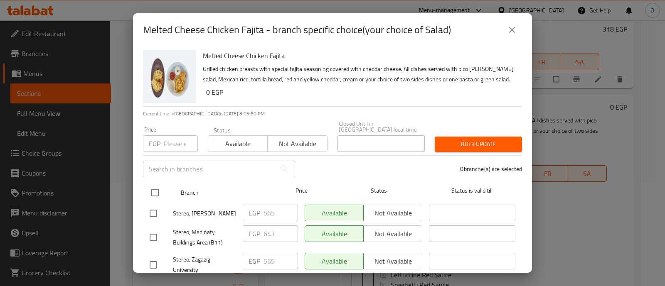
checkbox input "true"
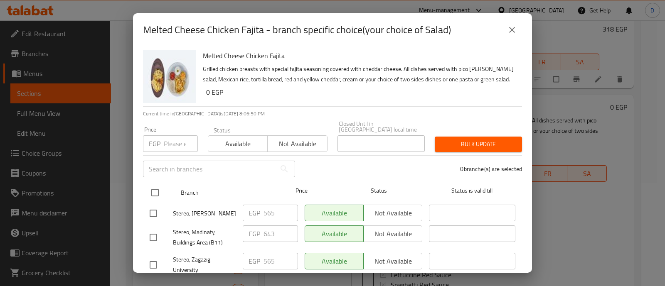
checkbox input "true"
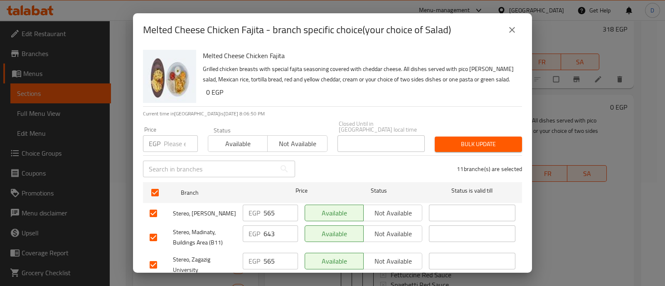
click at [165, 139] on input "number" at bounding box center [181, 143] width 34 height 17
paste input "565"
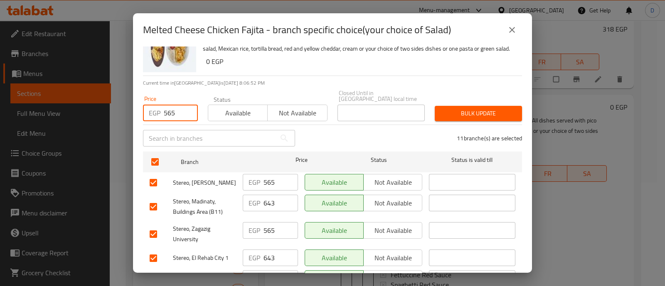
scroll to position [52, 0]
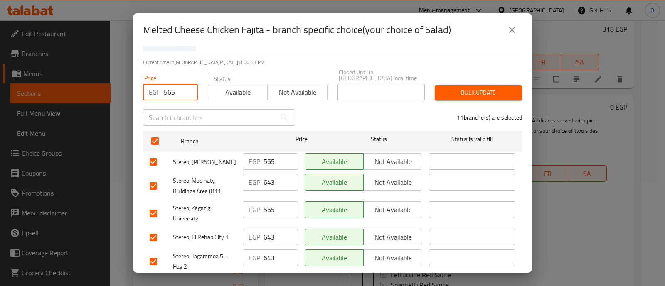
type input "565"
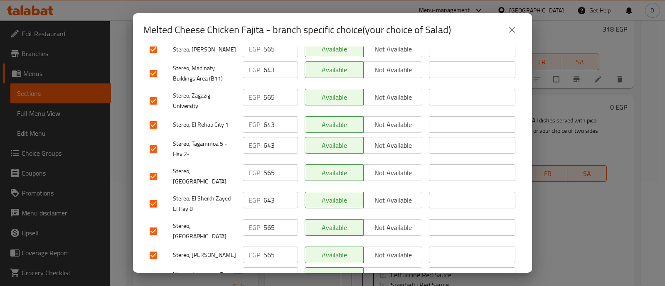
scroll to position [207, 0]
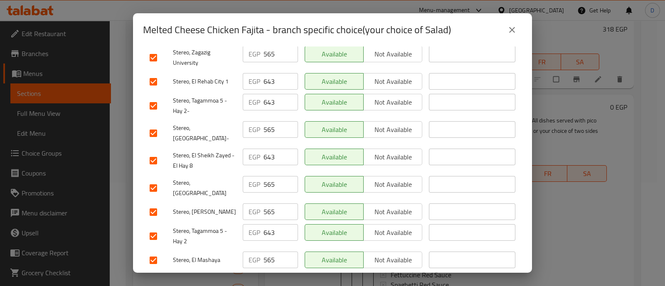
click at [511, 28] on icon "close" at bounding box center [512, 30] width 10 height 10
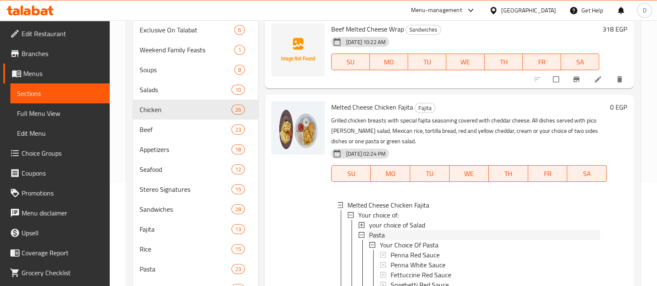
click at [381, 235] on span "Pasta" at bounding box center [377, 235] width 16 height 10
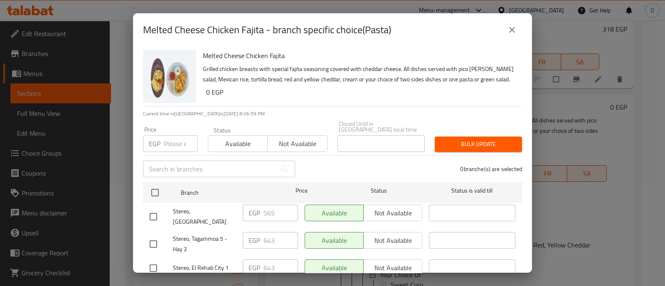
click at [166, 135] on input "number" at bounding box center [181, 143] width 34 height 17
paste input "565"
type input "565"
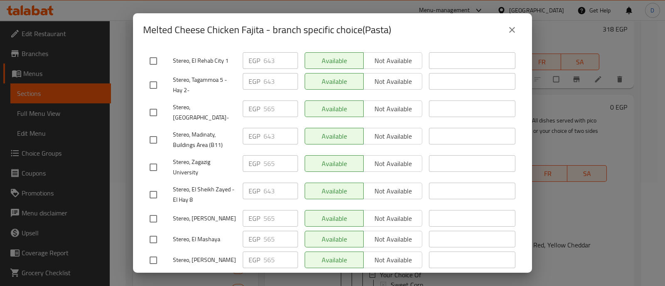
click at [513, 31] on icon "close" at bounding box center [512, 30] width 6 height 6
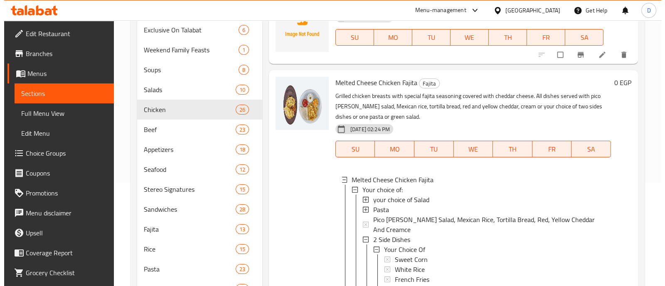
scroll to position [156, 0]
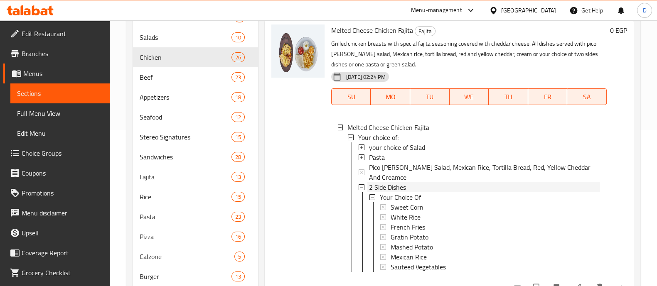
click at [410, 182] on div "2 Side Dishes" at bounding box center [484, 187] width 231 height 10
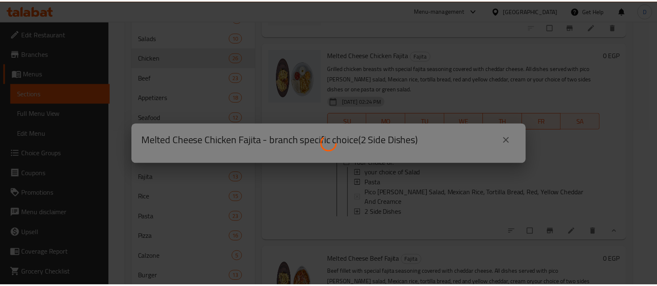
scroll to position [0, 0]
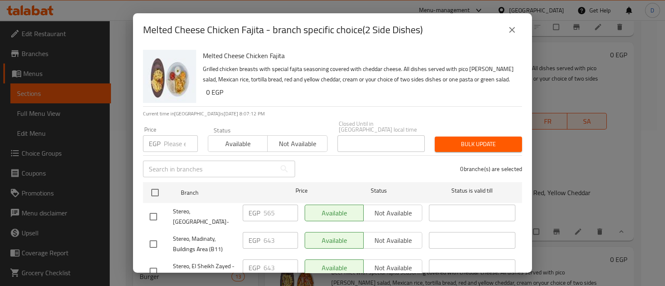
click at [507, 29] on icon "close" at bounding box center [512, 30] width 10 height 10
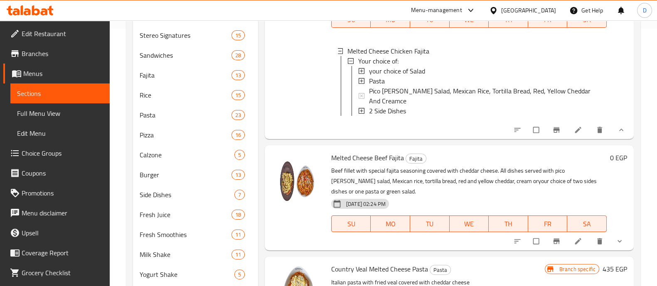
scroll to position [312, 0]
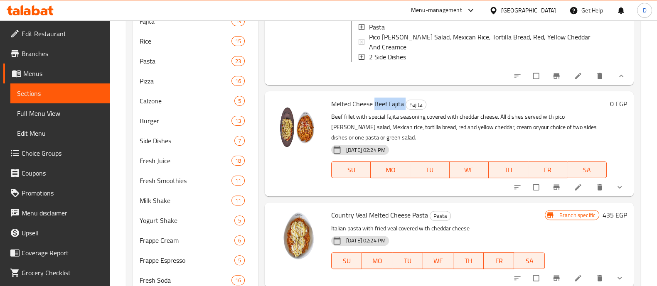
drag, startPoint x: 382, startPoint y: 114, endPoint x: 405, endPoint y: 115, distance: 23.3
click at [405, 110] on h6 "Melted Cheese Beef Fajita Fajita" at bounding box center [468, 104] width 275 height 12
copy h6 "Beef Fajita"
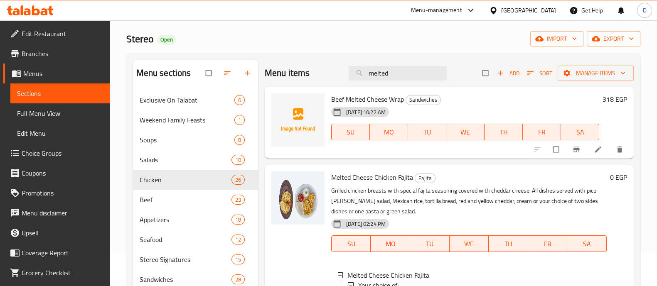
scroll to position [0, 0]
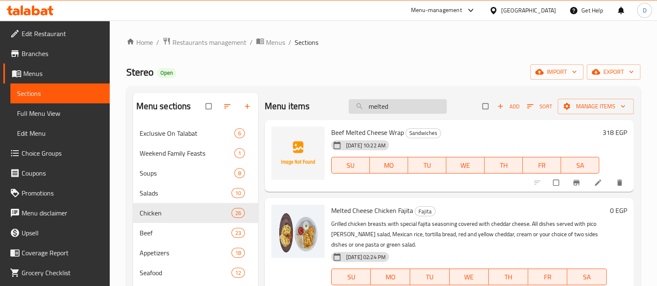
click at [389, 103] on input "melted" at bounding box center [398, 106] width 98 height 15
paste input "Beef Fajita"
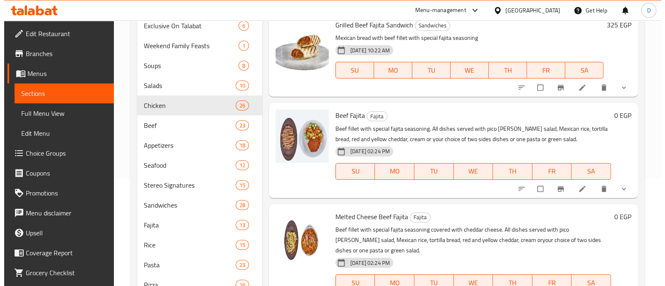
scroll to position [156, 0]
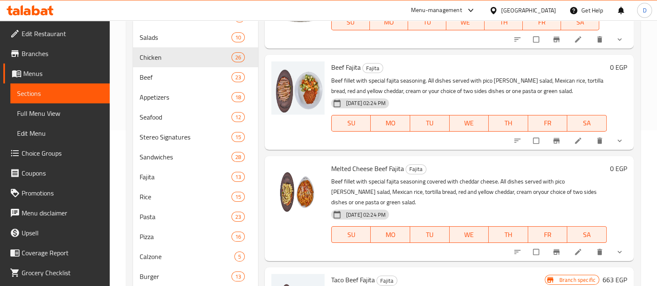
click at [620, 144] on icon "show more" at bounding box center [619, 141] width 8 height 8
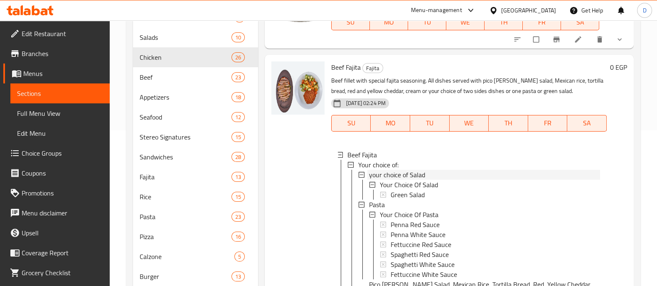
click at [411, 176] on span "your choice of Salad" at bounding box center [397, 175] width 56 height 10
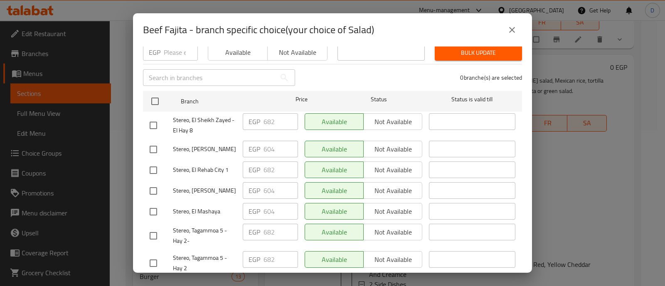
scroll to position [207, 0]
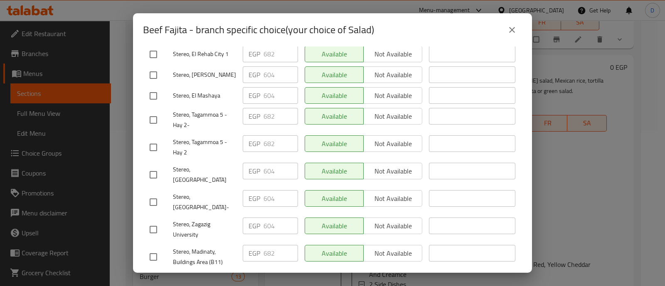
click at [517, 25] on button "close" at bounding box center [512, 30] width 20 height 20
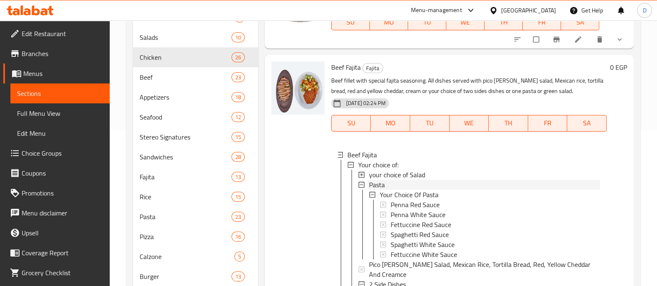
click at [421, 187] on div "Pasta" at bounding box center [484, 185] width 231 height 10
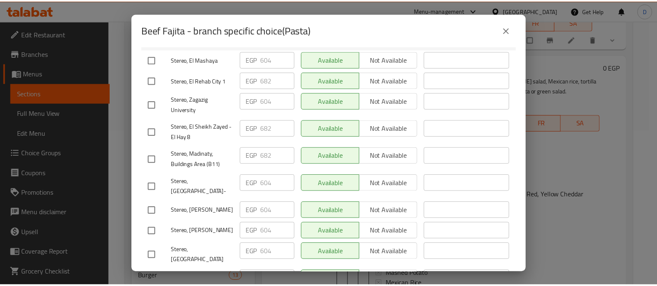
scroll to position [156, 0]
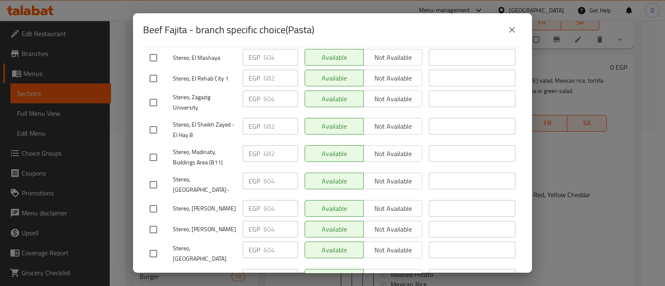
click at [510, 29] on icon "close" at bounding box center [512, 30] width 10 height 10
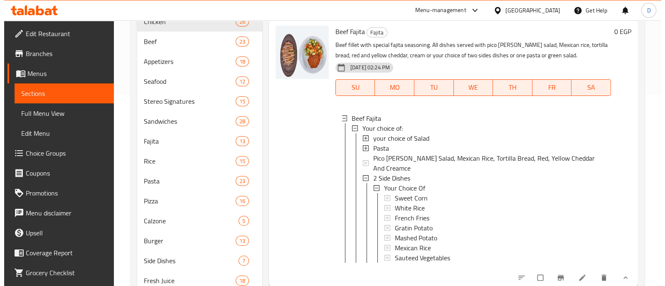
scroll to position [207, 0]
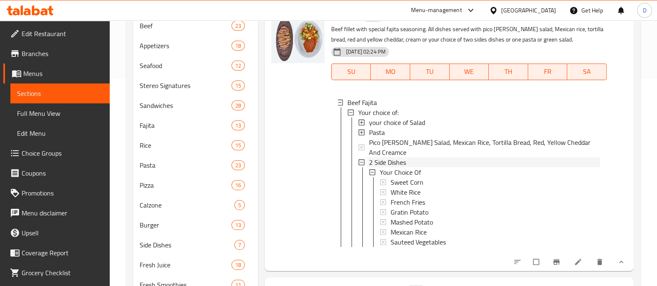
click at [423, 162] on div "2 Side Dishes" at bounding box center [484, 162] width 231 height 10
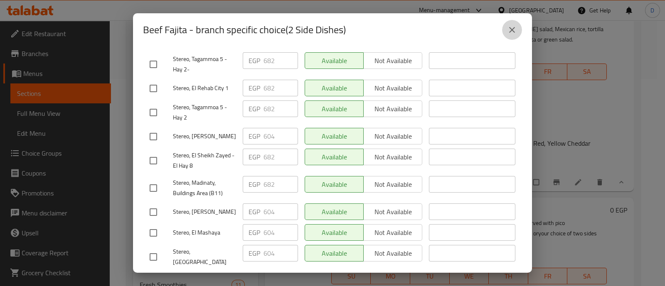
click at [509, 24] on button "close" at bounding box center [512, 30] width 20 height 20
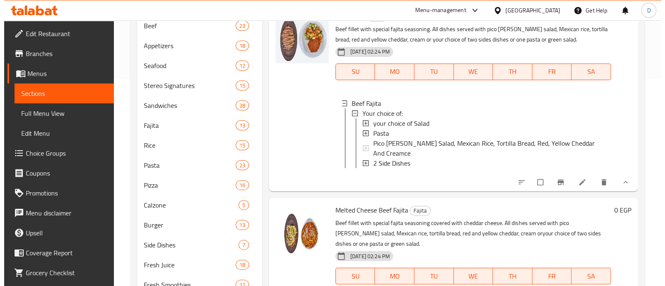
scroll to position [156, 0]
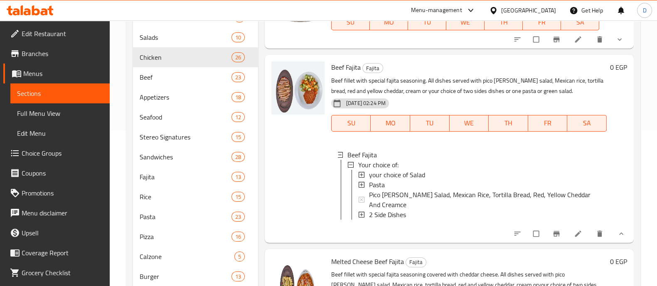
click at [443, 213] on div "2 Side Dishes" at bounding box center [484, 215] width 231 height 10
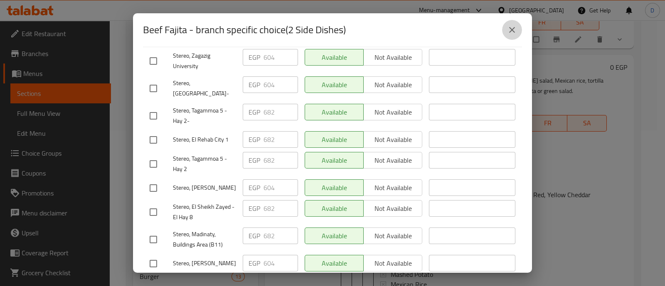
click at [506, 27] on button "close" at bounding box center [512, 30] width 20 height 20
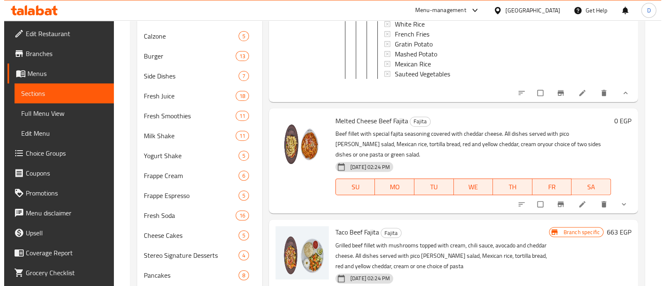
scroll to position [428, 0]
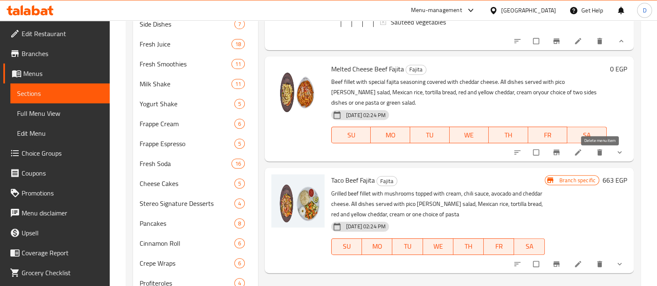
click at [619, 157] on icon "show more" at bounding box center [619, 152] width 8 height 8
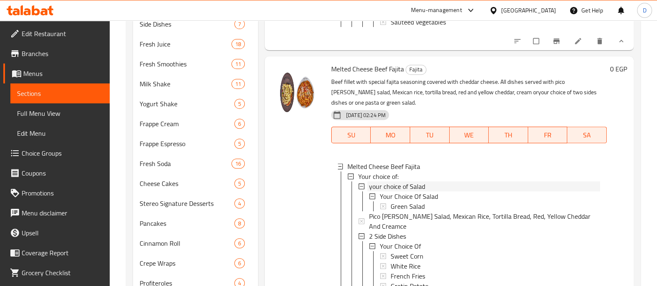
click at [434, 191] on div "your choice of Salad" at bounding box center [484, 187] width 231 height 10
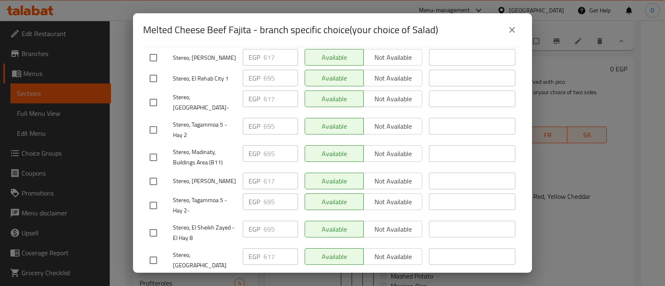
scroll to position [207, 0]
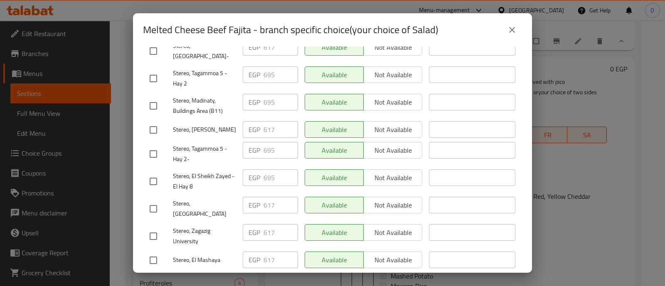
click at [507, 29] on icon "close" at bounding box center [512, 30] width 10 height 10
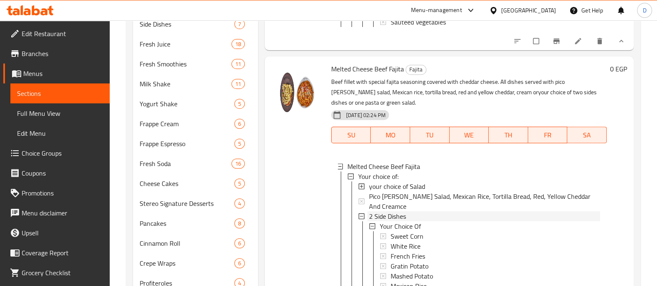
click at [402, 221] on span "2 Side Dishes" at bounding box center [387, 216] width 37 height 10
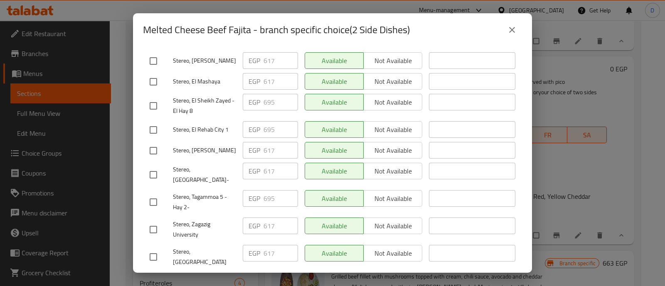
click at [511, 26] on icon "close" at bounding box center [512, 30] width 10 height 10
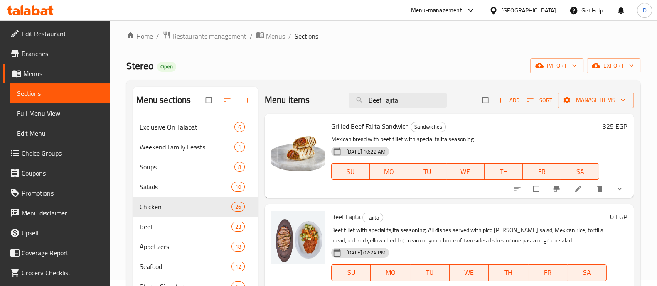
scroll to position [0, 0]
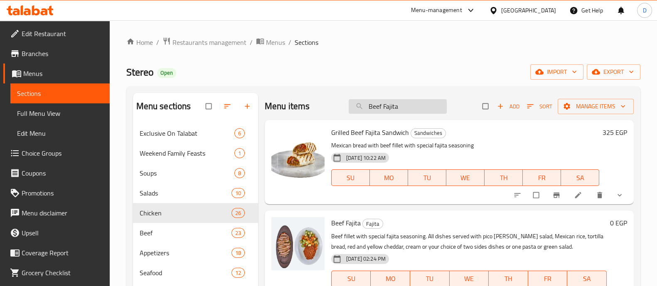
click at [411, 106] on input "Beef Fajita" at bounding box center [398, 106] width 98 height 15
click at [412, 106] on input "Beef Fajita" at bounding box center [398, 106] width 98 height 15
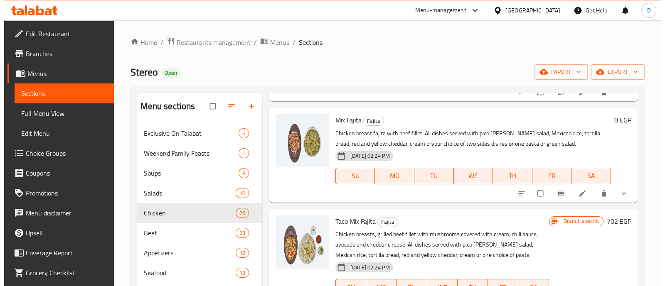
scroll to position [103, 0]
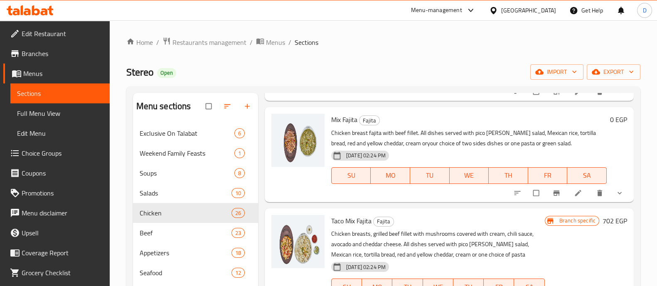
type input "mix"
click at [617, 192] on icon "show more" at bounding box center [619, 193] width 4 height 2
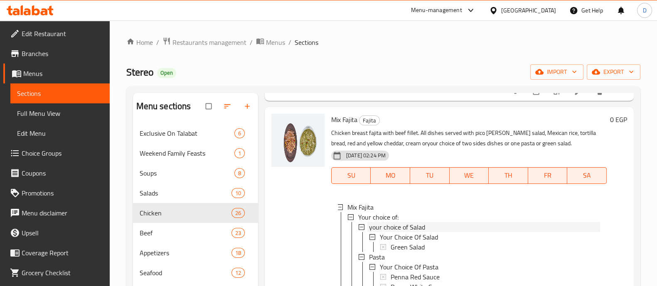
click at [445, 225] on div "your choice of Salad" at bounding box center [484, 227] width 231 height 10
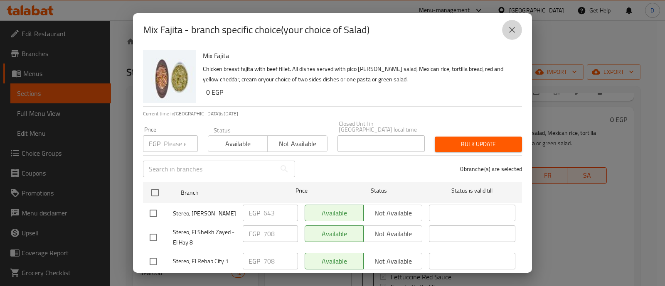
click at [514, 27] on icon "close" at bounding box center [512, 30] width 10 height 10
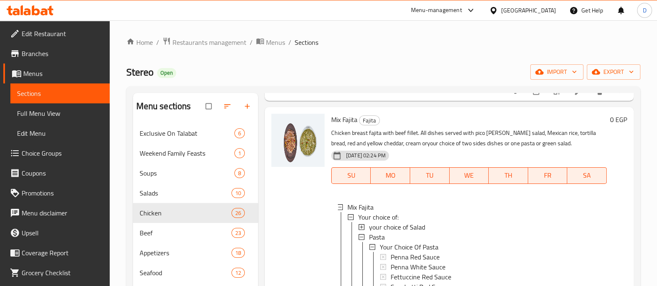
click at [343, 117] on span "Mix Fajita" at bounding box center [344, 119] width 26 height 12
copy h6 "Mix Fajita"
click at [393, 224] on span "your choice of Salad" at bounding box center [397, 227] width 56 height 10
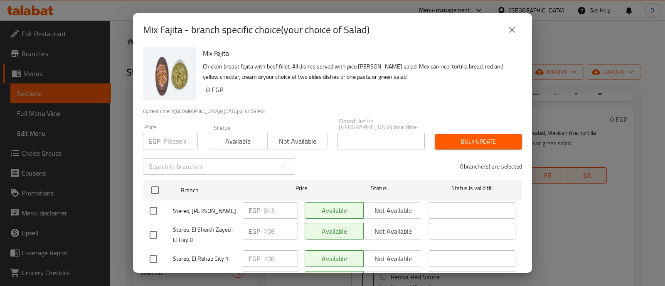
scroll to position [0, 0]
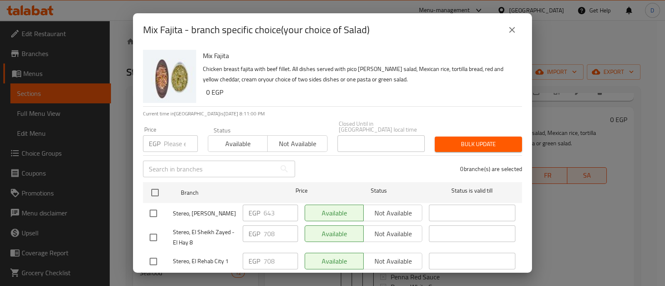
click at [176, 162] on input "text" at bounding box center [209, 169] width 133 height 17
click at [176, 139] on input "number" at bounding box center [181, 143] width 34 height 17
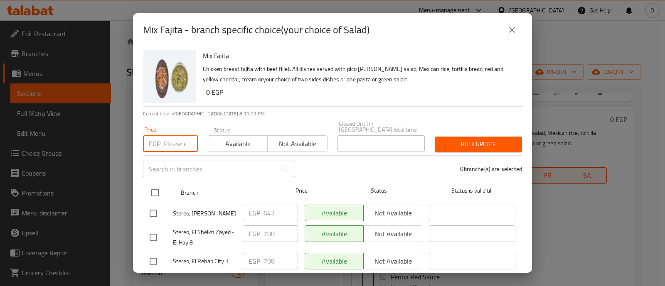
paste input "747"
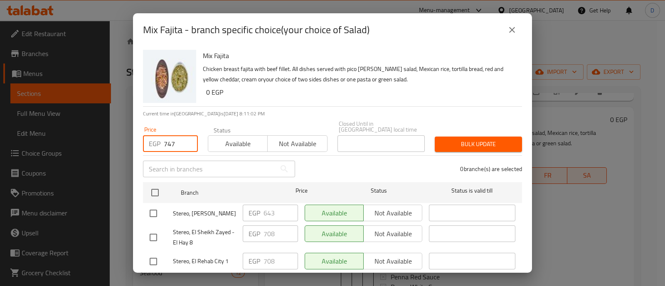
type input "747"
click at [157, 229] on input "checkbox" at bounding box center [153, 237] width 17 height 17
checkbox input "true"
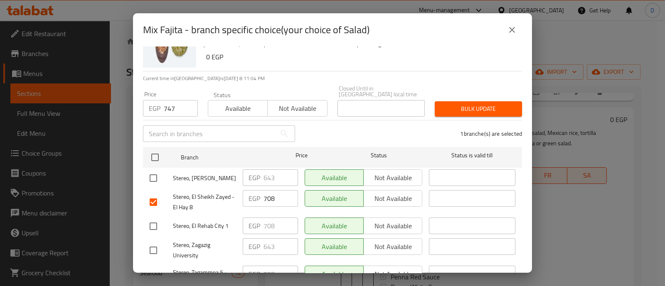
scroll to position [52, 0]
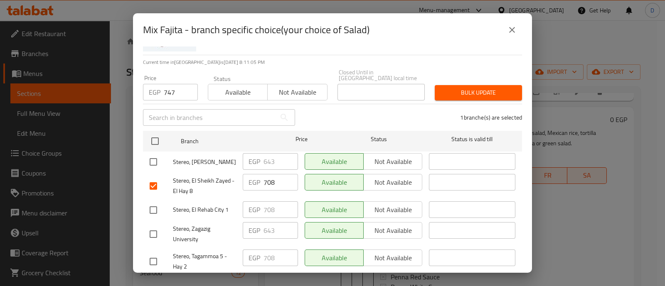
click at [157, 209] on input "checkbox" at bounding box center [153, 209] width 17 height 17
checkbox input "true"
click at [514, 27] on icon "close" at bounding box center [512, 30] width 10 height 10
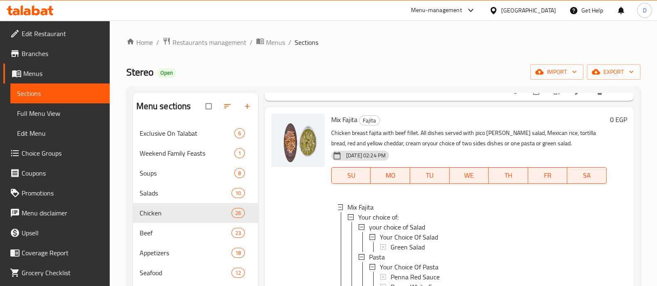
click at [379, 224] on span "your choice of Salad" at bounding box center [397, 227] width 56 height 10
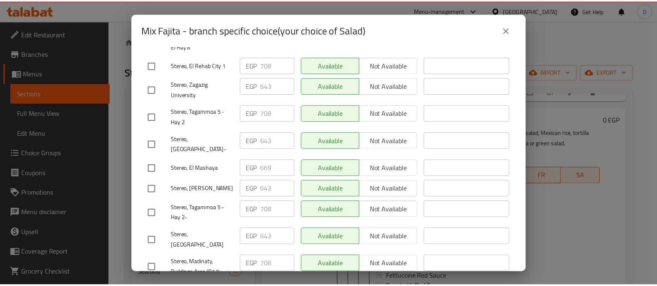
scroll to position [207, 0]
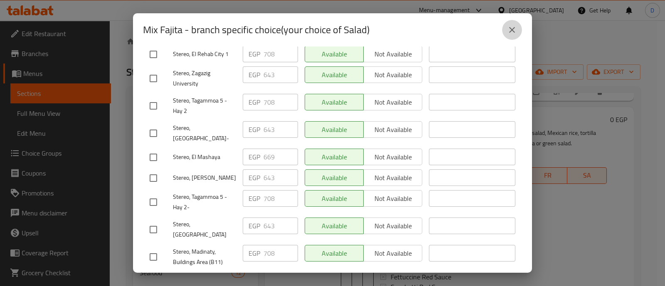
click at [510, 28] on icon "close" at bounding box center [512, 30] width 6 height 6
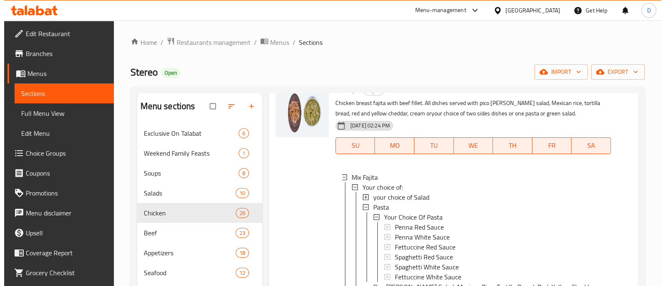
scroll to position [156, 0]
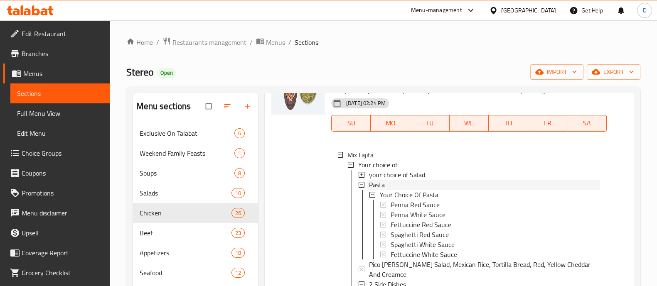
click at [396, 187] on div "Pasta" at bounding box center [484, 185] width 231 height 10
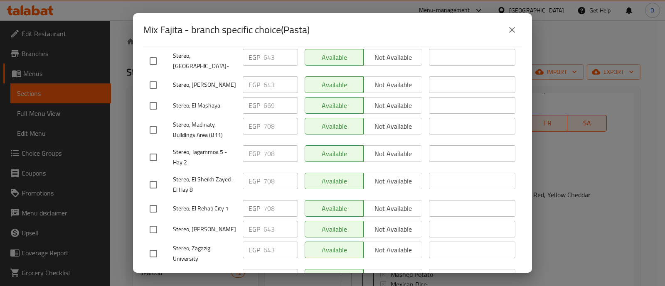
click at [511, 25] on icon "close" at bounding box center [512, 30] width 10 height 10
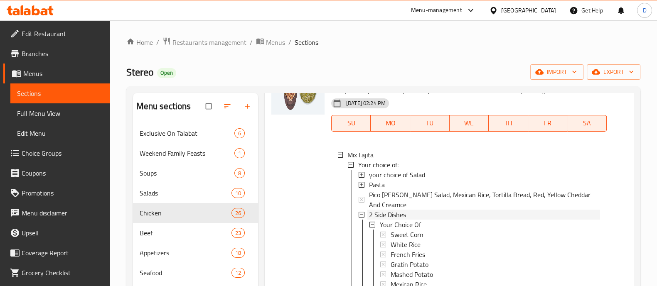
click at [399, 213] on span "2 Side Dishes" at bounding box center [387, 215] width 37 height 10
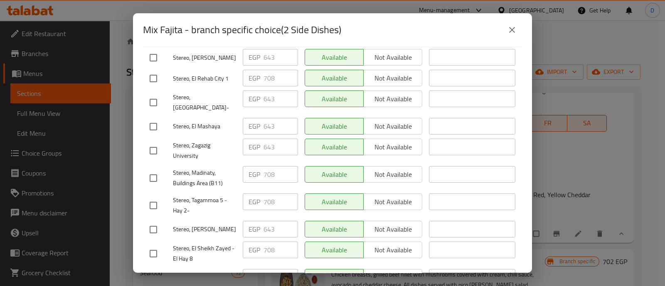
click at [517, 24] on button "close" at bounding box center [512, 30] width 20 height 20
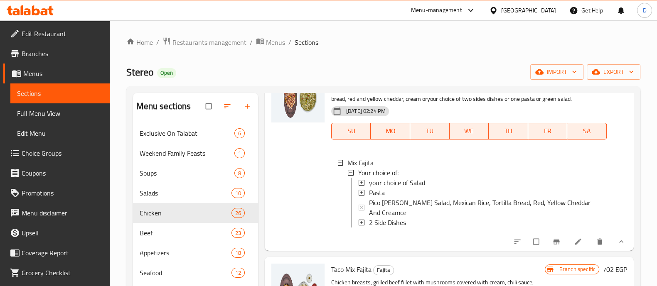
scroll to position [0, 0]
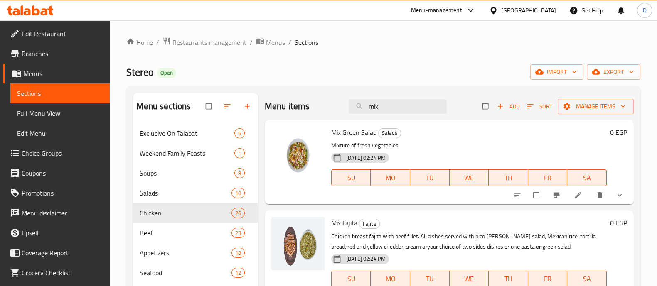
click at [348, 222] on span "Mix Fajita" at bounding box center [344, 223] width 26 height 12
copy span "Fajita"
click at [376, 108] on input "mix" at bounding box center [398, 106] width 98 height 15
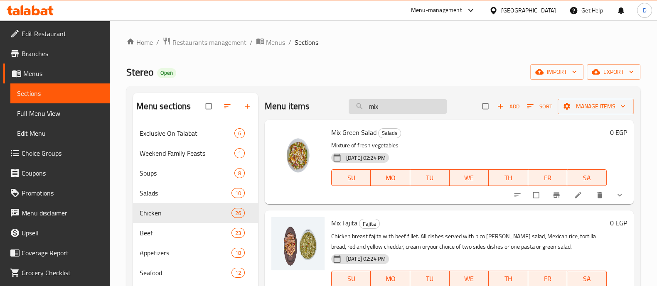
click at [376, 108] on input "mix" at bounding box center [398, 106] width 98 height 15
paste input "Fajita"
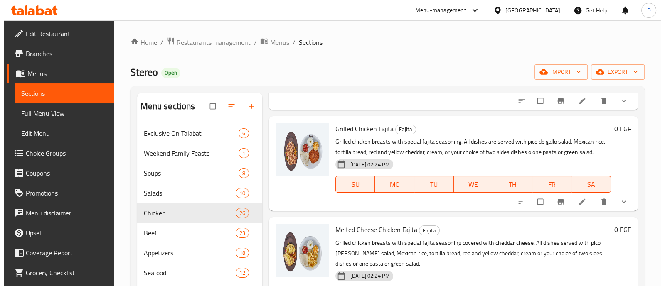
scroll to position [207, 0]
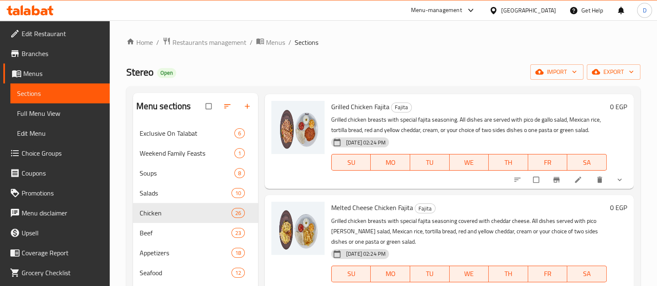
click at [617, 184] on span "show more" at bounding box center [620, 180] width 10 height 8
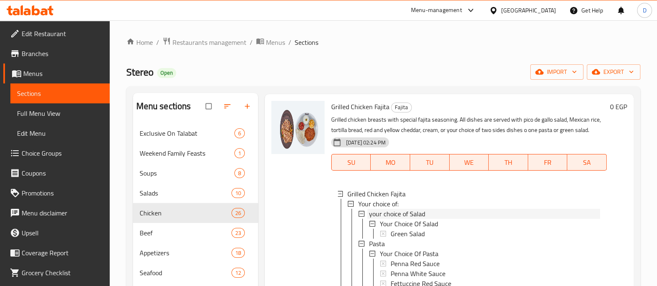
click at [433, 219] on div "your choice of Salad" at bounding box center [484, 214] width 231 height 10
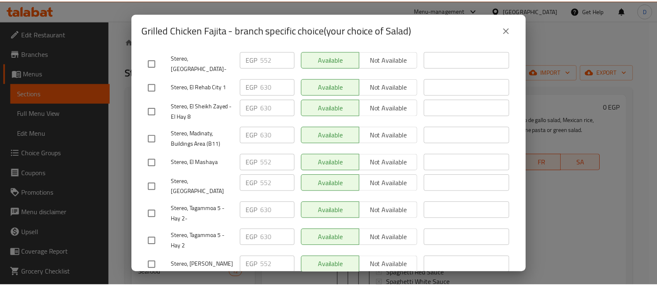
scroll to position [156, 0]
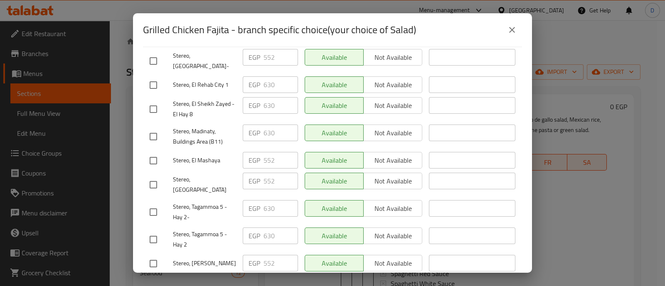
click at [516, 28] on icon "close" at bounding box center [512, 30] width 10 height 10
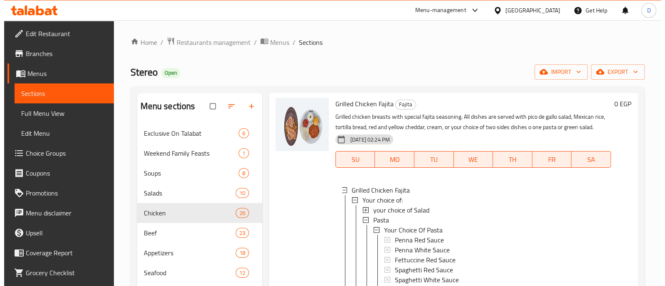
scroll to position [219, 0]
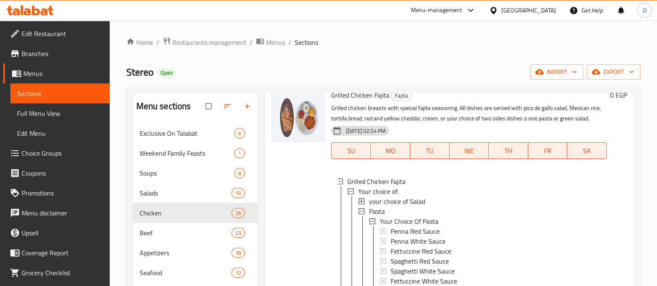
click at [490, 206] on div "your choice of Salad" at bounding box center [484, 202] width 231 height 10
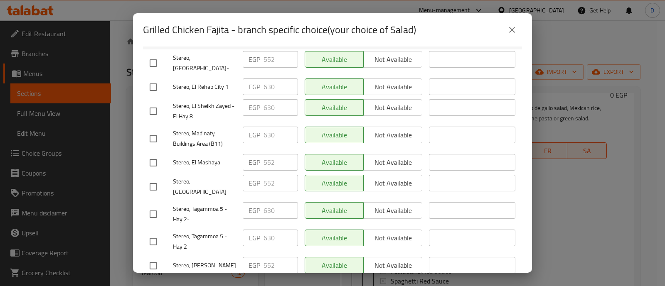
scroll to position [159, 0]
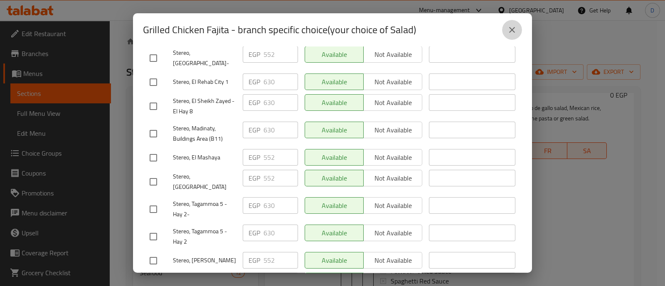
click at [509, 32] on icon "close" at bounding box center [512, 30] width 10 height 10
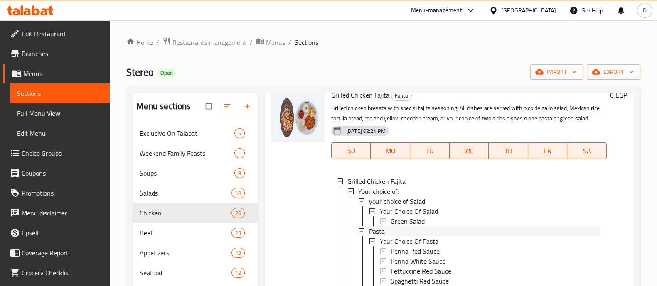
click at [407, 236] on div "Pasta" at bounding box center [484, 231] width 231 height 10
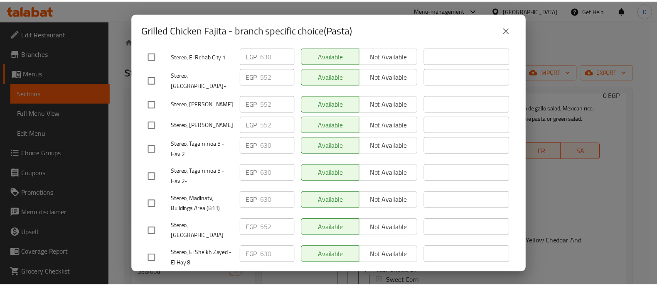
scroll to position [207, 0]
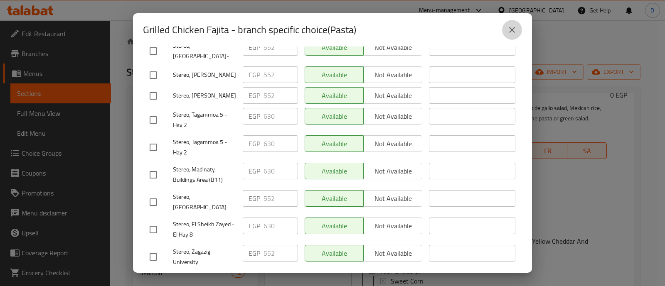
click at [514, 29] on icon "close" at bounding box center [512, 30] width 10 height 10
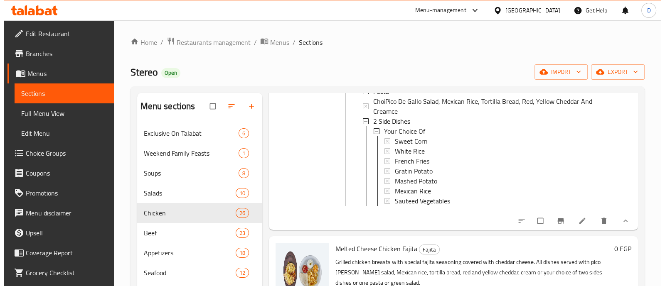
scroll to position [359, 0]
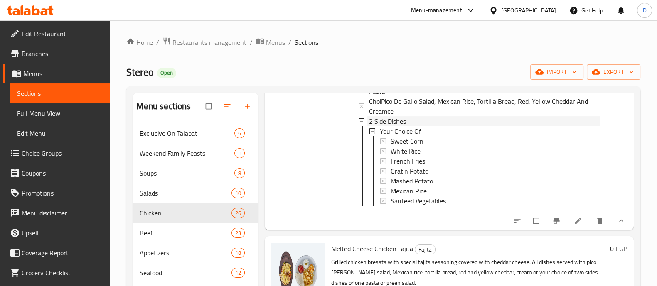
click at [413, 126] on div "2 Side Dishes" at bounding box center [484, 121] width 231 height 10
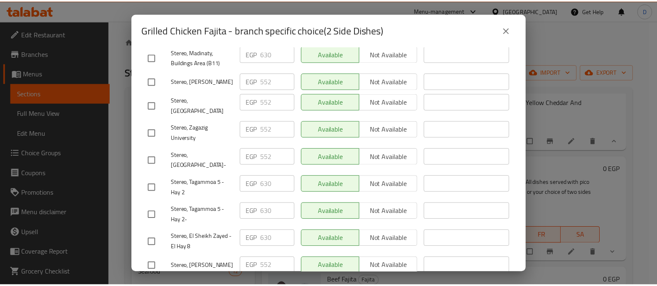
scroll to position [207, 0]
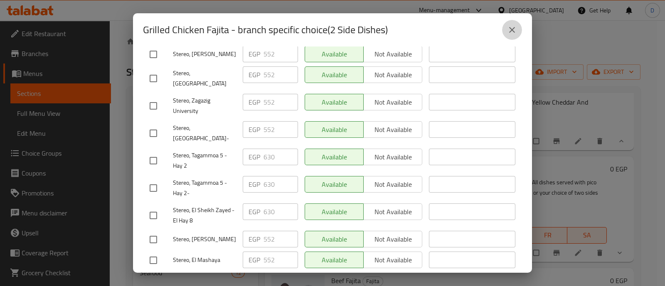
click at [510, 34] on icon "close" at bounding box center [512, 30] width 10 height 10
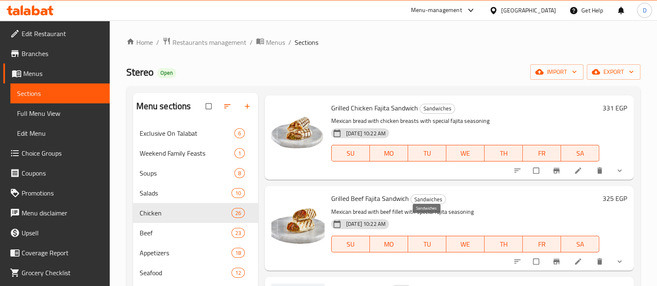
scroll to position [0, 0]
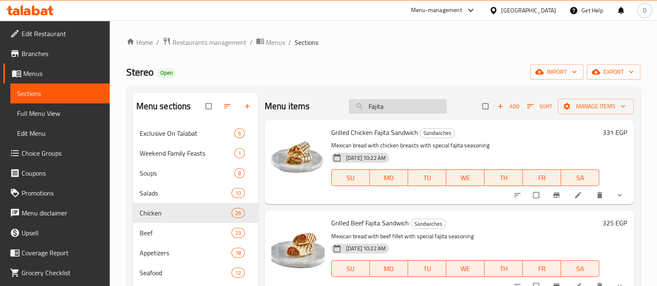
click at [405, 109] on input "Fajita" at bounding box center [398, 106] width 98 height 15
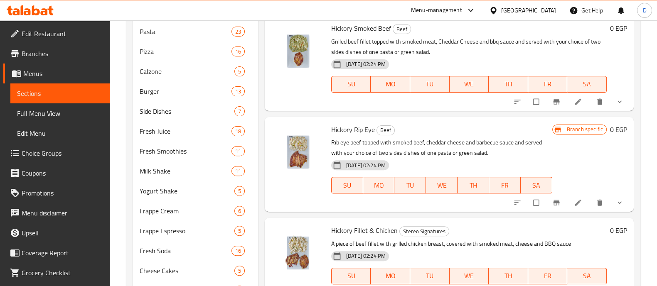
scroll to position [342, 0]
type input "hicko"
click at [617, 202] on span "show more" at bounding box center [620, 202] width 10 height 8
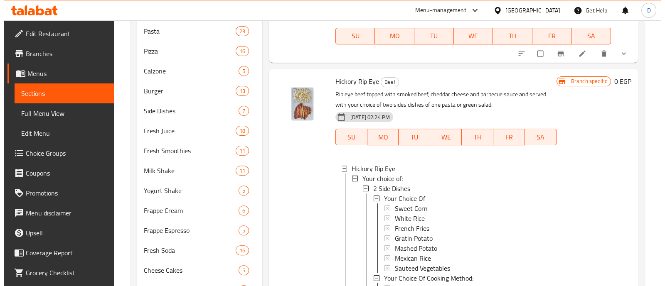
scroll to position [115, 0]
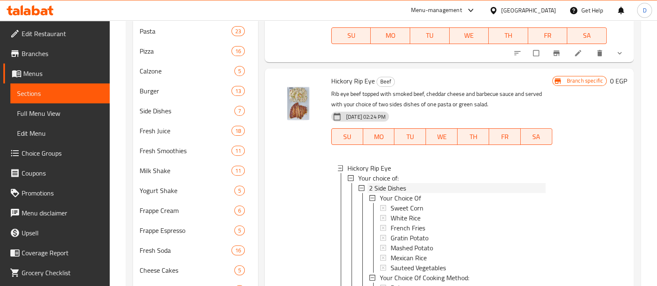
click at [479, 187] on div "2 Side Dishes" at bounding box center [457, 188] width 177 height 10
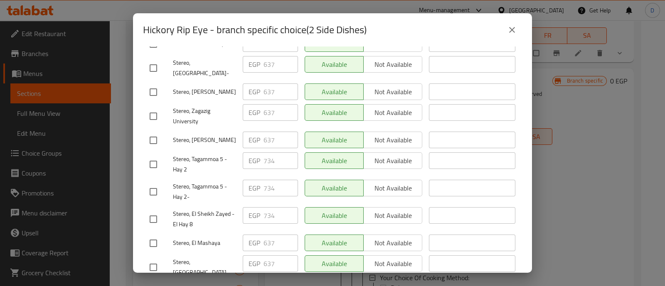
scroll to position [207, 0]
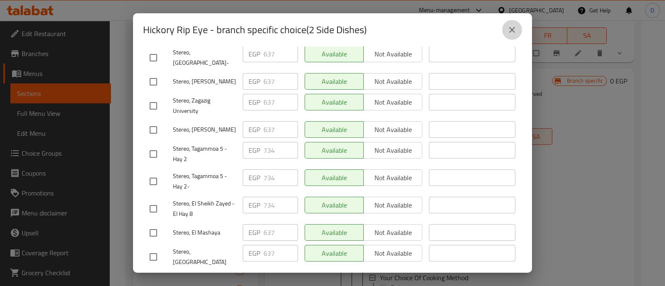
click at [505, 31] on button "close" at bounding box center [512, 30] width 20 height 20
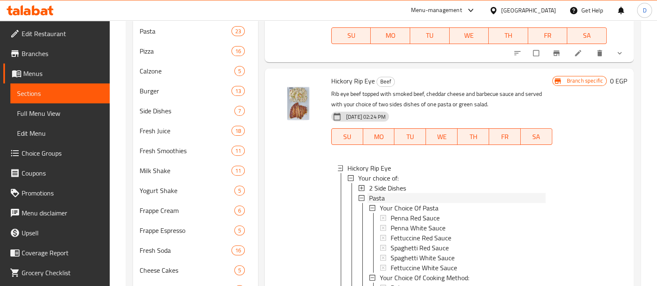
click at [403, 197] on div "Pasta" at bounding box center [457, 198] width 177 height 10
